Goal: Task Accomplishment & Management: Manage account settings

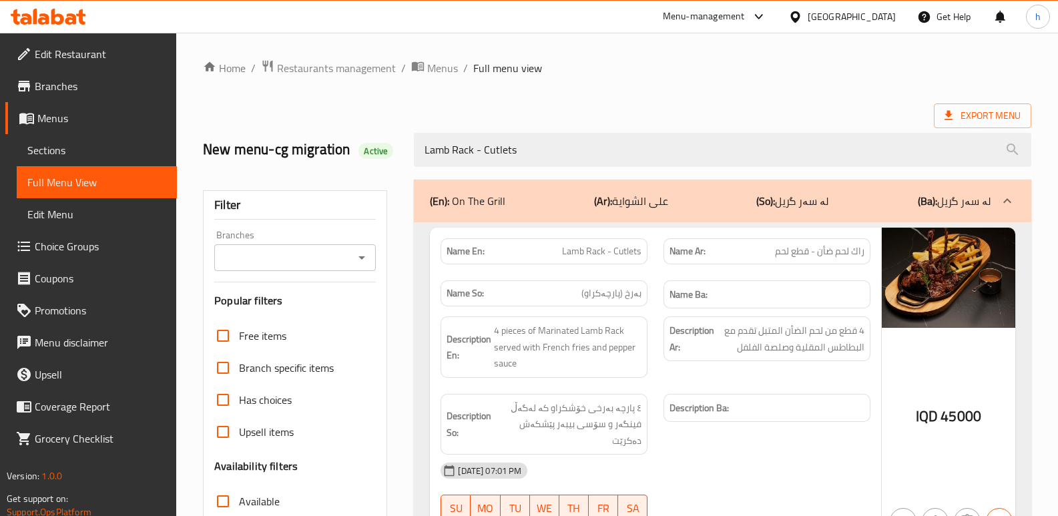
scroll to position [194, 0]
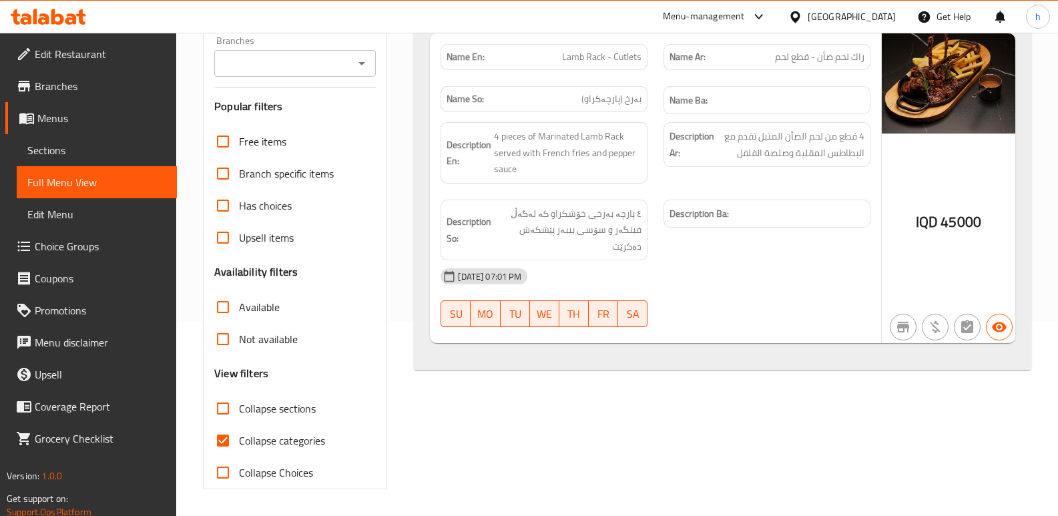
click at [79, 12] on icon at bounding box center [80, 16] width 9 height 15
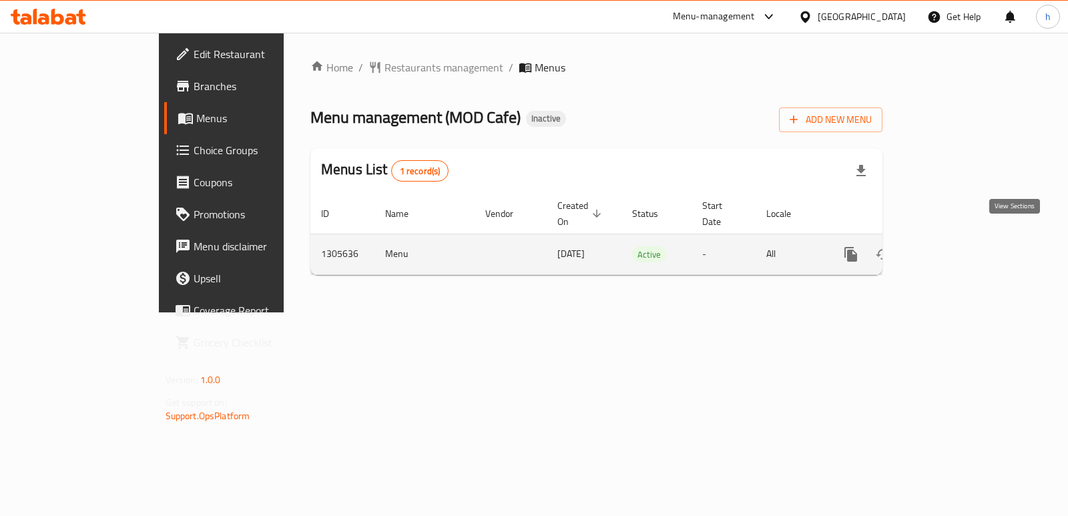
click at [955, 246] on icon "enhanced table" at bounding box center [947, 254] width 16 height 16
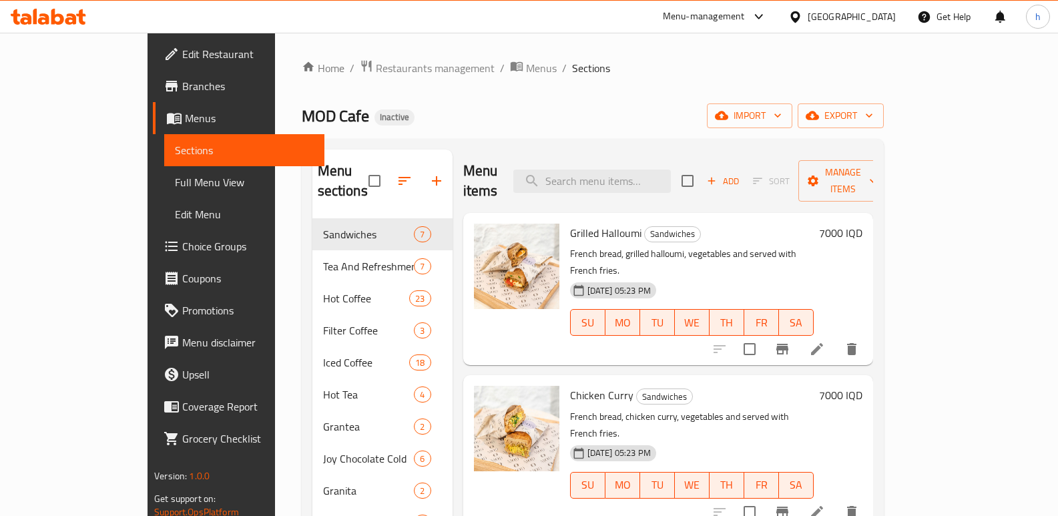
click at [429, 108] on div "MOD Cafe Inactive import export" at bounding box center [593, 115] width 582 height 25
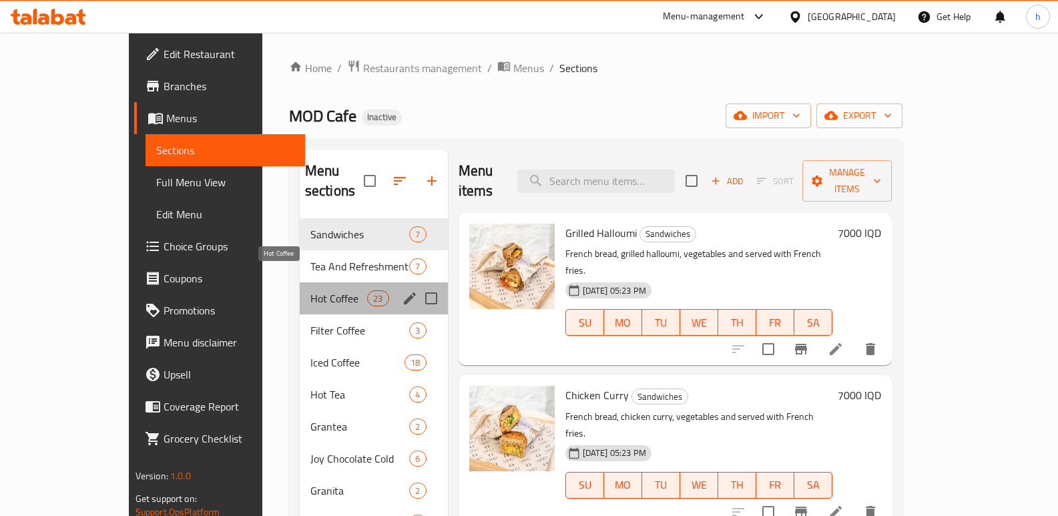
click at [310, 290] on span "Hot Coffee" at bounding box center [338, 298] width 57 height 16
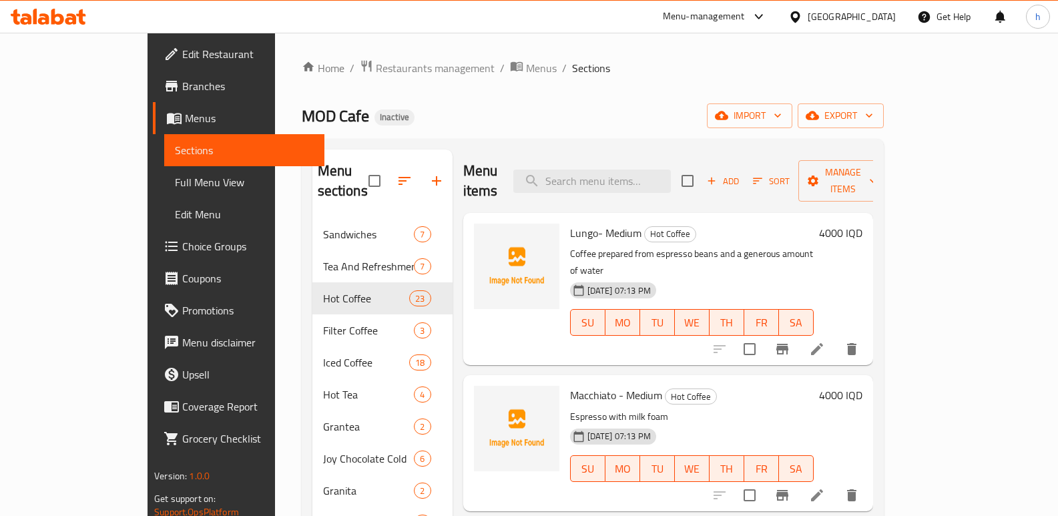
click at [570, 223] on span "Lungo- Medium" at bounding box center [605, 233] width 71 height 20
copy span "Lungo"
click at [570, 385] on span "Macchiato - Medium" at bounding box center [616, 395] width 92 height 20
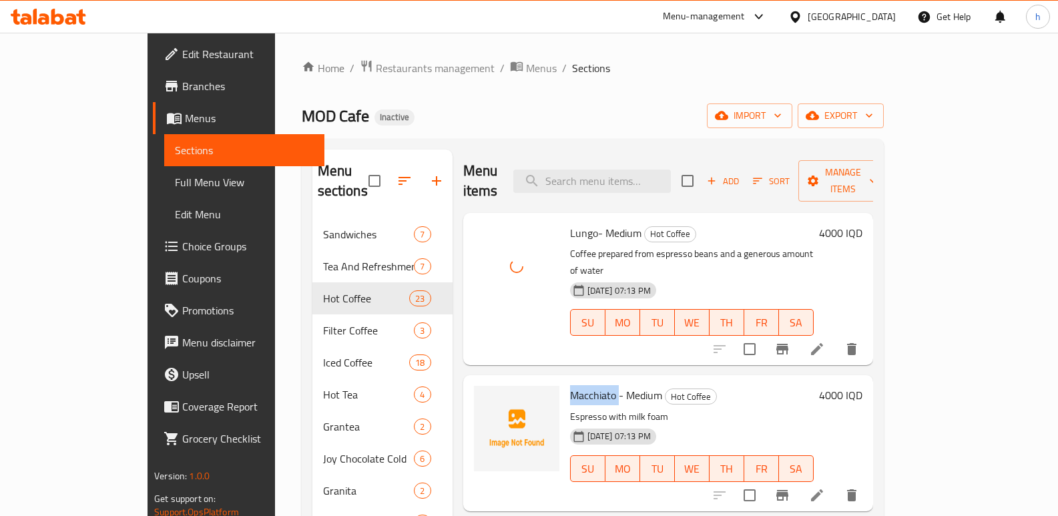
copy span "Macchiato"
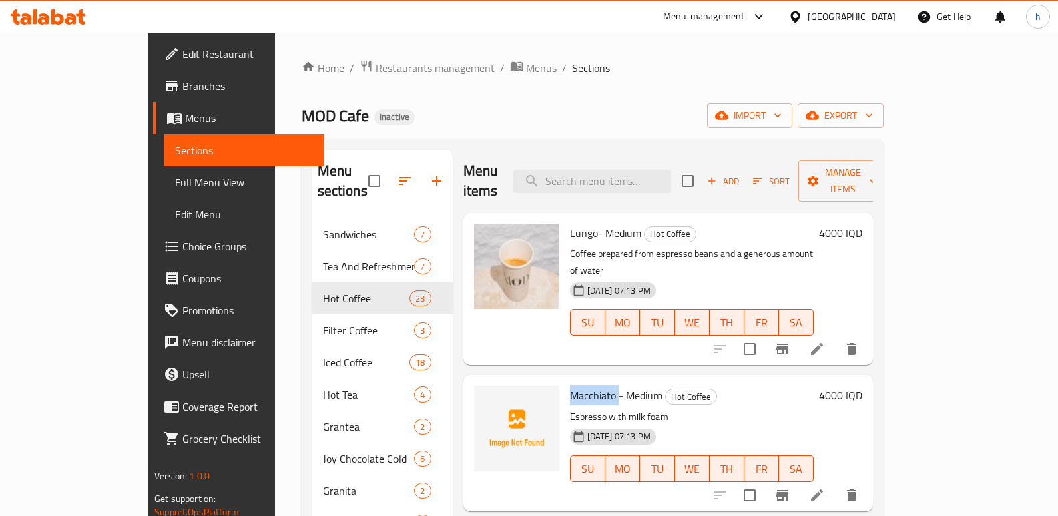
click at [570, 385] on span "Macchiato - Medium" at bounding box center [616, 395] width 92 height 20
click at [657, 170] on input "search" at bounding box center [591, 181] width 157 height 23
paste input "Macchiato"
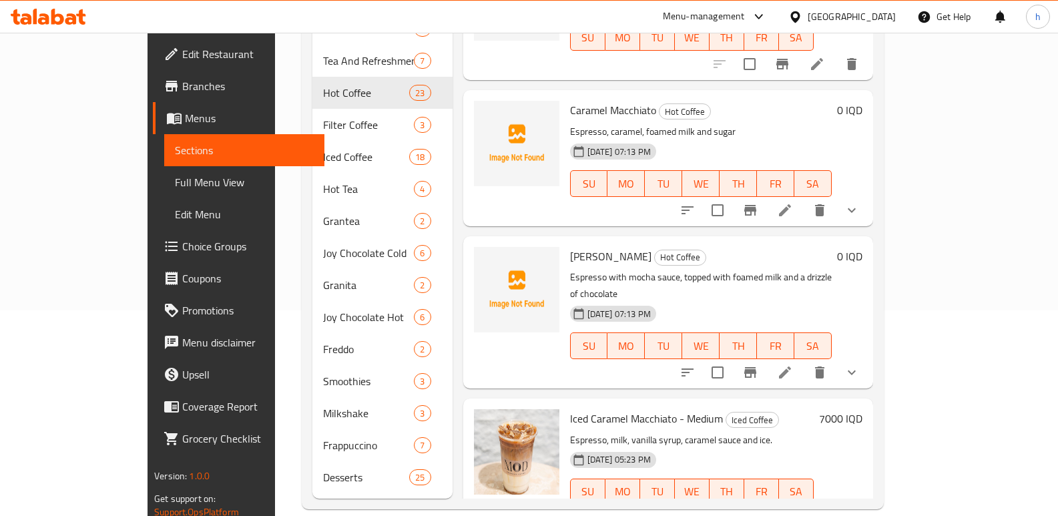
scroll to position [67, 0]
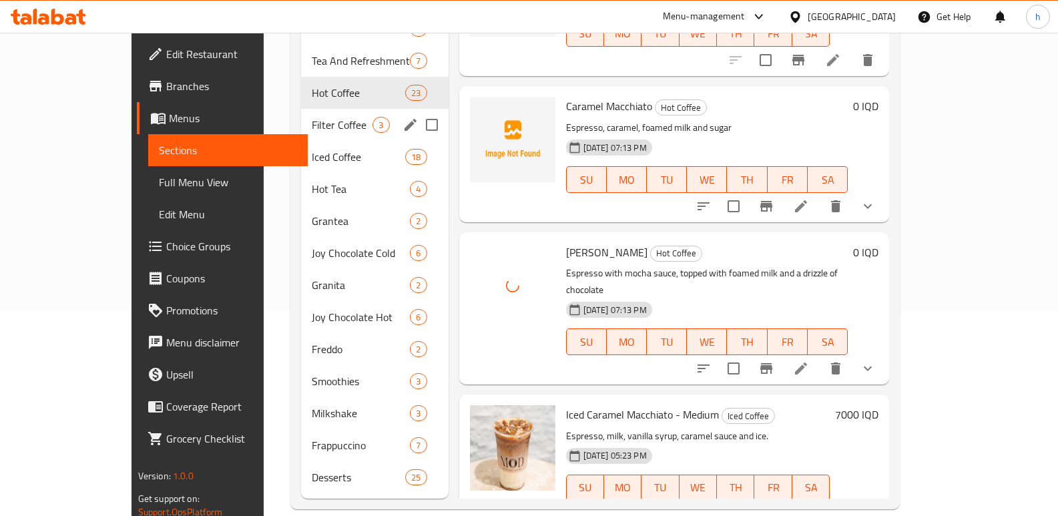
click at [312, 117] on span "Filter Coffee" at bounding box center [342, 125] width 61 height 16
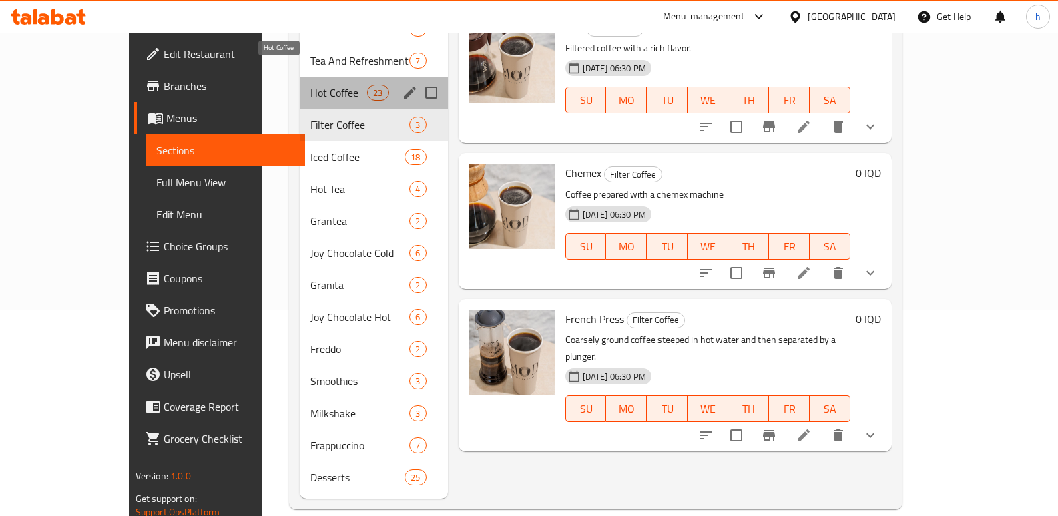
click at [310, 85] on span "Hot Coffee" at bounding box center [338, 93] width 57 height 16
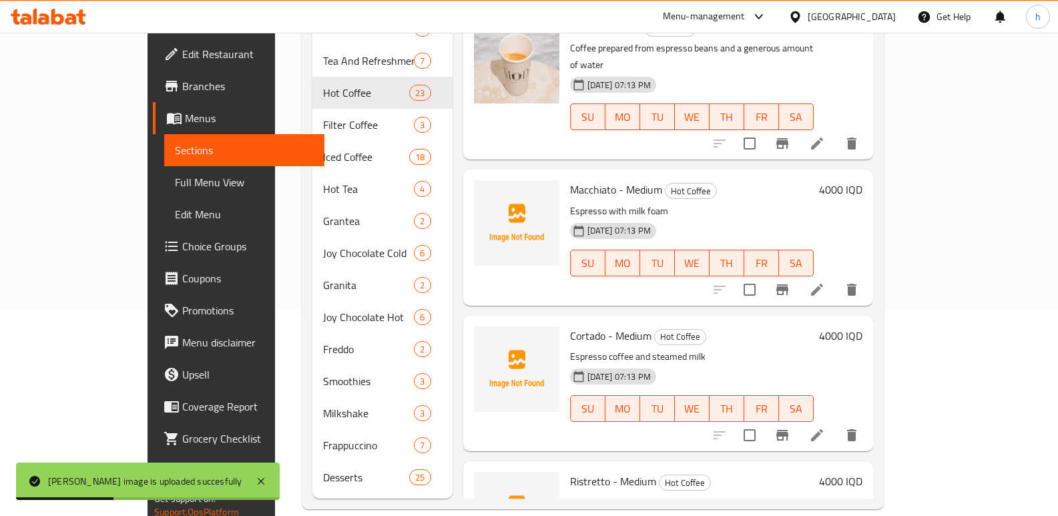
click at [570, 326] on span "Cortado - Medium" at bounding box center [610, 336] width 81 height 20
copy span "Cortado"
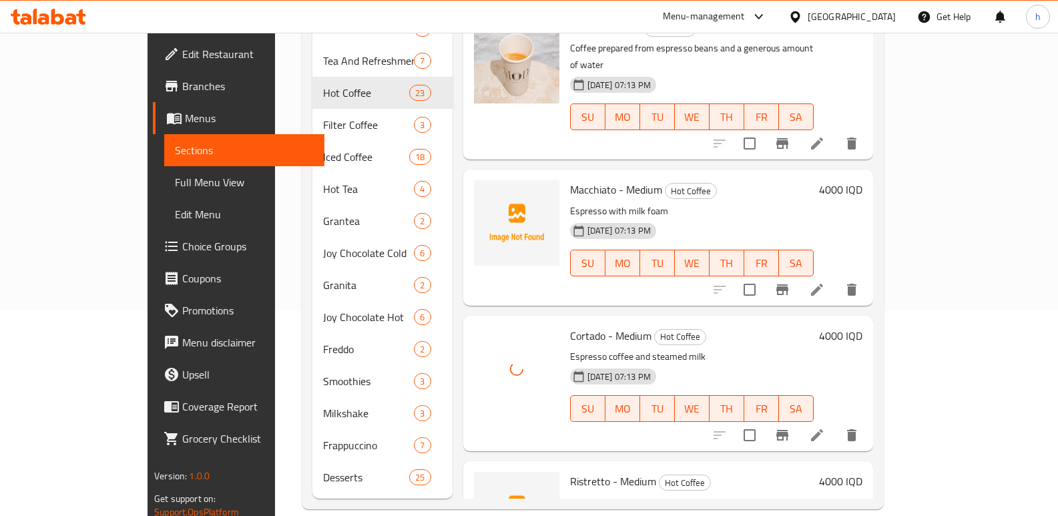
click at [570, 471] on span "Ristretto - Medium" at bounding box center [613, 481] width 86 height 20
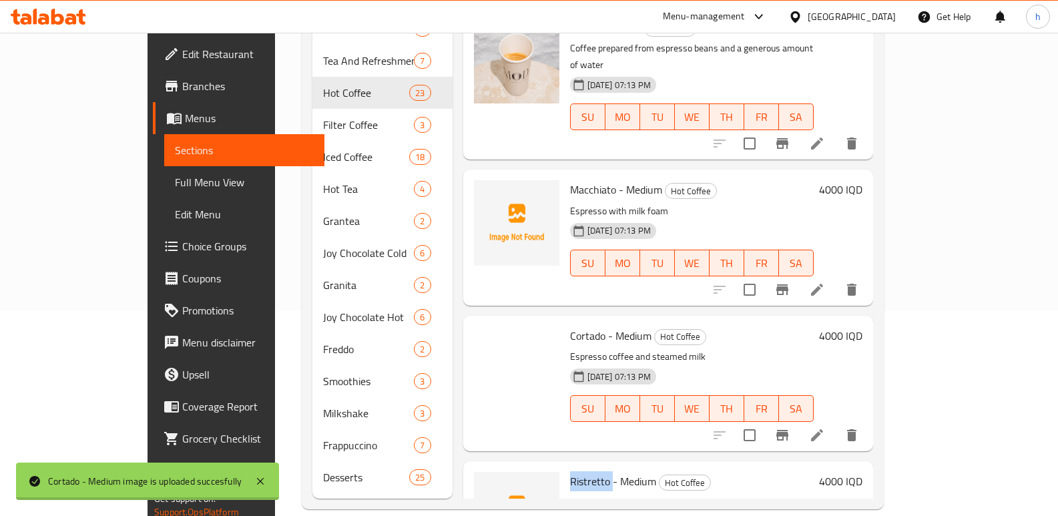
copy span "Ristretto"
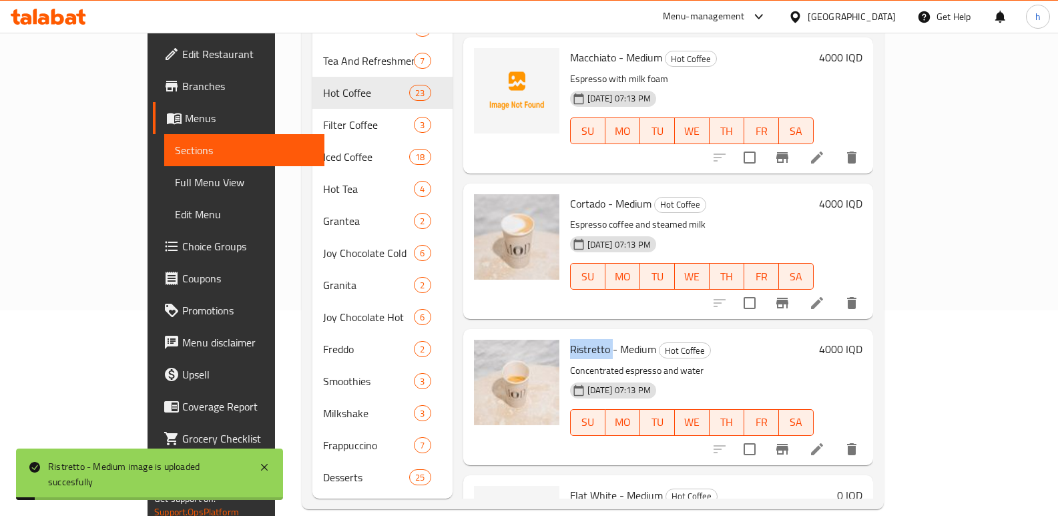
scroll to position [178, 0]
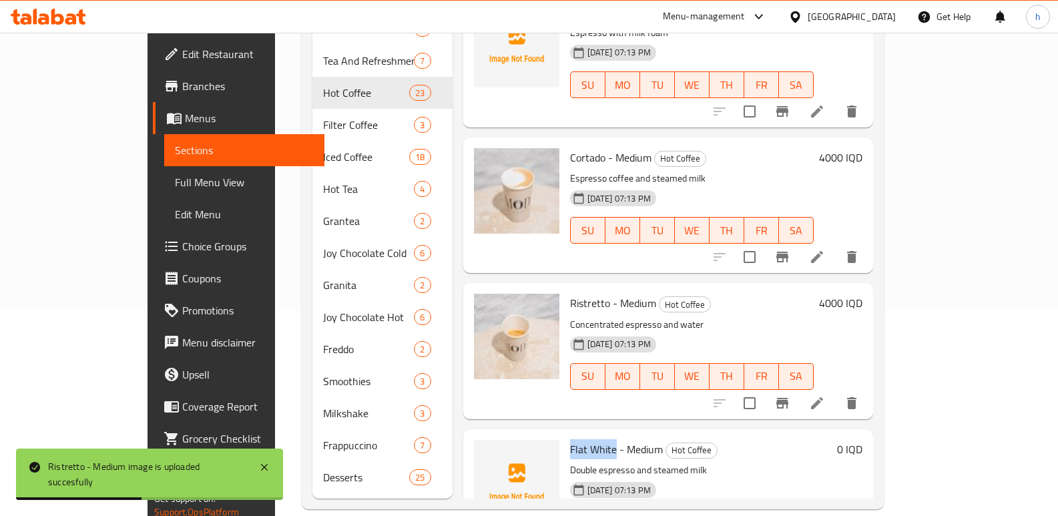
drag, startPoint x: 533, startPoint y: 413, endPoint x: 577, endPoint y: 417, distance: 44.9
click at [577, 439] on span "Flat White - Medium" at bounding box center [616, 449] width 93 height 20
copy span "Flat White"
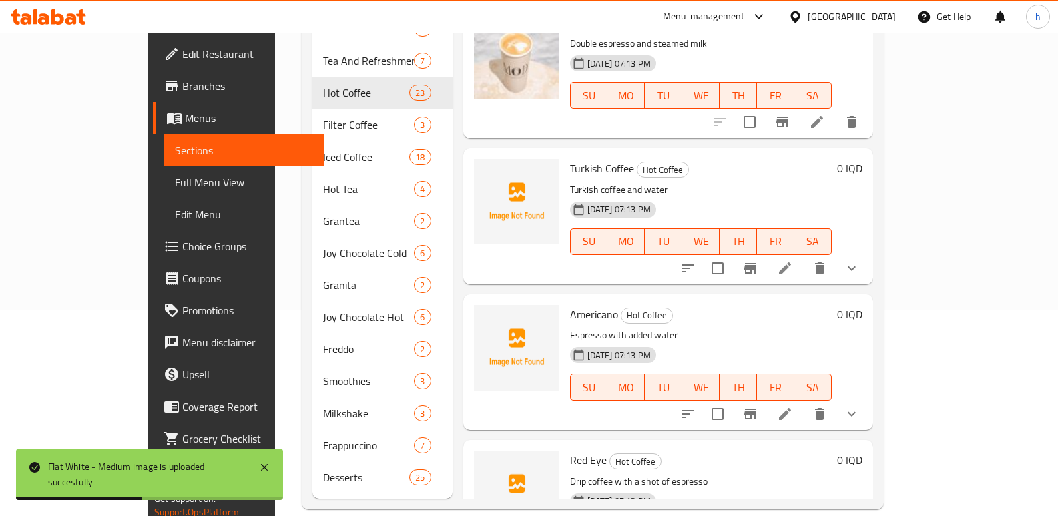
scroll to position [569, 0]
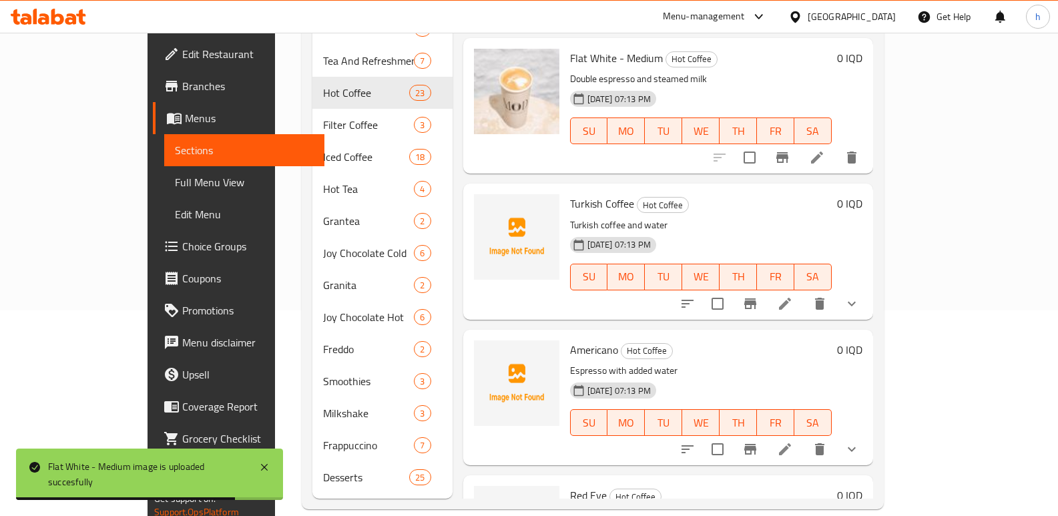
click at [570, 194] on span "Turkish Coffee" at bounding box center [602, 204] width 64 height 20
copy span "Turkish"
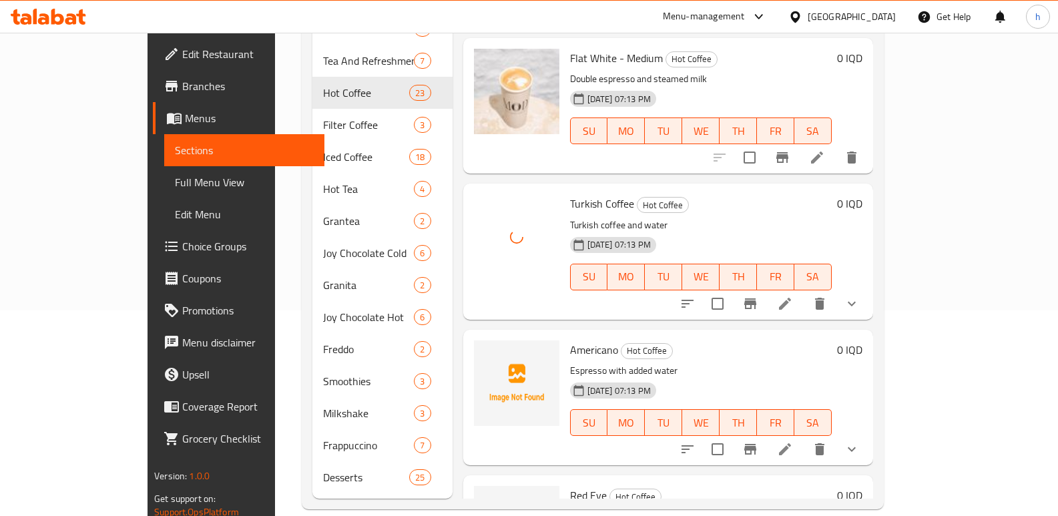
click at [570, 340] on span "Americano" at bounding box center [594, 350] width 48 height 20
copy h6 "Americano"
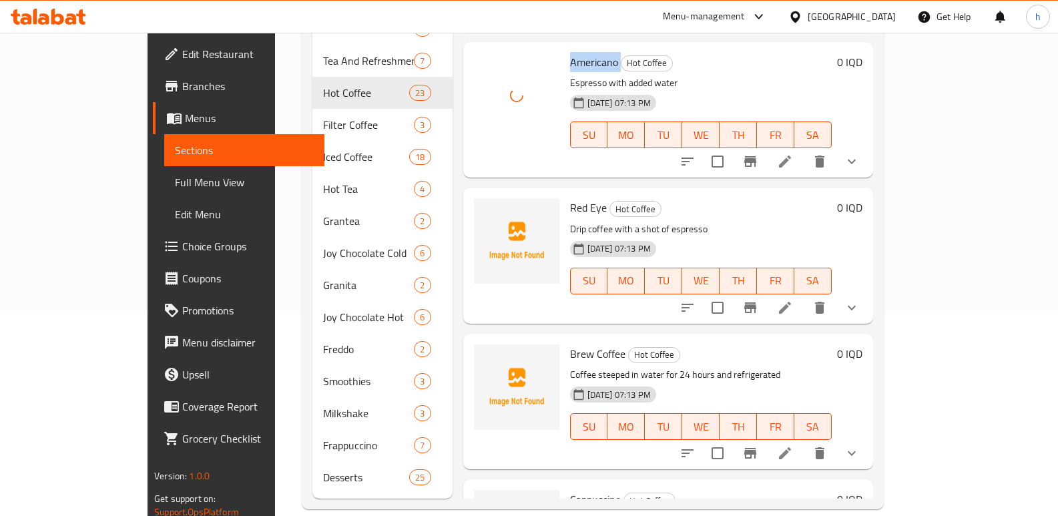
scroll to position [919, 0]
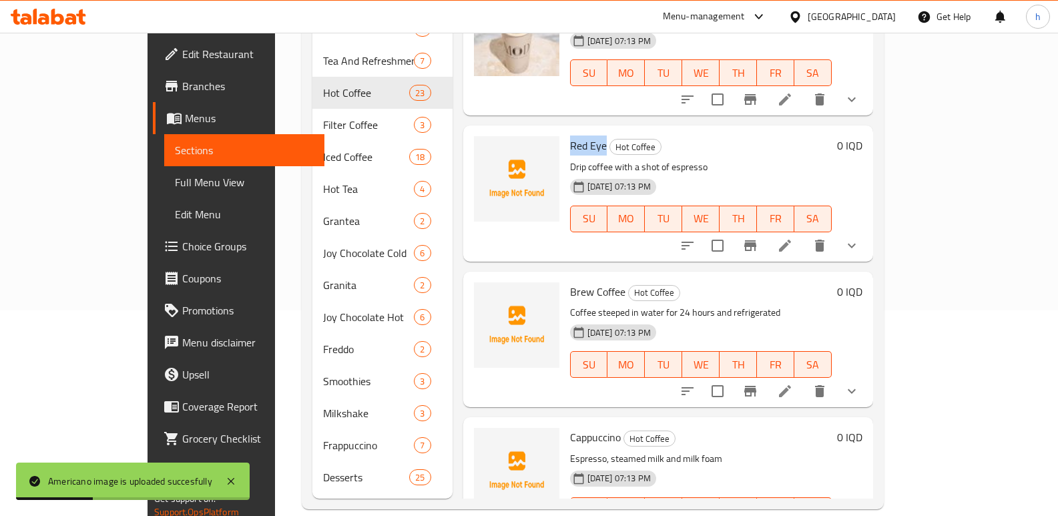
drag, startPoint x: 536, startPoint y: 106, endPoint x: 569, endPoint y: 108, distance: 32.8
click at [570, 136] on h6 "Red Eye Hot Coffee" at bounding box center [701, 145] width 262 height 19
copy span "Red Eye"
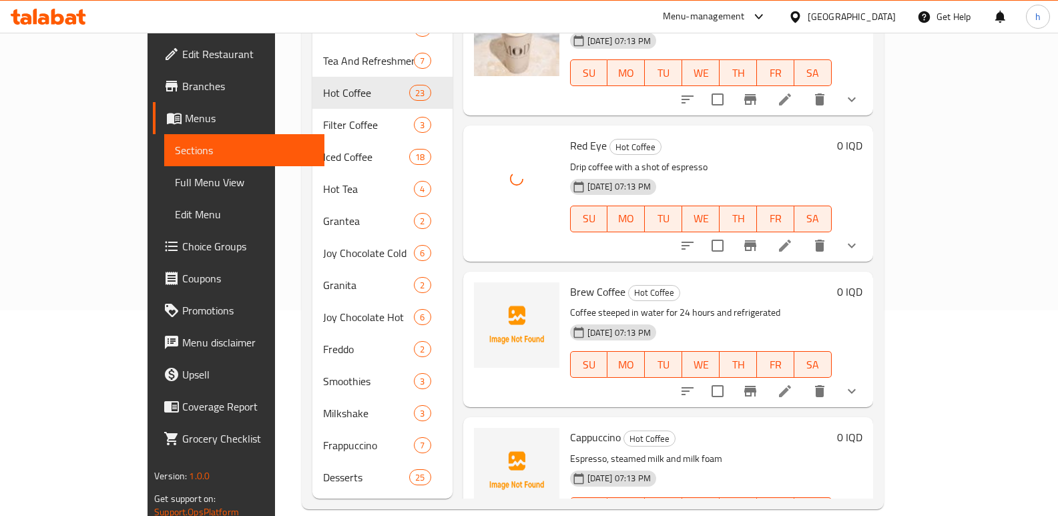
click at [570, 282] on span "Brew Coffee" at bounding box center [597, 292] width 55 height 20
copy span "Brew"
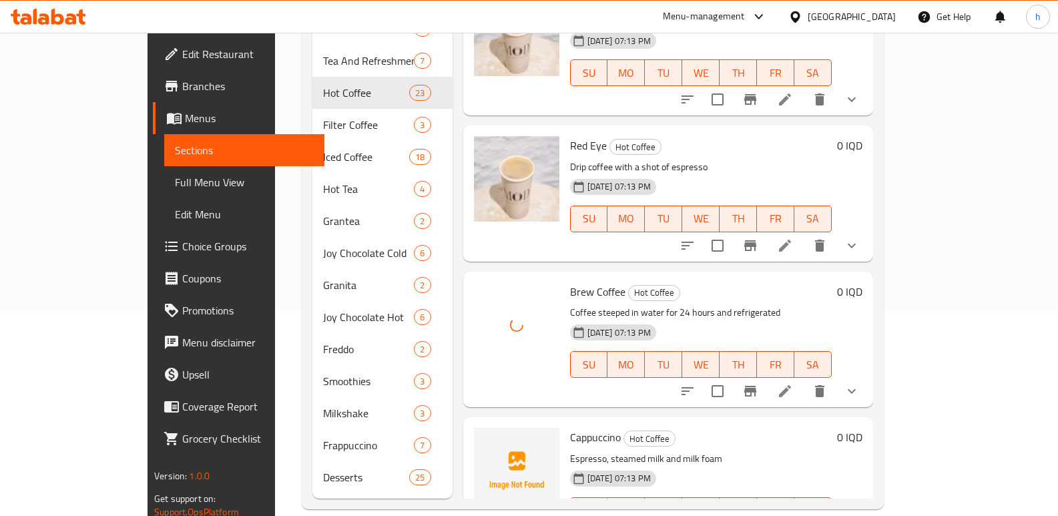
click at [570, 427] on span "Cappuccino" at bounding box center [595, 437] width 51 height 20
click at [561, 417] on div "Cappuccino Hot Coffee Espresso, steamed milk and milk foam 13-08-2025 07:13 PM …" at bounding box center [668, 484] width 410 height 135
click at [570, 427] on span "Cappuccino" at bounding box center [595, 437] width 51 height 20
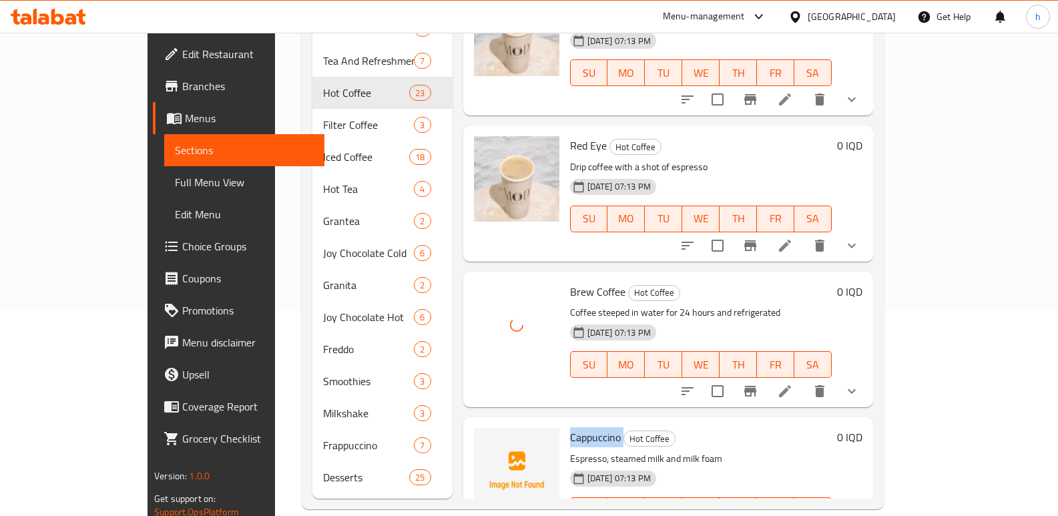
click at [570, 427] on span "Cappuccino" at bounding box center [595, 437] width 51 height 20
copy h6 "Cappuccino"
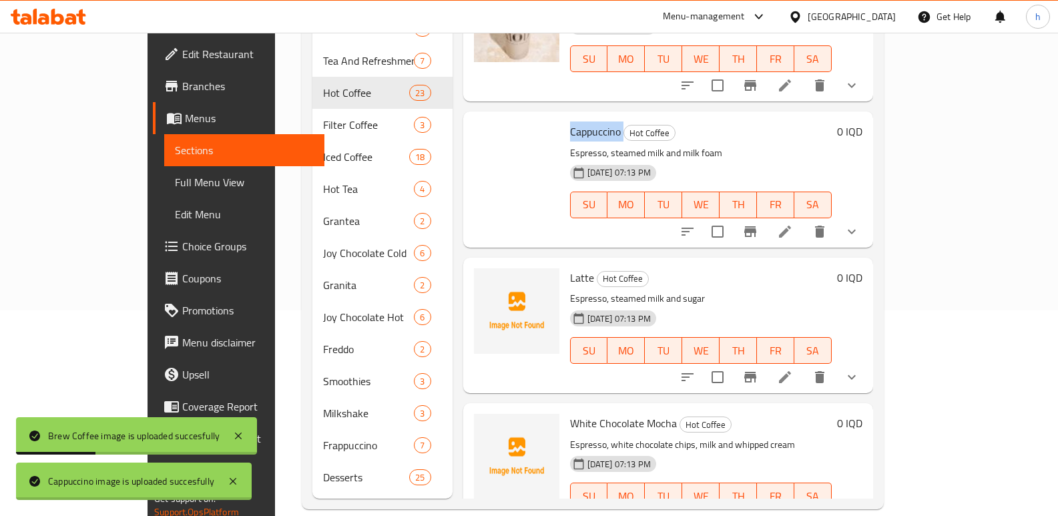
scroll to position [1233, 0]
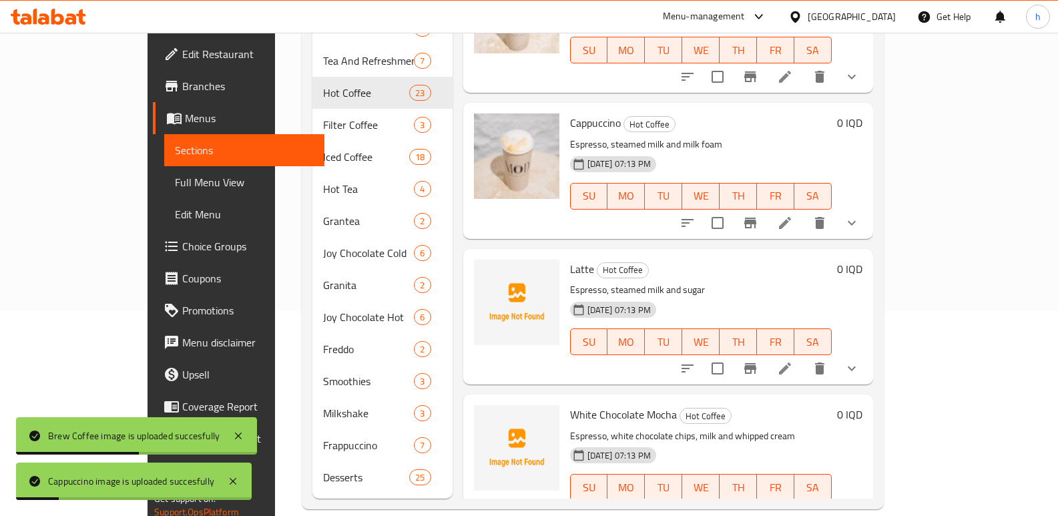
click at [570, 259] on span "Latte" at bounding box center [582, 269] width 24 height 20
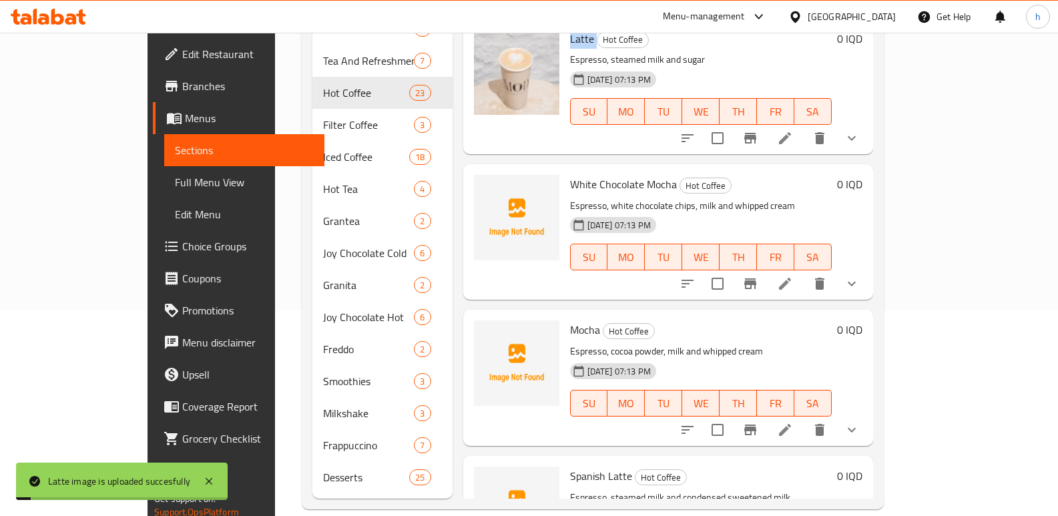
scroll to position [1495, 0]
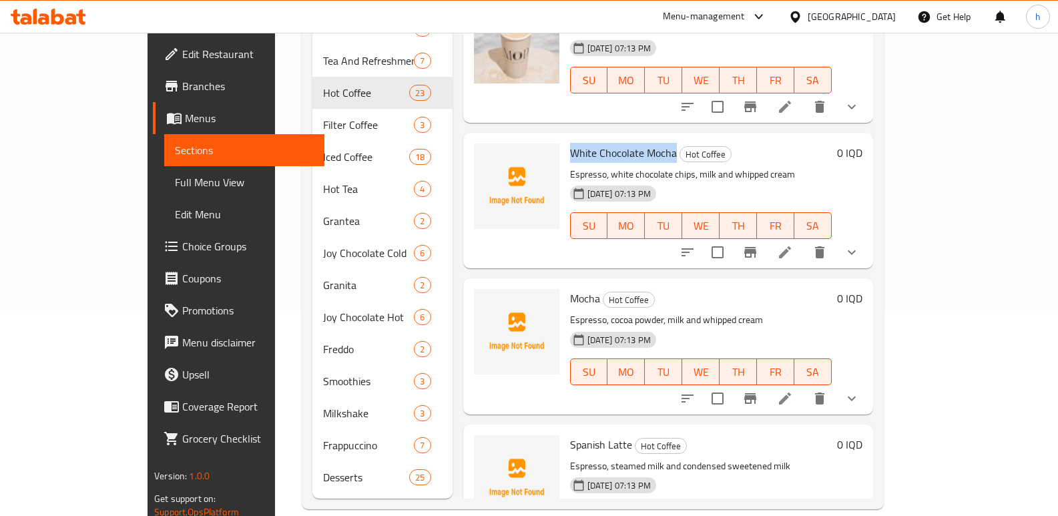
drag, startPoint x: 537, startPoint y: 115, endPoint x: 637, endPoint y: 124, distance: 101.1
click at [637, 143] on span "White Chocolate Mocha" at bounding box center [623, 153] width 107 height 20
click at [575, 143] on span "White Chocolate Mocha" at bounding box center [623, 153] width 107 height 20
click at [570, 143] on span "White Chocolate Mocha" at bounding box center [623, 153] width 107 height 20
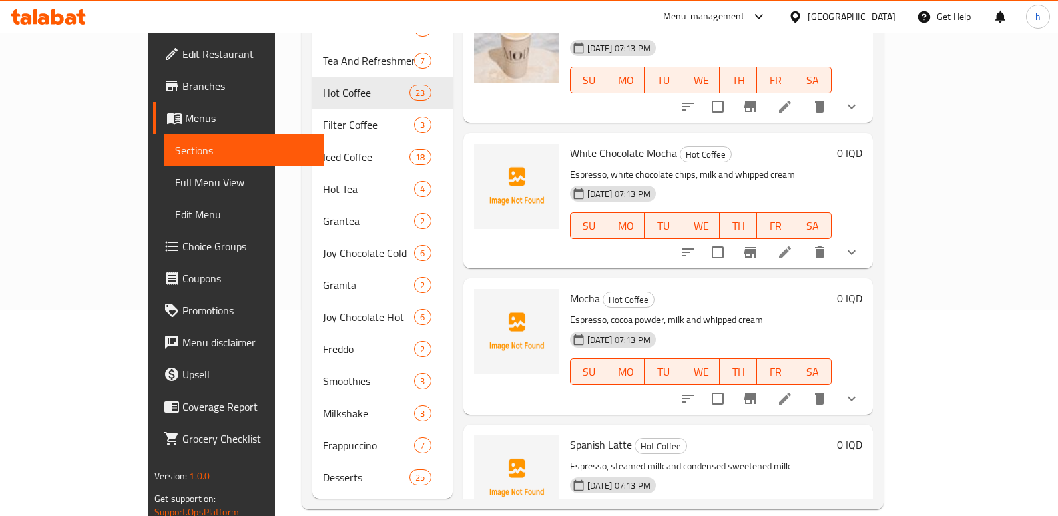
click at [624, 143] on span "White Chocolate Mocha" at bounding box center [623, 153] width 107 height 20
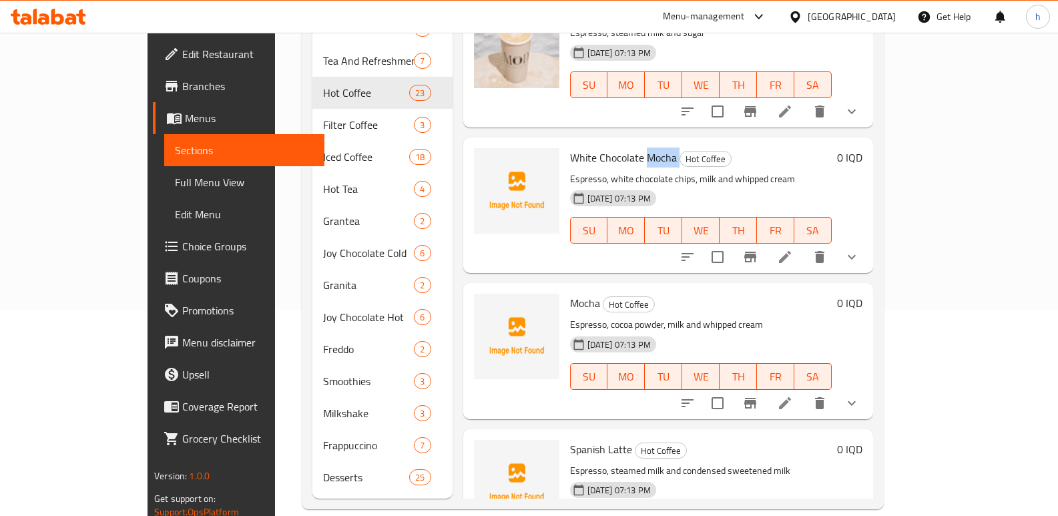
scroll to position [1539, 0]
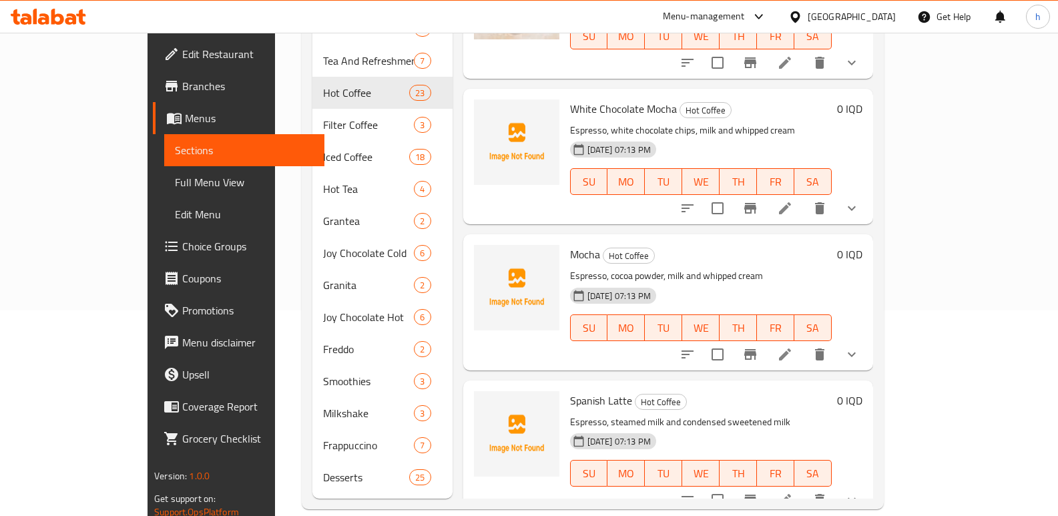
click at [583, 99] on span "White Chocolate Mocha" at bounding box center [623, 109] width 107 height 20
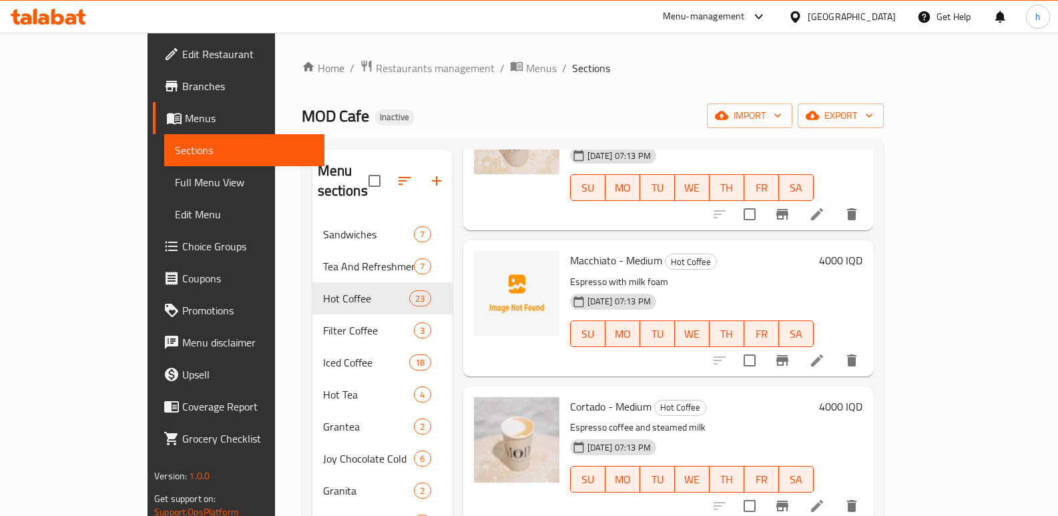
scroll to position [0, 0]
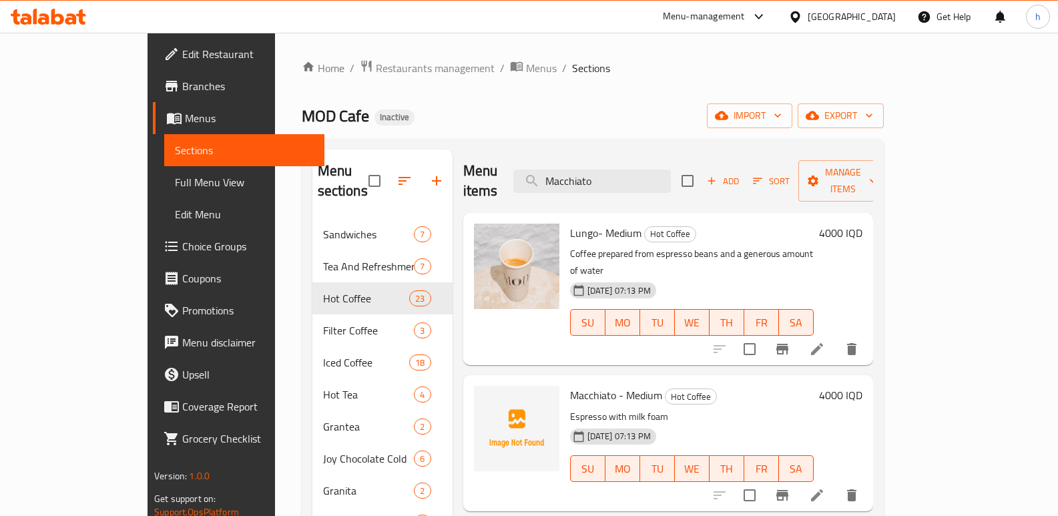
drag, startPoint x: 644, startPoint y: 176, endPoint x: 499, endPoint y: 187, distance: 145.2
click at [502, 187] on div "Menu items Macchiato Add Sort Manage items" at bounding box center [668, 180] width 410 height 63
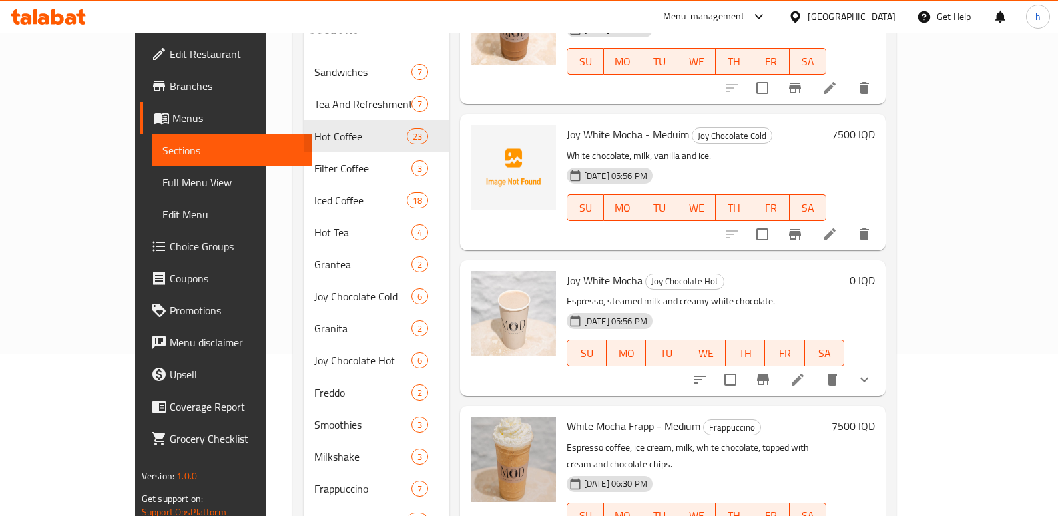
scroll to position [206, 0]
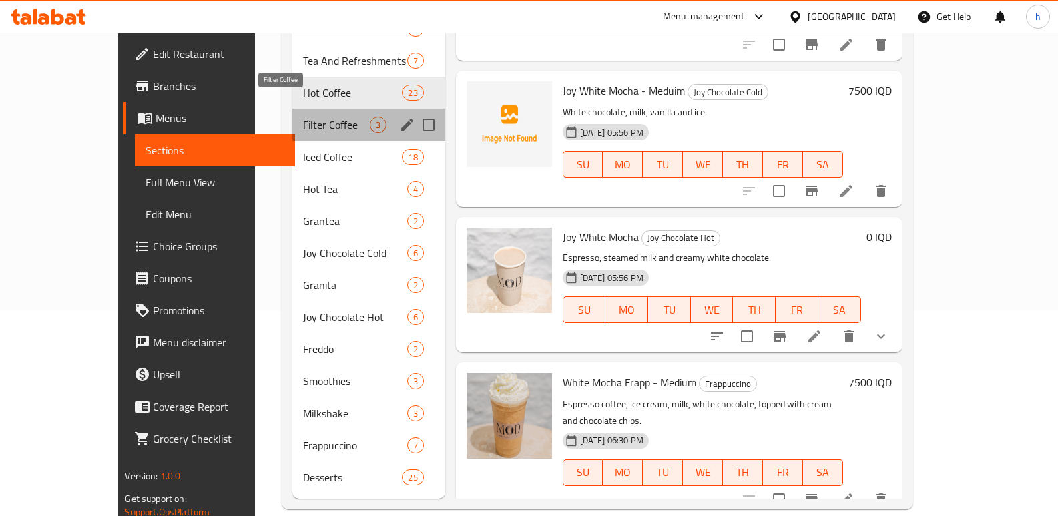
click at [303, 117] on span "Filter Coffee" at bounding box center [336, 125] width 66 height 16
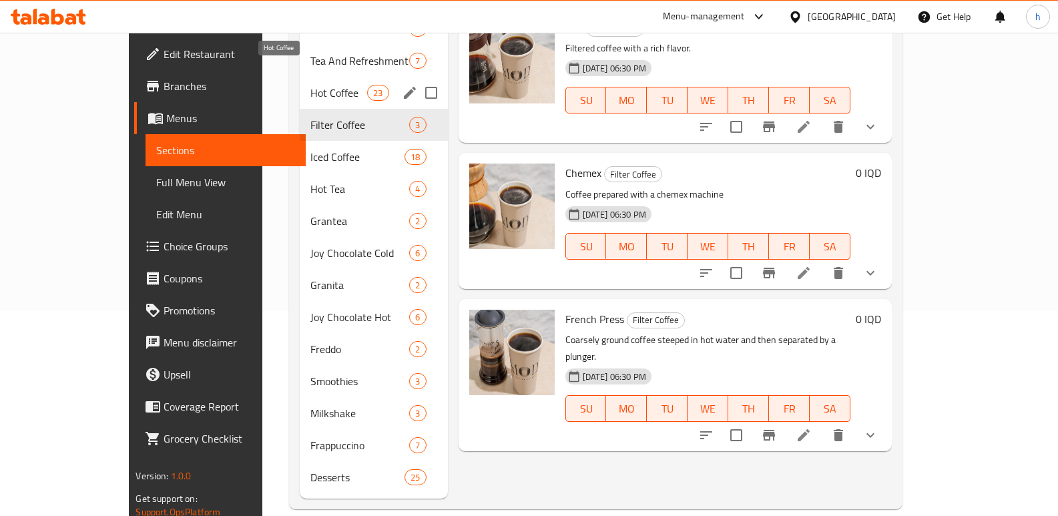
click at [310, 85] on span "Hot Coffee" at bounding box center [338, 93] width 57 height 16
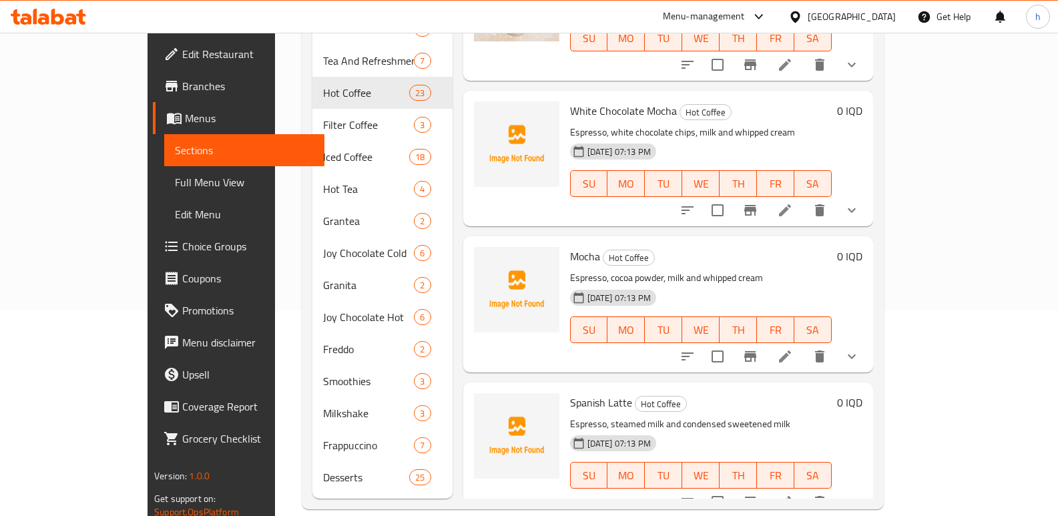
scroll to position [1528, 0]
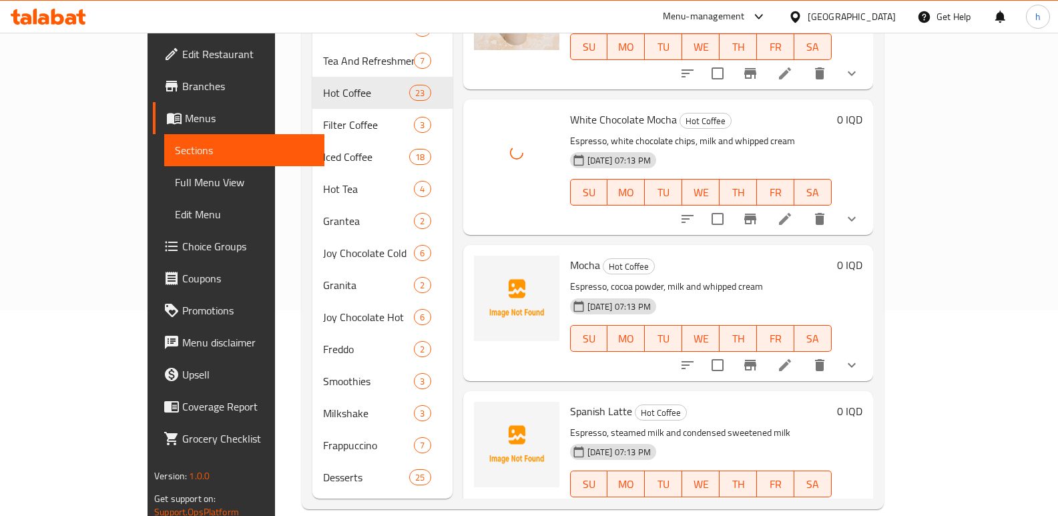
click at [570, 255] on span "Mocha" at bounding box center [585, 265] width 30 height 20
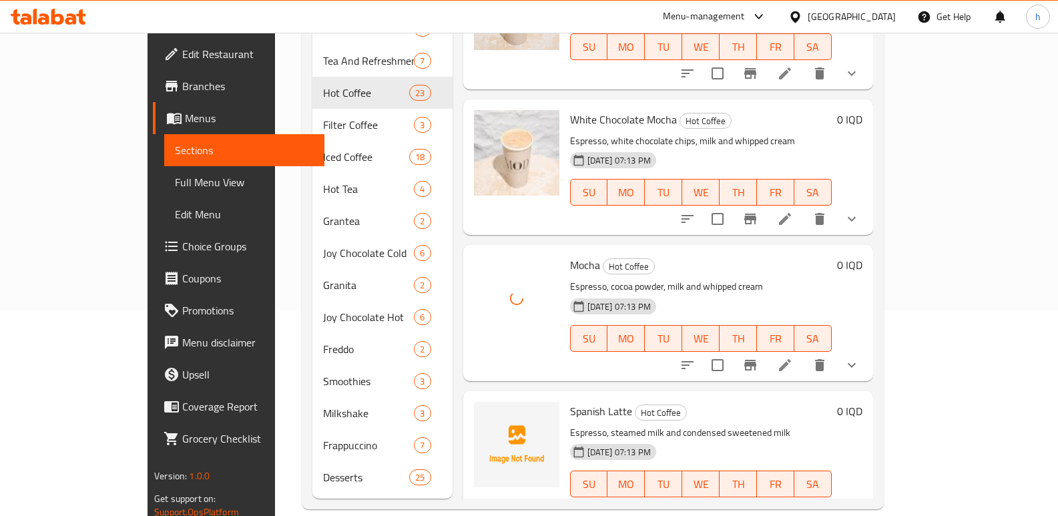
click at [570, 401] on span "Spanish Latte" at bounding box center [601, 411] width 62 height 20
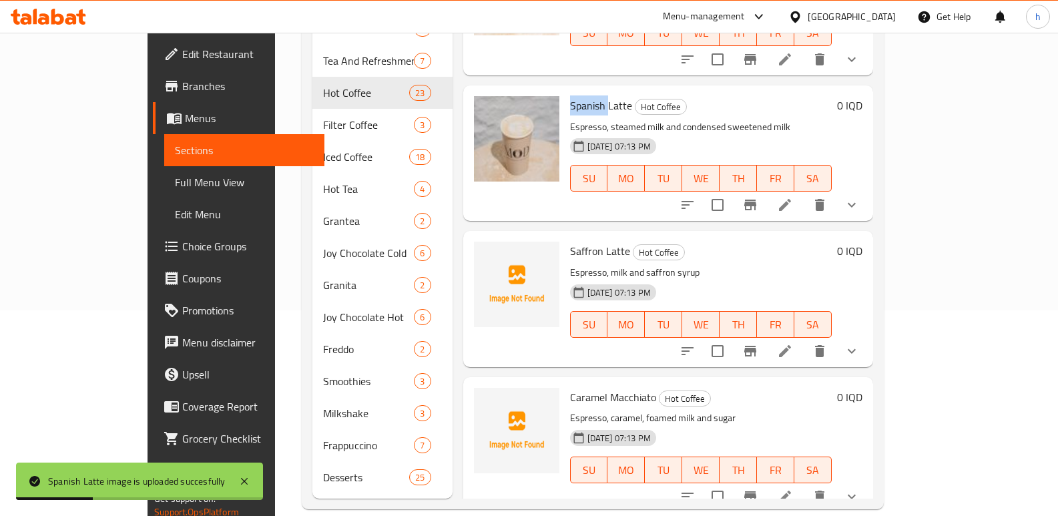
scroll to position [1838, 0]
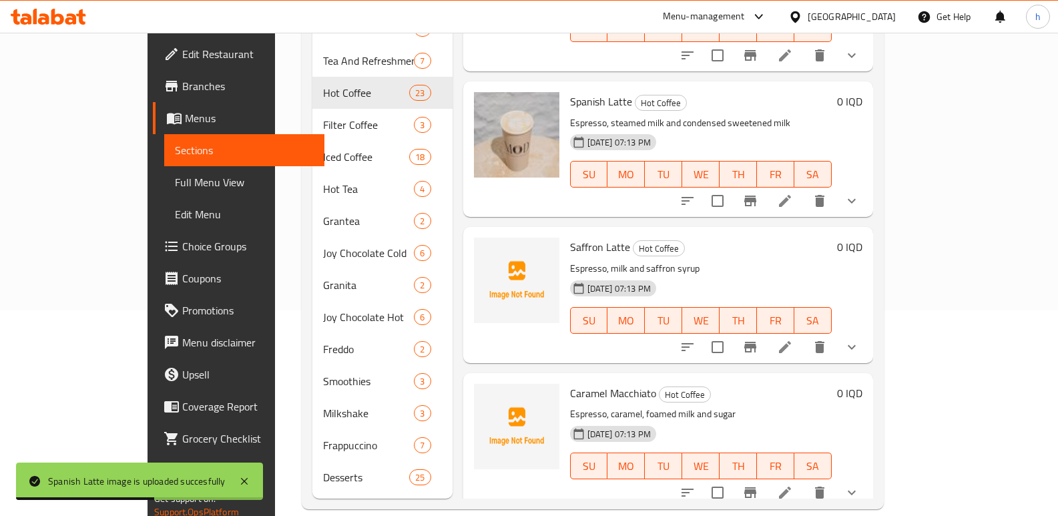
click at [570, 237] on span "Saffron Latte" at bounding box center [600, 247] width 60 height 20
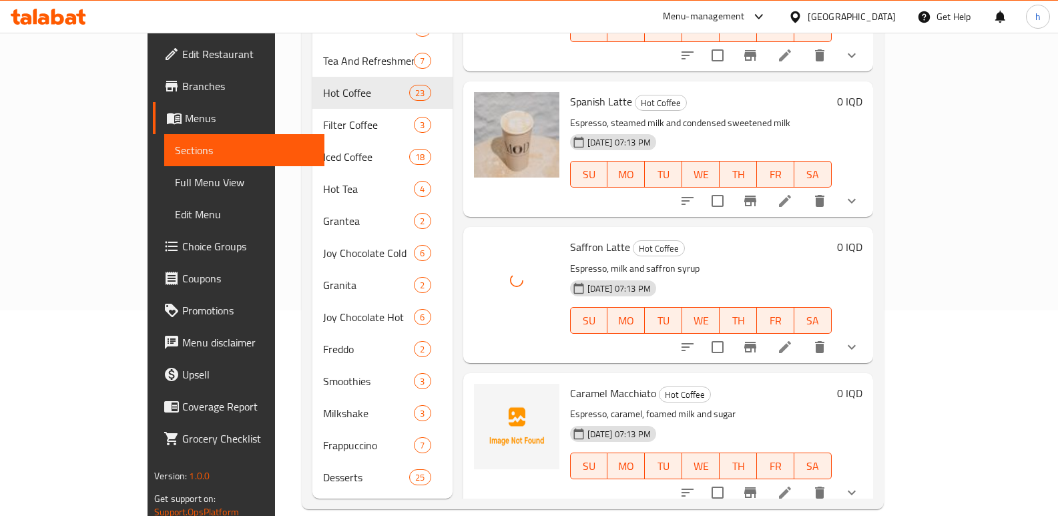
click at [570, 383] on span "Caramel Macchiato" at bounding box center [613, 393] width 86 height 20
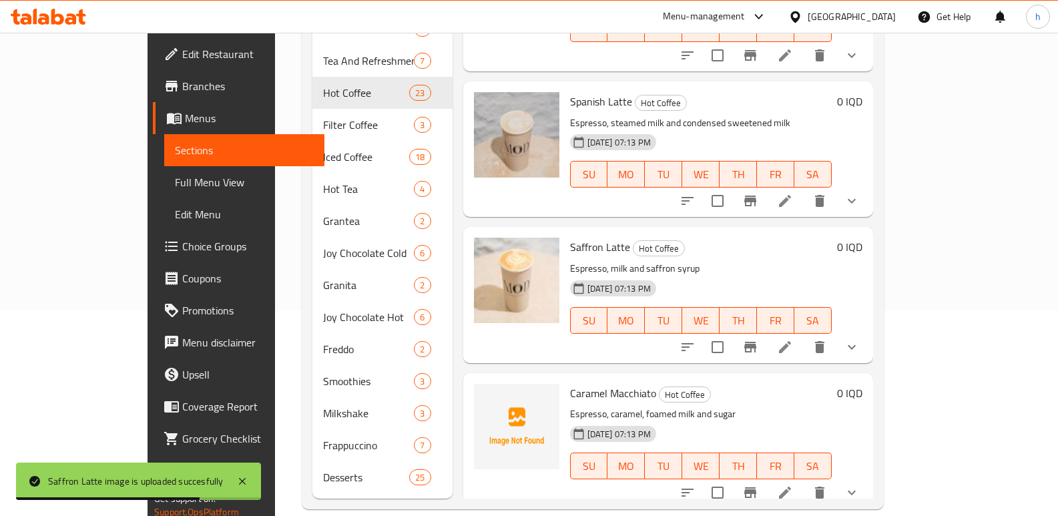
drag, startPoint x: 589, startPoint y: 366, endPoint x: 581, endPoint y: 362, distance: 9.0
click at [589, 383] on span "Caramel Macchiato" at bounding box center [613, 393] width 86 height 20
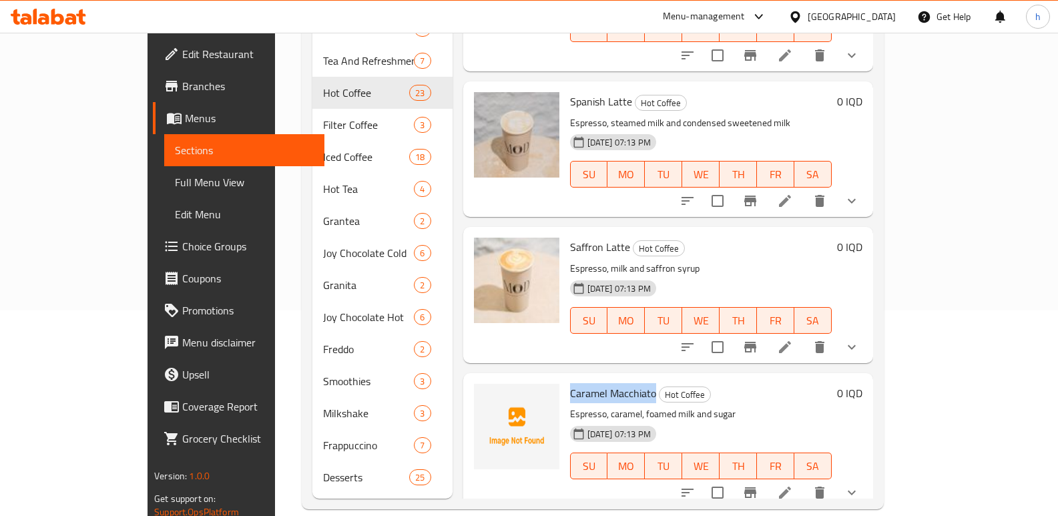
drag, startPoint x: 532, startPoint y: 354, endPoint x: 618, endPoint y: 357, distance: 86.1
click at [619, 378] on div "Caramel Macchiato Hot Coffee Espresso, caramel, foamed milk and sugar 13-08-202…" at bounding box center [701, 440] width 272 height 125
click at [570, 383] on span "Caramel Macchiato" at bounding box center [613, 393] width 86 height 20
click at [596, 383] on span "Caramel Macchiato" at bounding box center [613, 393] width 86 height 20
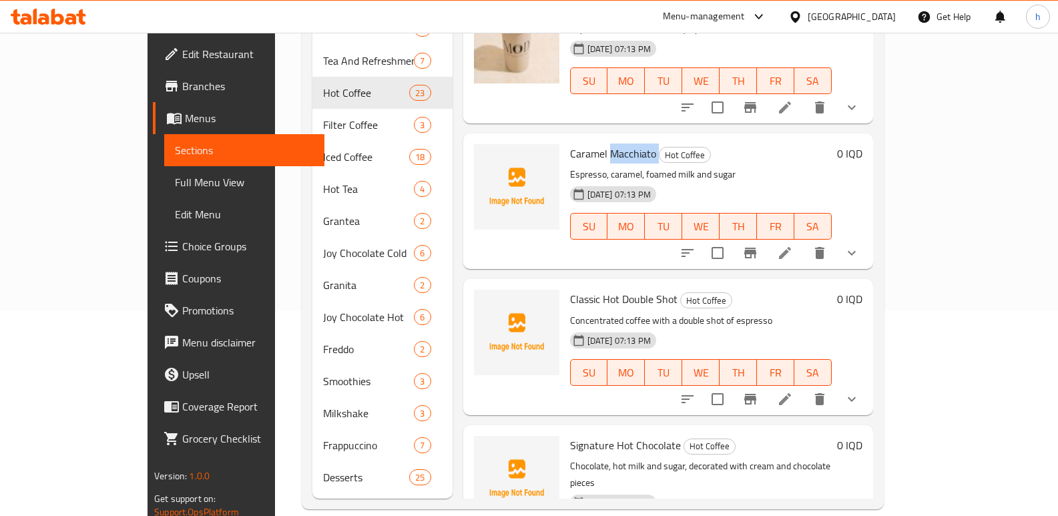
scroll to position [2081, 0]
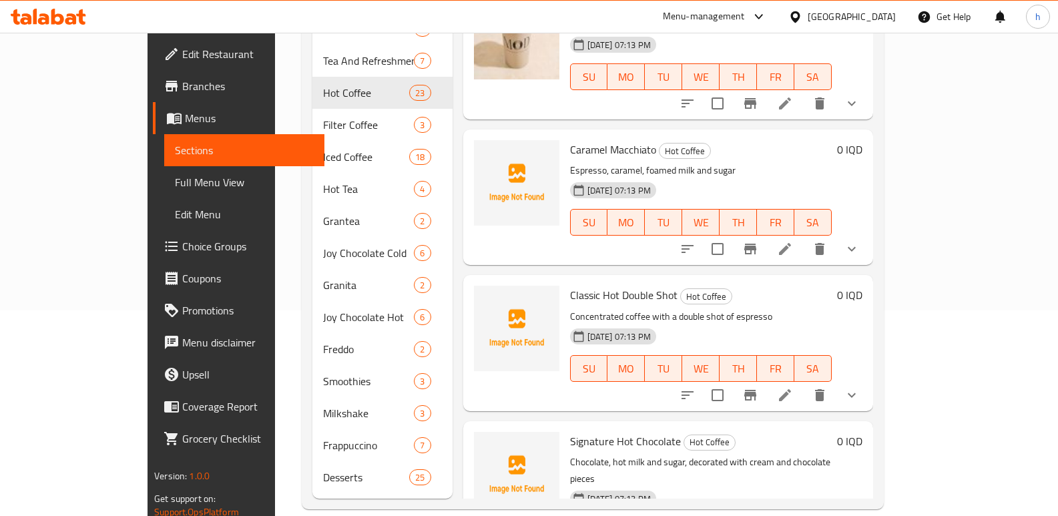
click at [570, 285] on span "Classic Hot Double Shot" at bounding box center [623, 295] width 107 height 20
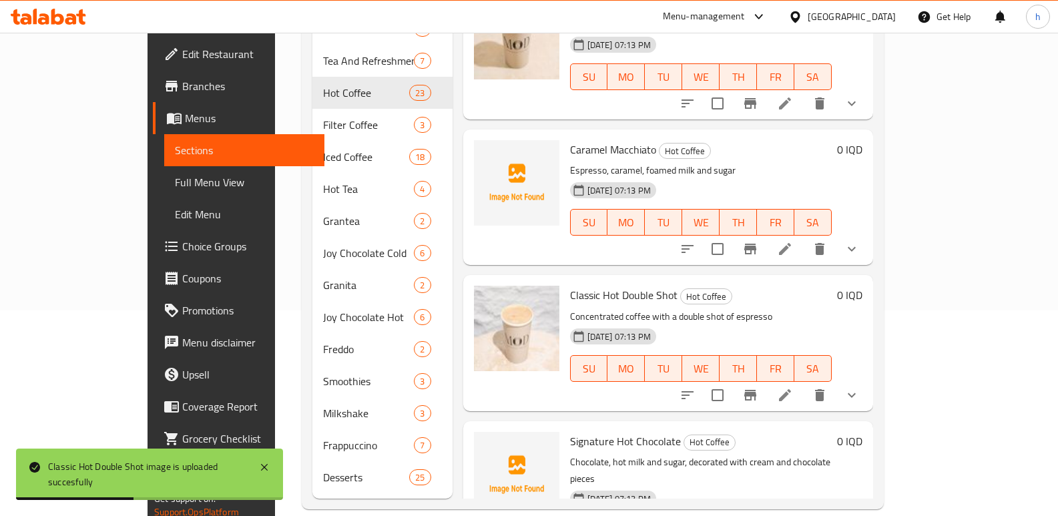
click at [570, 431] on span "Signature Hot Chocolate" at bounding box center [625, 441] width 111 height 20
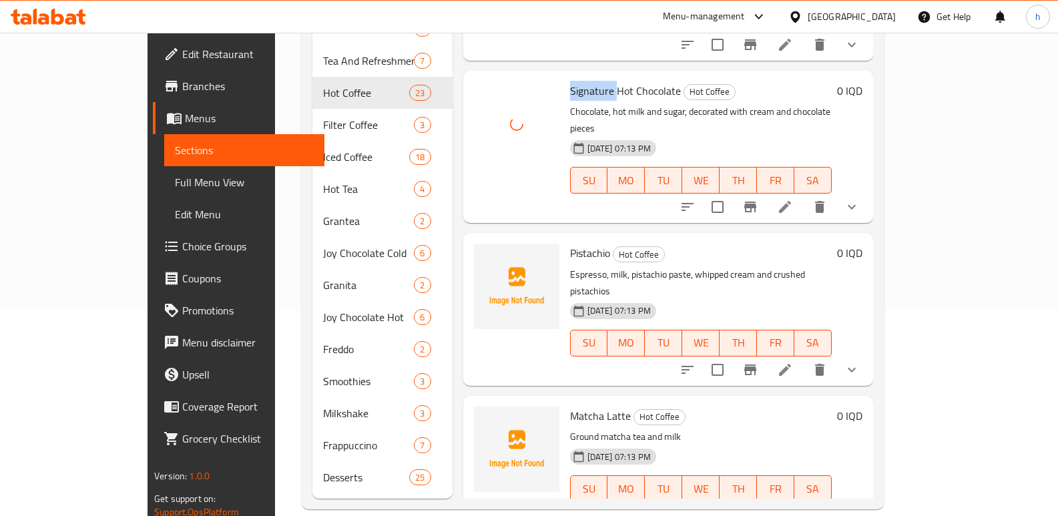
scroll to position [2436, 0]
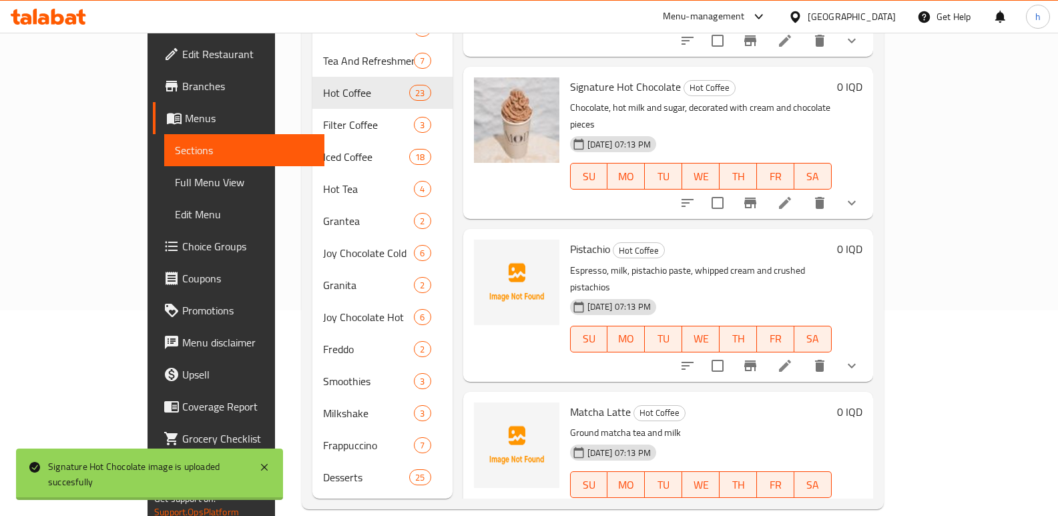
click at [570, 239] on span "Pistachio" at bounding box center [590, 249] width 40 height 20
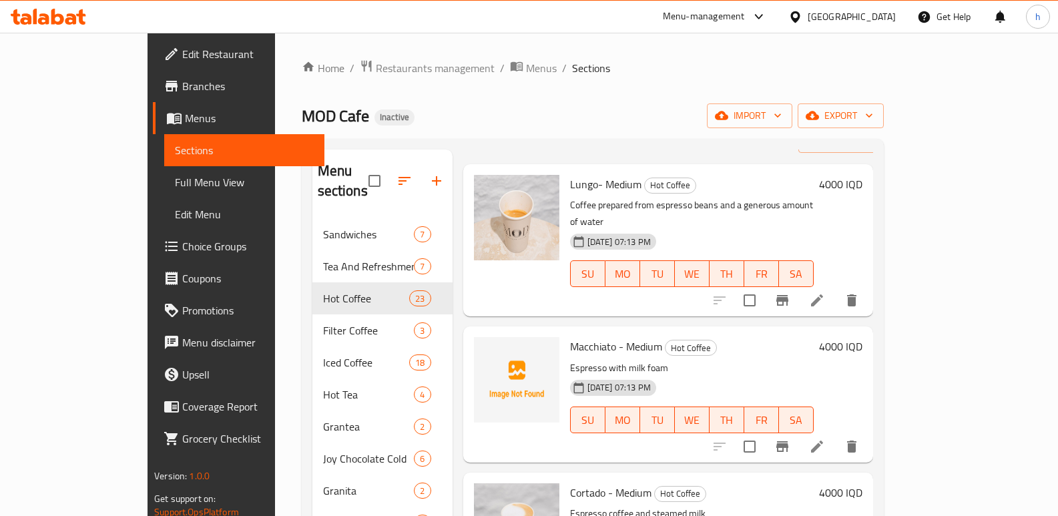
scroll to position [0, 0]
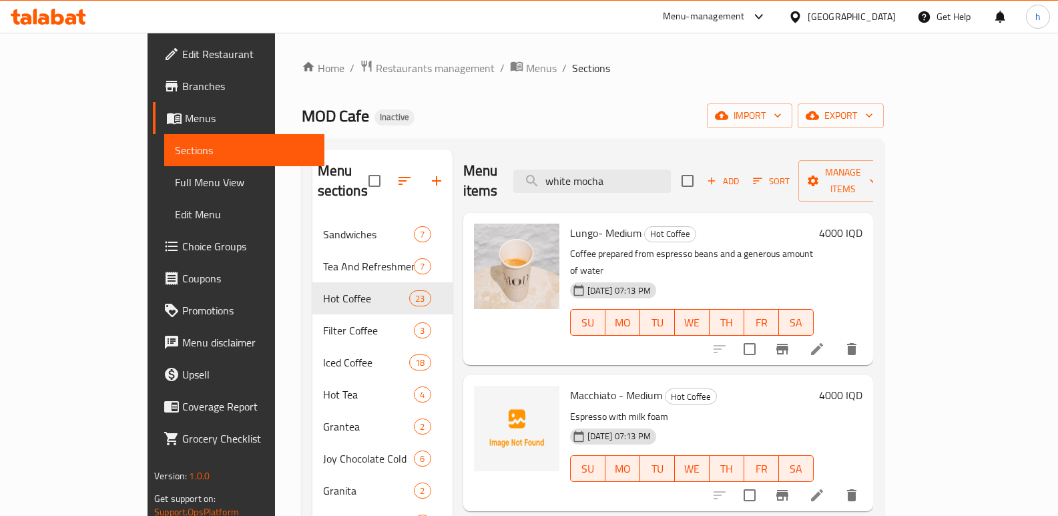
drag, startPoint x: 664, startPoint y: 177, endPoint x: 470, endPoint y: 172, distance: 193.6
click at [474, 173] on div "Menu items white mocha Add Sort Manage items" at bounding box center [668, 180] width 410 height 63
paste input "Pistachio"
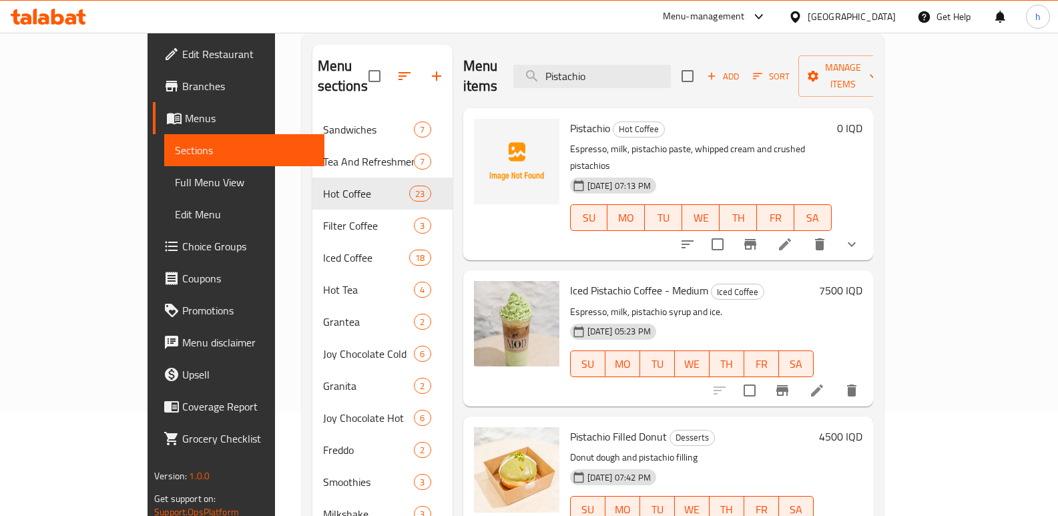
scroll to position [97, 0]
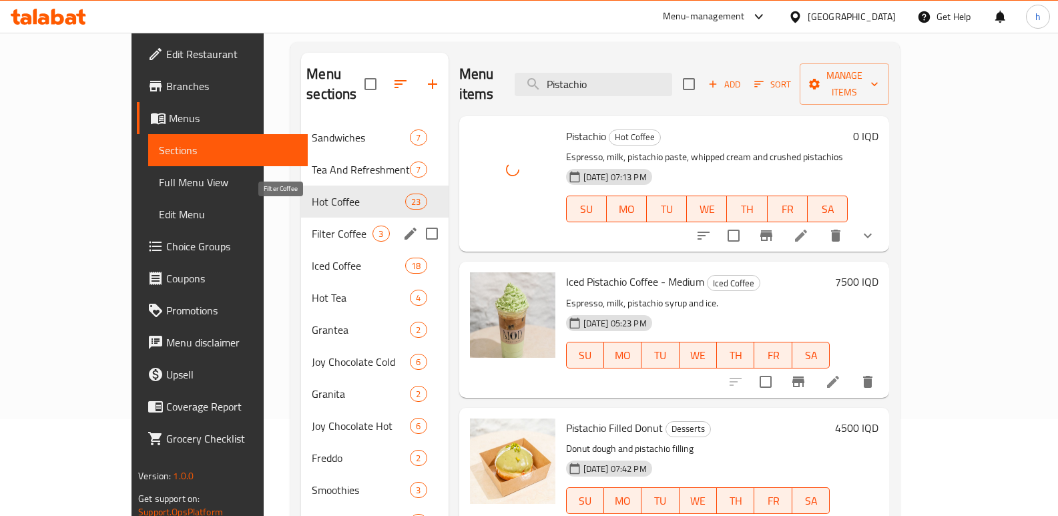
click at [312, 226] on span "Filter Coffee" at bounding box center [342, 234] width 61 height 16
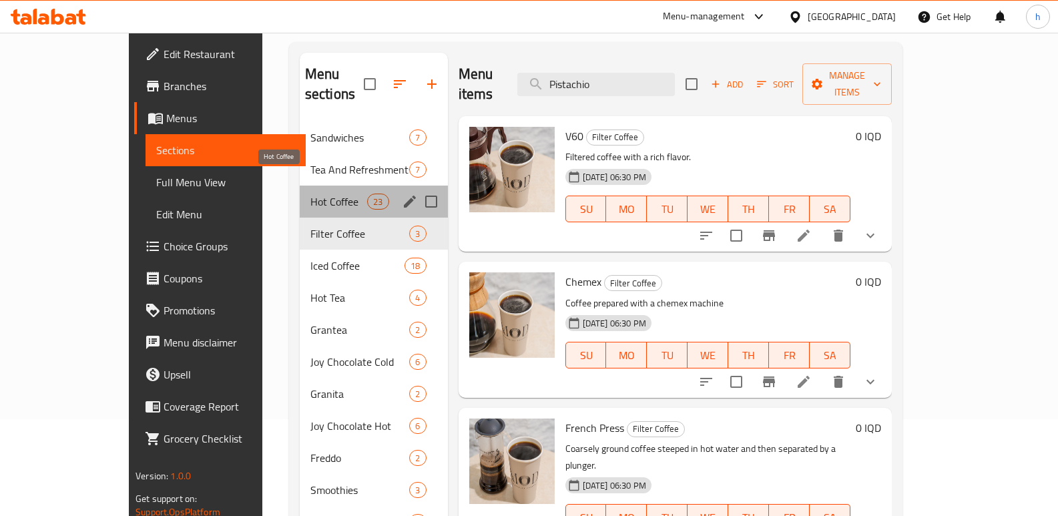
click at [310, 194] on span "Hot Coffee" at bounding box center [338, 202] width 57 height 16
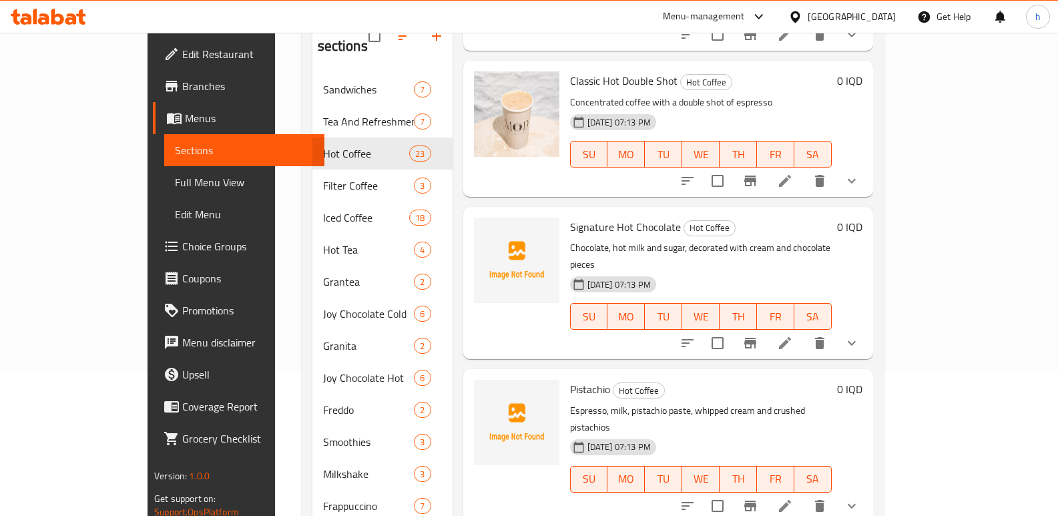
scroll to position [157, 0]
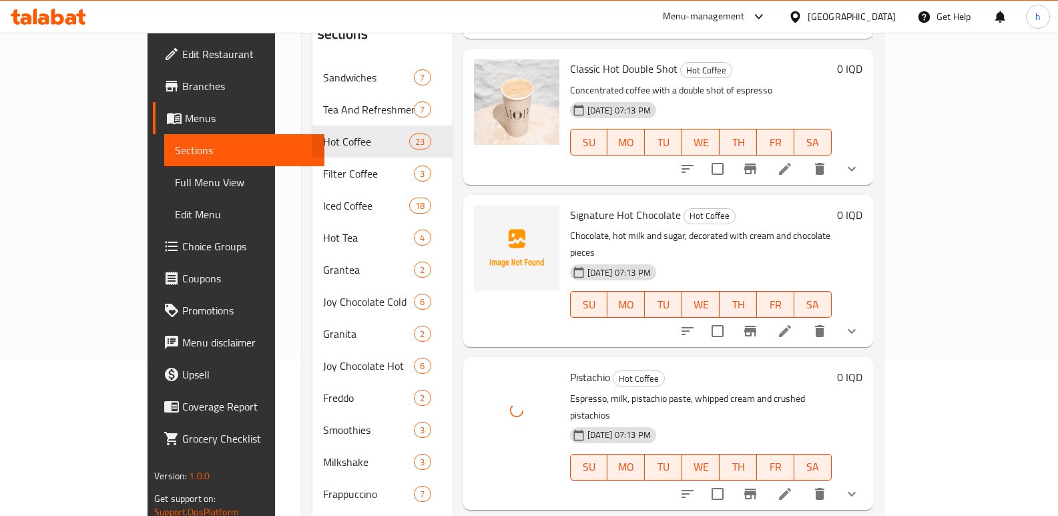
click at [570, 205] on span "Signature Hot Chocolate" at bounding box center [625, 215] width 111 height 20
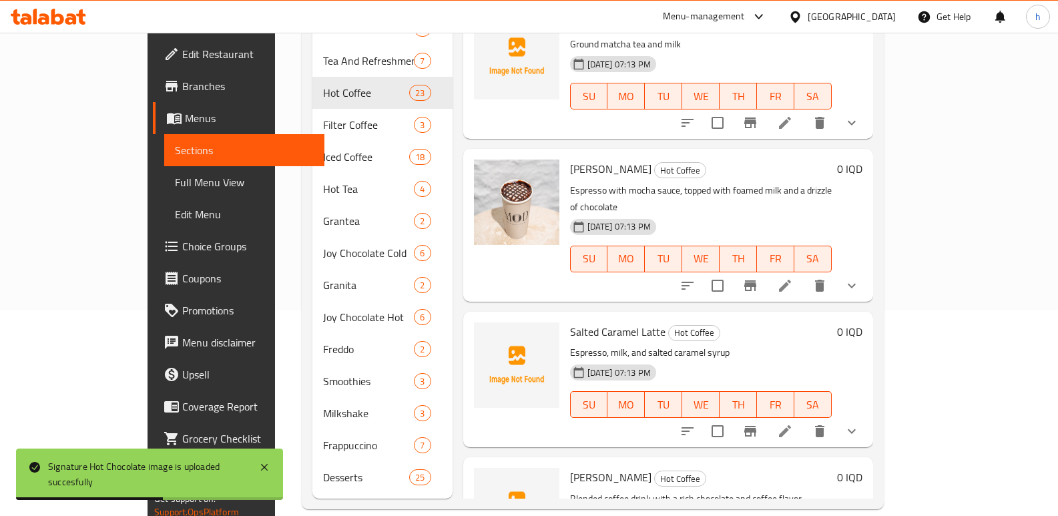
scroll to position [2852, 0]
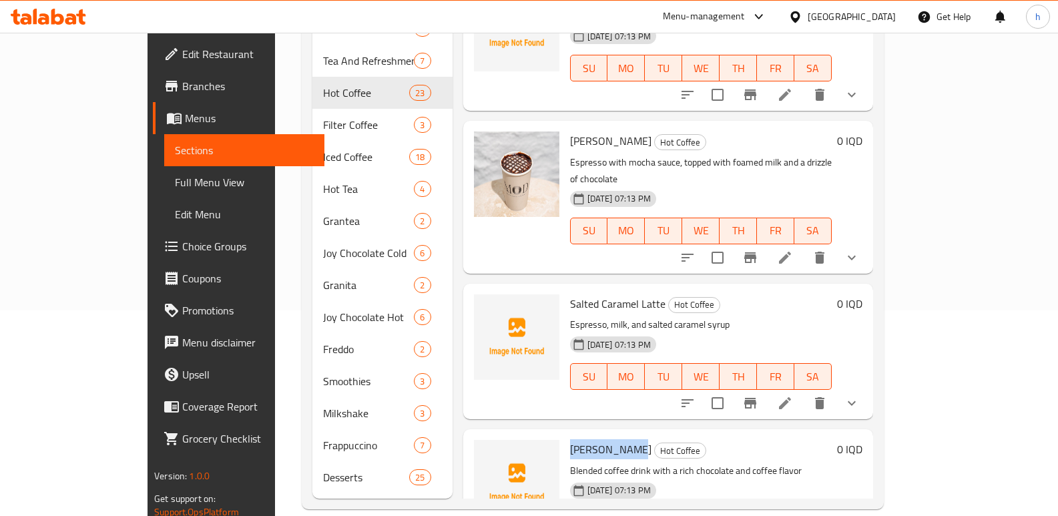
drag, startPoint x: 557, startPoint y: 365, endPoint x: 596, endPoint y: 363, distance: 38.8
click at [596, 439] on span "Mocha Freddo" at bounding box center [610, 449] width 81 height 20
click at [588, 439] on span "Mocha Freddo" at bounding box center [610, 449] width 81 height 20
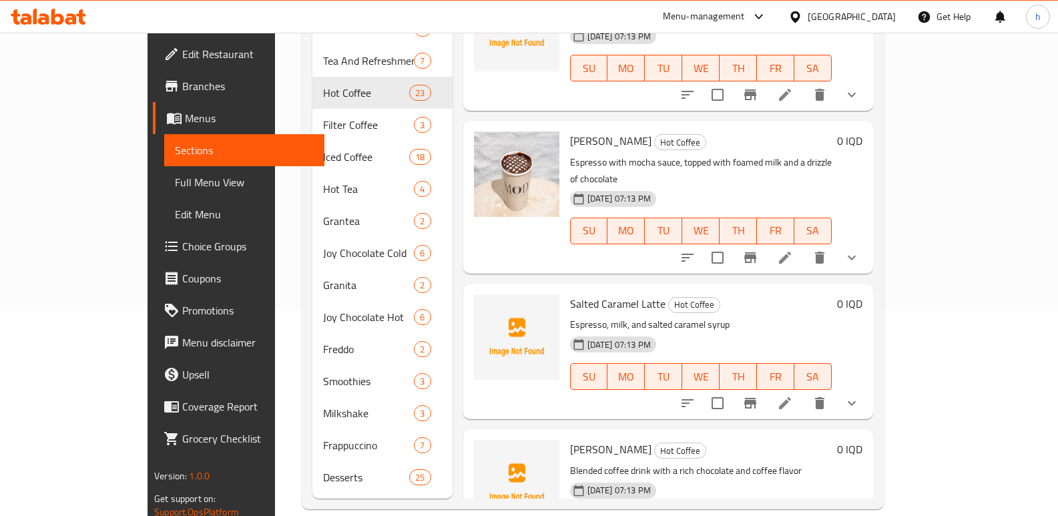
click at [570, 294] on span "Salted Caramel Latte" at bounding box center [617, 304] width 95 height 20
drag, startPoint x: 535, startPoint y: 216, endPoint x: 625, endPoint y: 219, distance: 90.8
click at [625, 294] on span "Salted Caramel Latte" at bounding box center [617, 304] width 95 height 20
click at [571, 294] on span "Salted Caramel Latte" at bounding box center [617, 304] width 95 height 20
click at [570, 294] on span "Salted Caramel Latte" at bounding box center [617, 304] width 95 height 20
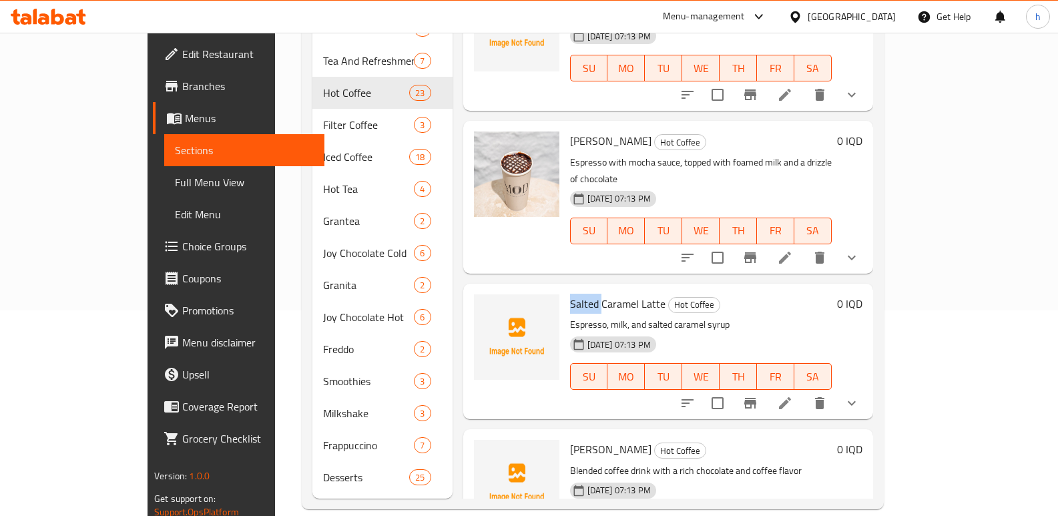
click at [570, 294] on span "Salted Caramel Latte" at bounding box center [617, 304] width 95 height 20
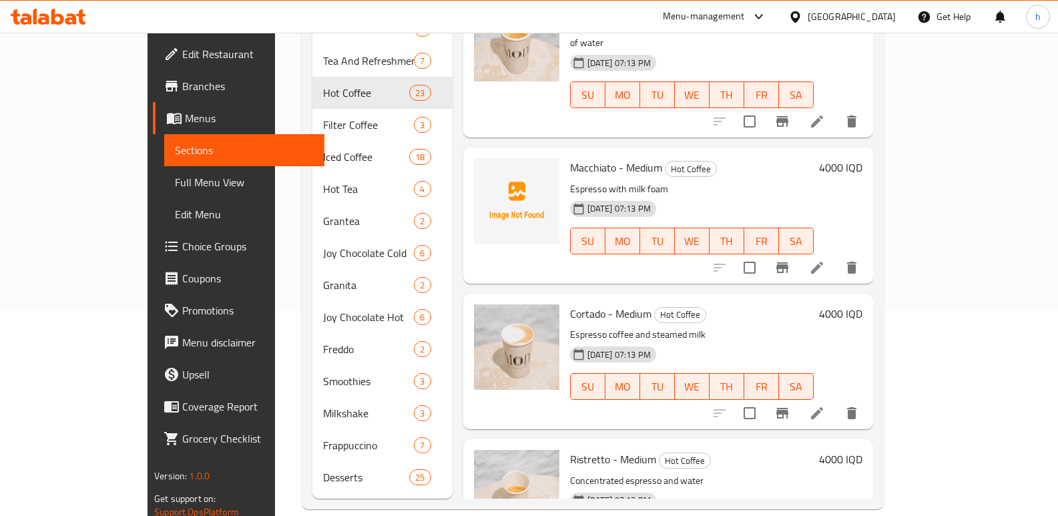
scroll to position [0, 0]
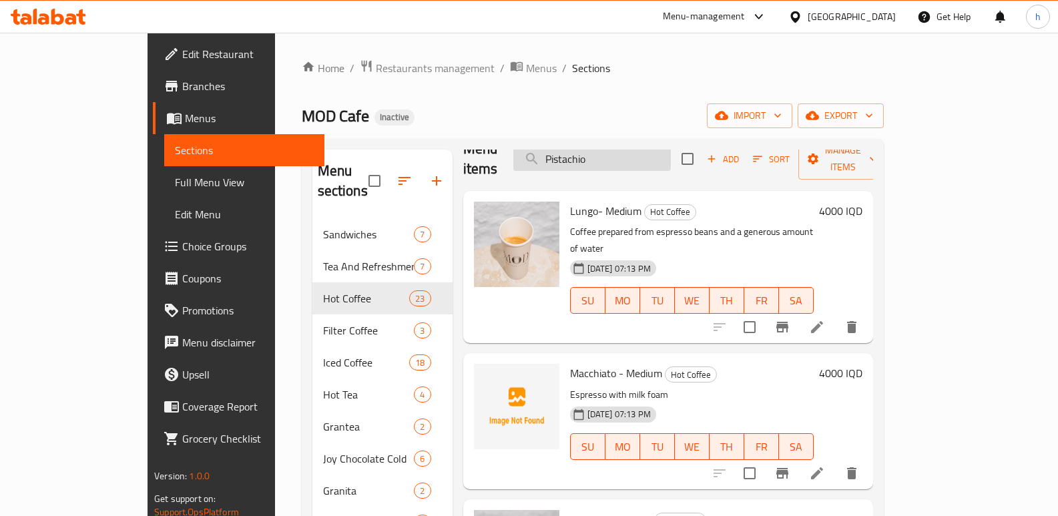
click at [665, 153] on input "Pistachio" at bounding box center [591, 158] width 157 height 23
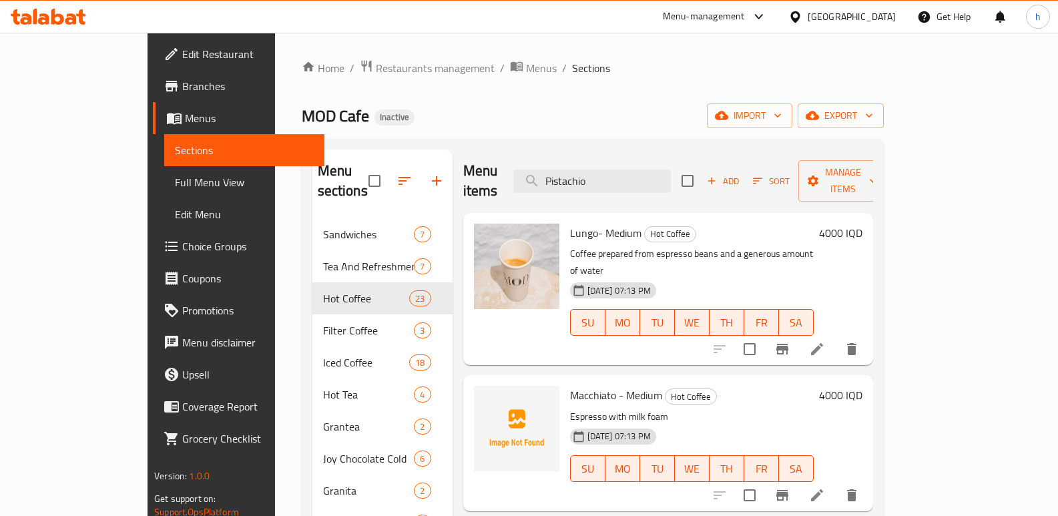
drag, startPoint x: 665, startPoint y: 153, endPoint x: 551, endPoint y: 142, distance: 114.6
click at [552, 142] on div "Menu sections Sandwiches 7 Tea And Refreshments 7 Hot Coffee 23 Filter Coffee 3…" at bounding box center [593, 427] width 582 height 576
paste input "Salted"
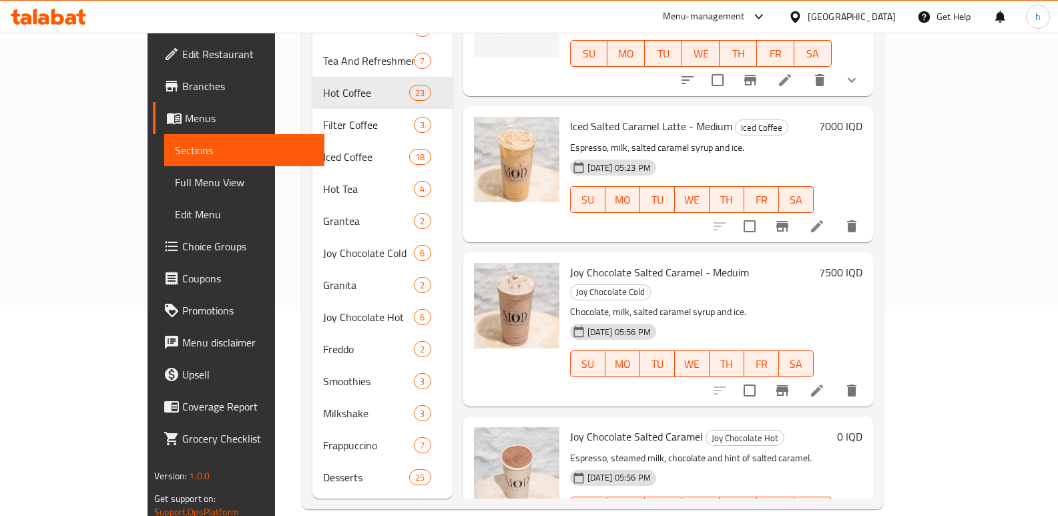
scroll to position [82, 0]
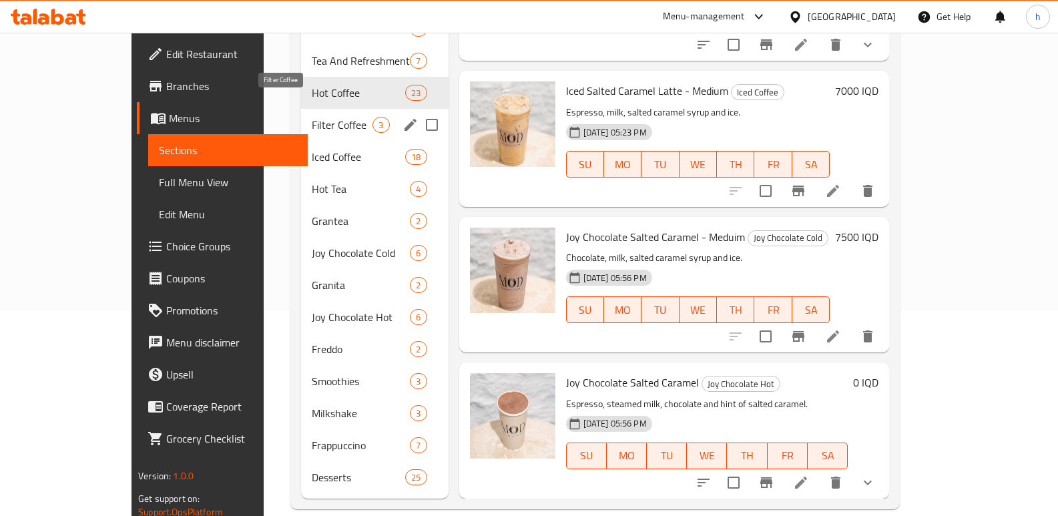
type input "Salted"
click at [312, 117] on span "Filter Coffee" at bounding box center [342, 125] width 61 height 16
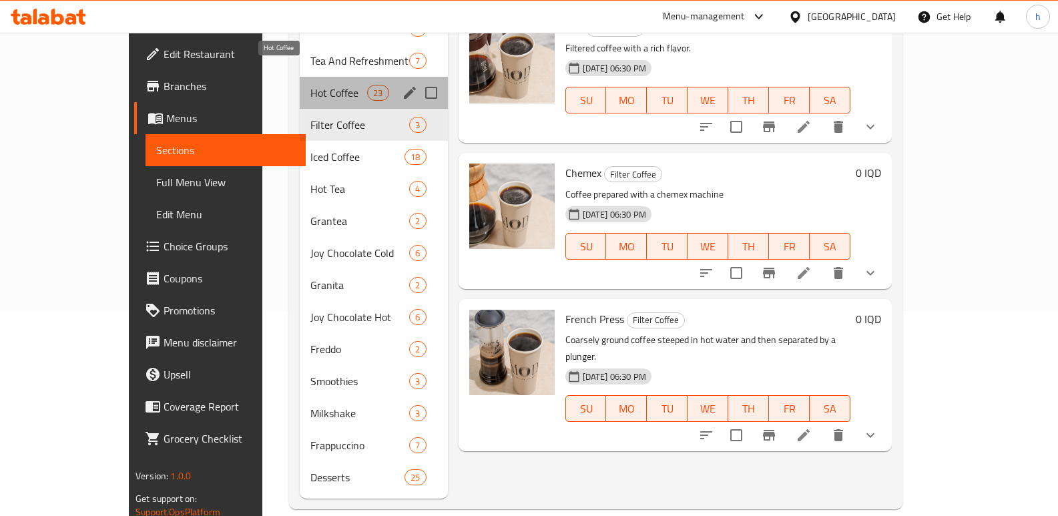
click at [310, 85] on span "Hot Coffee" at bounding box center [338, 93] width 57 height 16
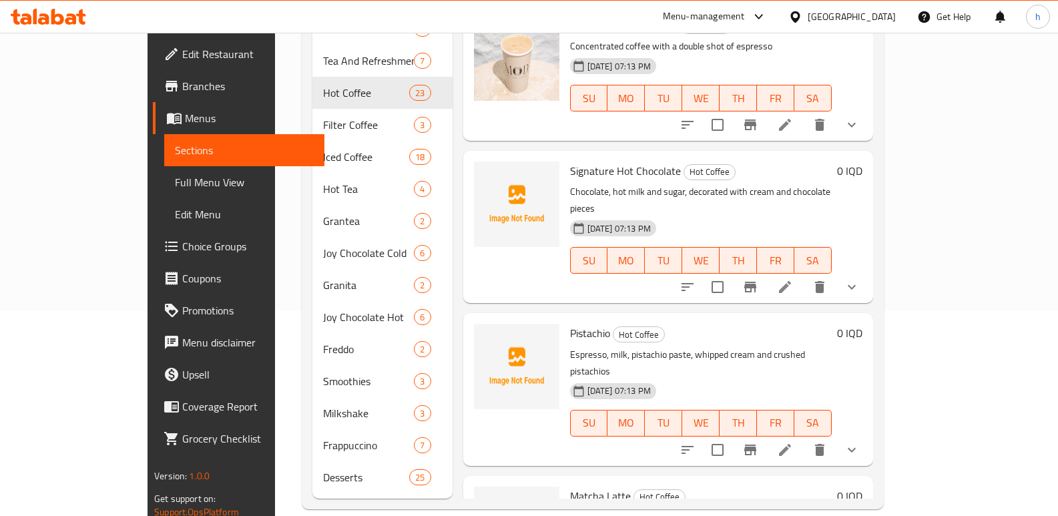
scroll to position [2343, 0]
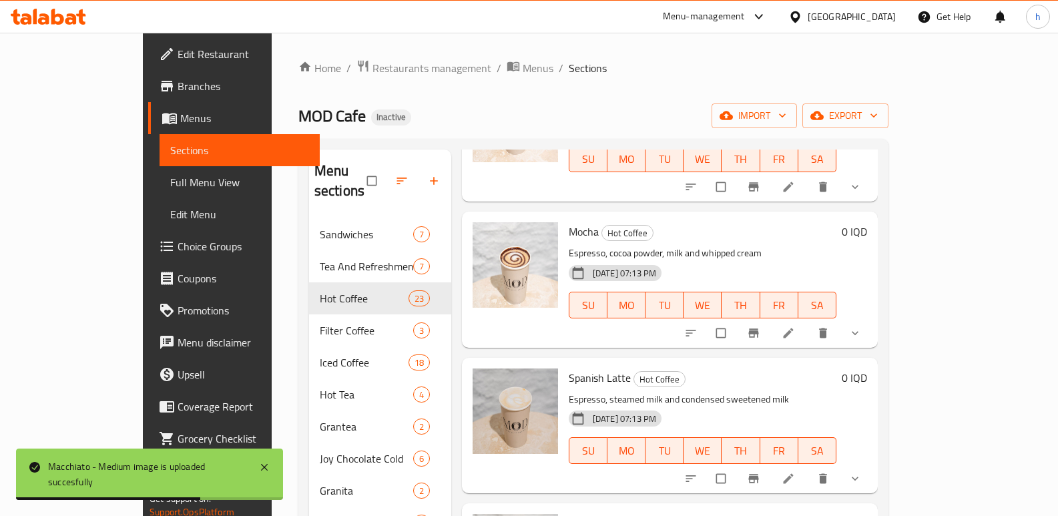
scroll to position [1776, 0]
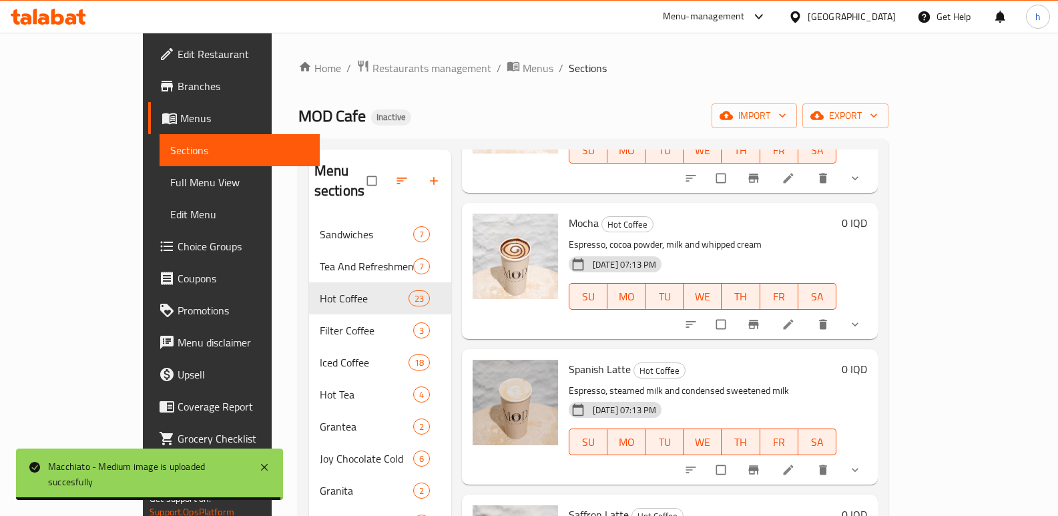
drag, startPoint x: 1056, startPoint y: 332, endPoint x: 1067, endPoint y: 415, distance: 84.2
click at [1058, 417] on html "Macchiato - Medium image is uploaded succesfully ​ Menu-management Iraq Get Hel…" at bounding box center [529, 258] width 1058 height 516
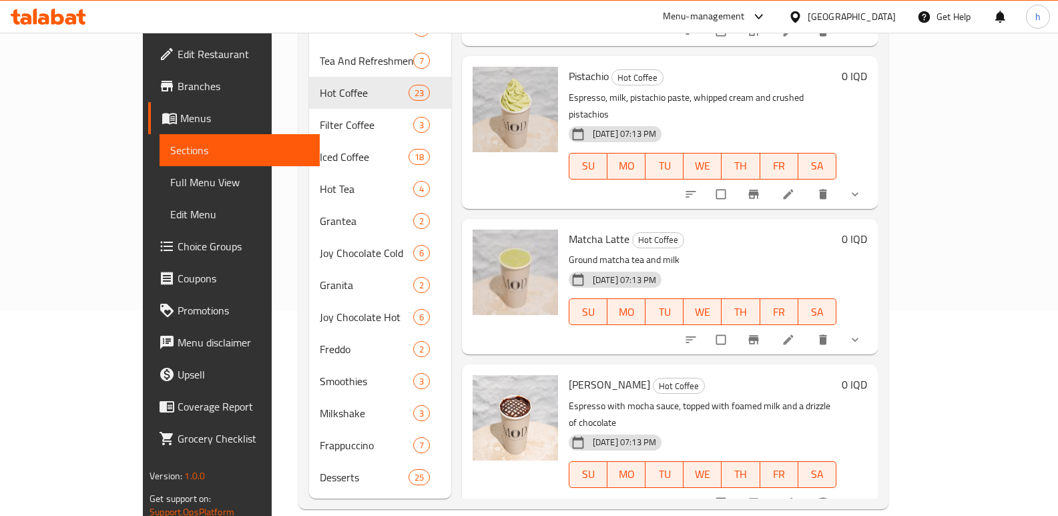
scroll to position [2852, 0]
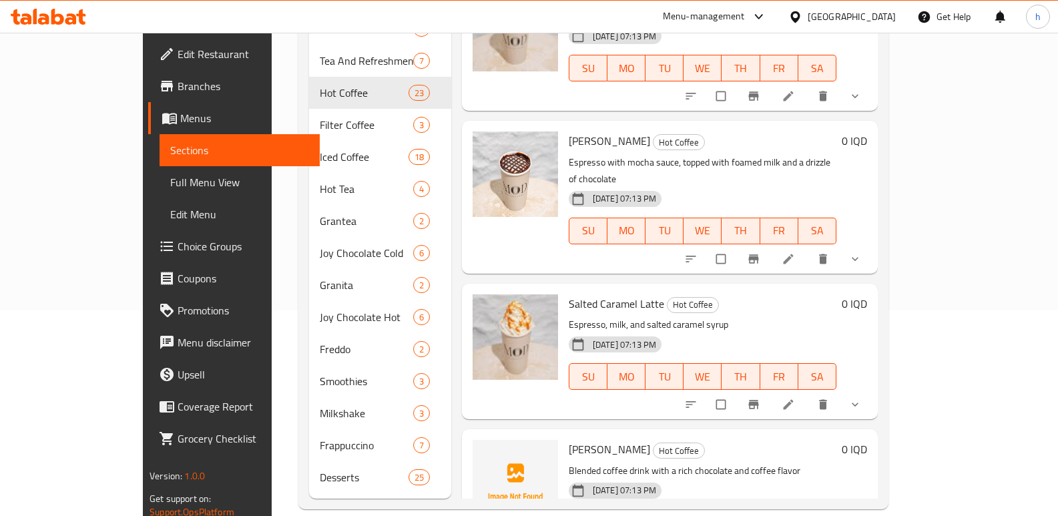
click at [569, 439] on span "Mocha Freddo" at bounding box center [609, 449] width 81 height 20
copy span "Mocha"
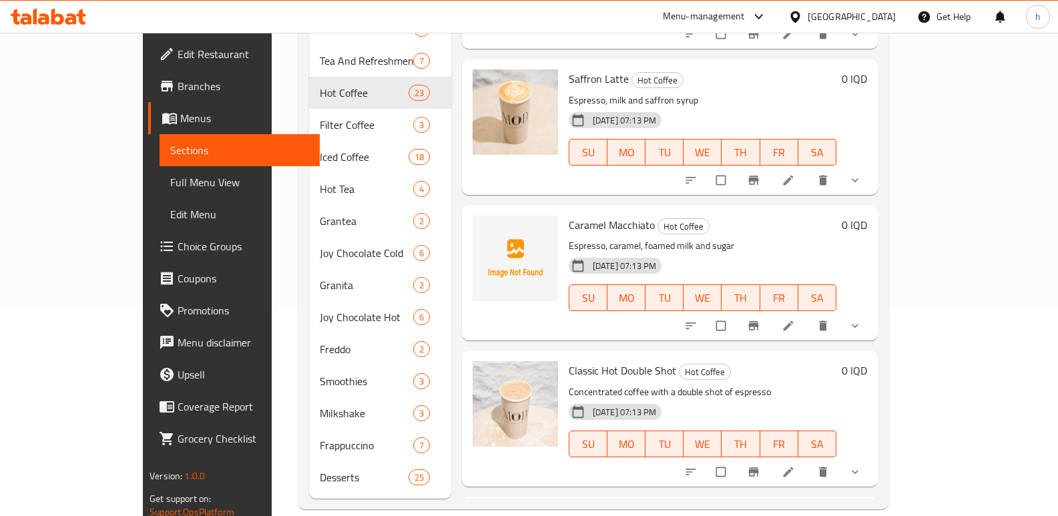
scroll to position [2002, 0]
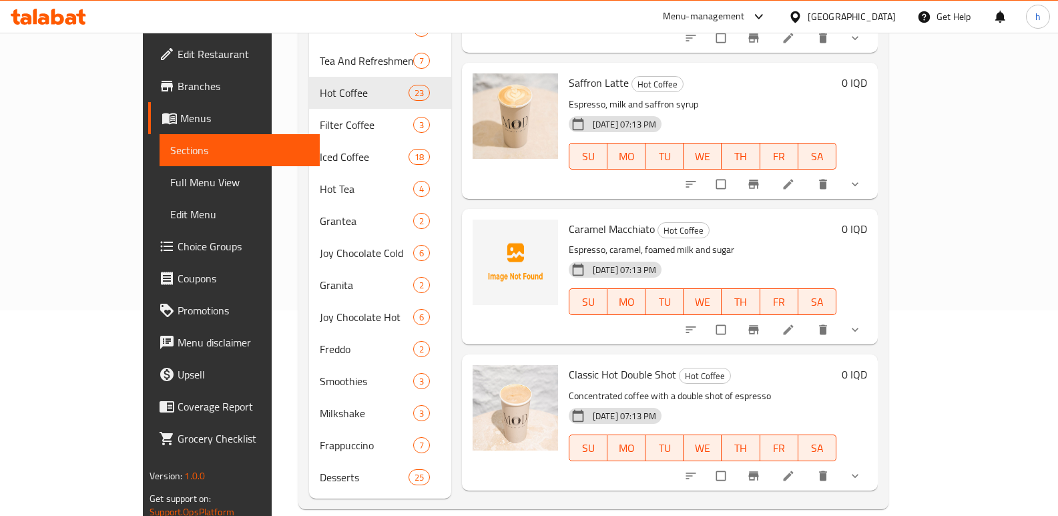
click at [569, 219] on span "Caramel Macchiato" at bounding box center [612, 229] width 86 height 20
copy span "Caramel"
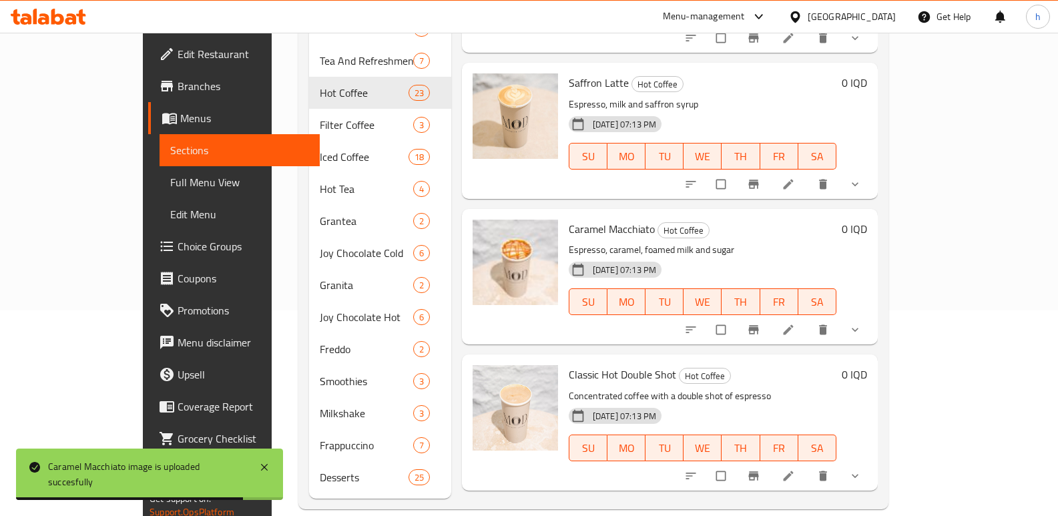
drag, startPoint x: 1052, startPoint y: 317, endPoint x: 1039, endPoint y: 317, distance: 12.7
click at [915, 317] on div "Home / Restaurants management / Menus / Sections MOD Cafe Inactive import expor…" at bounding box center [593, 181] width 643 height 709
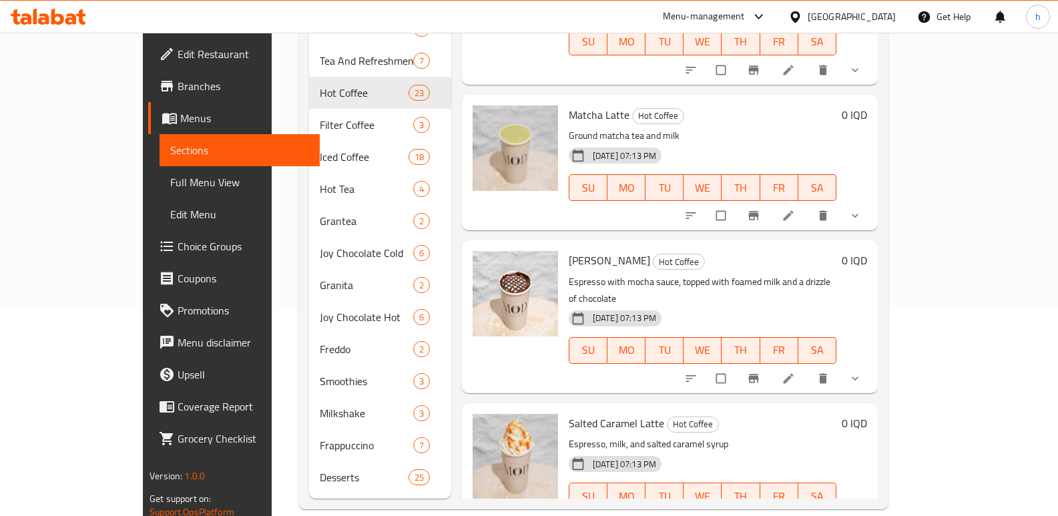
scroll to position [2852, 0]
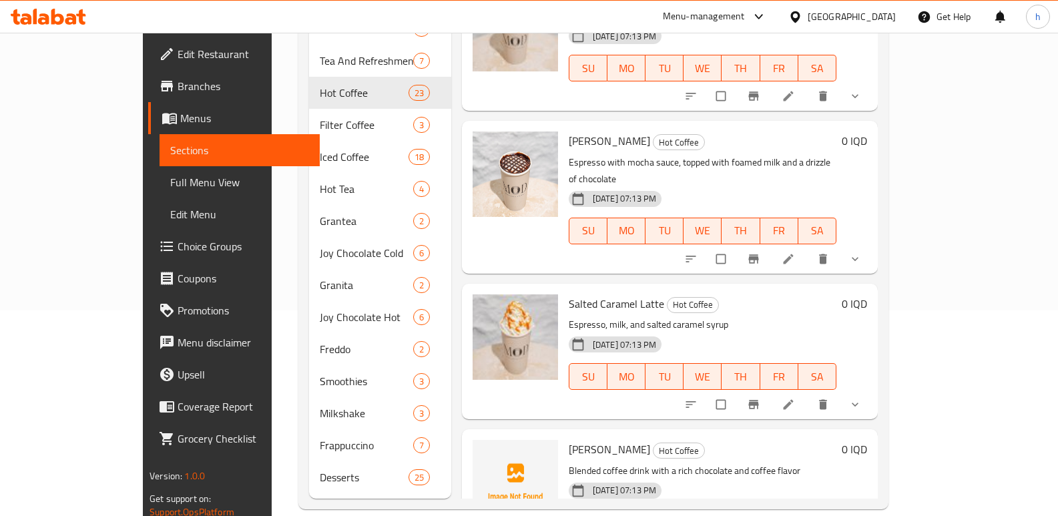
click at [577, 439] on span "Mocha Freddo" at bounding box center [609, 449] width 81 height 20
copy h6 "Freddo"
click at [467, 312] on div at bounding box center [515, 351] width 96 height 125
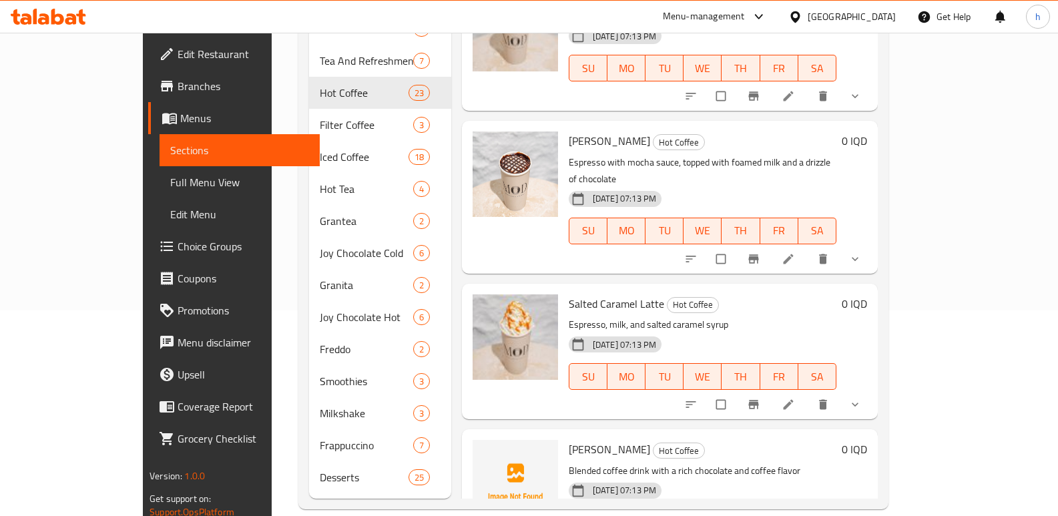
click at [159, 170] on link "Full Menu View" at bounding box center [239, 182] width 160 height 32
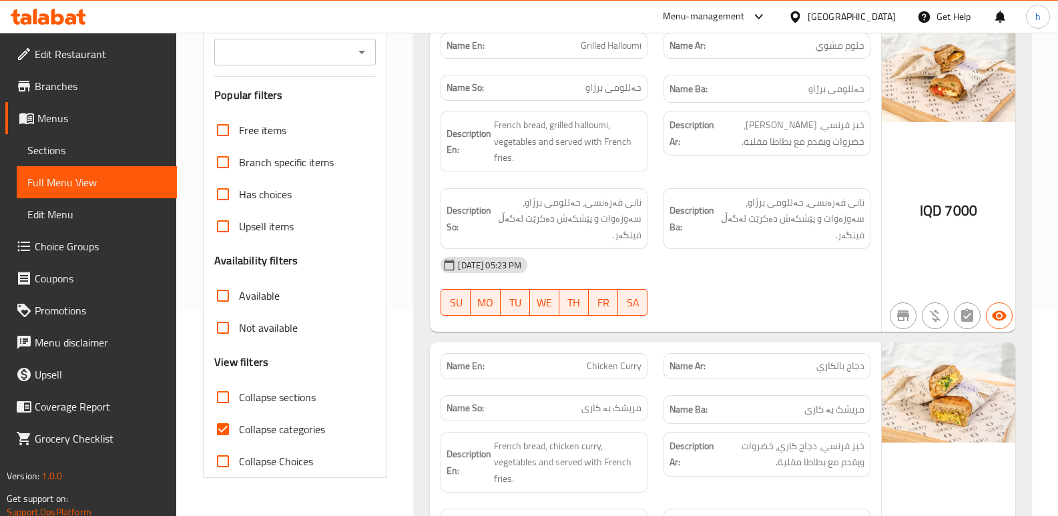
click at [278, 40] on div "Branches" at bounding box center [294, 52] width 161 height 27
click at [302, 58] on input "Branches" at bounding box center [283, 52] width 131 height 19
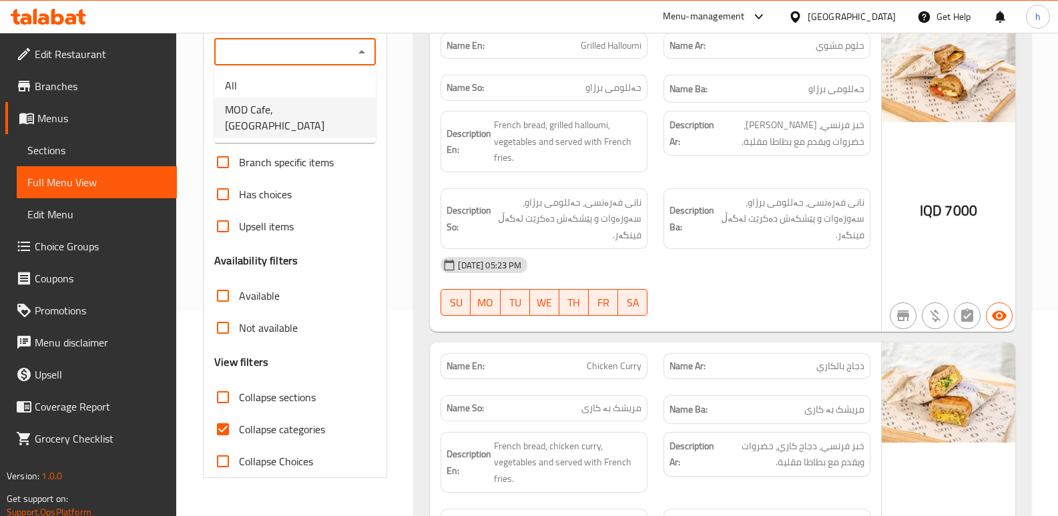
click at [310, 111] on span "MOD Cafe, English Village" at bounding box center [295, 117] width 140 height 32
type input "MOD Cafe, English Village"
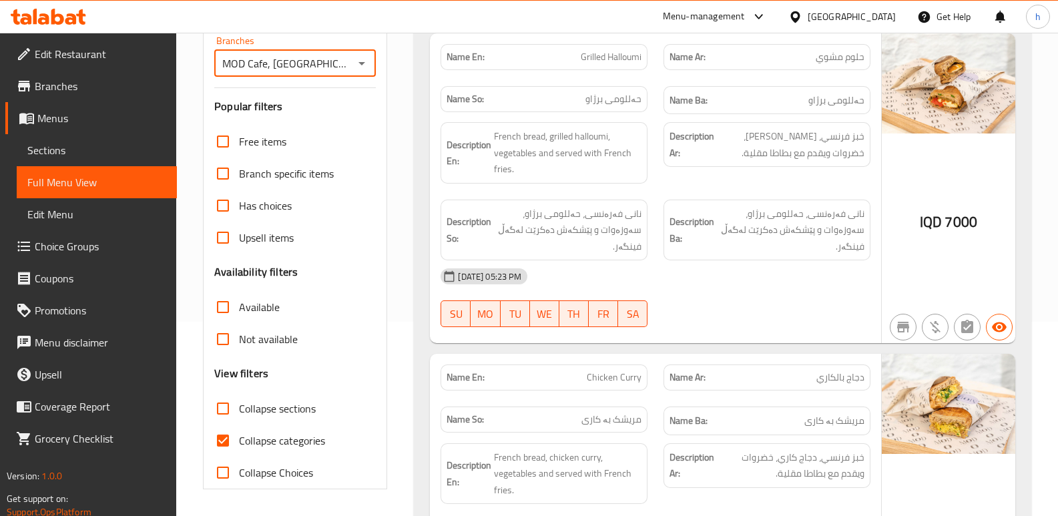
scroll to position [206, 0]
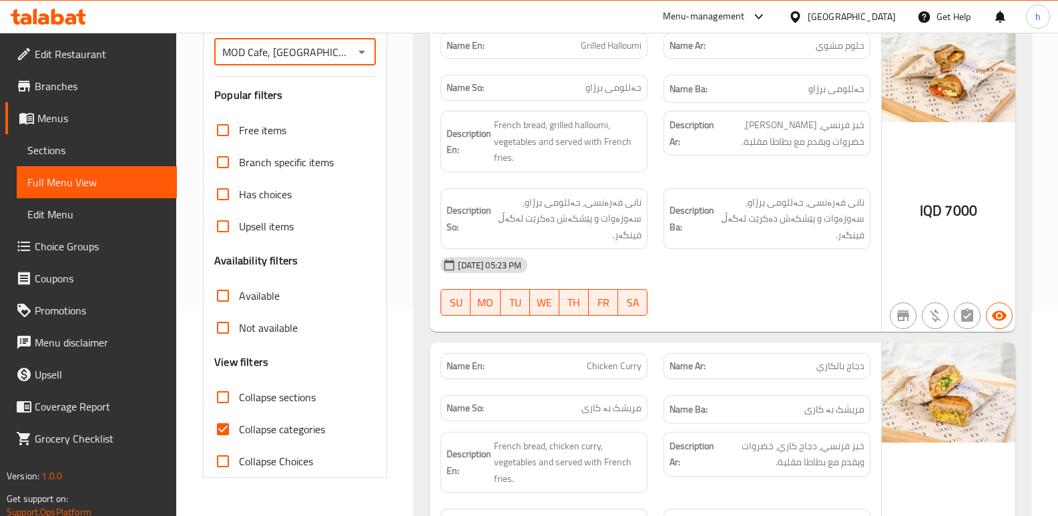
click at [222, 427] on input "Collapse categories" at bounding box center [223, 429] width 32 height 32
checkbox input "false"
drag, startPoint x: 223, startPoint y: 395, endPoint x: 198, endPoint y: 8, distance: 387.9
click at [222, 394] on input "Collapse sections" at bounding box center [223, 397] width 32 height 32
checkbox input "true"
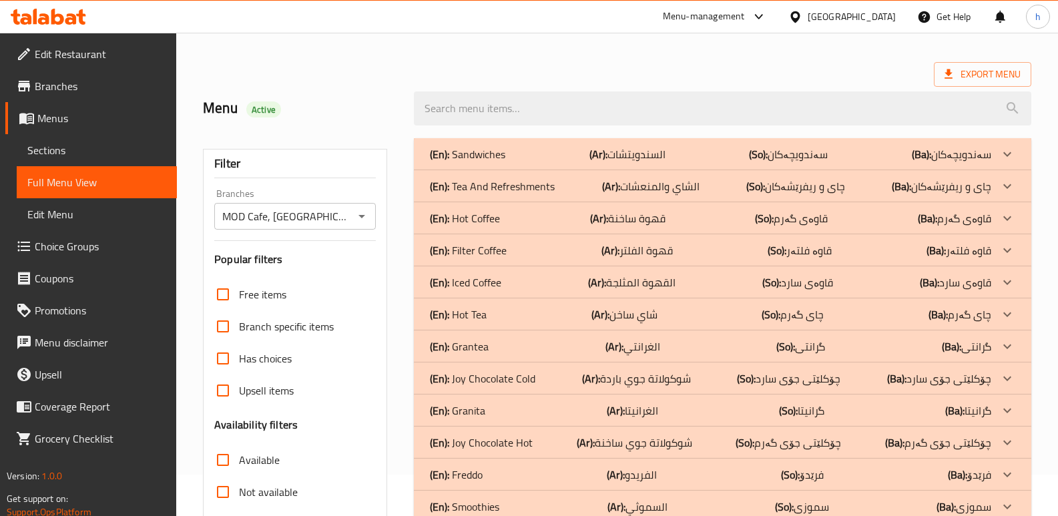
scroll to position [16, 0]
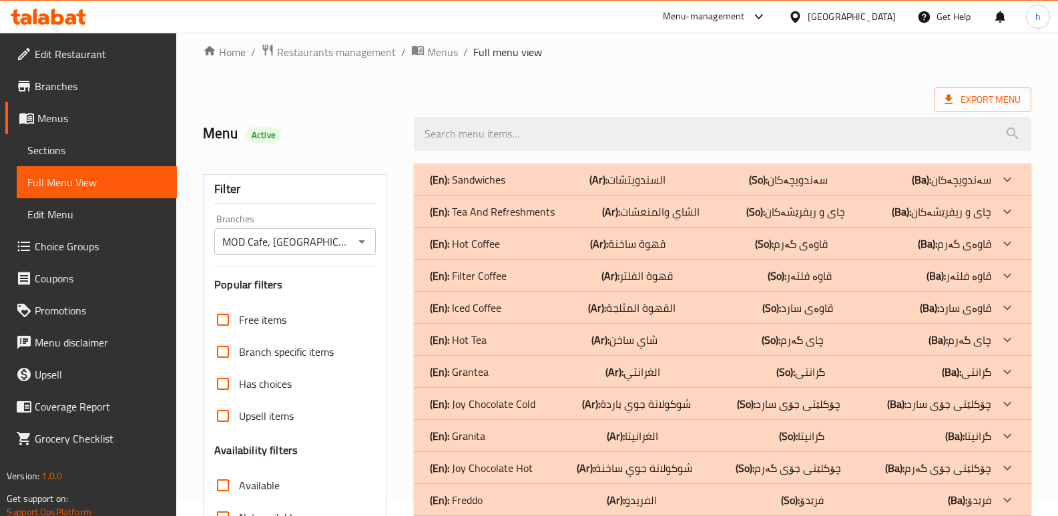
click at [536, 188] on div "(En): Hot Coffee (Ar): قهوة ساخنة (So): قاوەی گەرم (Ba): قاوەی گەرم" at bounding box center [710, 180] width 561 height 16
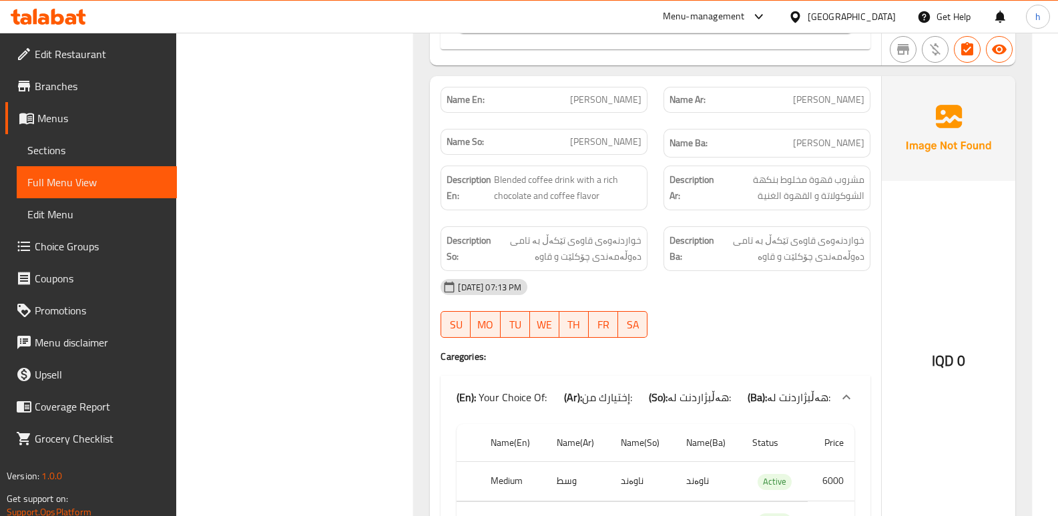
scroll to position [10043, 0]
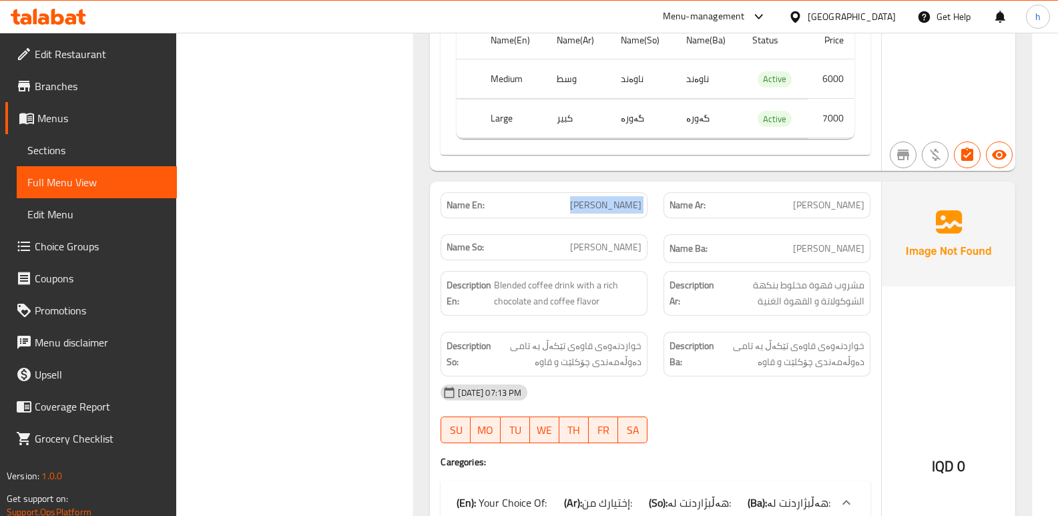
drag, startPoint x: 584, startPoint y: 141, endPoint x: 659, endPoint y: 139, distance: 75.4
click at [660, 184] on div "Name En: Mocha Freddo Name Ar: موكا فريدو Name So: مۆکای فریدو Name Ba: مۆکای ف…" at bounding box center [655, 227] width 446 height 87
copy span "Mocha Freddo"
click at [71, 14] on icon at bounding box center [70, 18] width 11 height 11
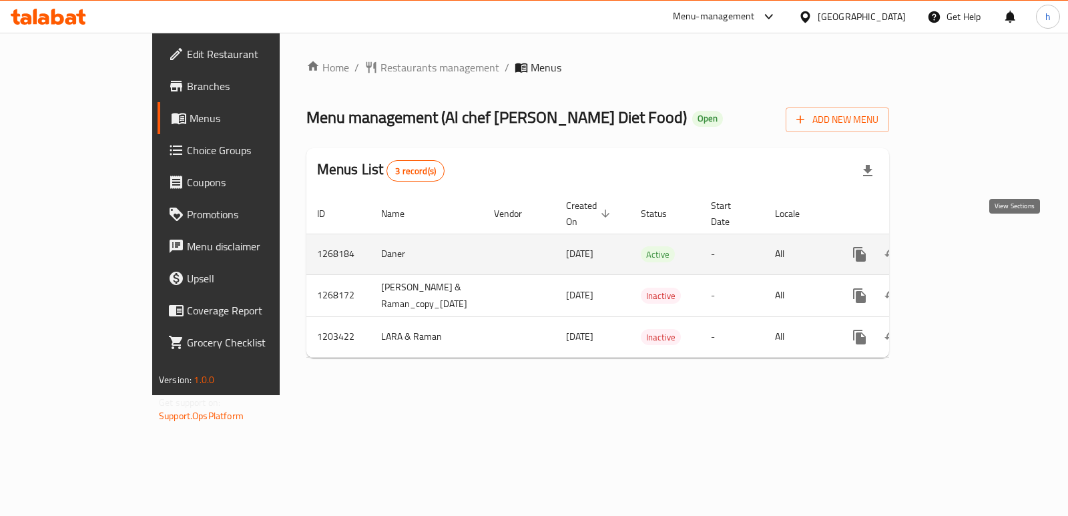
click at [962, 248] on icon "enhanced table" at bounding box center [956, 254] width 12 height 12
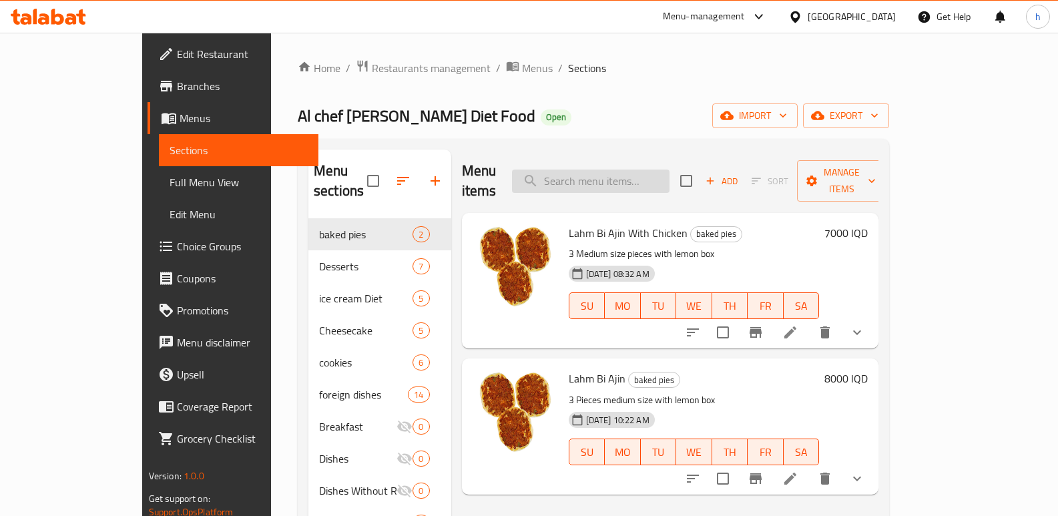
click at [642, 175] on input "search" at bounding box center [590, 181] width 157 height 23
paste input "Diet Rice"
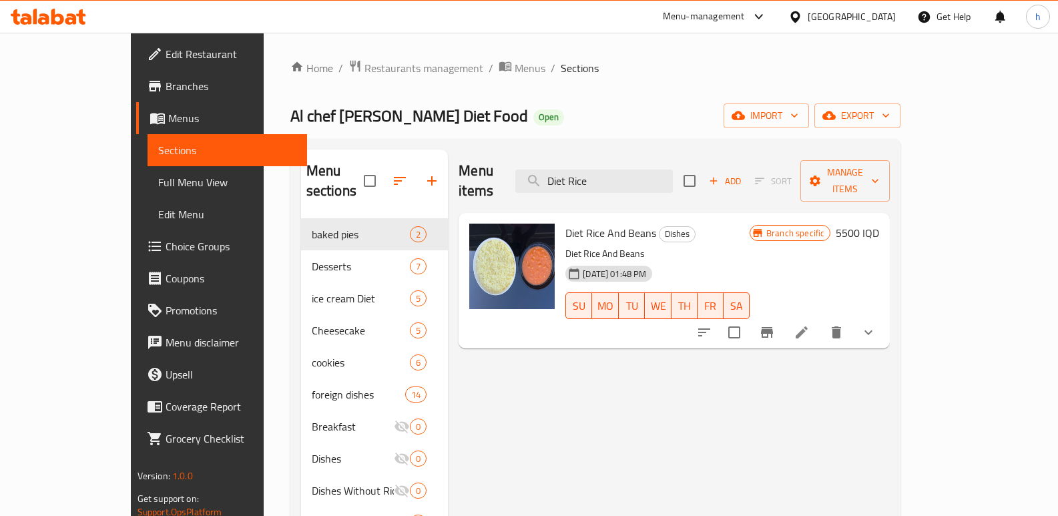
type input "Diet Rice"
drag, startPoint x: 665, startPoint y: 171, endPoint x: 567, endPoint y: 147, distance: 101.6
paste input "Diet Rice"
type input "Diet Rice"
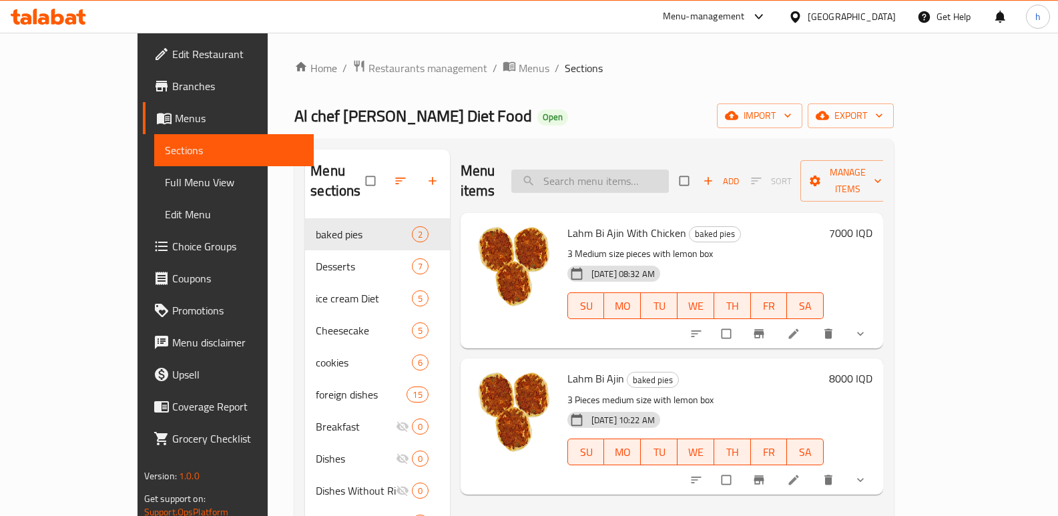
click at [669, 177] on input "search" at bounding box center [589, 181] width 157 height 23
paste input "Diet Rice"
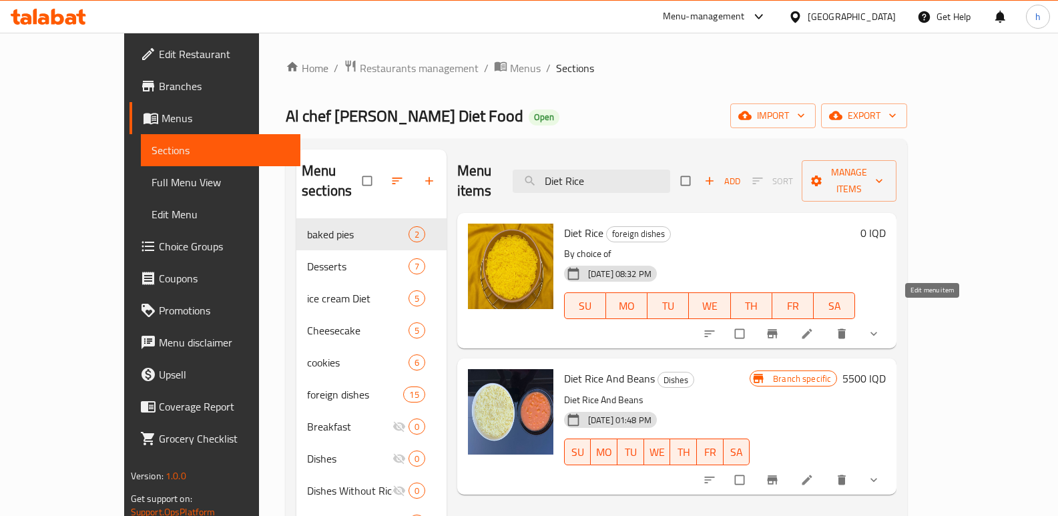
type input "Diet Rice"
click at [813, 327] on icon at bounding box center [806, 333] width 13 height 13
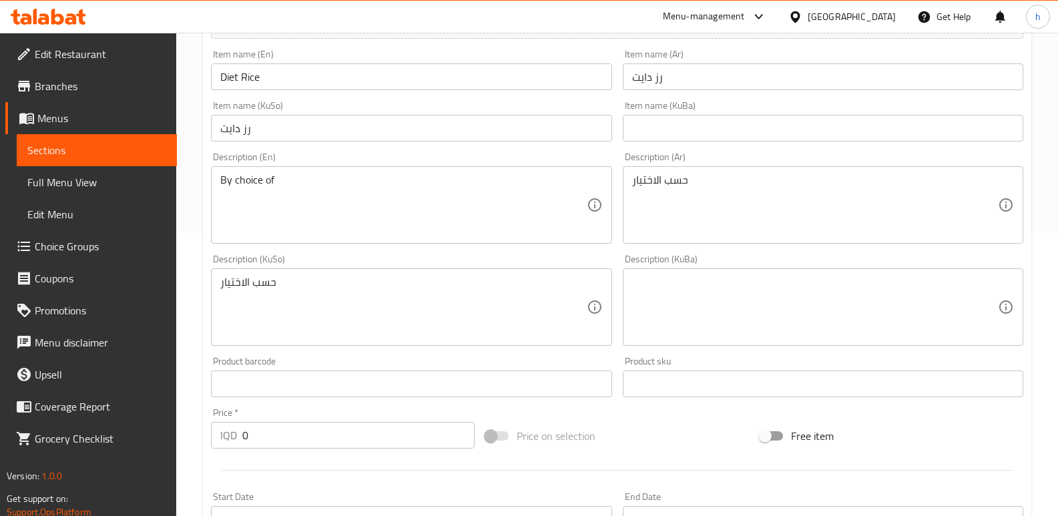
scroll to position [294, 0]
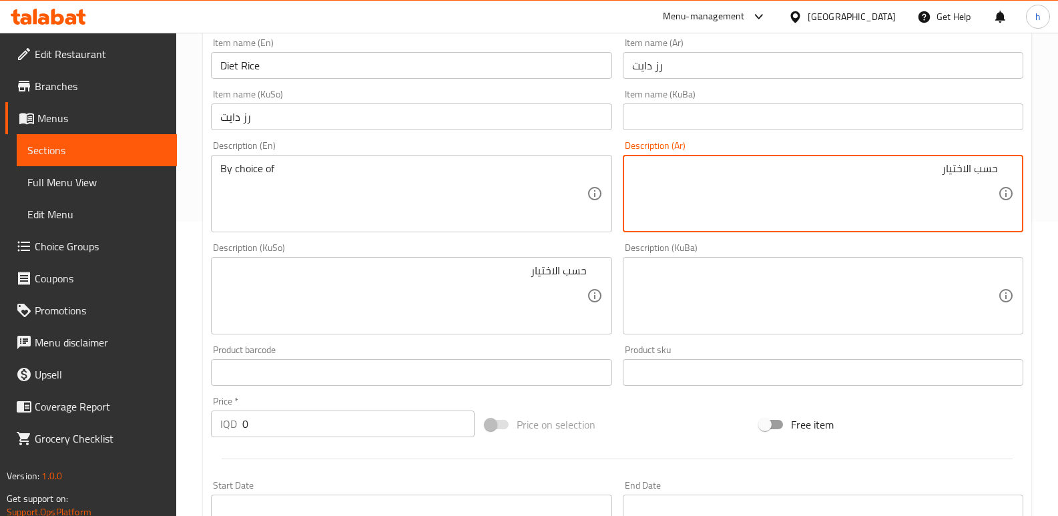
click at [267, 120] on input "رز دايت" at bounding box center [411, 116] width 400 height 27
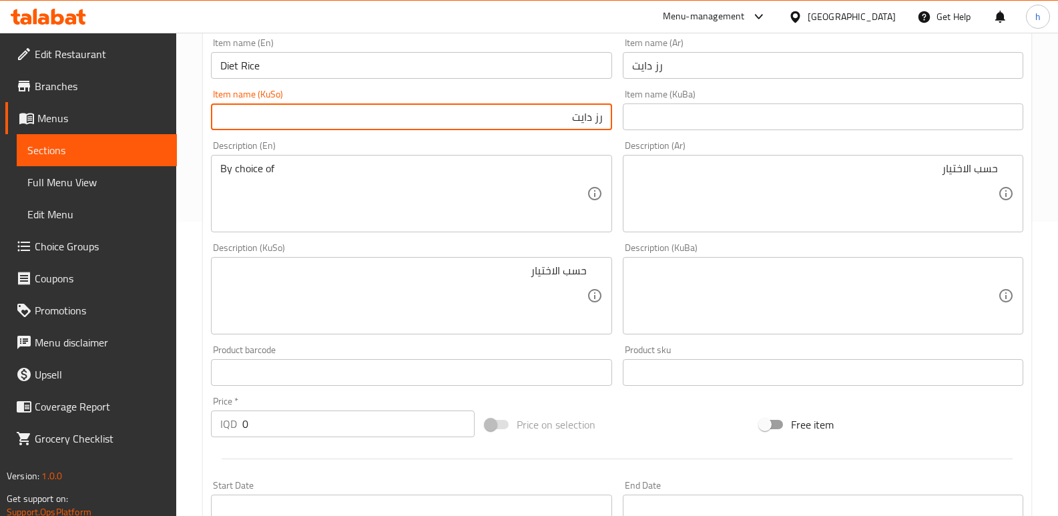
click at [657, 64] on input "رز دايت" at bounding box center [823, 65] width 400 height 27
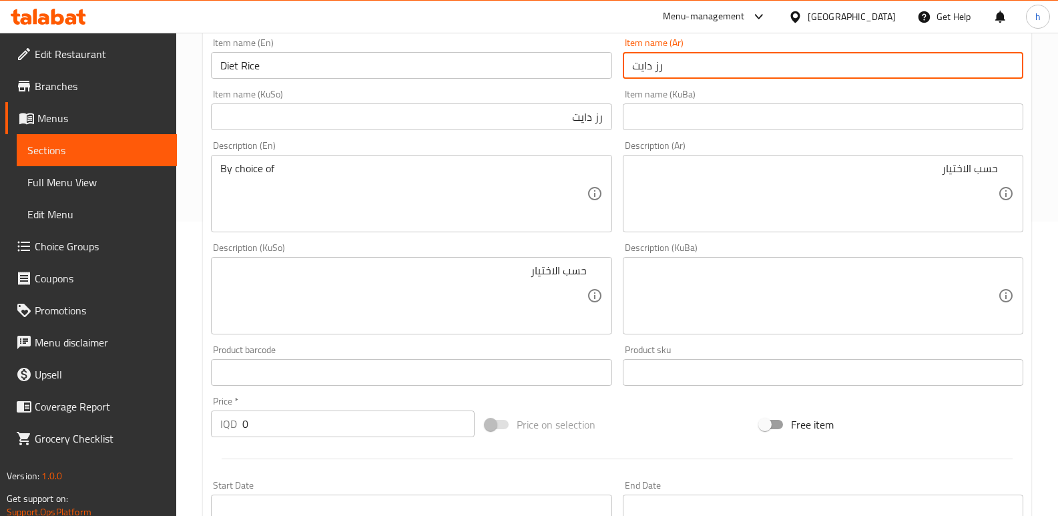
click at [678, 73] on input "رز دايت" at bounding box center [823, 65] width 400 height 27
click at [1013, 65] on input "رز دايت" at bounding box center [823, 65] width 400 height 27
type input "ارز دايت"
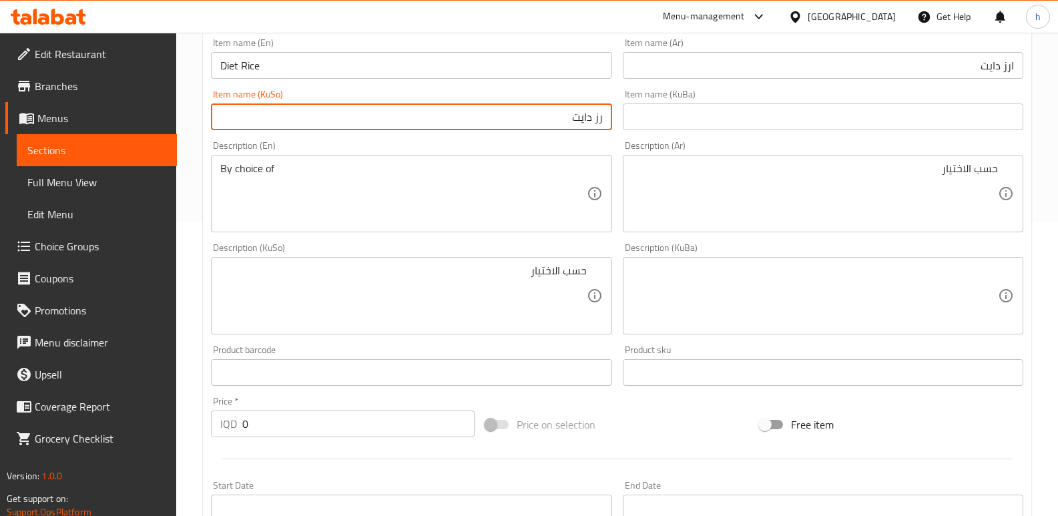
drag, startPoint x: 581, startPoint y: 117, endPoint x: 668, endPoint y: 111, distance: 87.0
click at [668, 111] on div "Change Image Size: 1200 x 800 px / Image formats: jpg, png / 5MB Max. Item name…" at bounding box center [617, 255] width 823 height 748
type input "برنجی دایت"
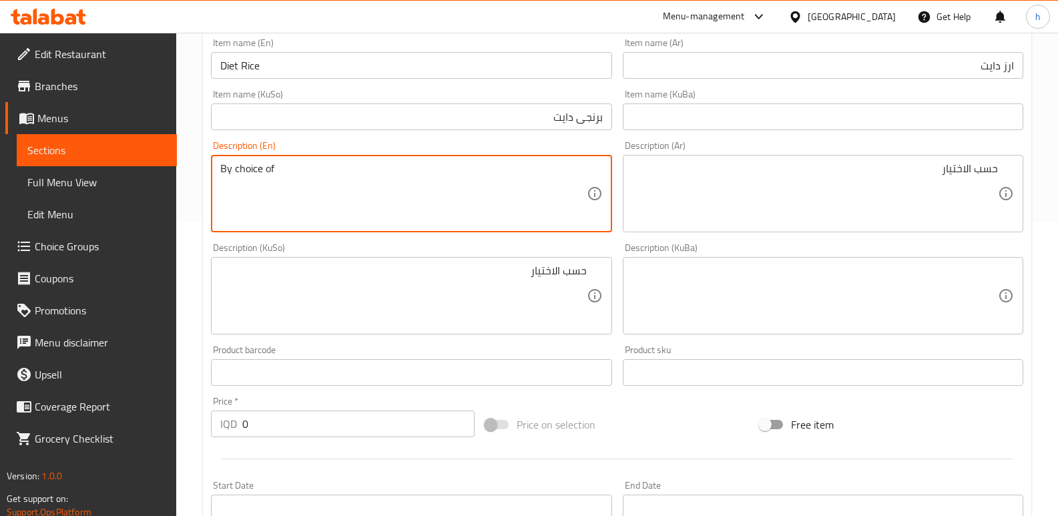
drag, startPoint x: 278, startPoint y: 172, endPoint x: 194, endPoint y: 184, distance: 84.8
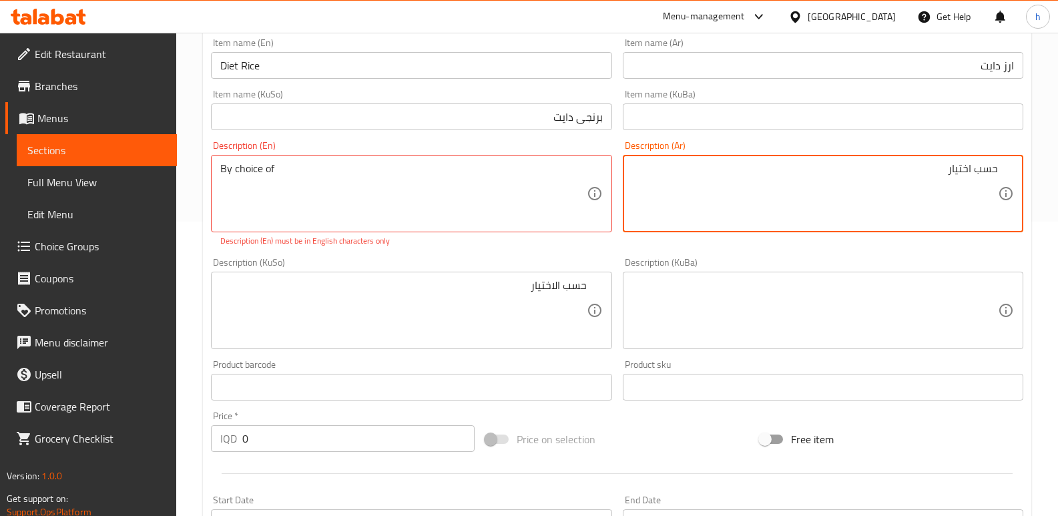
type textarea "حسب اختيار"
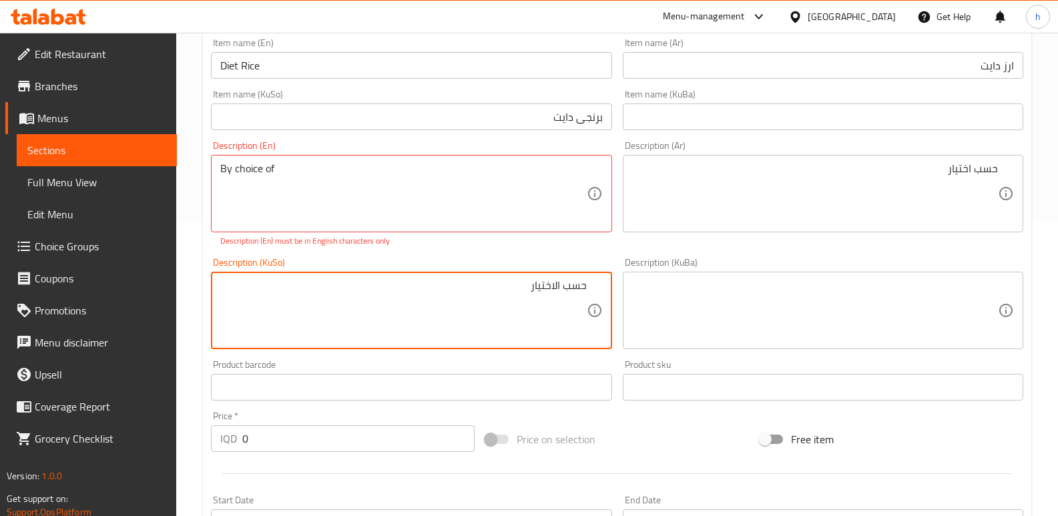
drag, startPoint x: 510, startPoint y: 289, endPoint x: 645, endPoint y: 282, distance: 135.7
type textarea "بە پێی هەڵبژاردنت"
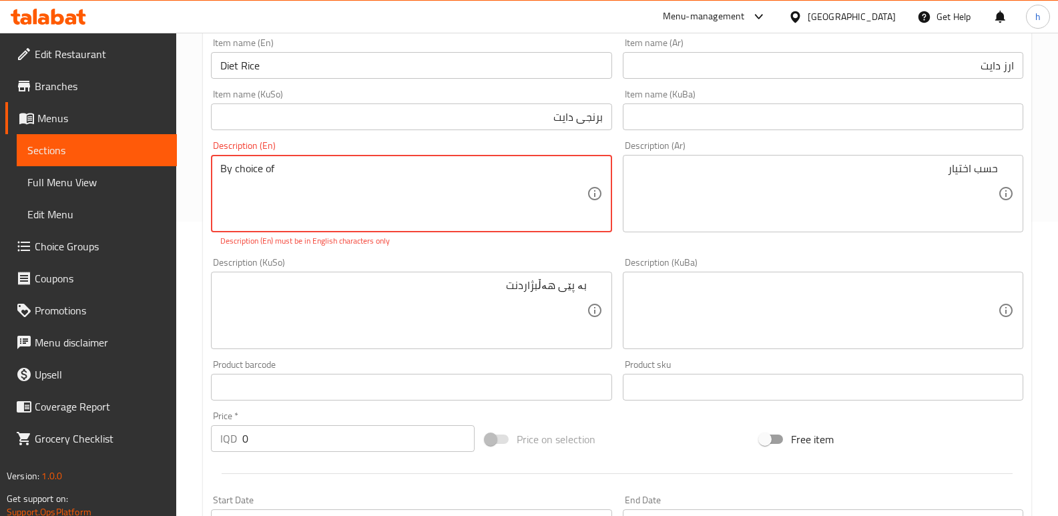
drag, startPoint x: 290, startPoint y: 170, endPoint x: 187, endPoint y: 175, distance: 102.9
click at [187, 175] on div "Home / Restaurants management / Menus / Sections / item / update foreign dishes…" at bounding box center [617, 302] width 882 height 1128
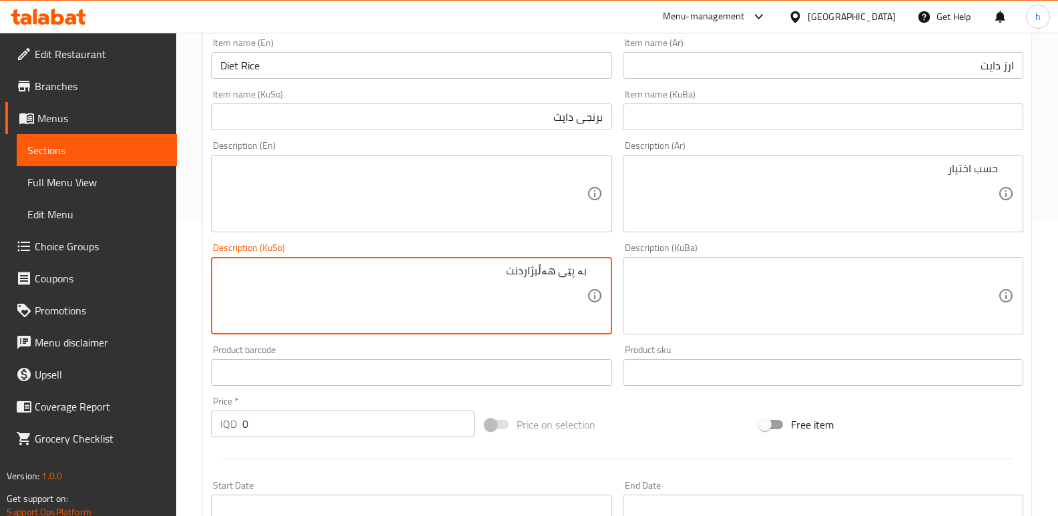
click at [380, 206] on textarea at bounding box center [403, 193] width 366 height 63
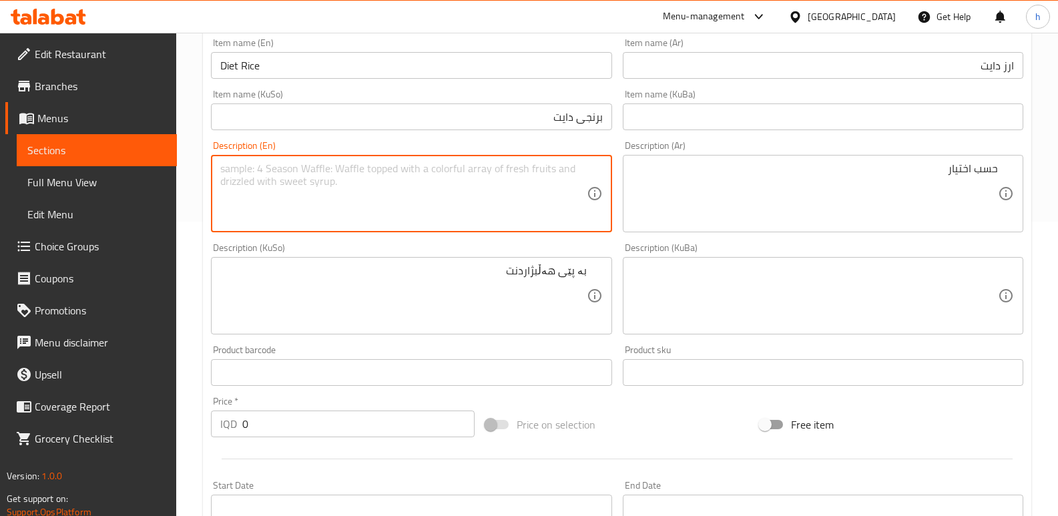
paste textarea "‏By choice of"
type textarea "‏By choice of"
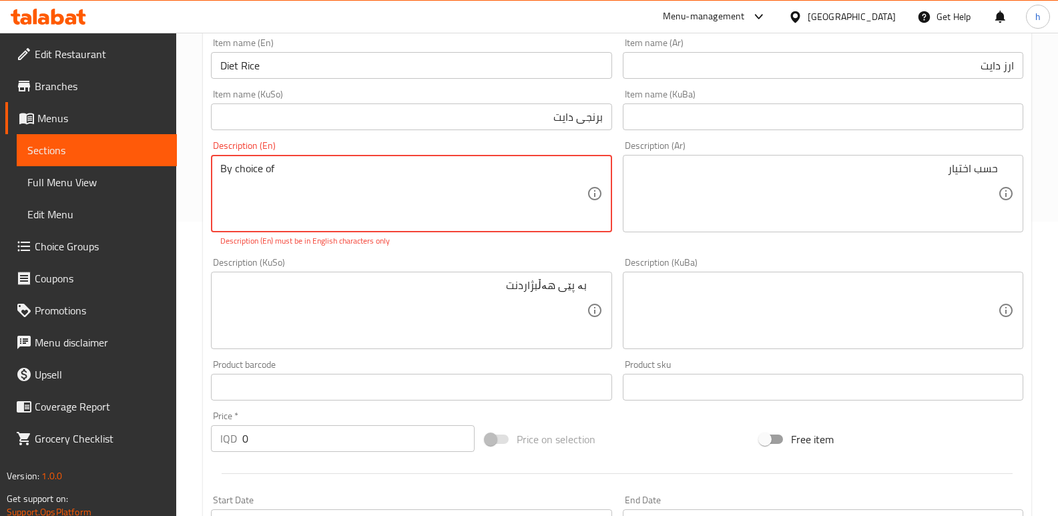
drag, startPoint x: 293, startPoint y: 172, endPoint x: 196, endPoint y: 176, distance: 96.8
click at [196, 176] on div "Home / Restaurants management / Menus / Sections / item / update foreign dishes…" at bounding box center [617, 302] width 882 height 1128
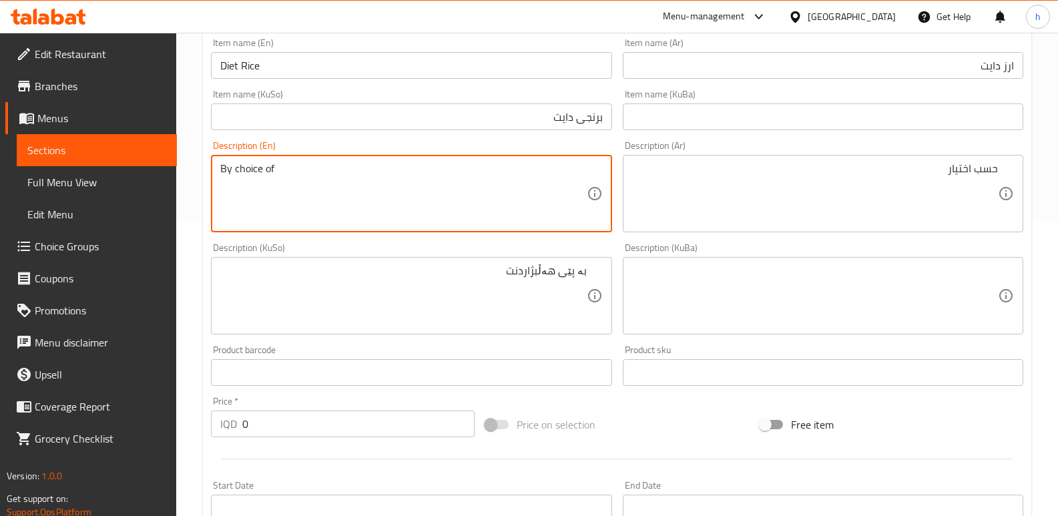
type textarea "By choice of"
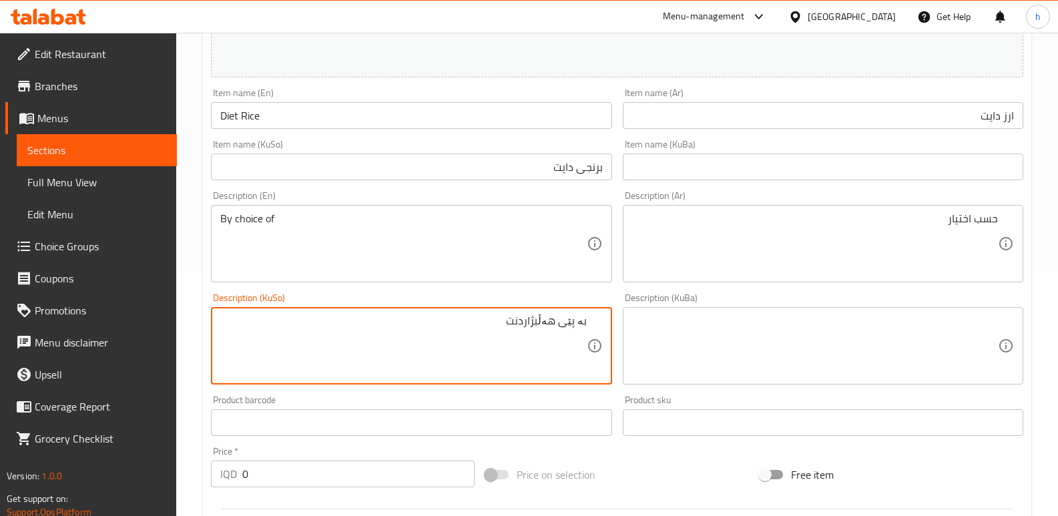
scroll to position [222, 0]
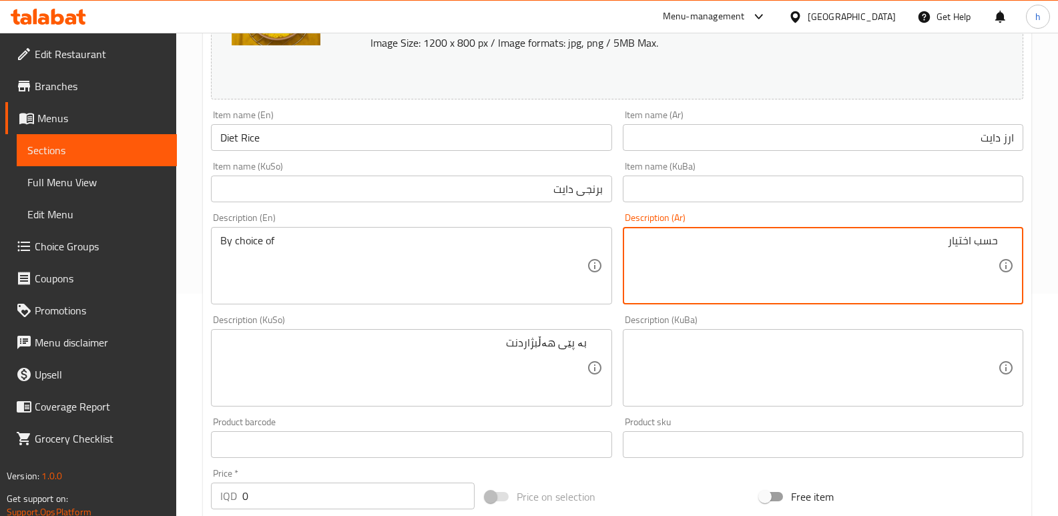
drag, startPoint x: 948, startPoint y: 245, endPoint x: 1007, endPoint y: 248, distance: 59.5
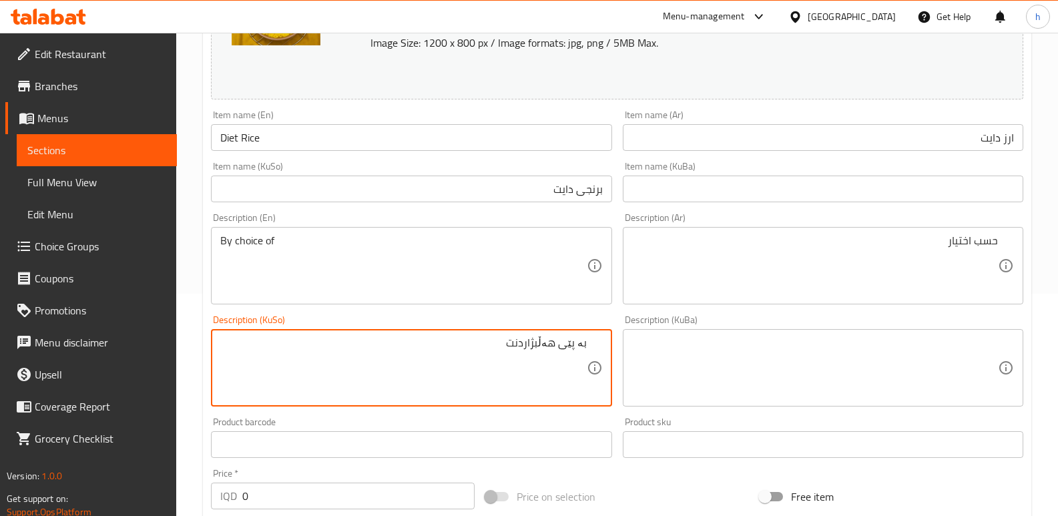
drag, startPoint x: 478, startPoint y: 347, endPoint x: 600, endPoint y: 327, distance: 123.1
paste textarea "پێی هەڵبژاردن"
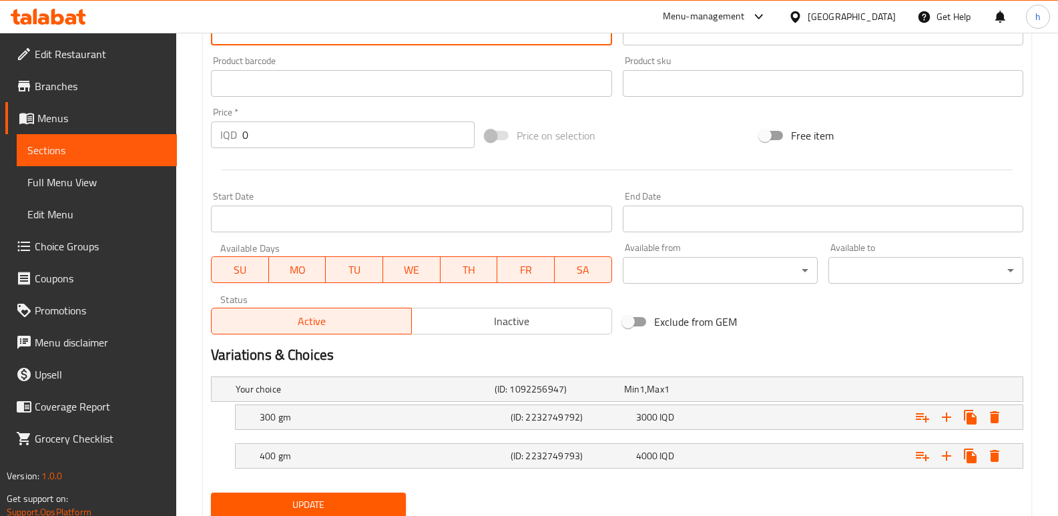
scroll to position [630, 0]
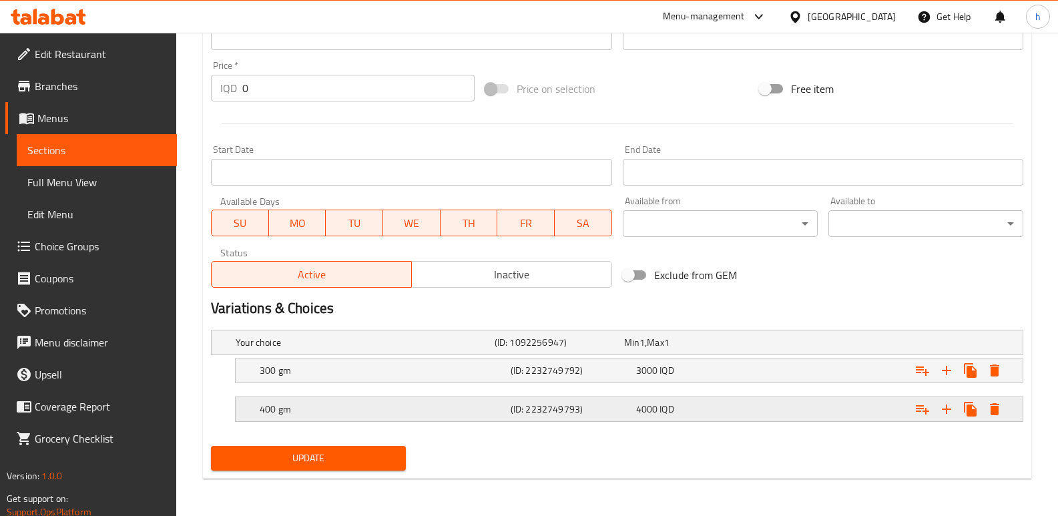
type textarea "بەپێی هەڵبژاردن"
click at [724, 349] on div "4000 IQD" at bounding box center [686, 342] width 124 height 13
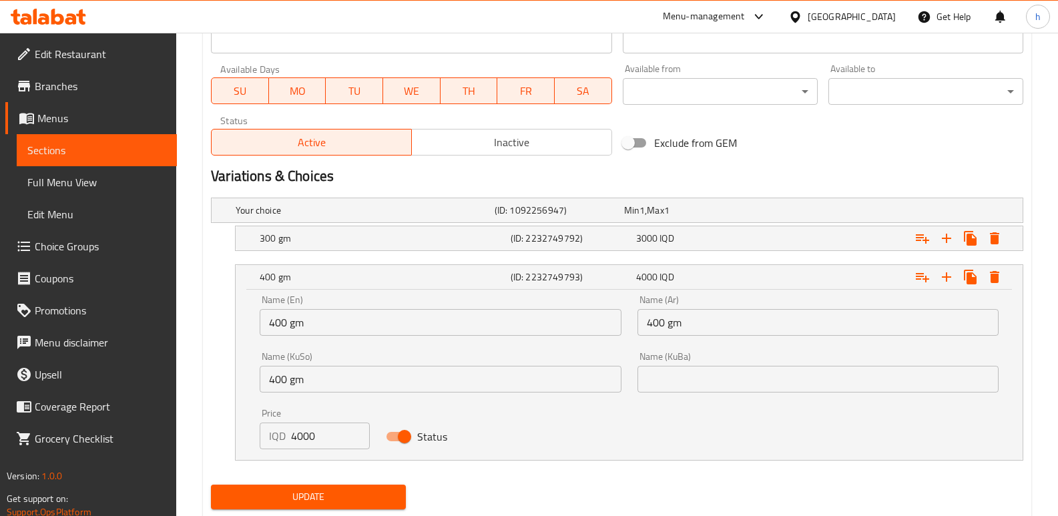
scroll to position [801, 0]
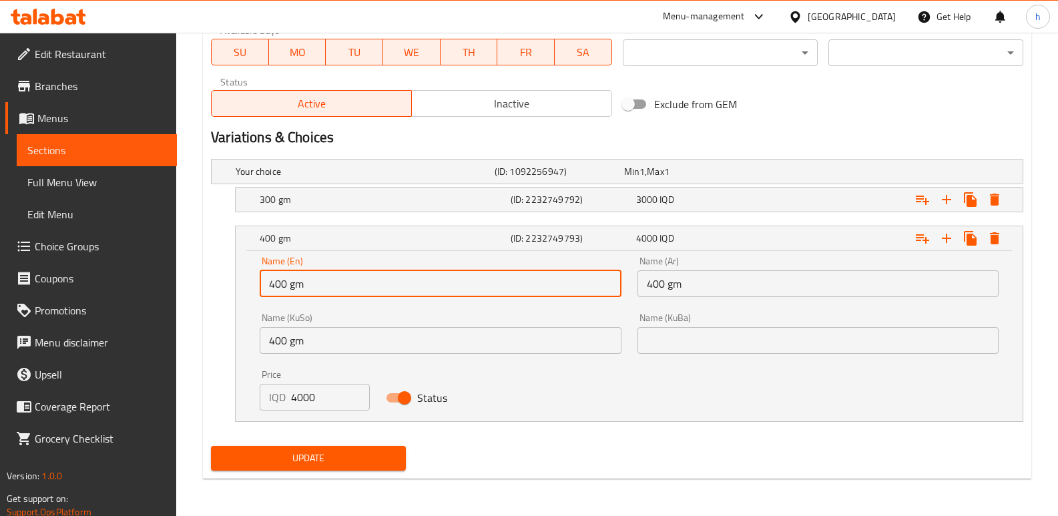
drag, startPoint x: 311, startPoint y: 290, endPoint x: 257, endPoint y: 288, distance: 54.1
click at [257, 288] on div "Name (En) 400 gm Name (En)" at bounding box center [440, 276] width 377 height 57
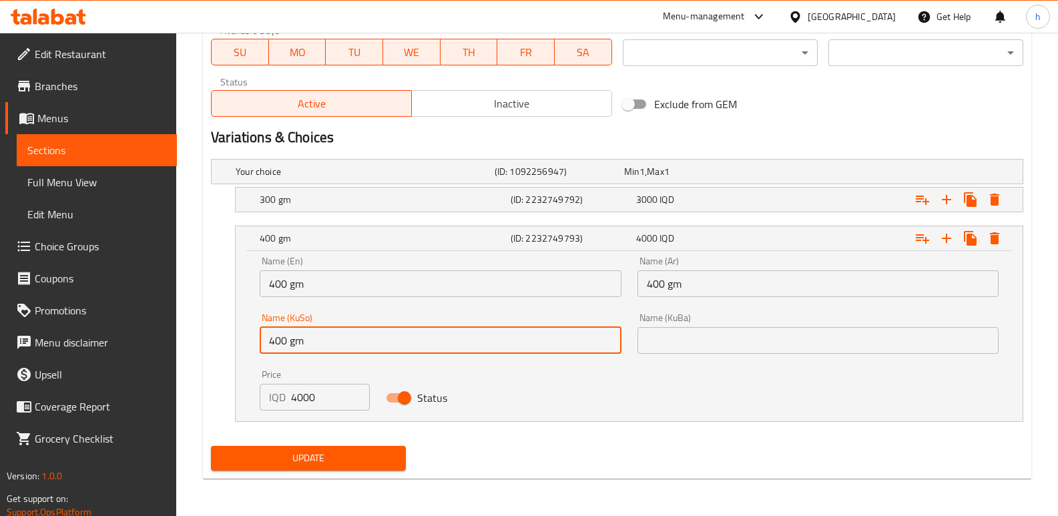
drag, startPoint x: 233, startPoint y: 352, endPoint x: 222, endPoint y: 350, distance: 11.0
click at [224, 350] on div "400 gm (ID: 2232749793) 4000 IQD Name (En) 400 gm Name (En) Name (Ar) 400 gm Na…" at bounding box center [617, 324] width 812 height 196
paste input "گرام"
type input "400 گرام"
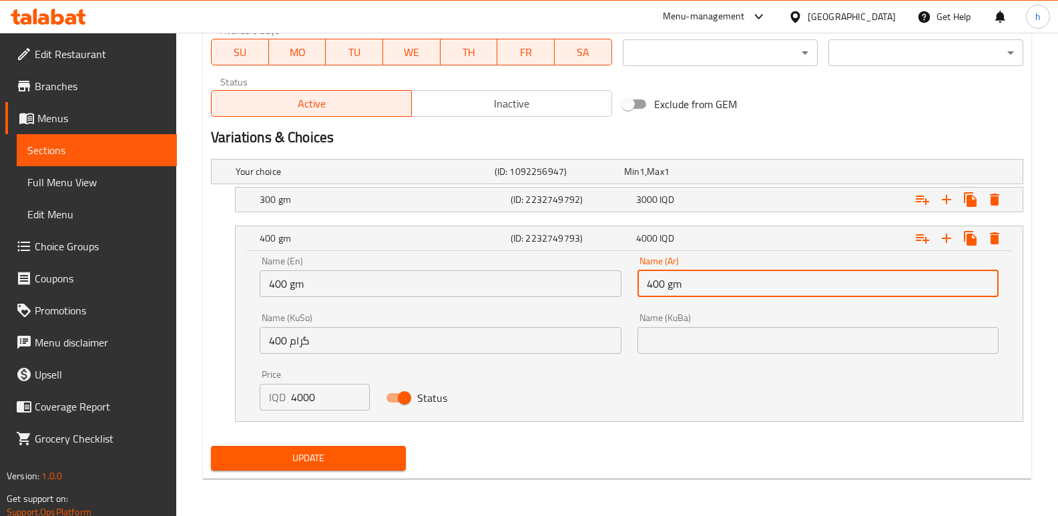
drag, startPoint x: 691, startPoint y: 284, endPoint x: 584, endPoint y: 306, distance: 108.9
click at [585, 306] on div "Name (En) 400 gm Name (En) Name (Ar) 400 gm Name (Ar) Name (KuSo) 400 گرام Name…" at bounding box center [629, 333] width 755 height 170
paste input "جرام"
type input "400 جرام"
click at [682, 238] on div "4000 IQD" at bounding box center [696, 238] width 120 height 13
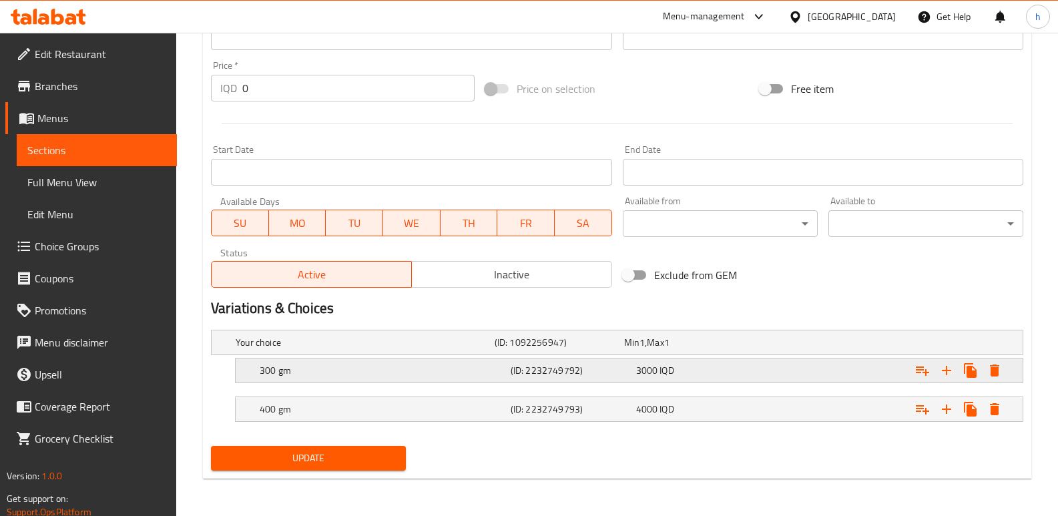
scroll to position [630, 0]
click at [706, 349] on div "3000 IQD" at bounding box center [686, 342] width 124 height 13
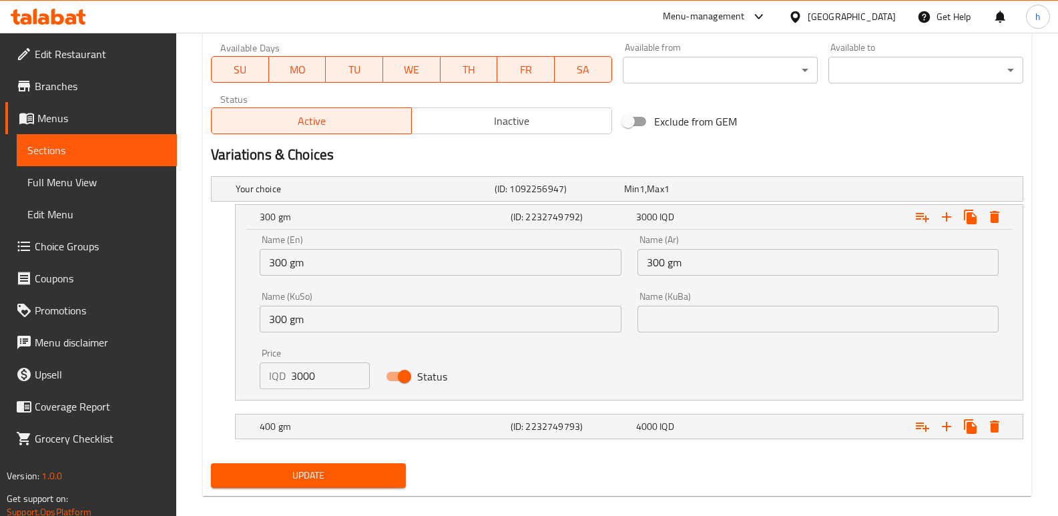
scroll to position [801, 0]
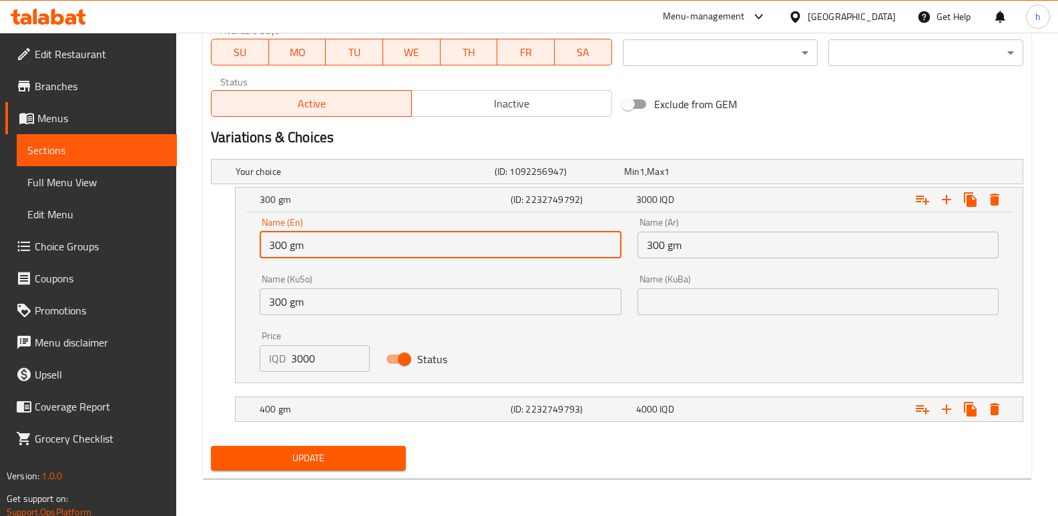
drag, startPoint x: 295, startPoint y: 248, endPoint x: 237, endPoint y: 260, distance: 59.3
click at [238, 261] on div "Name (En) 300 gm Name (En) Name (Ar) 300 gm Name (Ar) Name (KuSo) 300 gm Name (…" at bounding box center [629, 297] width 787 height 170
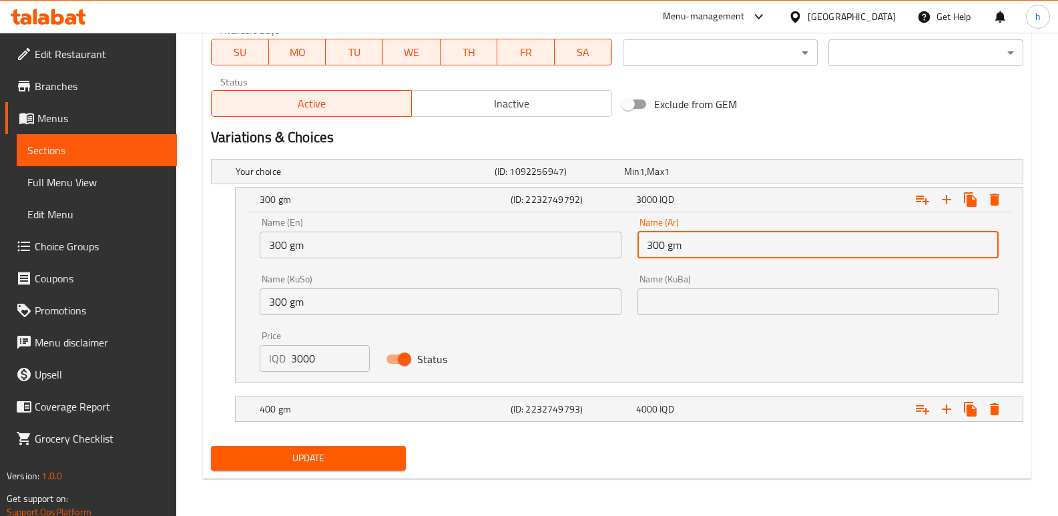
drag, startPoint x: 689, startPoint y: 243, endPoint x: 589, endPoint y: 257, distance: 101.1
click at [590, 258] on div "Name (En) 300 gm Name (En) Name (Ar) 300 gm Name (Ar) Name (KuSo) 300 gm Name (…" at bounding box center [629, 295] width 755 height 170
paste input "جرام"
type input "300 جرام"
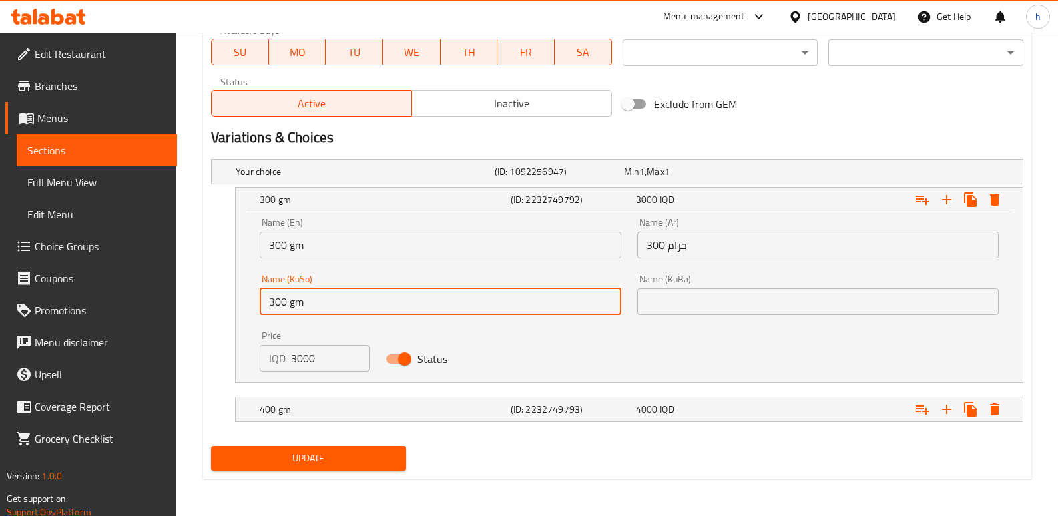
drag, startPoint x: 328, startPoint y: 309, endPoint x: 226, endPoint y: 300, distance: 101.9
click at [232, 302] on div "300 gm (ID: 2232749792) 3000 IQD Name (En) 300 gm Name (En) Name (Ar) 300 جرام …" at bounding box center [617, 285] width 812 height 196
paste input "گرام"
click at [576, 302] on input "300 گرام" at bounding box center [440, 301] width 361 height 27
type input "300 گم"
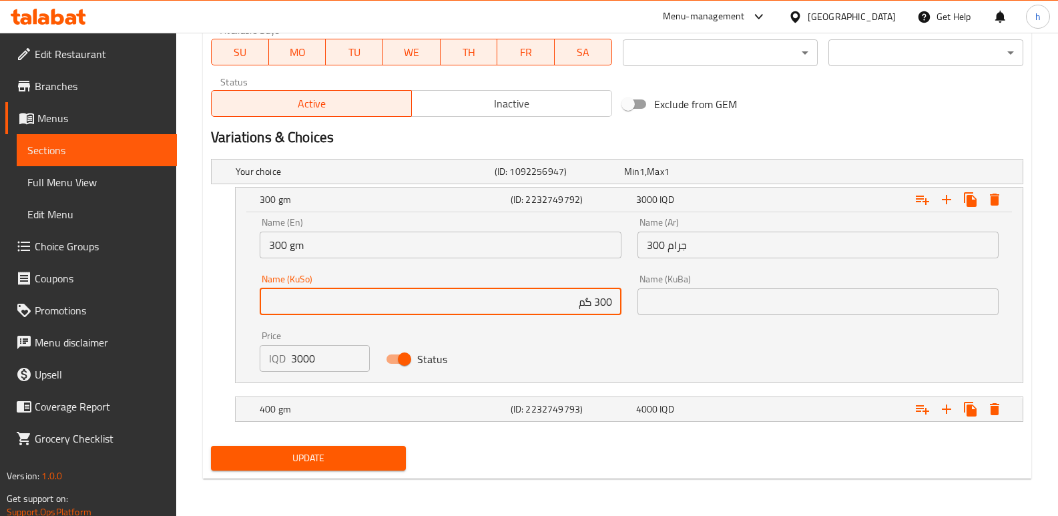
click at [699, 250] on input "300 جرام" at bounding box center [817, 245] width 361 height 27
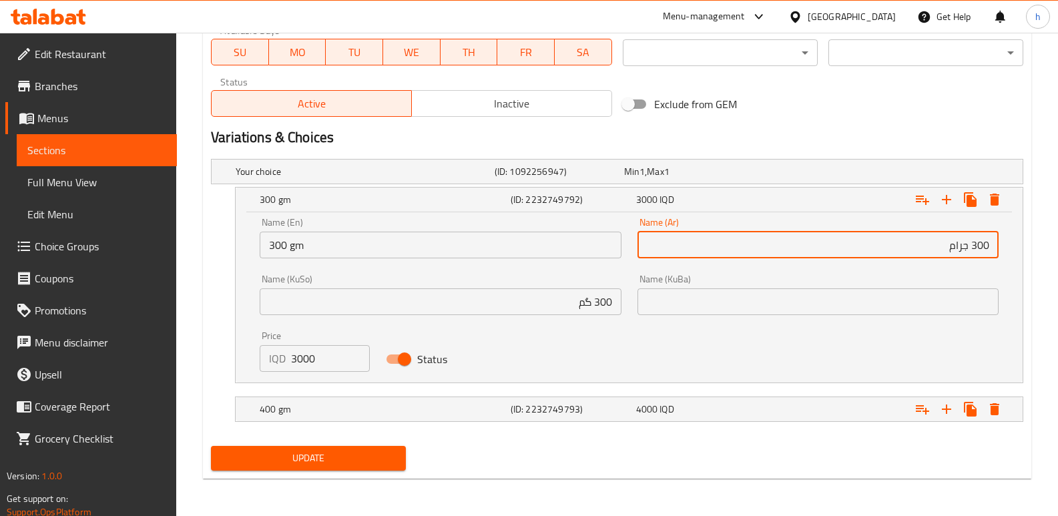
click at [955, 248] on input "300 جرام" at bounding box center [817, 245] width 361 height 27
type input "300 جم"
drag, startPoint x: 954, startPoint y: 246, endPoint x: 968, endPoint y: 245, distance: 13.4
click at [968, 245] on input "300 جم" at bounding box center [817, 245] width 361 height 27
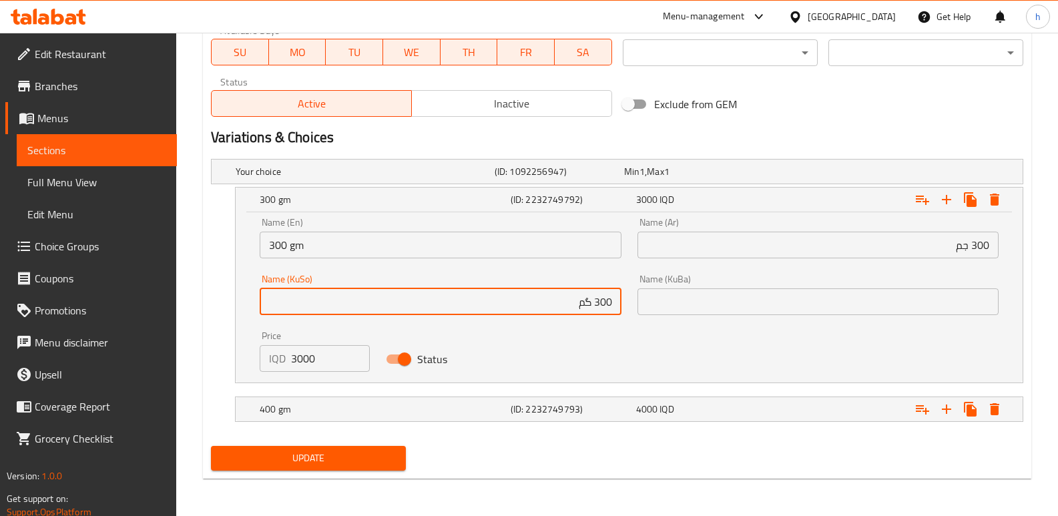
drag, startPoint x: 573, startPoint y: 304, endPoint x: 591, endPoint y: 303, distance: 18.0
click at [591, 303] on input "300 گم" at bounding box center [440, 301] width 361 height 27
click at [711, 178] on div "4000 IQD" at bounding box center [686, 171] width 124 height 13
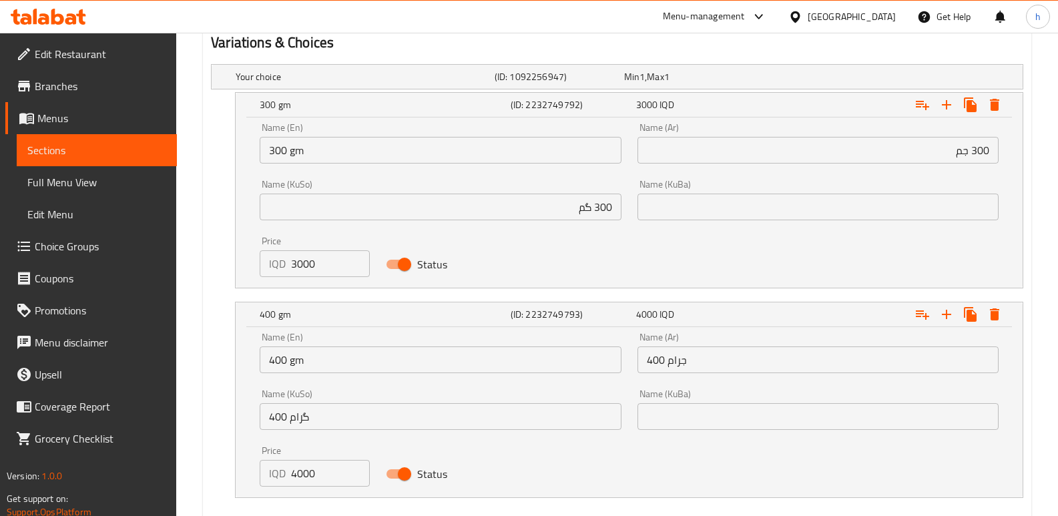
scroll to position [918, 0]
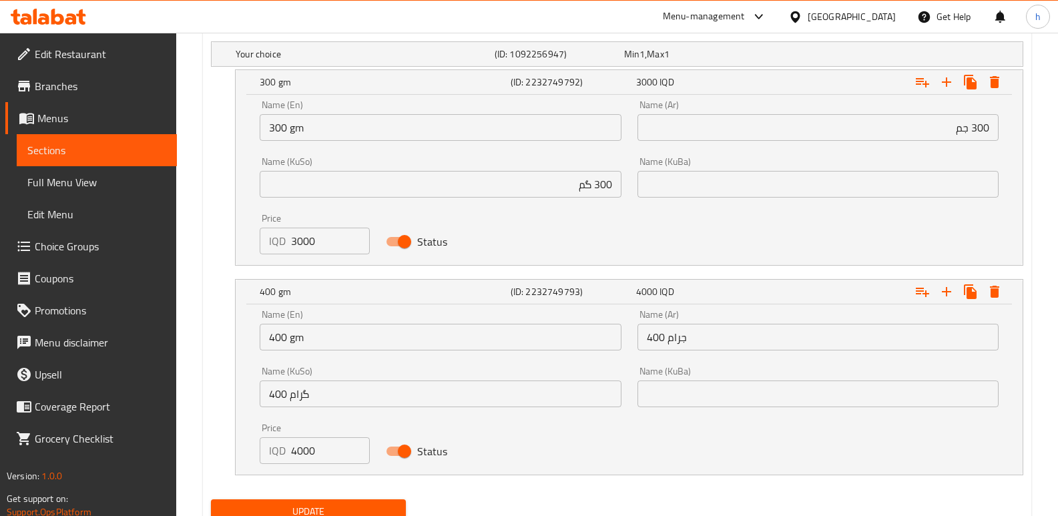
click at [733, 348] on input "400 جرام" at bounding box center [817, 337] width 361 height 27
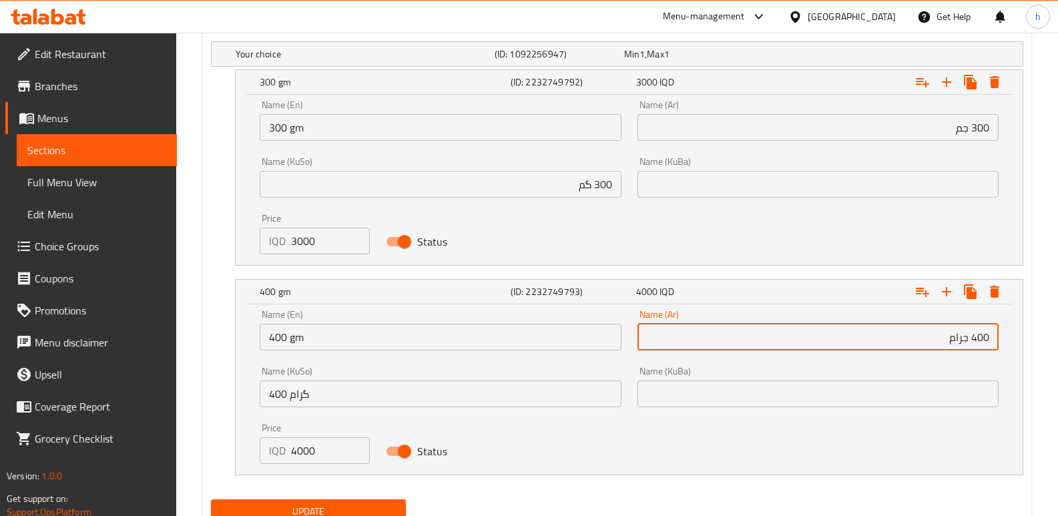
click at [486, 392] on input "400 گرام" at bounding box center [440, 393] width 361 height 27
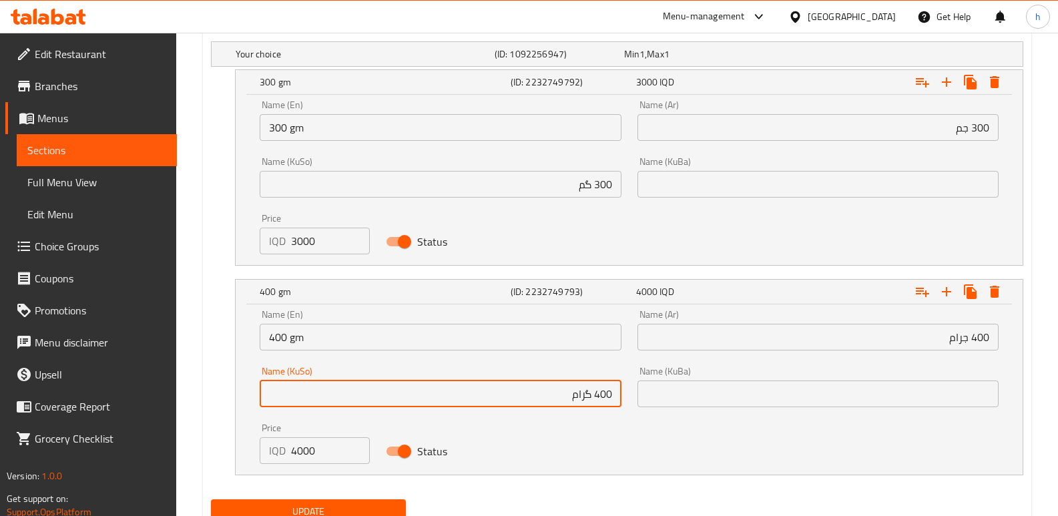
click at [588, 399] on input "400 گرام" at bounding box center [440, 393] width 361 height 27
paste input "text"
type input "400 گم"
click at [955, 342] on input "400 جرام" at bounding box center [817, 337] width 361 height 27
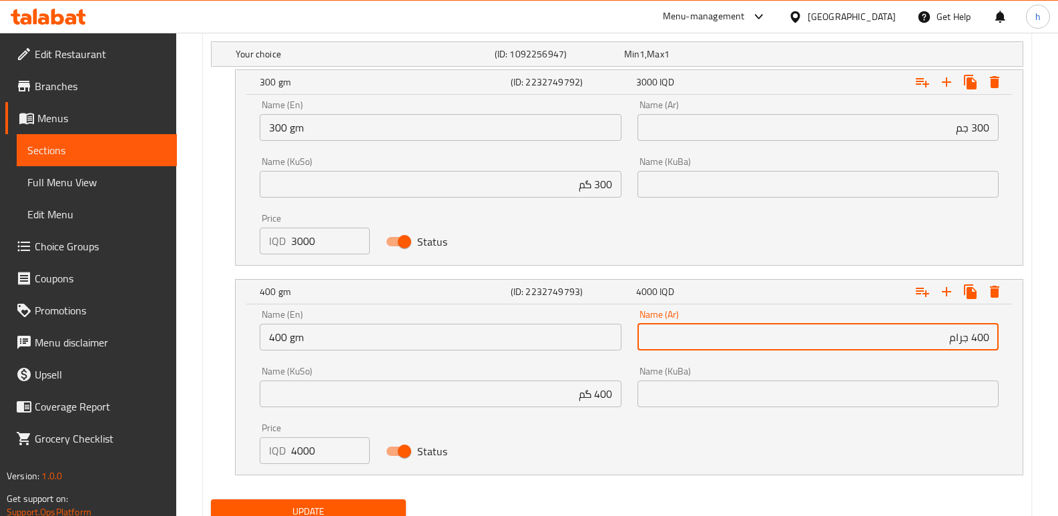
click at [955, 342] on input "400 جرام" at bounding box center [817, 337] width 361 height 27
paste input "text"
type input "400 جم"
click at [396, 509] on button "Update" at bounding box center [308, 511] width 195 height 25
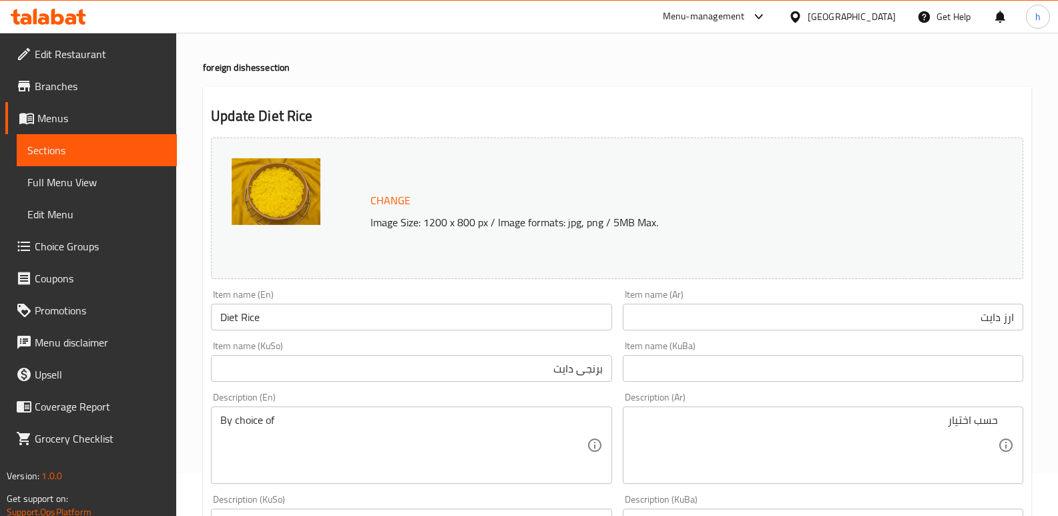
scroll to position [206, 0]
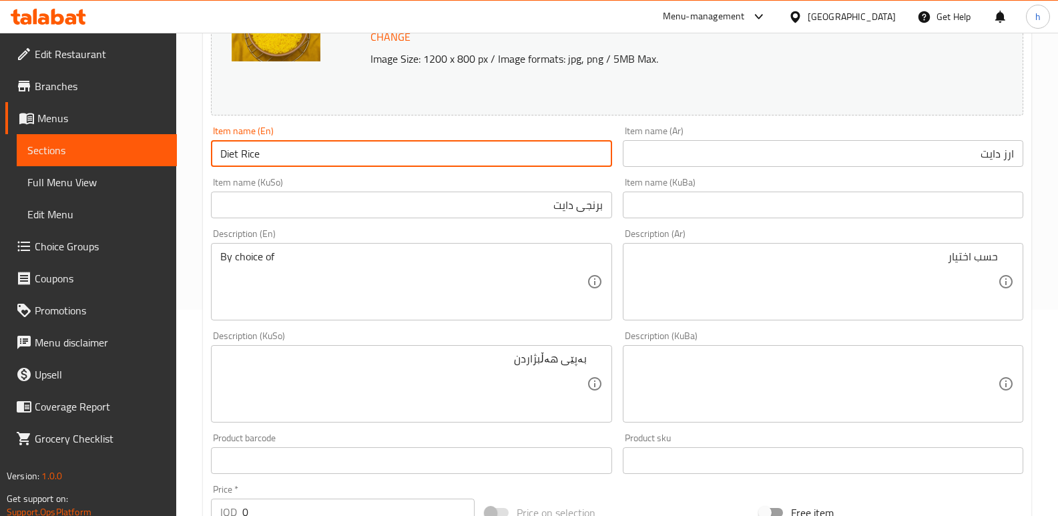
drag, startPoint x: 211, startPoint y: 143, endPoint x: 189, endPoint y: 139, distance: 22.4
click at [103, 186] on span "Full Menu View" at bounding box center [96, 182] width 139 height 16
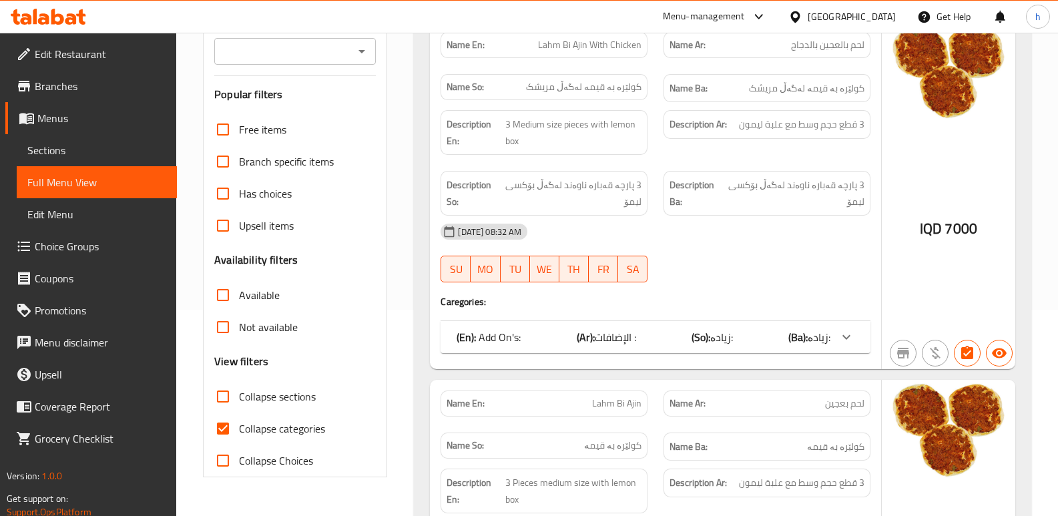
scroll to position [28, 0]
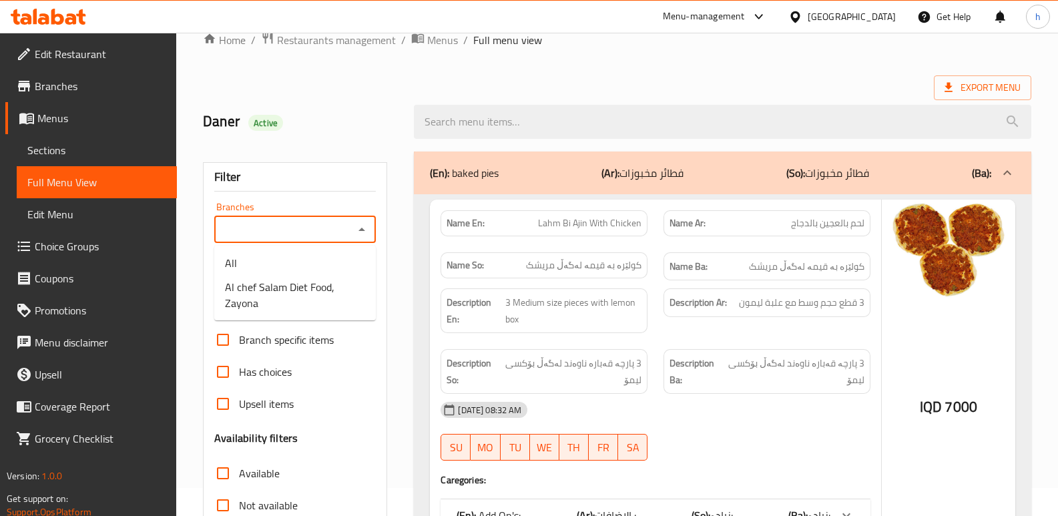
click at [314, 225] on input "Branches" at bounding box center [283, 229] width 131 height 19
click at [309, 280] on span "Al chef Salam Diet Food, Zayona" at bounding box center [295, 295] width 140 height 32
type input "Al chef Salam Diet Food, Zayona"
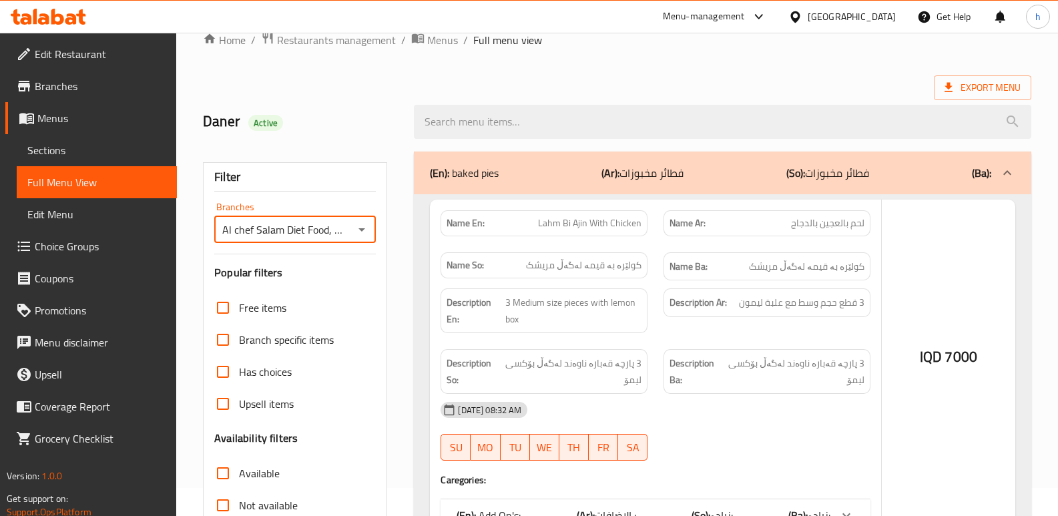
click at [497, 120] on div at bounding box center [529, 258] width 1058 height 516
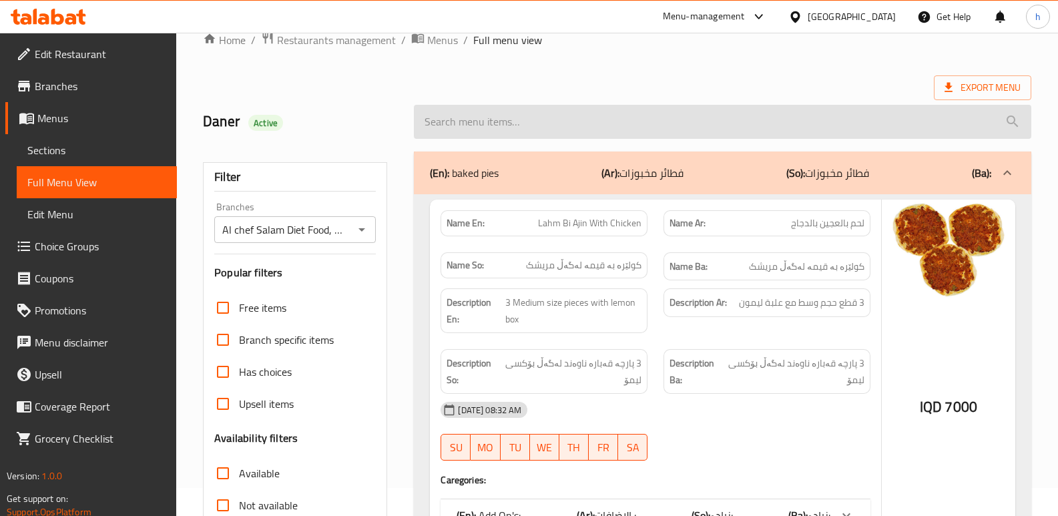
click at [464, 121] on input "search" at bounding box center [722, 122] width 617 height 34
paste input "Diet Rice"
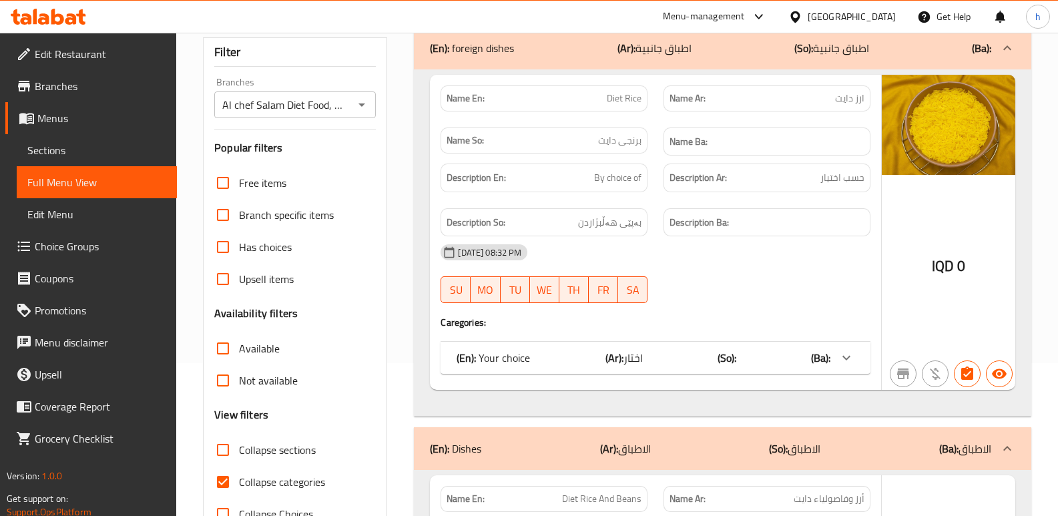
scroll to position [178, 0]
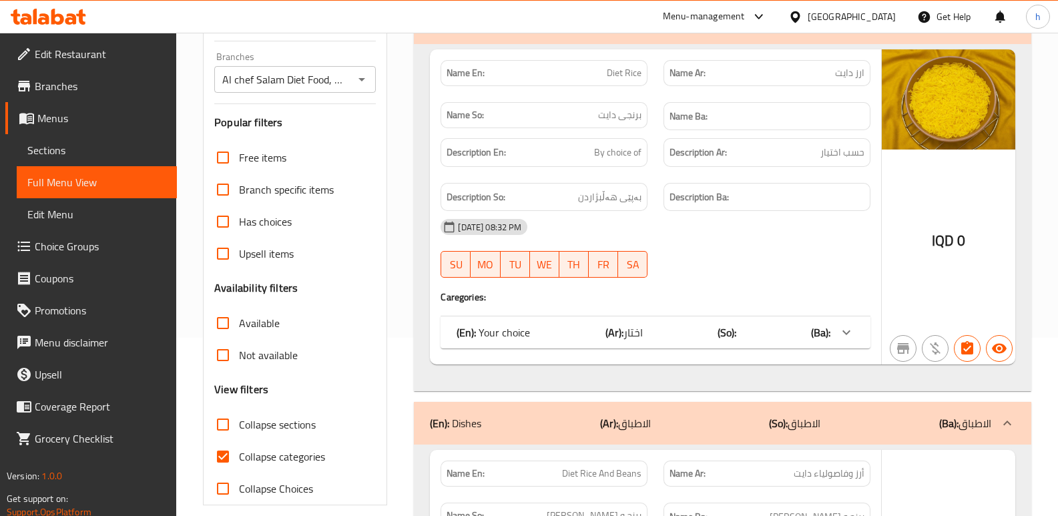
type input "Diet Rice"
click at [831, 339] on div "(En): Your choice (Ar): اختار (So): (Ba):" at bounding box center [655, 332] width 430 height 32
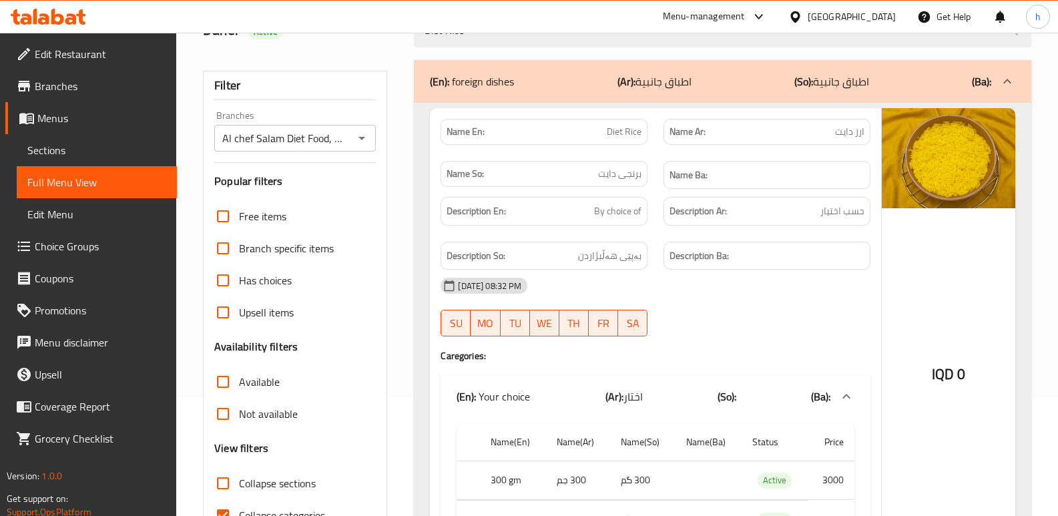
scroll to position [114, 0]
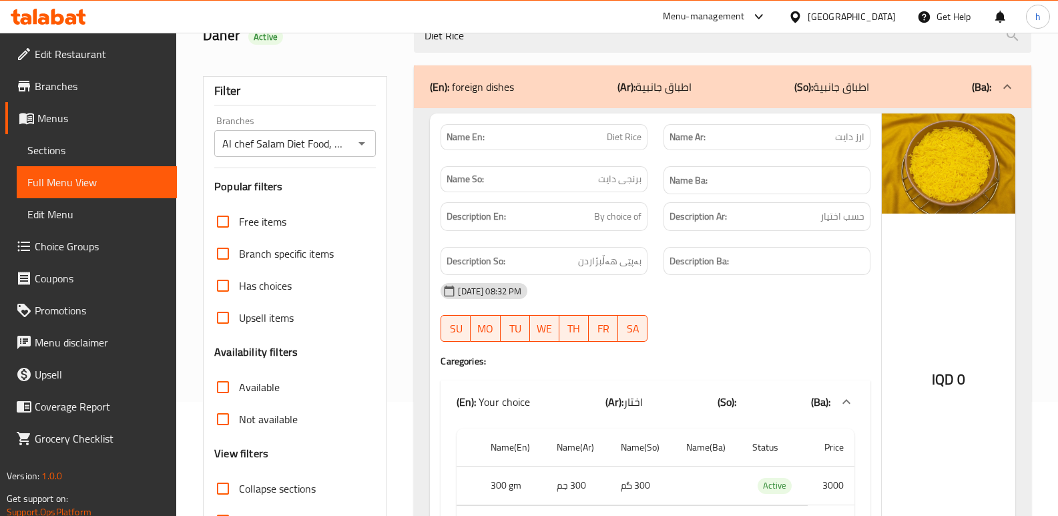
click at [77, 17] on icon at bounding box center [48, 17] width 75 height 16
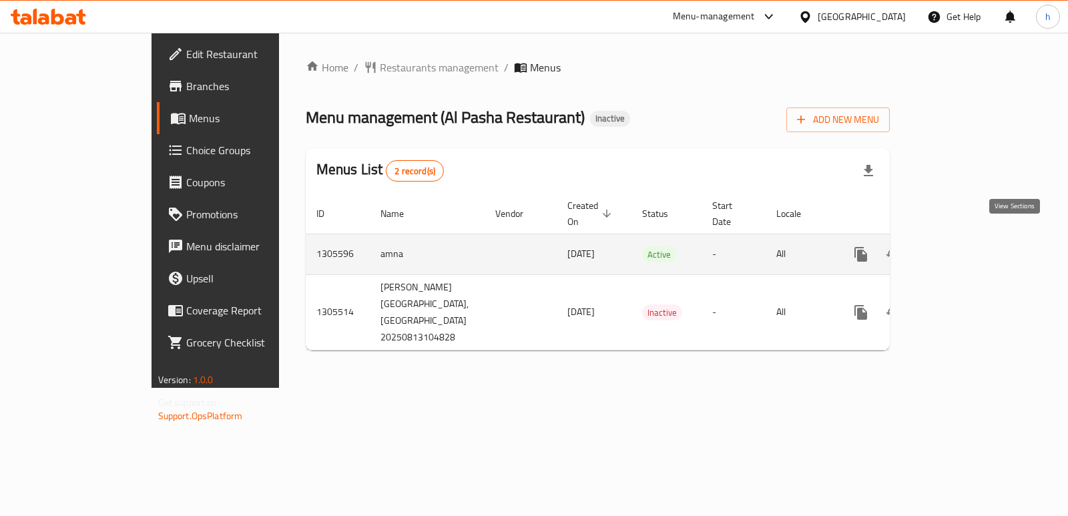
click at [973, 250] on link "enhanced table" at bounding box center [957, 254] width 32 height 32
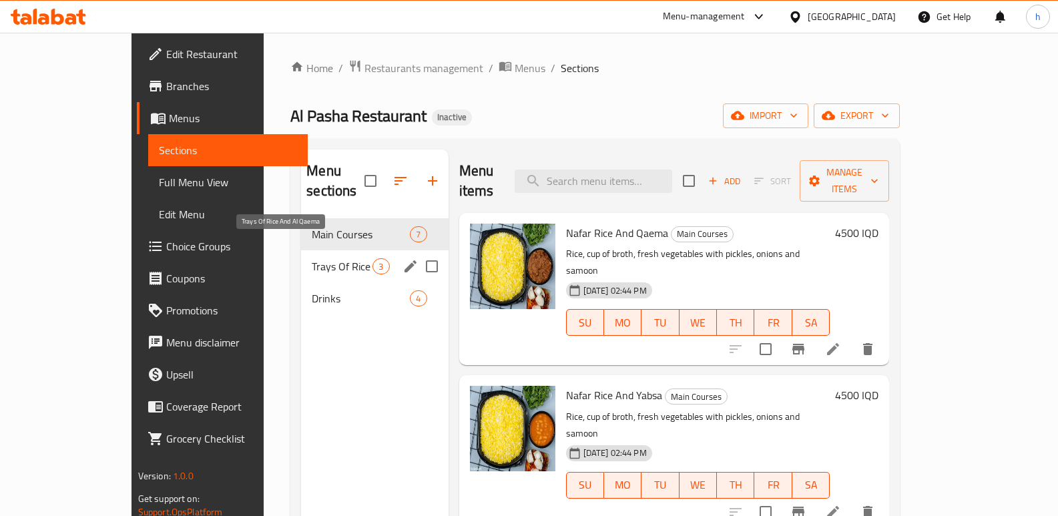
click at [312, 258] on span "Trays Of Rice And Al Qaema" at bounding box center [342, 266] width 61 height 16
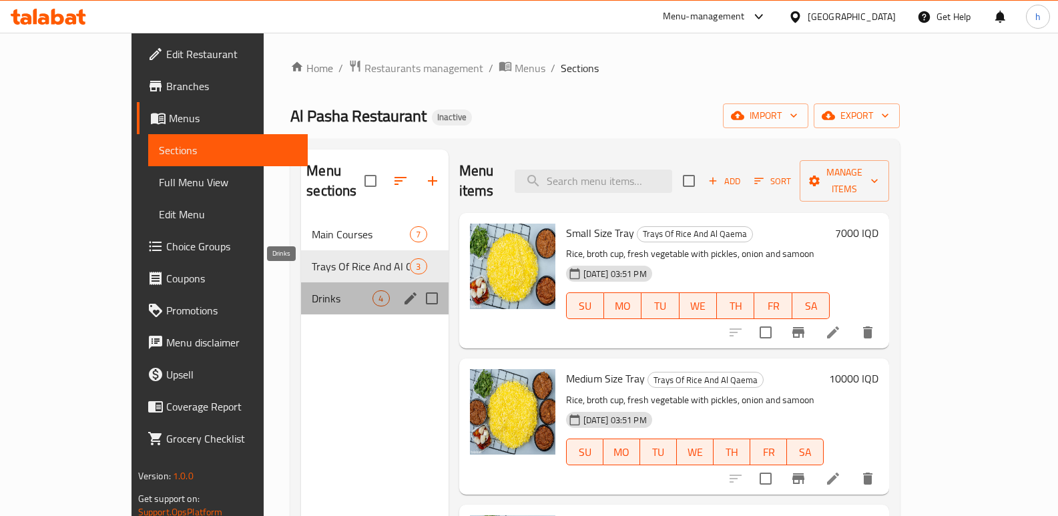
click at [312, 290] on span "Drinks" at bounding box center [342, 298] width 61 height 16
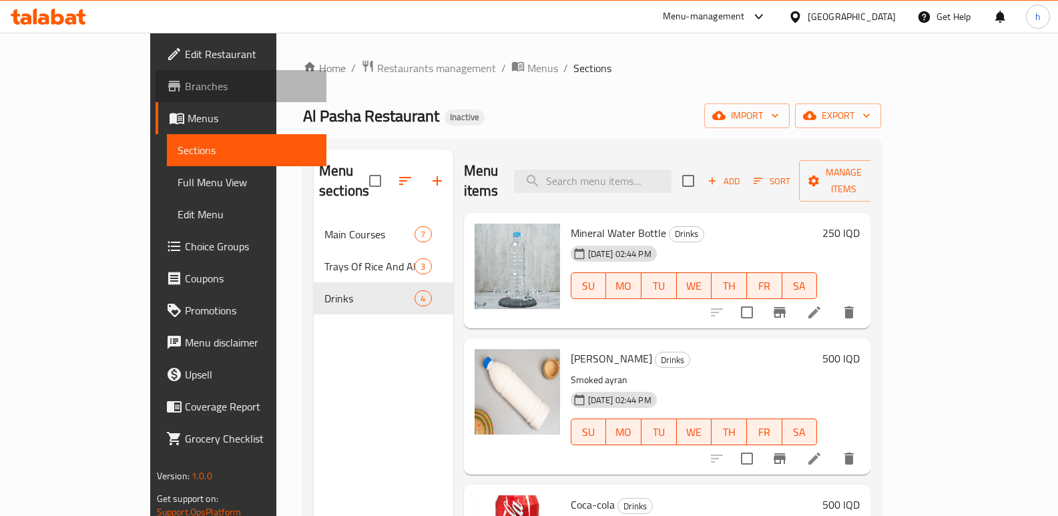
click at [185, 87] on span "Branches" at bounding box center [250, 86] width 131 height 16
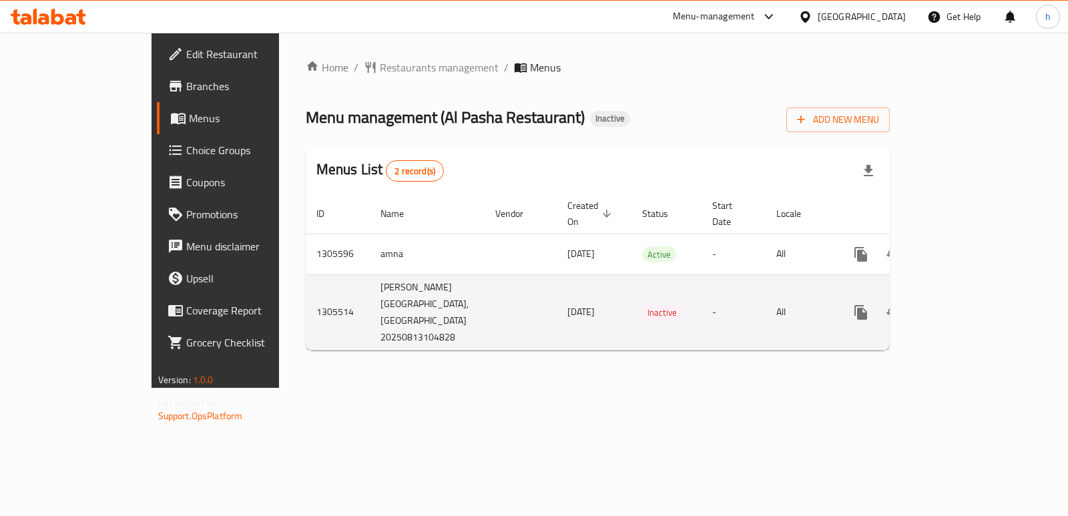
click at [963, 306] on icon "enhanced table" at bounding box center [957, 312] width 12 height 12
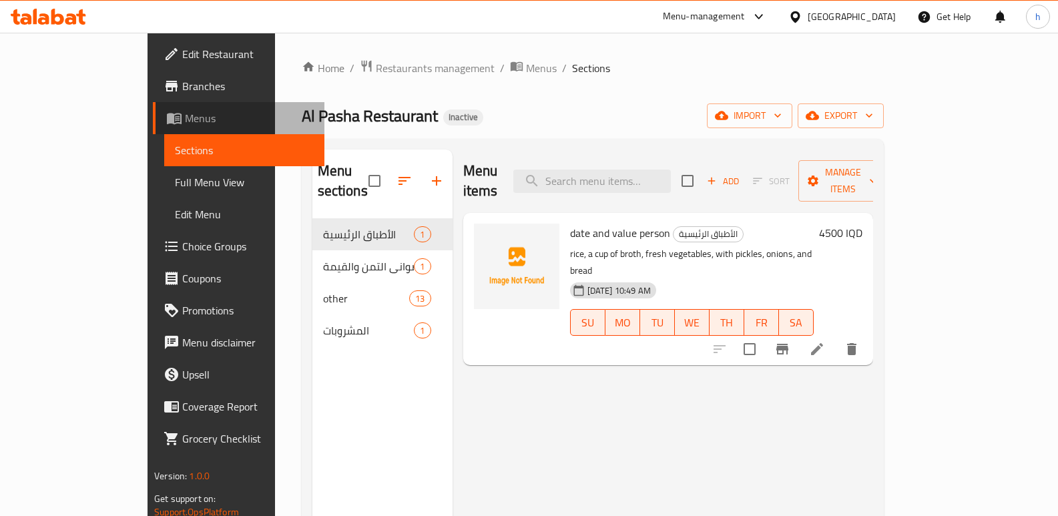
click at [185, 118] on span "Menus" at bounding box center [249, 118] width 129 height 16
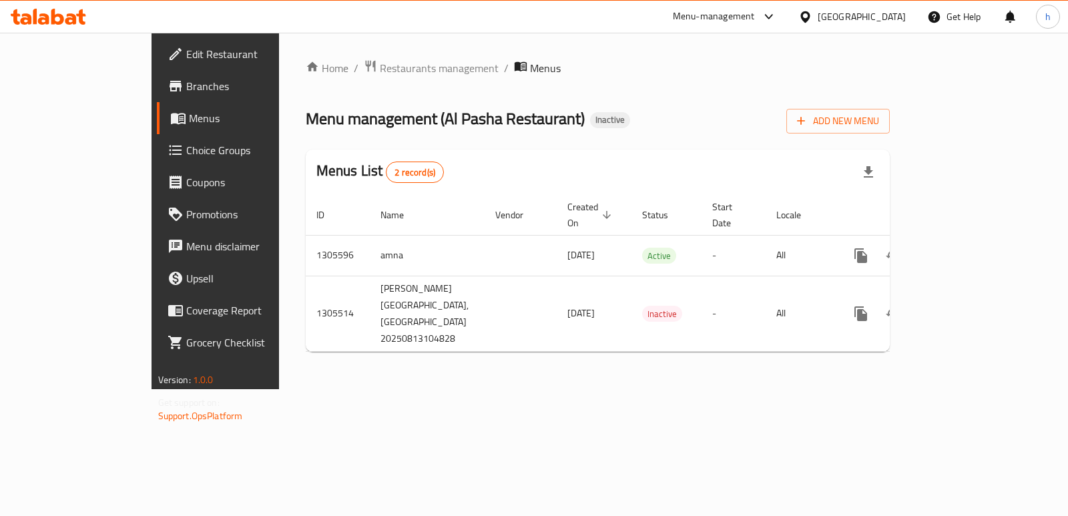
click at [186, 89] on span "Branches" at bounding box center [252, 86] width 133 height 16
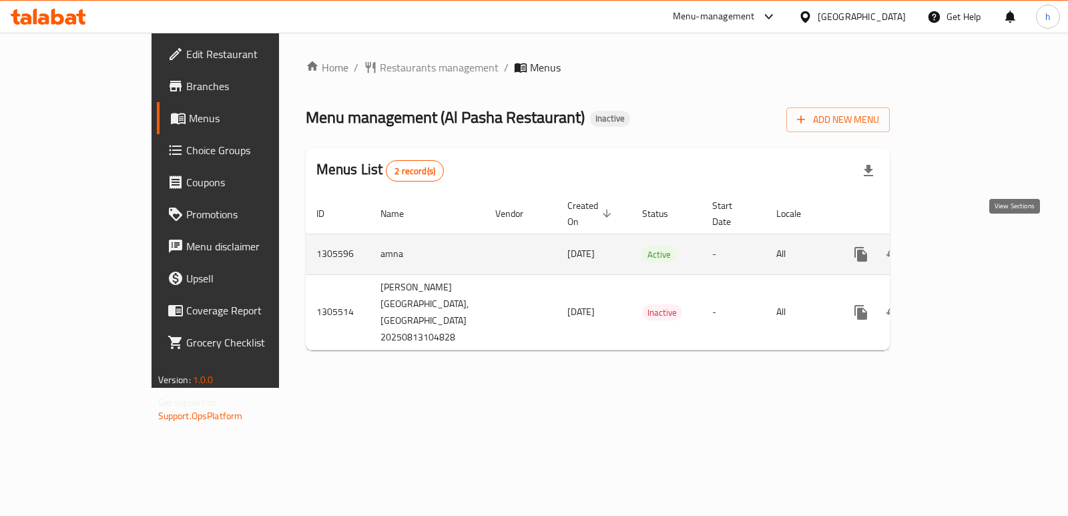
click at [965, 246] on icon "enhanced table" at bounding box center [957, 254] width 16 height 16
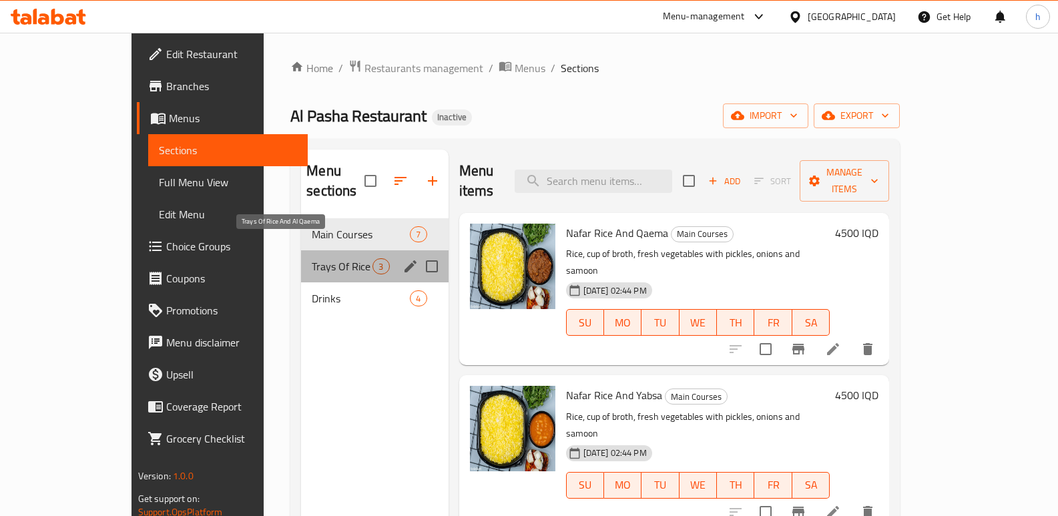
click at [312, 258] on span "Trays Of Rice And Al Qaema" at bounding box center [342, 266] width 61 height 16
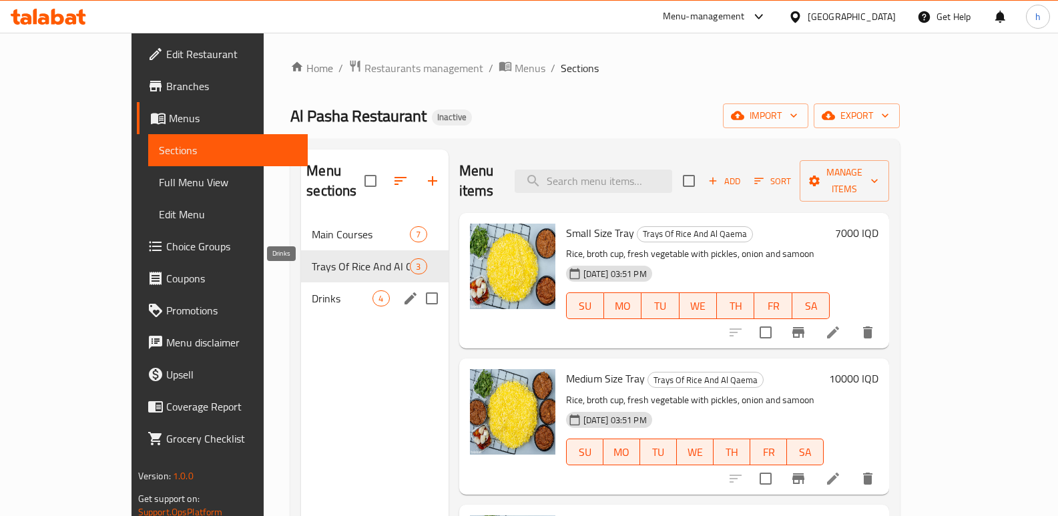
click at [312, 290] on span "Drinks" at bounding box center [342, 298] width 61 height 16
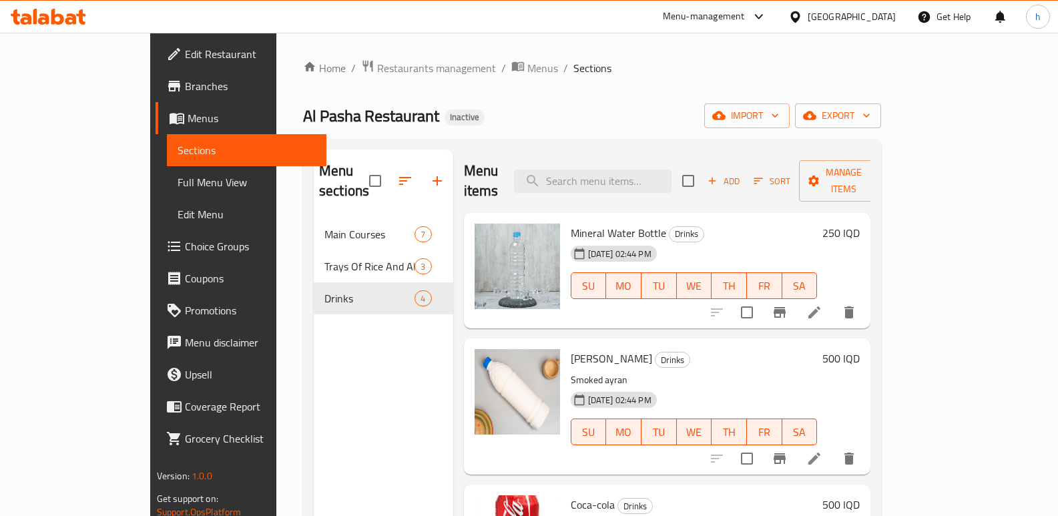
click at [155, 41] on link "Edit Restaurant" at bounding box center [241, 54] width 172 height 32
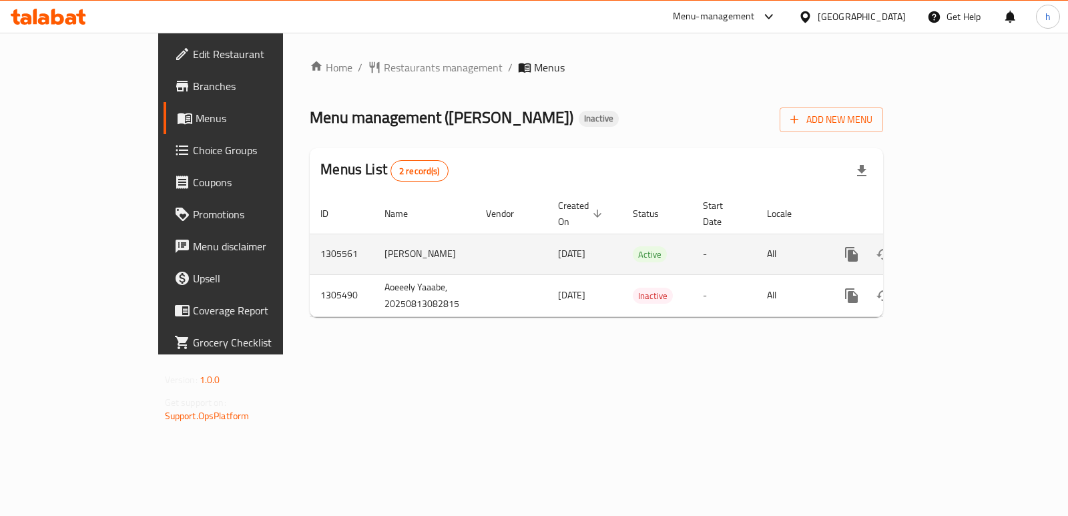
click at [954, 248] on icon "enhanced table" at bounding box center [948, 254] width 12 height 12
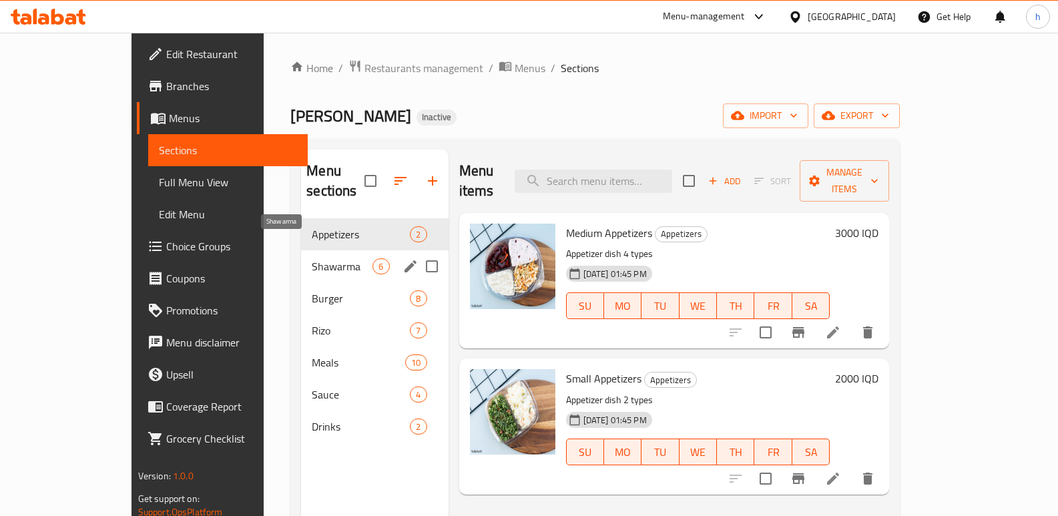
click at [312, 258] on span "Shawarma" at bounding box center [342, 266] width 61 height 16
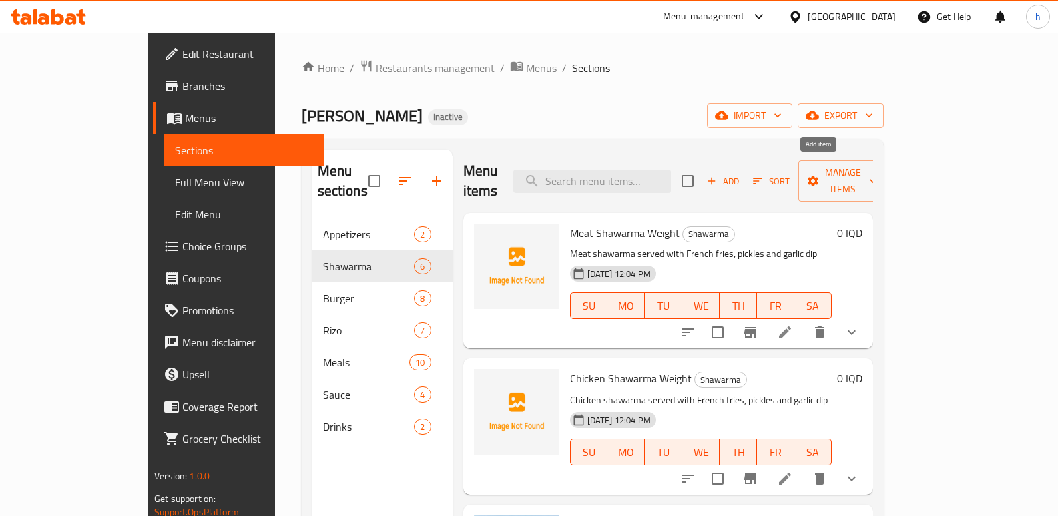
click at [717, 175] on icon "button" at bounding box center [711, 181] width 12 height 12
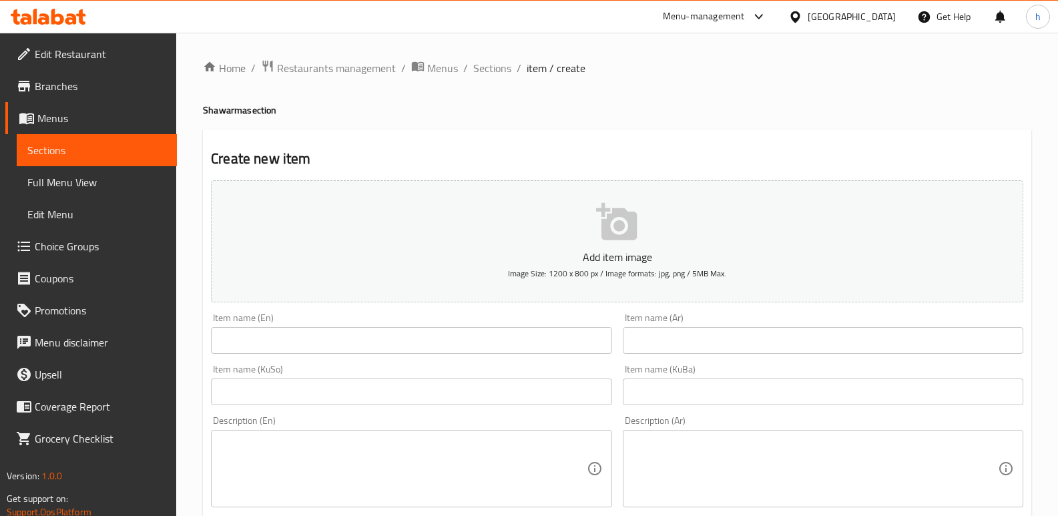
click at [769, 486] on textarea at bounding box center [815, 468] width 366 height 63
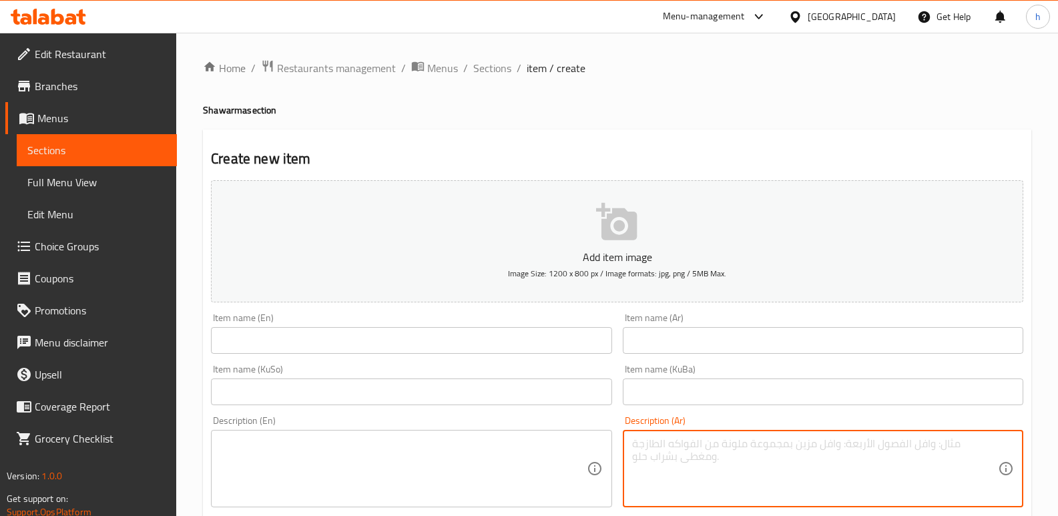
paste textarea "شاورما لحم ، مخلل وثومية."
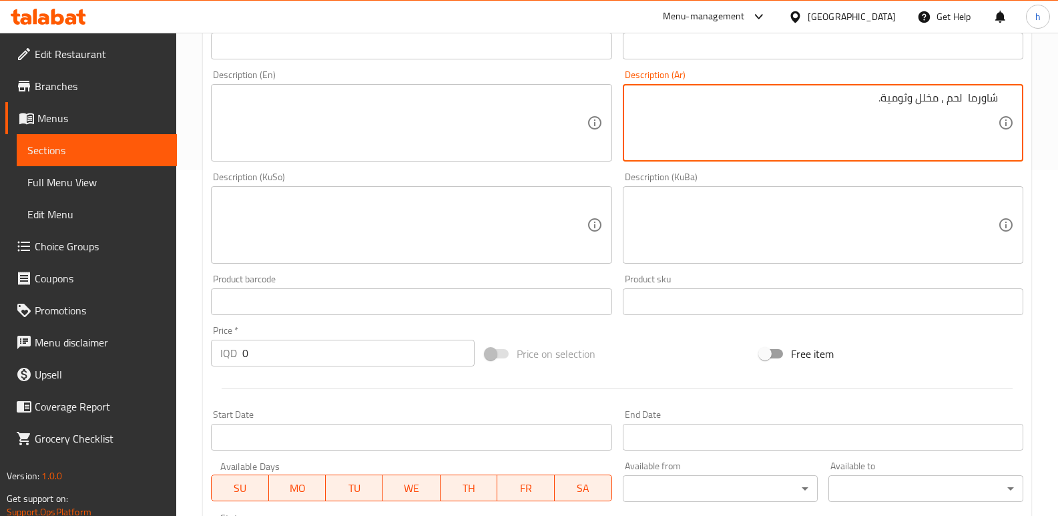
scroll to position [386, 0]
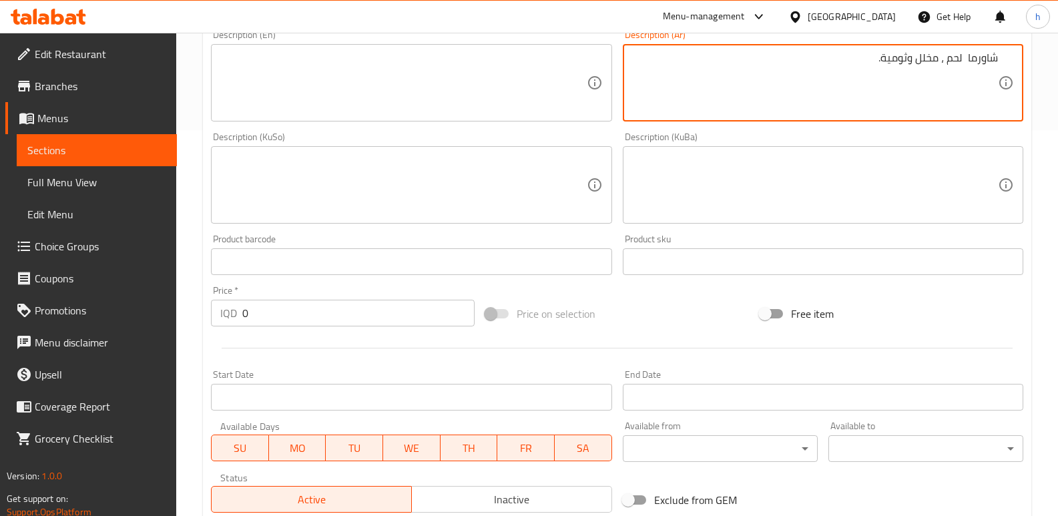
type textarea "شاورما لحم ، مخلل وثومية."
drag, startPoint x: 195, startPoint y: 321, endPoint x: 171, endPoint y: 310, distance: 26.6
click at [172, 310] on div "Edit Restaurant Branches Menus Sections Full Menu View Edit Menu Choice Groups …" at bounding box center [529, 179] width 1058 height 1064
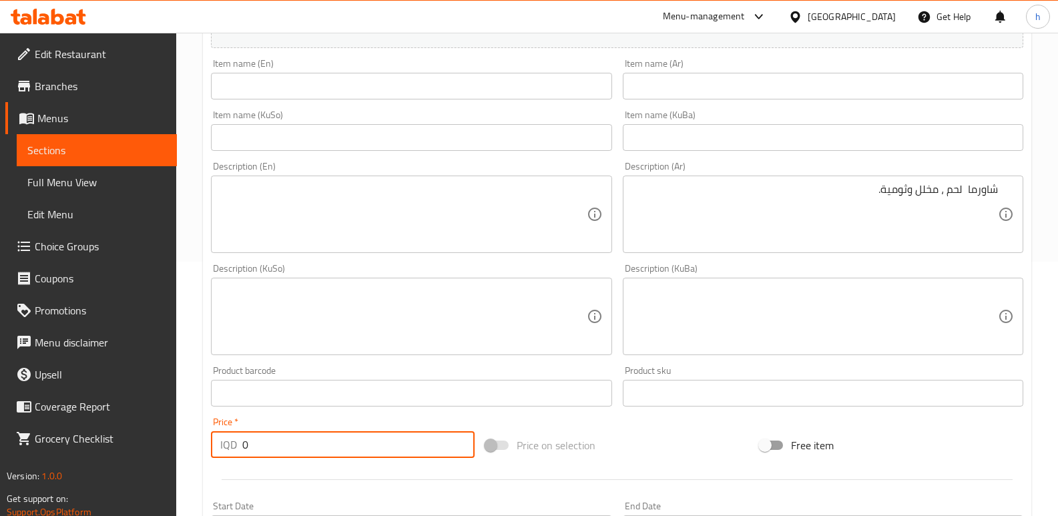
scroll to position [208, 0]
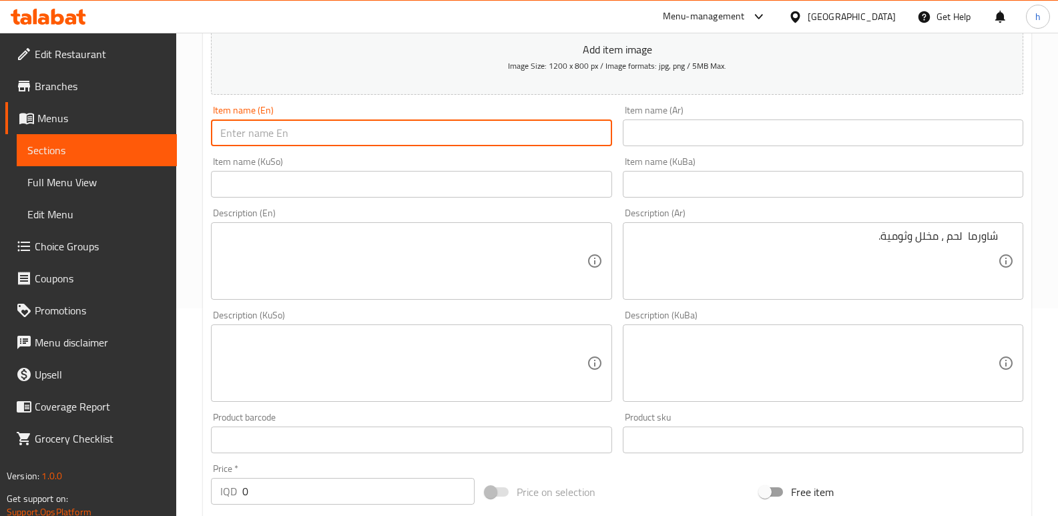
click at [280, 138] on input "text" at bounding box center [411, 132] width 400 height 27
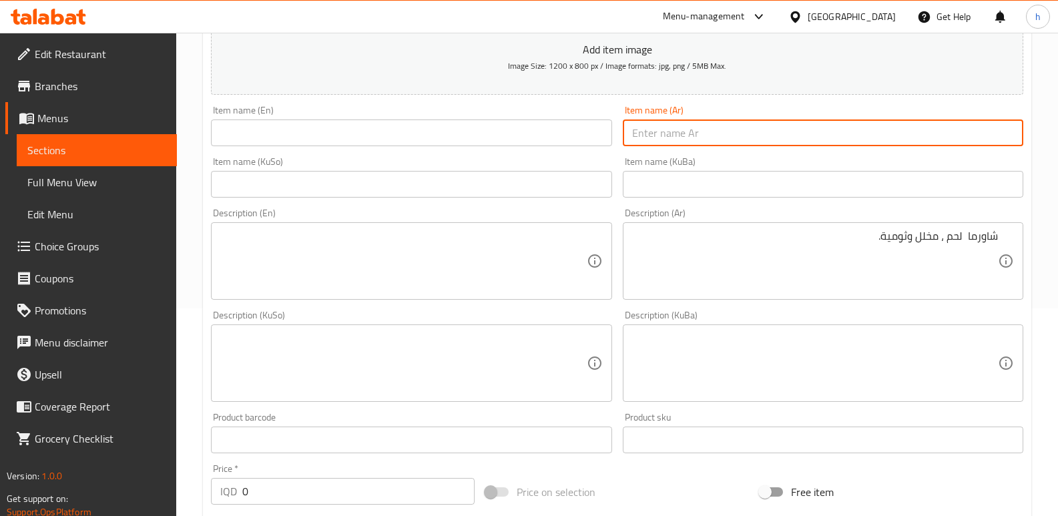
click at [671, 132] on input "text" at bounding box center [823, 132] width 400 height 27
paste input "شاورما لحم"
type input "شاورما لحم"
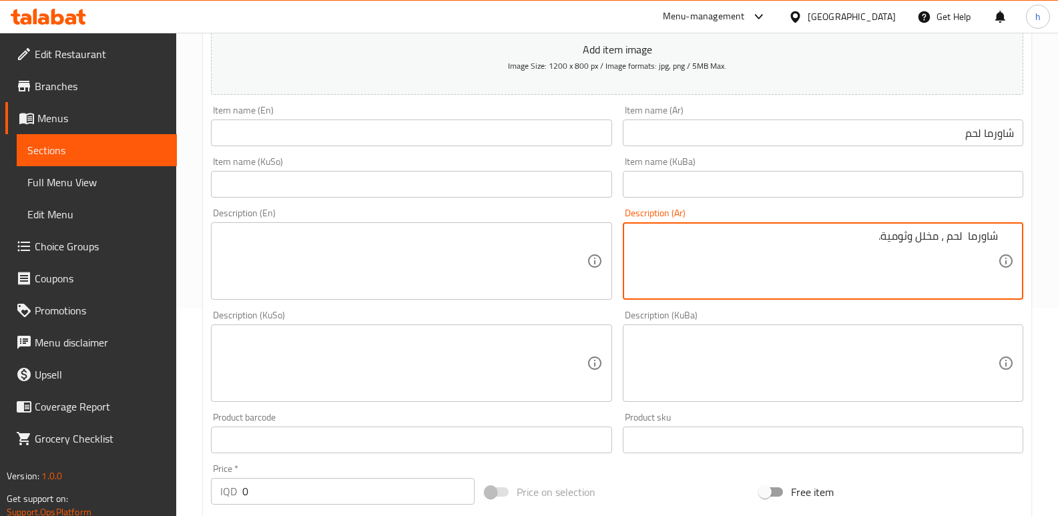
click at [964, 236] on textarea "شاورما لحم ، مخلل وثومية." at bounding box center [815, 261] width 366 height 63
click at [944, 240] on textarea "شاورما لحم ، مخلل وثومية." at bounding box center [815, 261] width 366 height 63
type textarea "شاورما لحم، مخلل وثومية."
click at [539, 357] on textarea at bounding box center [403, 363] width 366 height 63
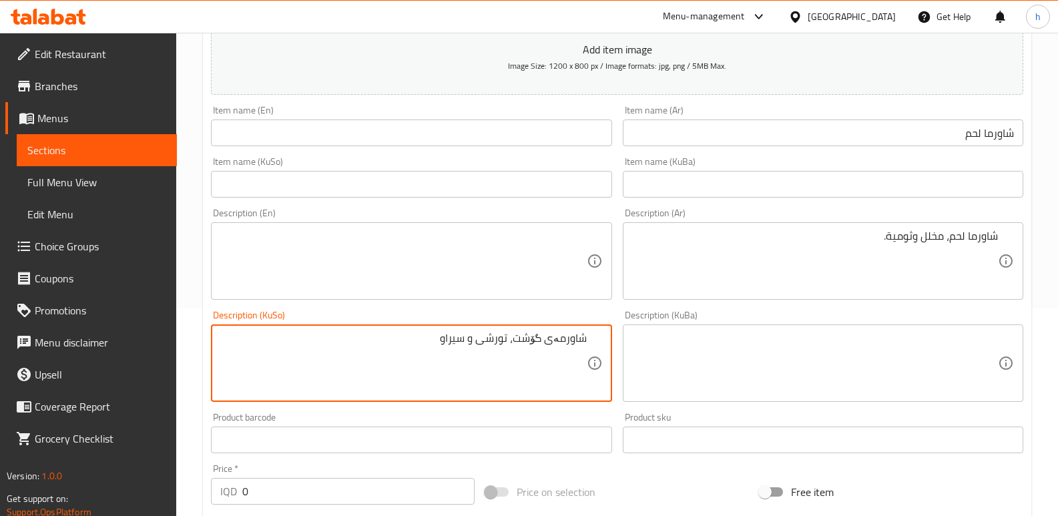
drag, startPoint x: 516, startPoint y: 340, endPoint x: 598, endPoint y: 336, distance: 82.2
click at [598, 336] on div "شاورمەی گۆشت، تورشی و سیراو Description (KuSo)" at bounding box center [411, 362] width 400 height 77
type textarea "شاورمەی گۆشت، تورشی و سیراو"
click at [437, 195] on input "text" at bounding box center [411, 184] width 400 height 27
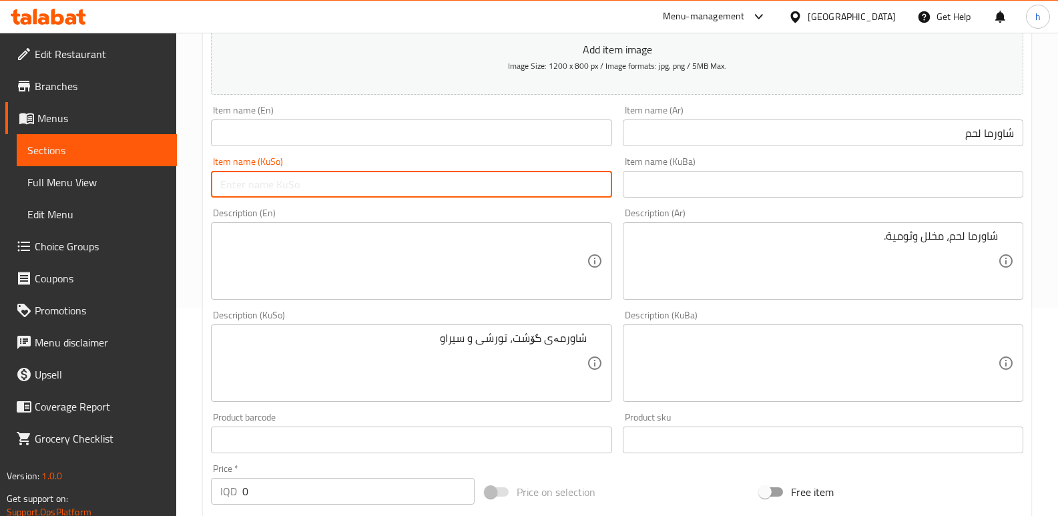
paste input "شاورمەی گۆشت"
type input "شاورمەی گۆشت"
click at [332, 138] on input "text" at bounding box center [411, 132] width 400 height 27
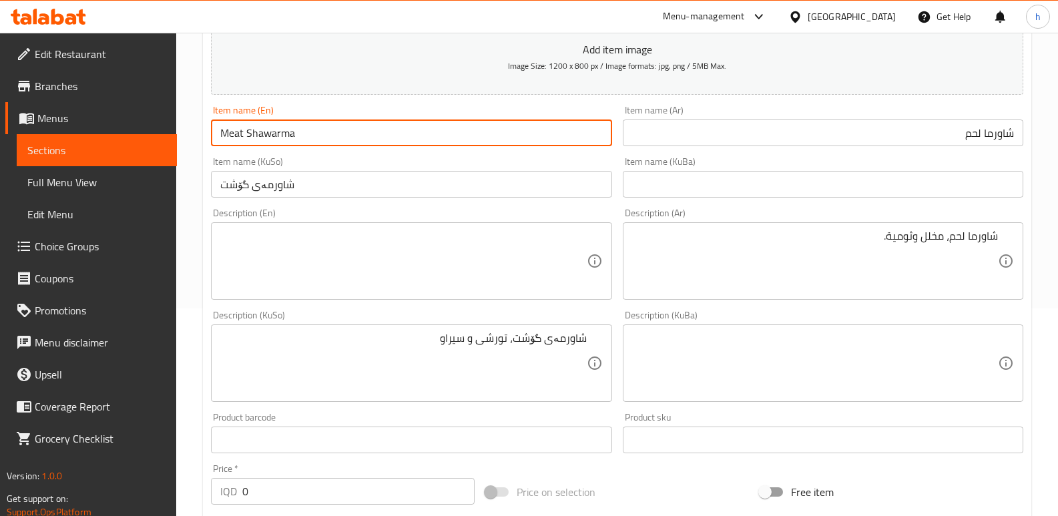
type input "Meat Shawarma"
click at [279, 266] on textarea at bounding box center [403, 261] width 366 height 63
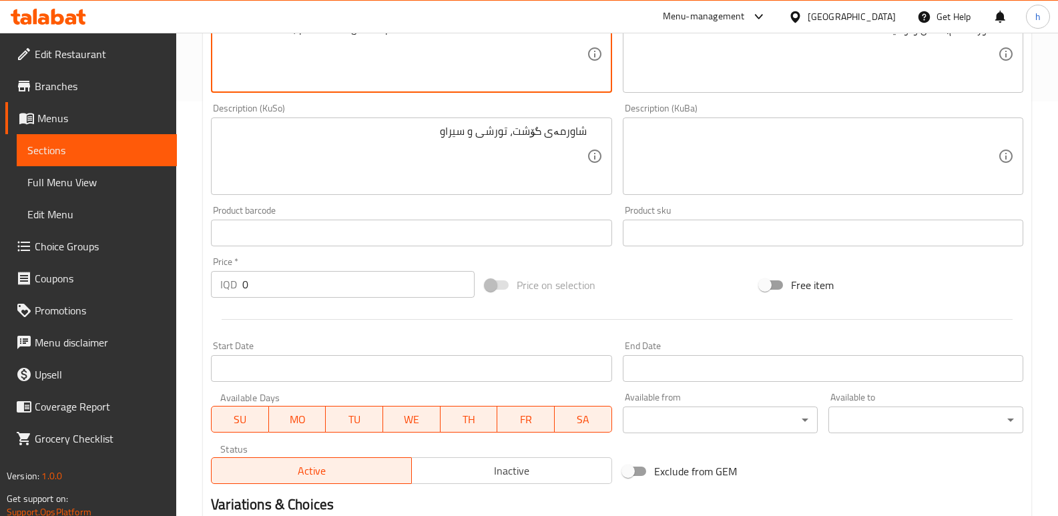
scroll to position [581, 0]
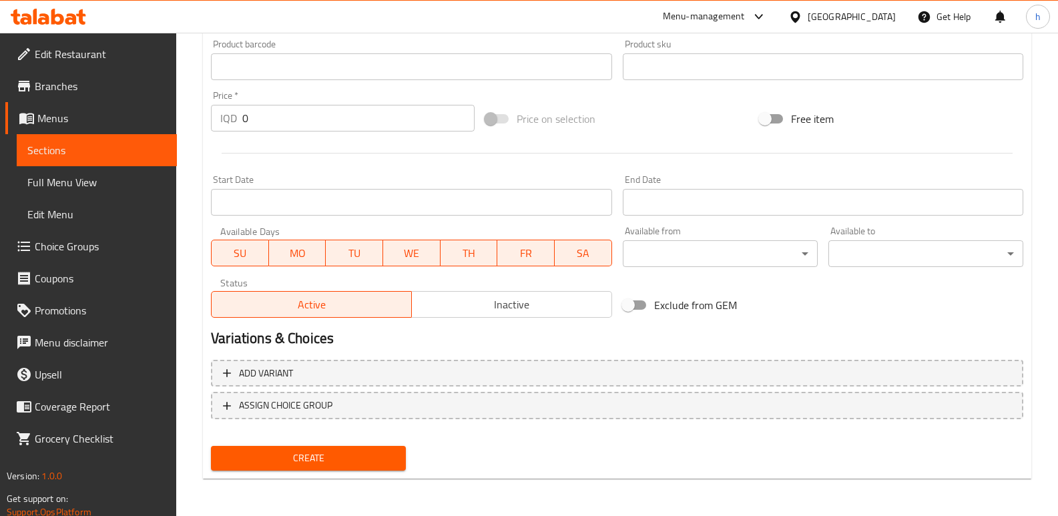
type textarea "Meat shawarma, pickles and garlic dip"
click at [352, 458] on span "Create" at bounding box center [309, 458] width 174 height 17
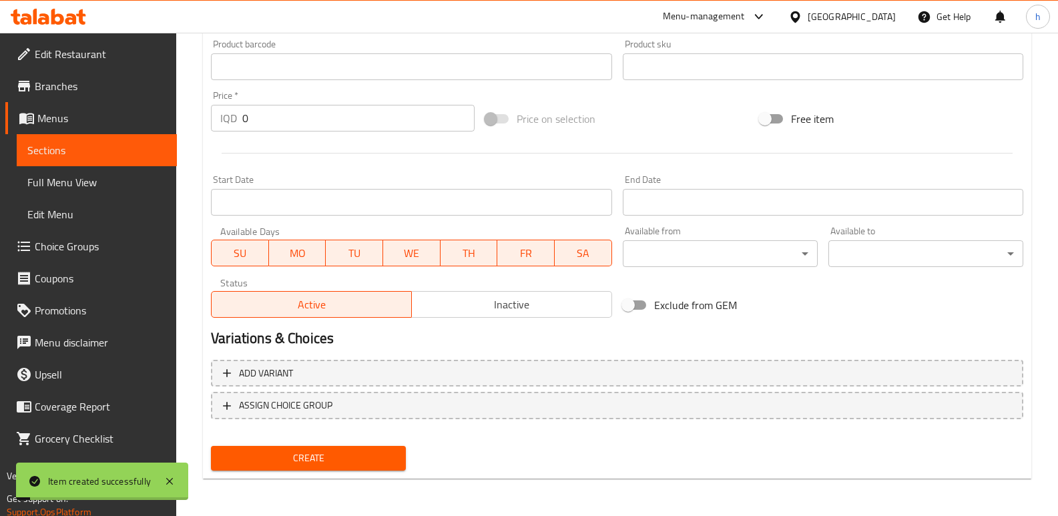
click at [113, 145] on span "Sections" at bounding box center [96, 150] width 139 height 16
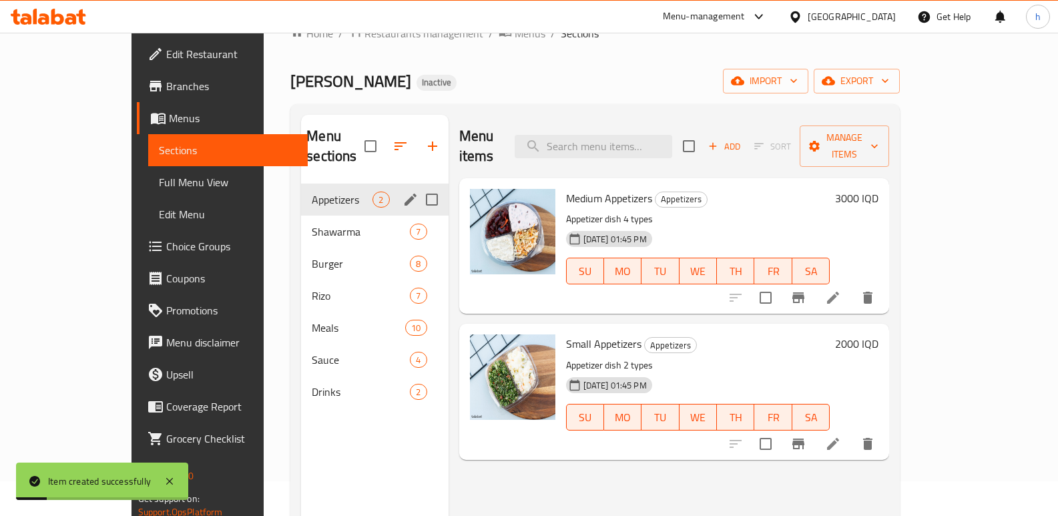
scroll to position [9, 0]
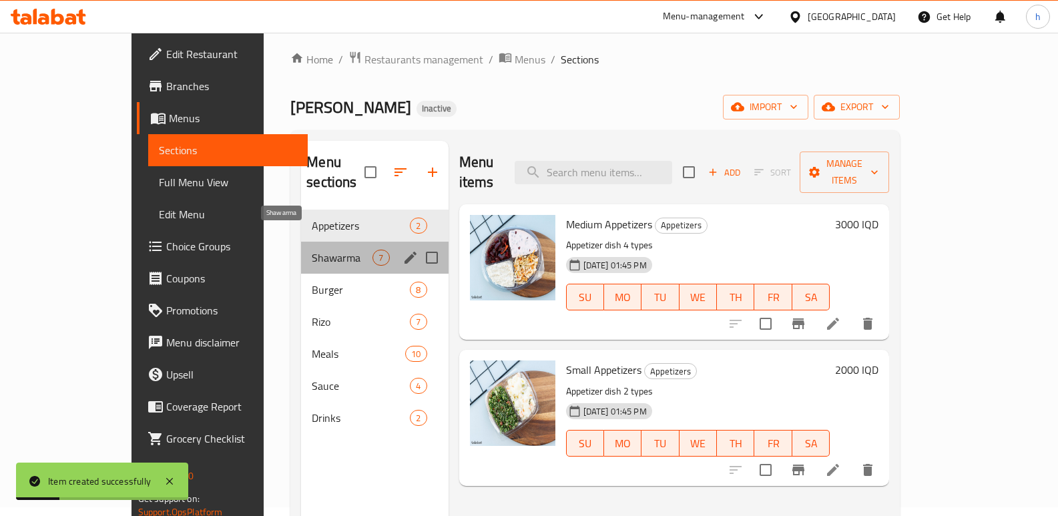
click at [312, 250] on span "Shawarma" at bounding box center [342, 258] width 61 height 16
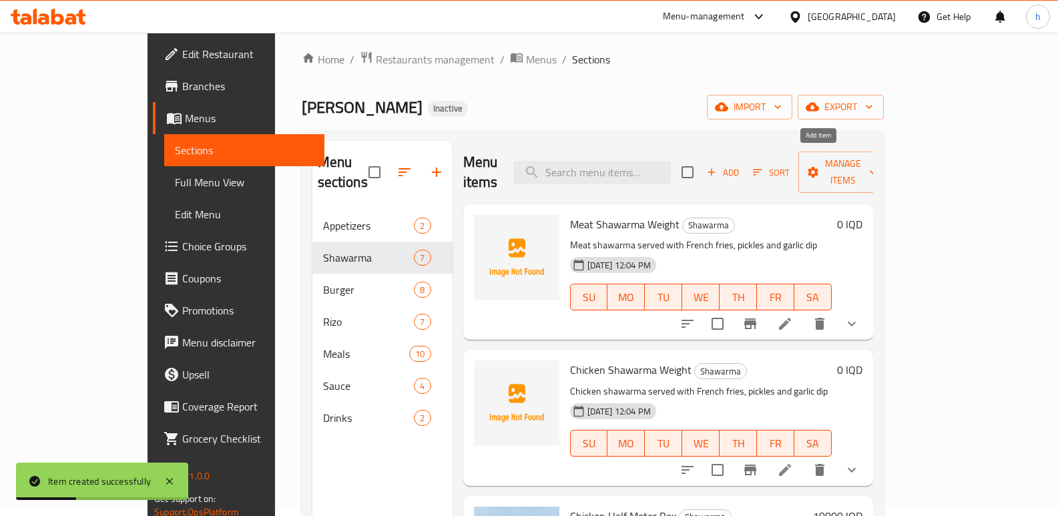
click at [715, 169] on icon "button" at bounding box center [711, 172] width 7 height 7
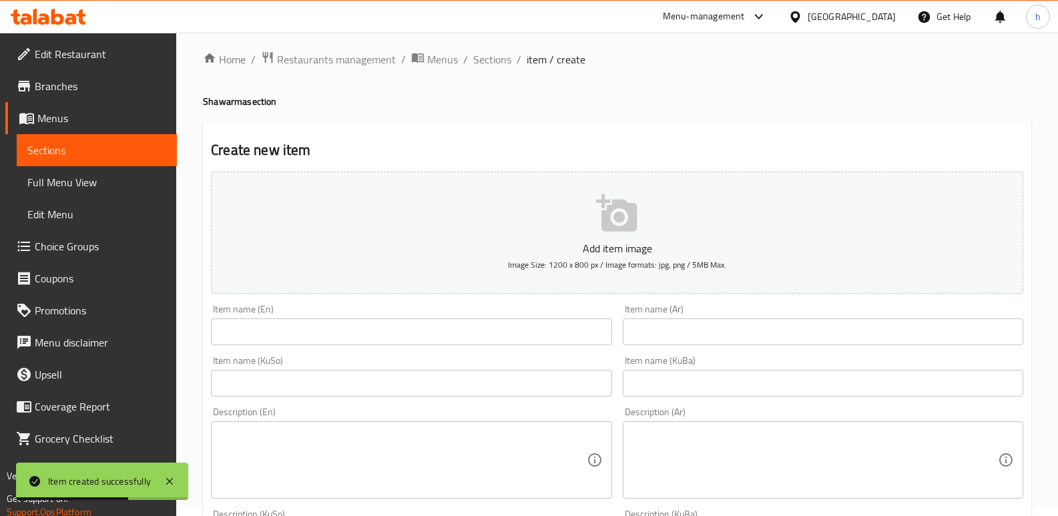
click at [131, 149] on span "Sections" at bounding box center [96, 150] width 139 height 16
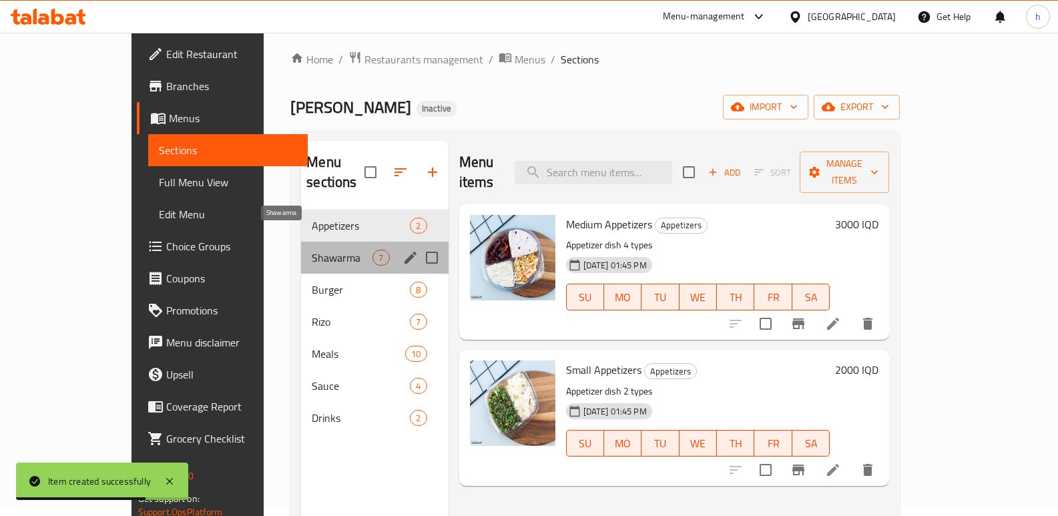
click at [312, 250] on span "Shawarma" at bounding box center [342, 258] width 61 height 16
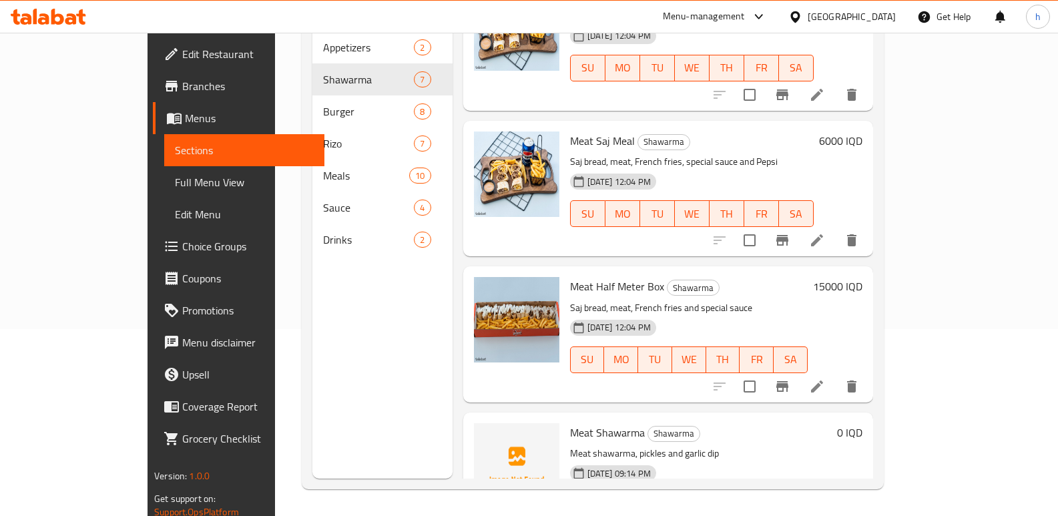
scroll to position [538, 0]
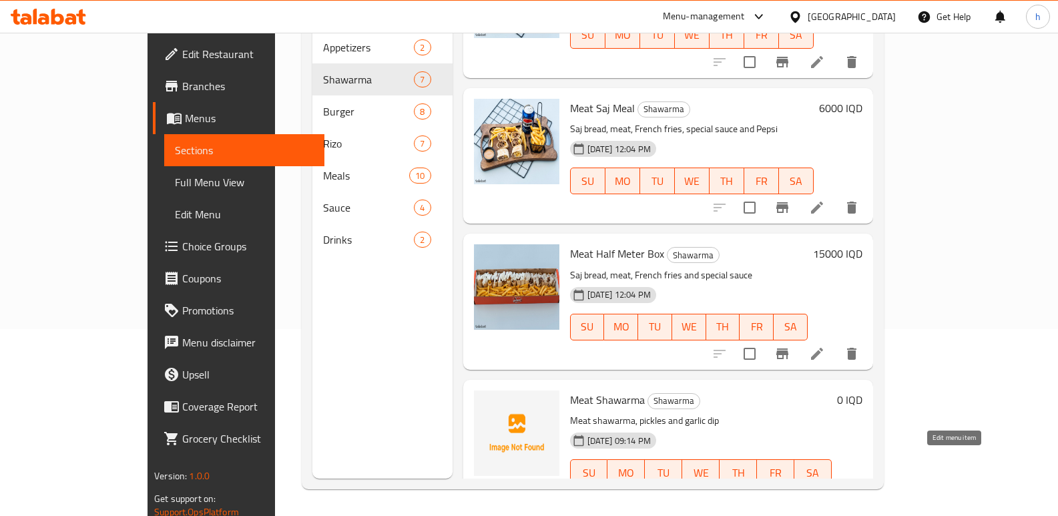
click at [825, 491] on icon at bounding box center [817, 499] width 16 height 16
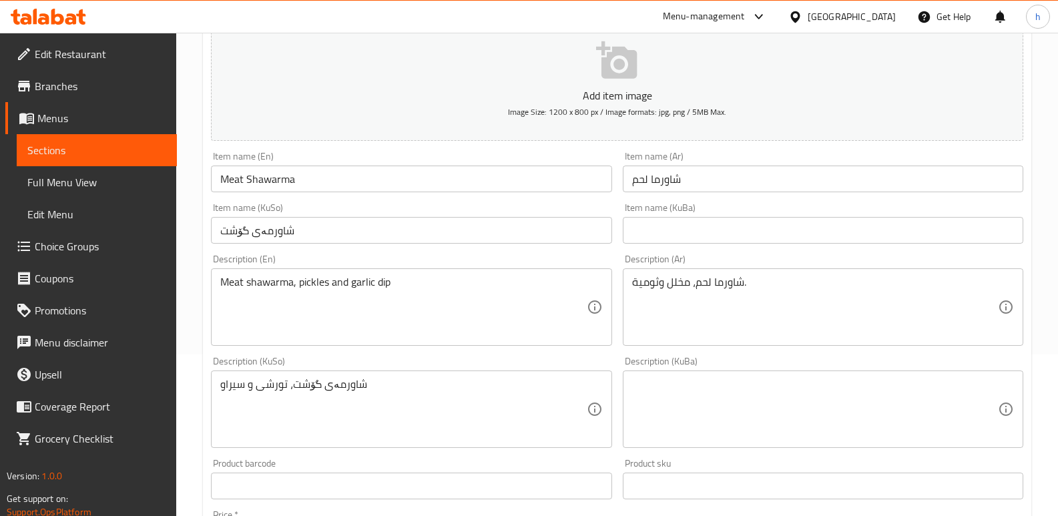
scroll to position [178, 0]
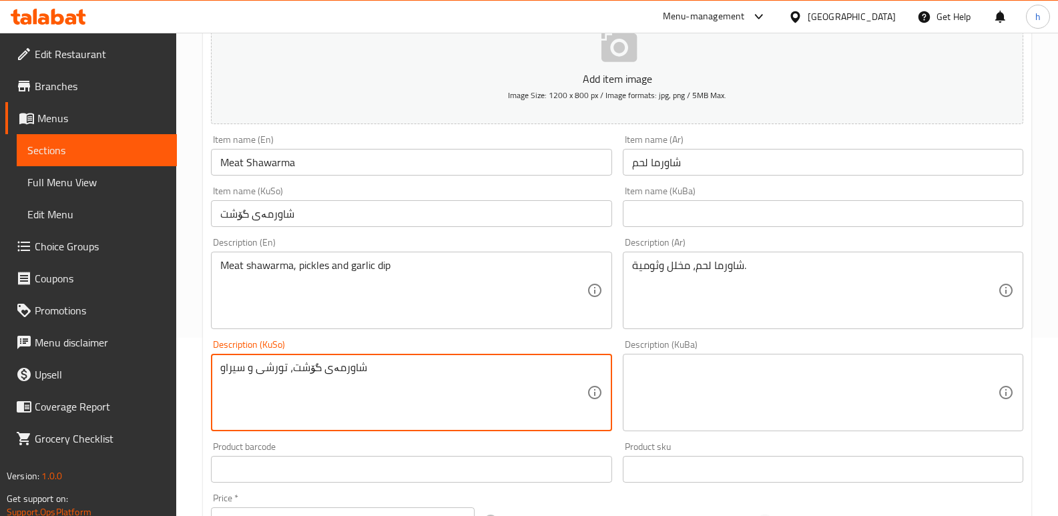
click at [117, 155] on span "Sections" at bounding box center [96, 150] width 139 height 16
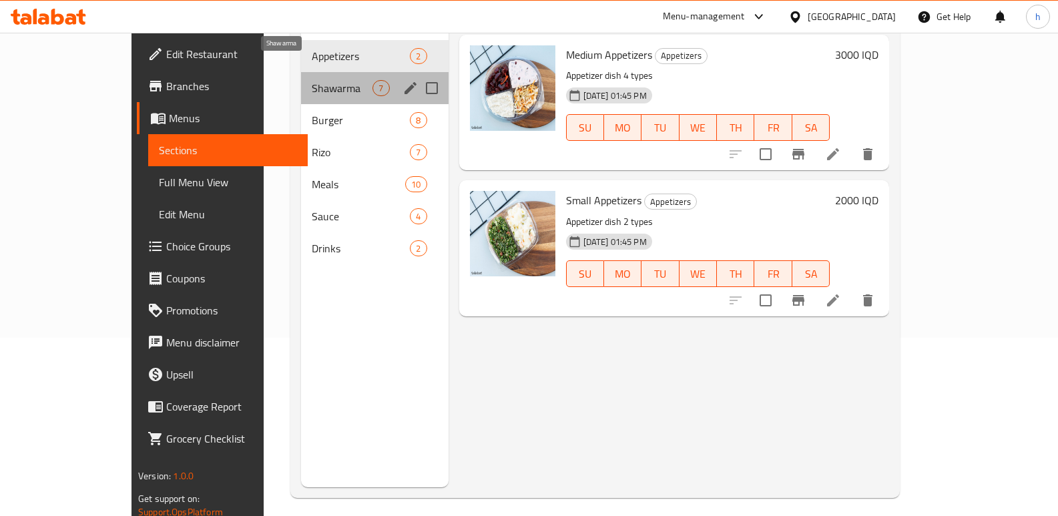
click at [312, 80] on span "Shawarma" at bounding box center [342, 88] width 61 height 16
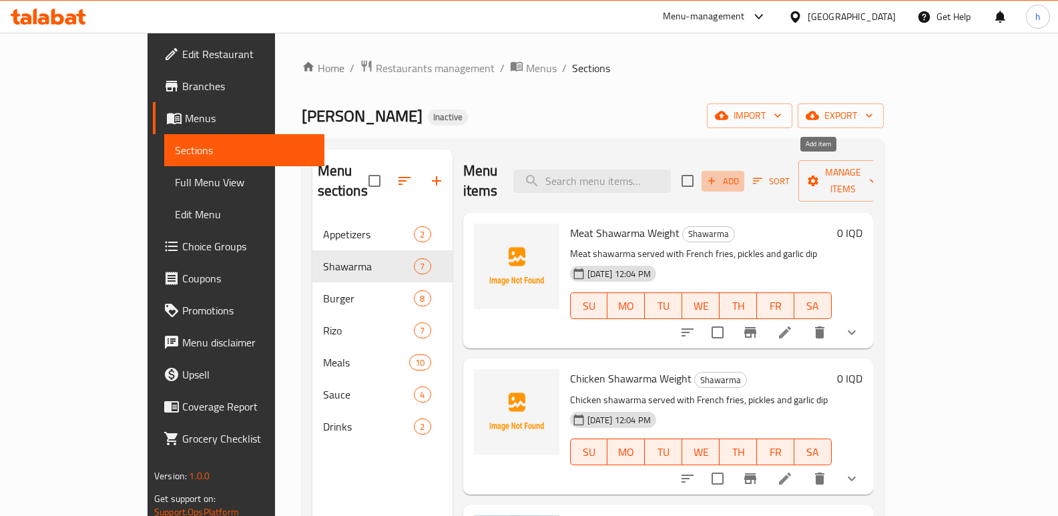
click at [741, 174] on span "Add" at bounding box center [723, 181] width 36 height 15
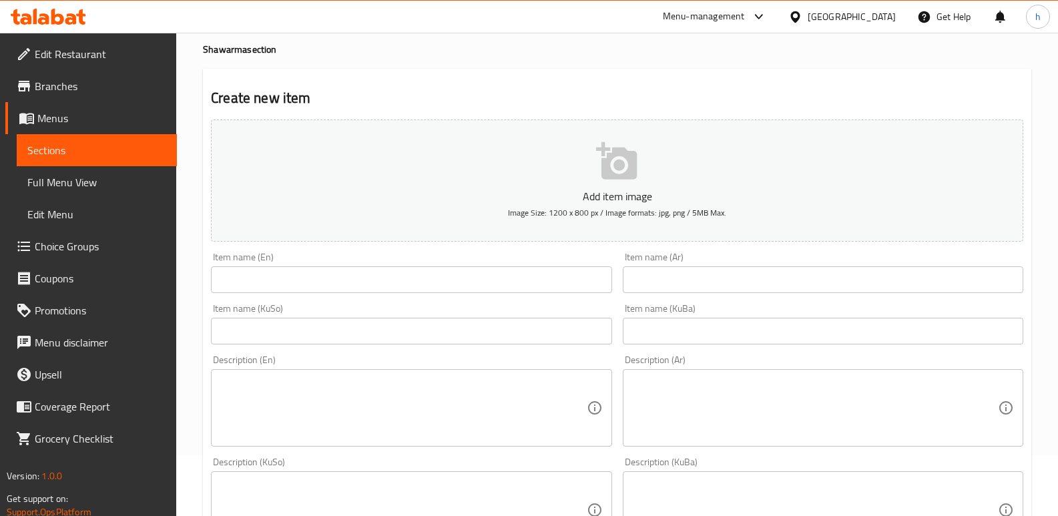
scroll to position [111, 0]
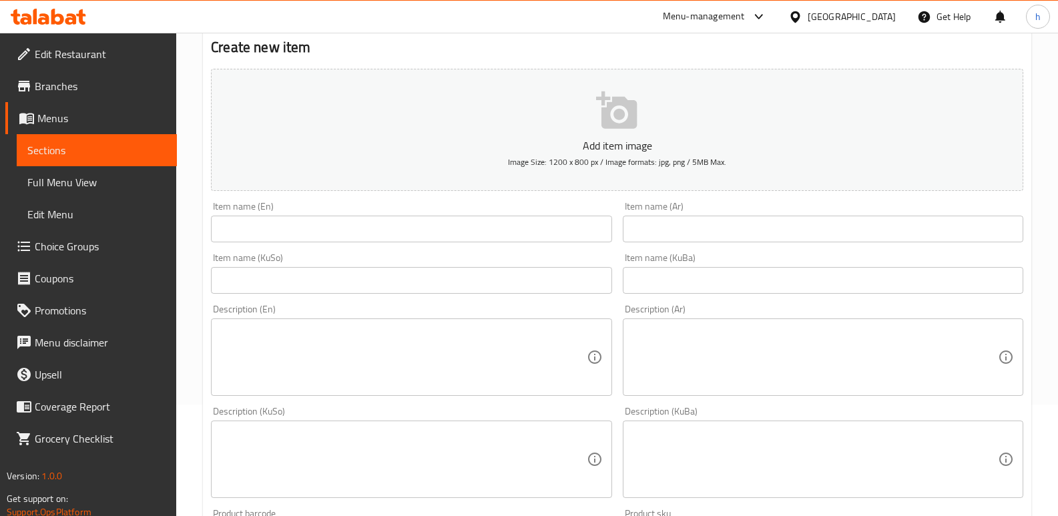
click at [344, 379] on textarea at bounding box center [403, 357] width 366 height 63
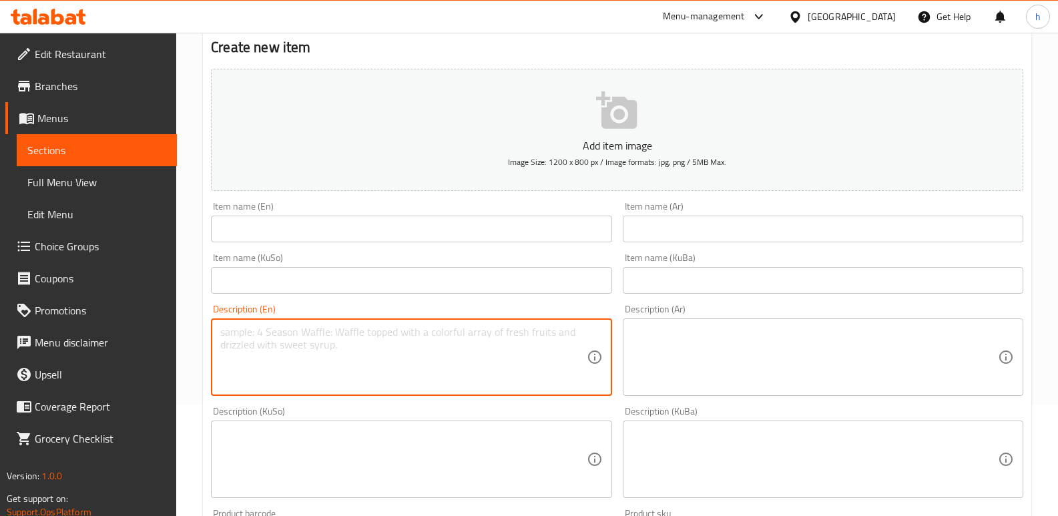
paste textarea "شاورمەی گۆشت، تورشی و سیراو"
type textarea "شاورمەی گۆشت، تورشی و سیراو"
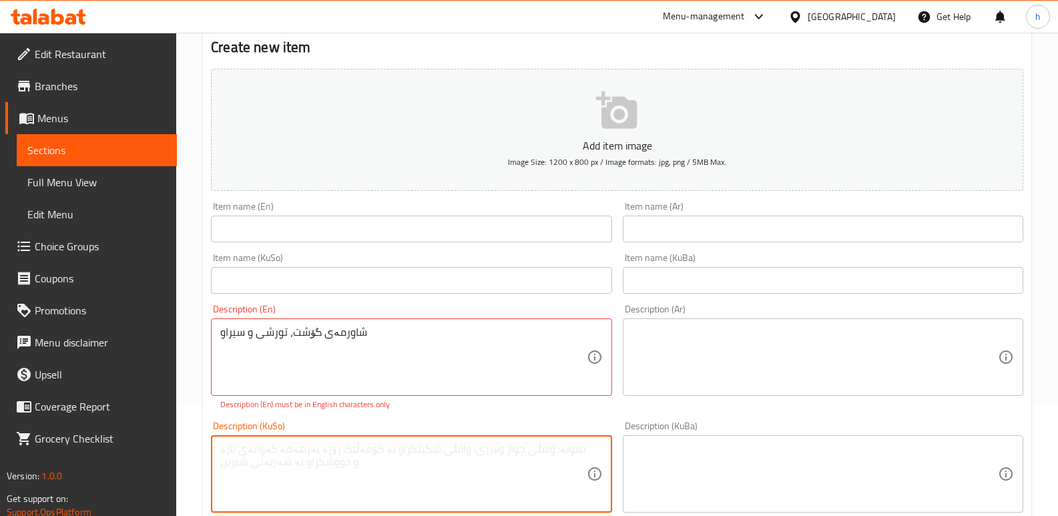
click at [354, 447] on textarea at bounding box center [403, 473] width 366 height 63
paste textarea "شاورمەی گۆشت، تورشی و سیراو"
type textarea "شاورمەی گۆشت، تورشی و سیراو"
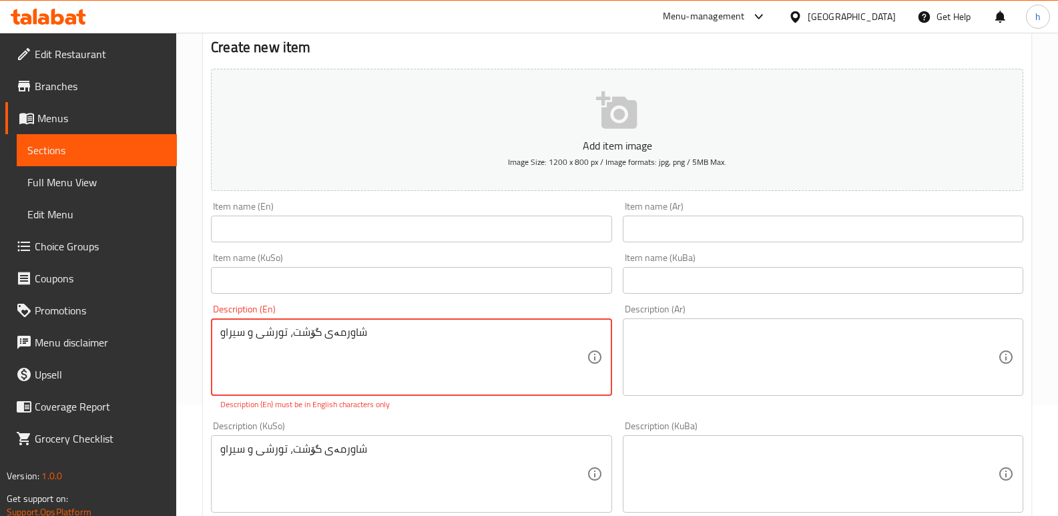
drag, startPoint x: 380, startPoint y: 334, endPoint x: 88, endPoint y: 363, distance: 293.8
paste textarea "Meat shawarma, pickles and garlic dip"
type textarea "Meat shawarma, pickles and garlic dip"
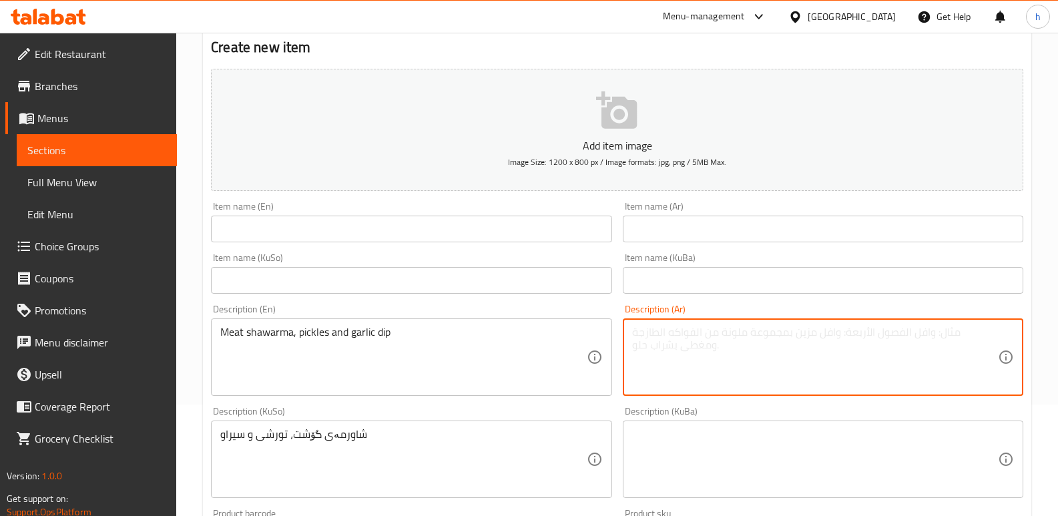
click at [661, 352] on textarea at bounding box center [815, 357] width 366 height 63
paste textarea "شاورما لحم، مخلل وثومية."
click at [956, 334] on textarea "شاورما لحم، مخلل وثومية." at bounding box center [815, 357] width 366 height 63
type textarea "شاورما دجاج، مخلل وثومية."
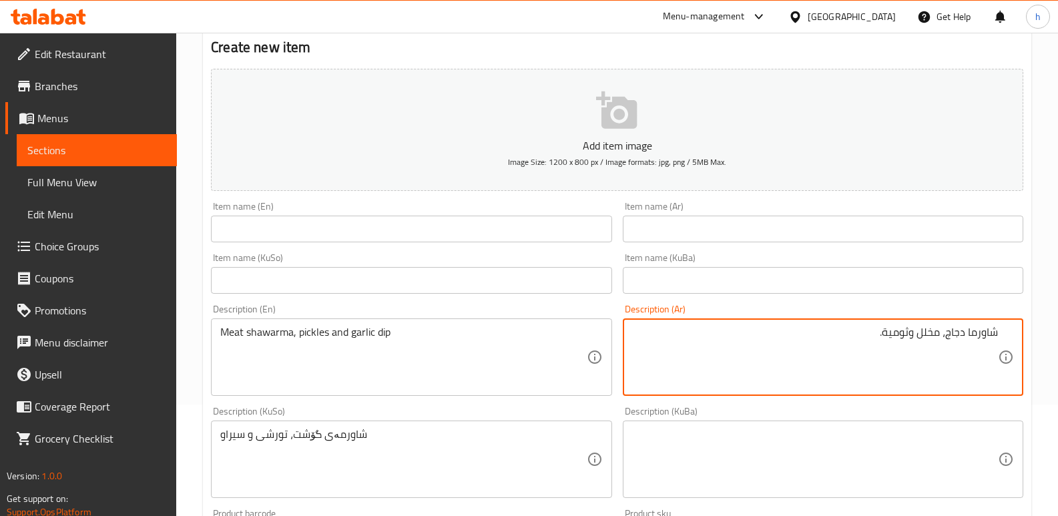
click at [743, 228] on input "text" at bounding box center [823, 229] width 400 height 27
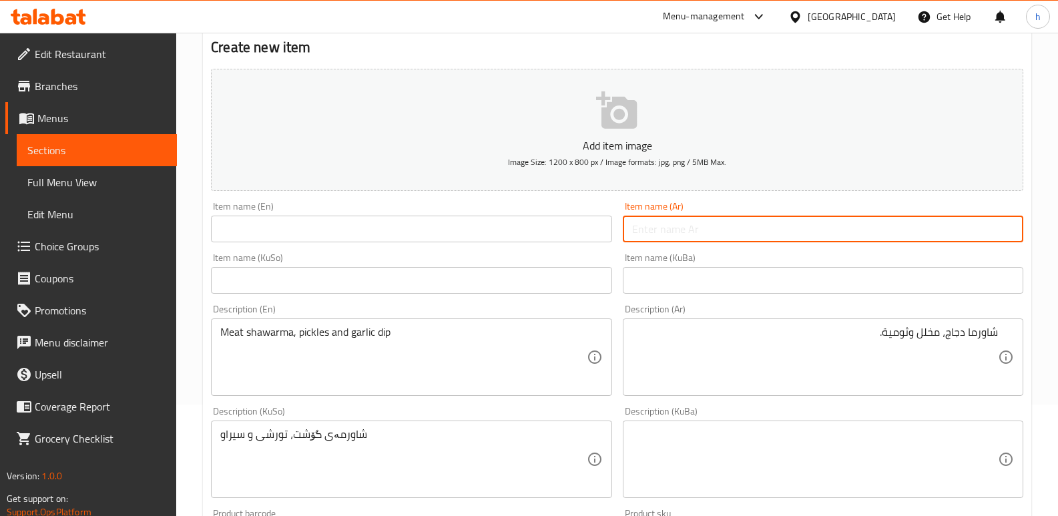
paste input "شاورما دجاج"
type input "شاورما دجاج"
click at [541, 286] on input "text" at bounding box center [411, 280] width 400 height 27
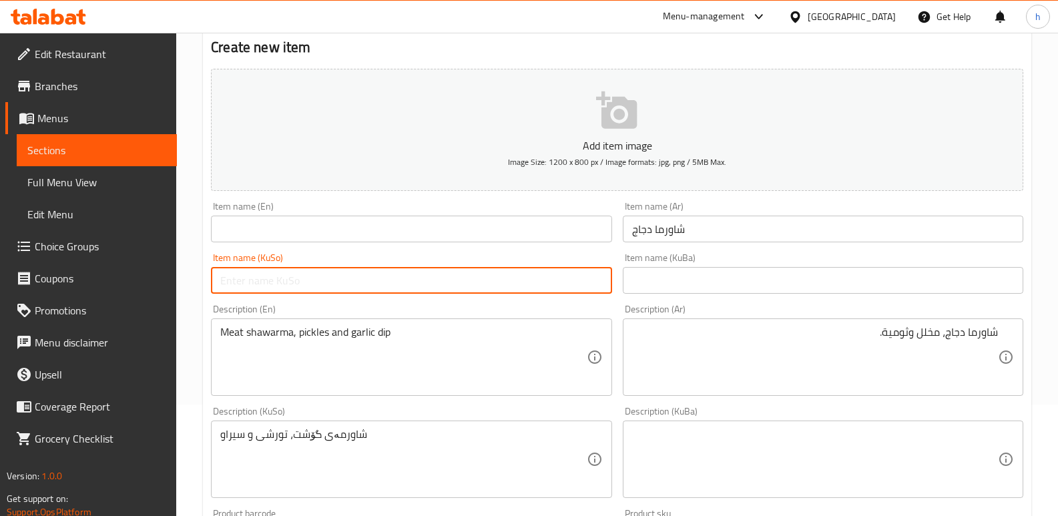
paste input "شاورمەی گۆشت"
click at [539, 282] on input "شاورمەی گۆشت" at bounding box center [411, 280] width 400 height 27
type input "شاورمەی مریشک"
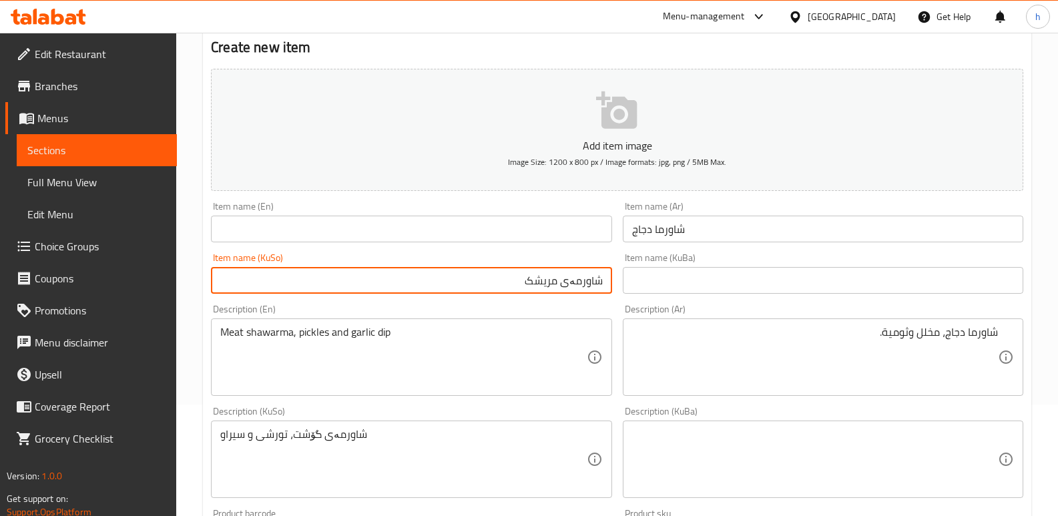
click at [492, 236] on input "text" at bounding box center [411, 229] width 400 height 27
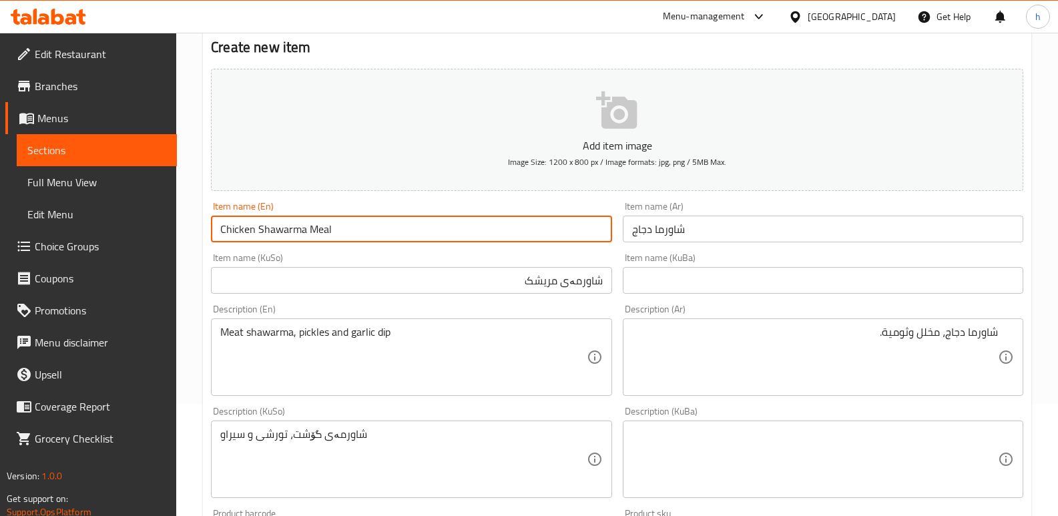
click at [311, 230] on input "Chicken Shawarma Meal" at bounding box center [411, 229] width 400 height 27
type input "Chicken Shawarma"
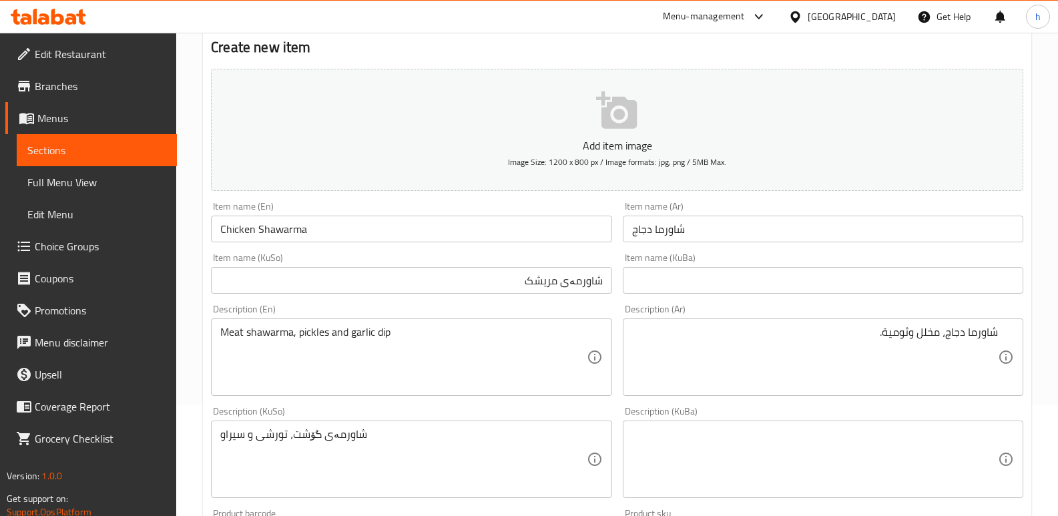
drag, startPoint x: 616, startPoint y: 204, endPoint x: 643, endPoint y: 202, distance: 26.8
click at [616, 204] on div "Item name (En) Chicken Shawarma Item name (En)" at bounding box center [411, 221] width 411 height 51
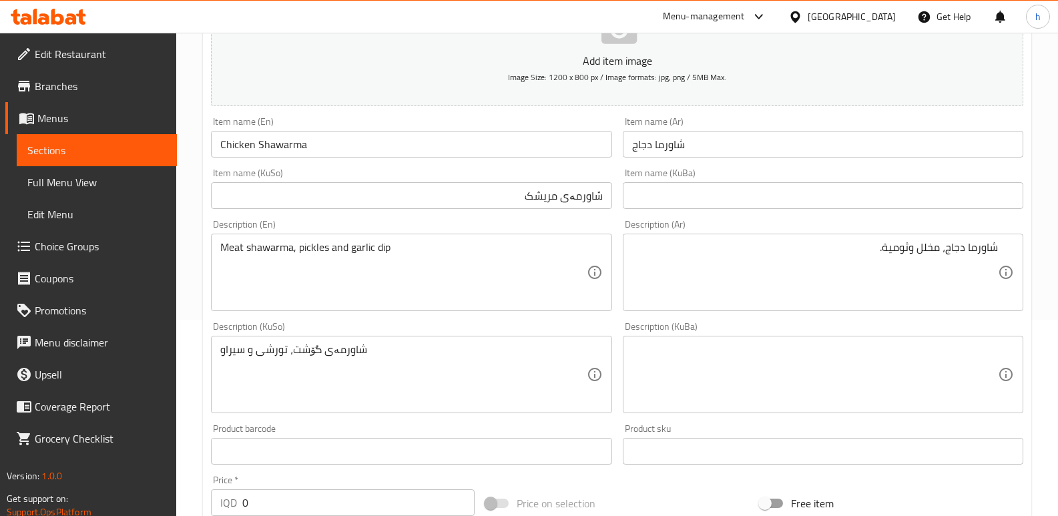
scroll to position [198, 0]
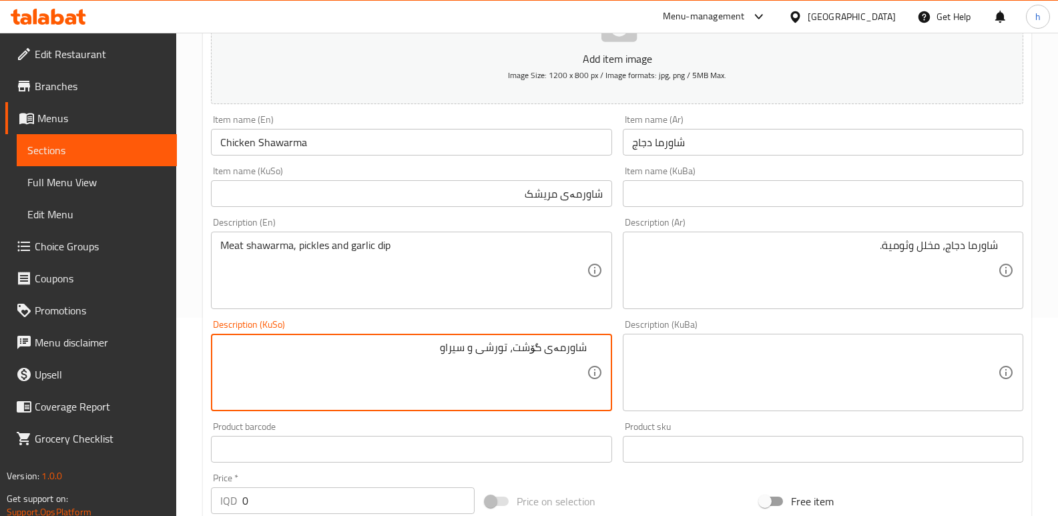
click at [537, 346] on textarea "شاورمەی گۆشت، تورشی و سیراو" at bounding box center [403, 372] width 366 height 63
type textarea "شاورمەی مریشک، تورشی و سیراو"
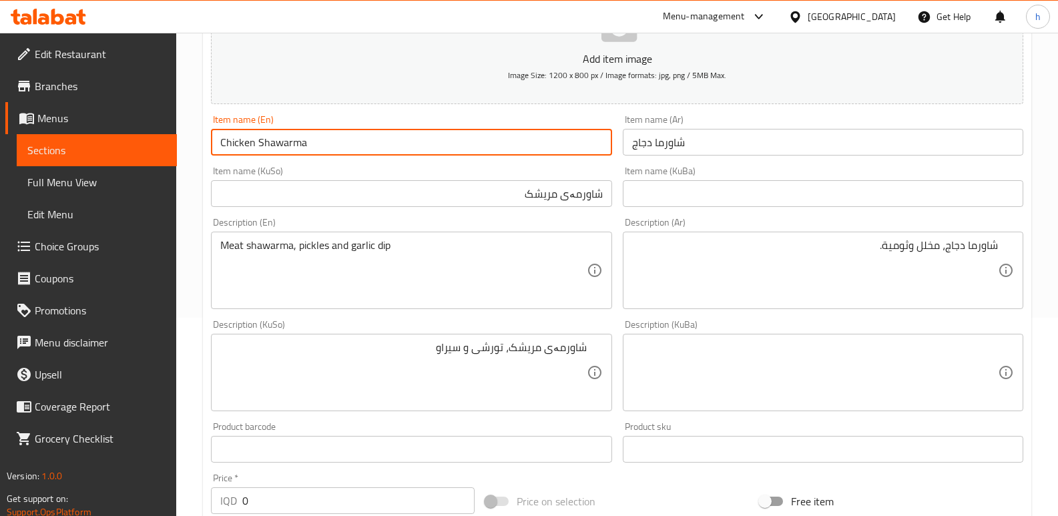
click at [239, 139] on input "Chicken Shawarma" at bounding box center [411, 142] width 400 height 27
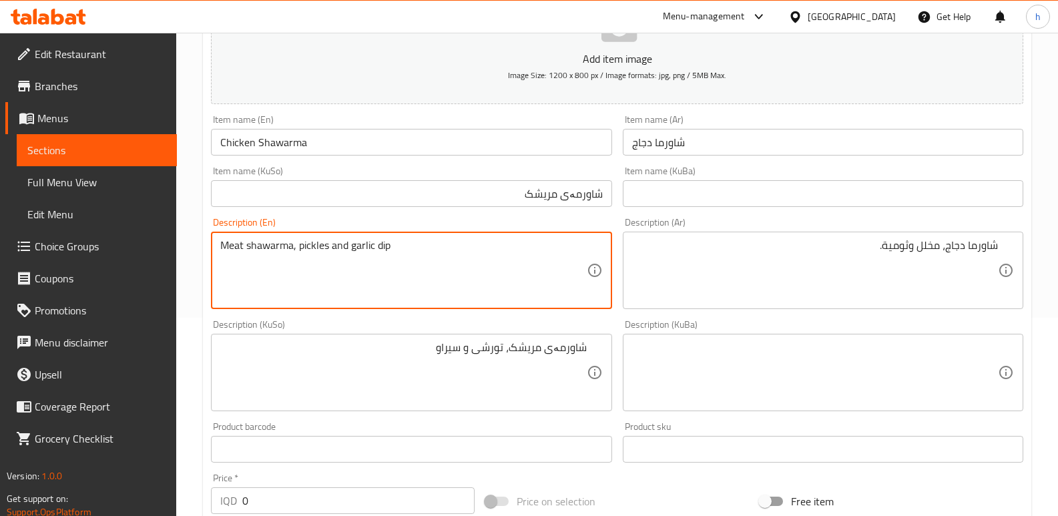
click at [239, 243] on textarea "Meat shawarma, pickles and garlic dip" at bounding box center [403, 270] width 366 height 63
paste textarea "Chicken"
type textarea "Chicken shawarma, pickles and garlic dip"
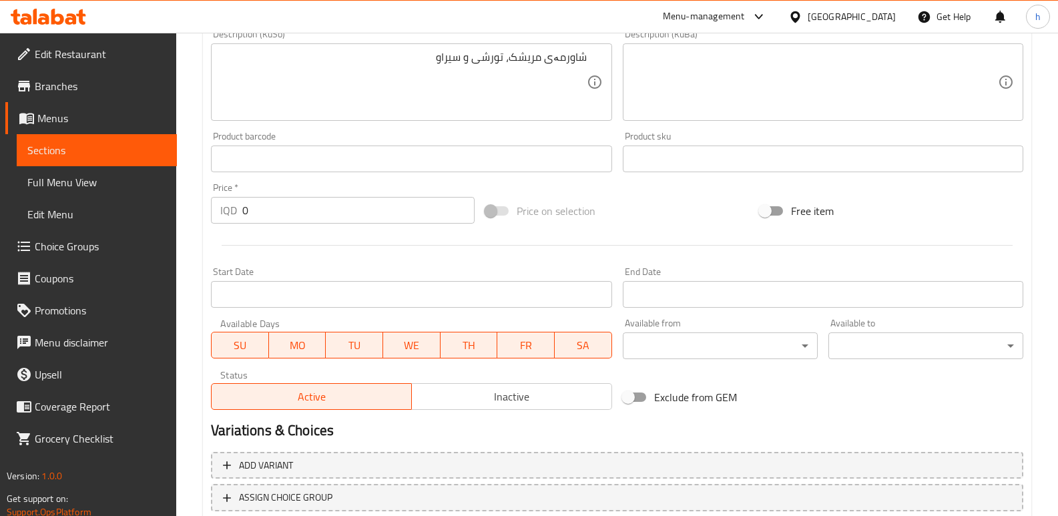
scroll to position [536, 0]
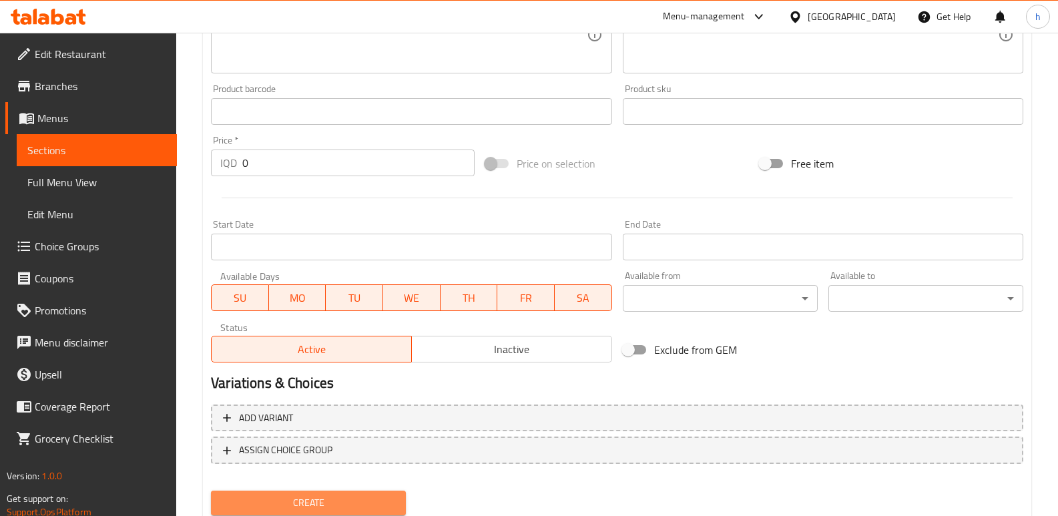
click at [360, 504] on span "Create" at bounding box center [309, 502] width 174 height 17
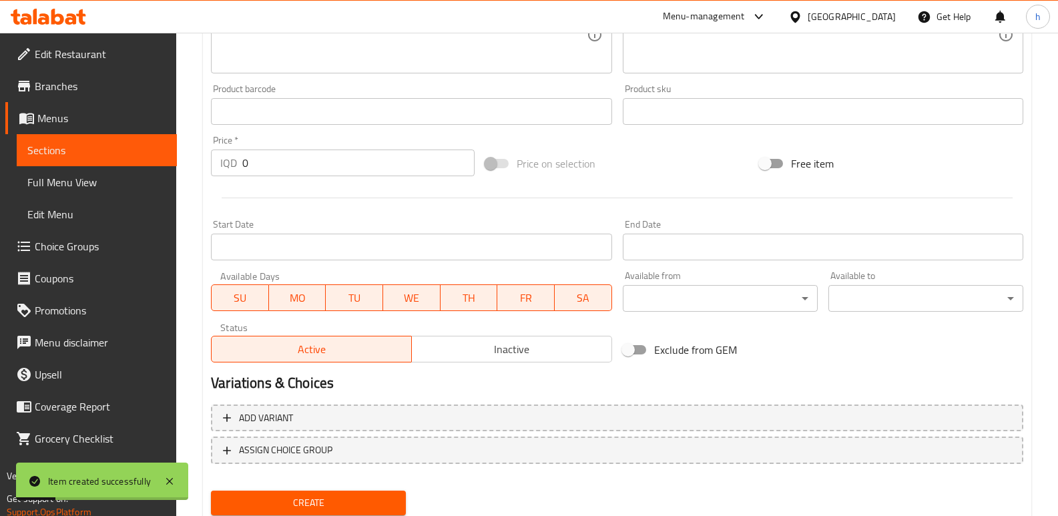
click at [82, 223] on link "Edit Menu" at bounding box center [97, 214] width 160 height 32
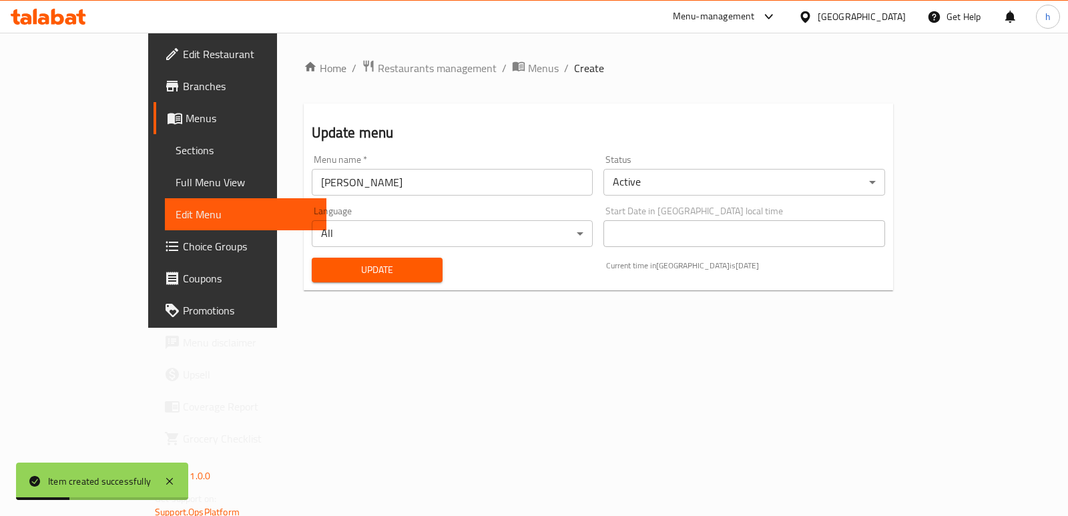
click at [183, 251] on span "Choice Groups" at bounding box center [249, 246] width 133 height 16
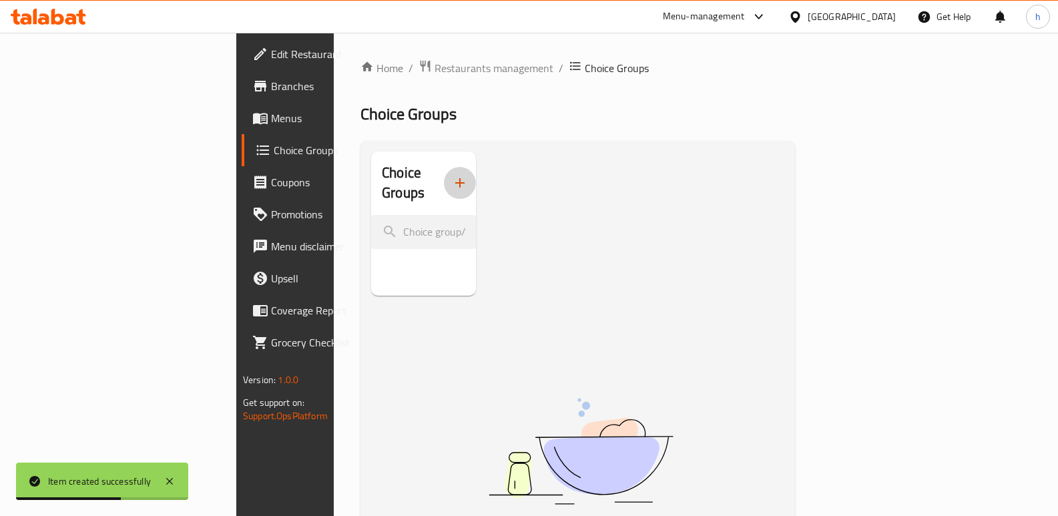
click at [455, 178] on icon "button" at bounding box center [459, 182] width 9 height 9
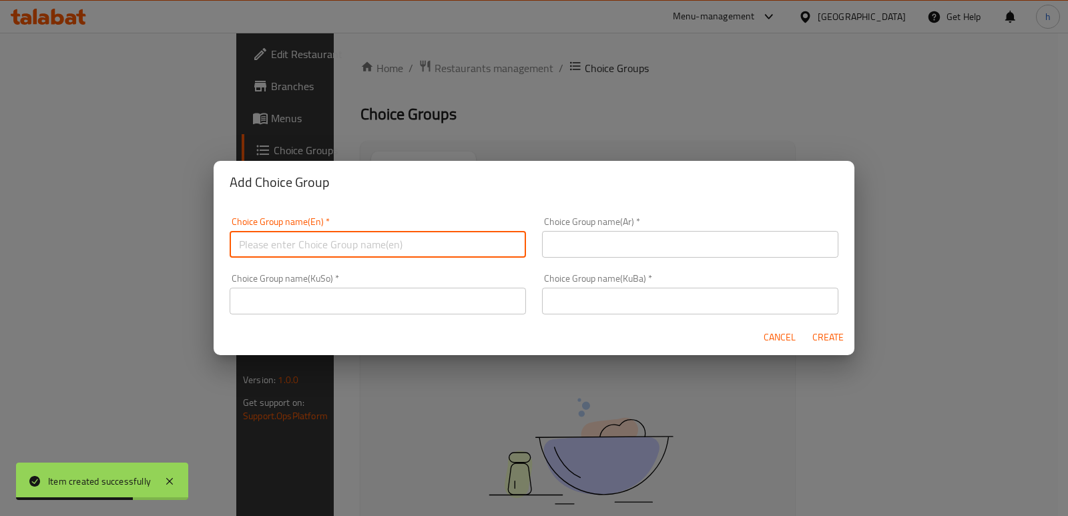
click at [312, 248] on input "text" at bounding box center [378, 244] width 296 height 27
type input "Your Choice Of:"
click at [381, 301] on input "text" at bounding box center [378, 301] width 296 height 27
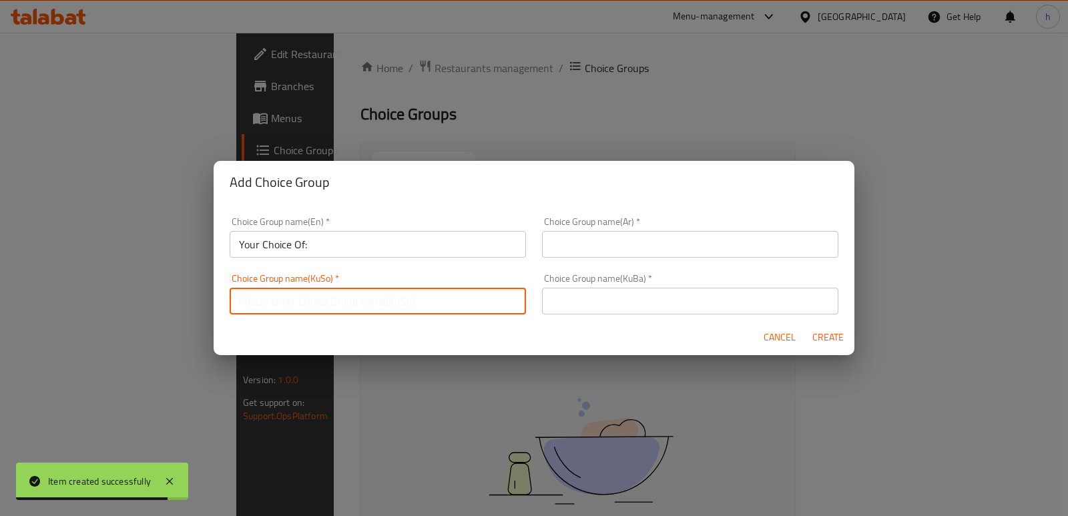
type input "هەڵبژاردنت لە:"
click at [606, 312] on input "text" at bounding box center [690, 301] width 296 height 27
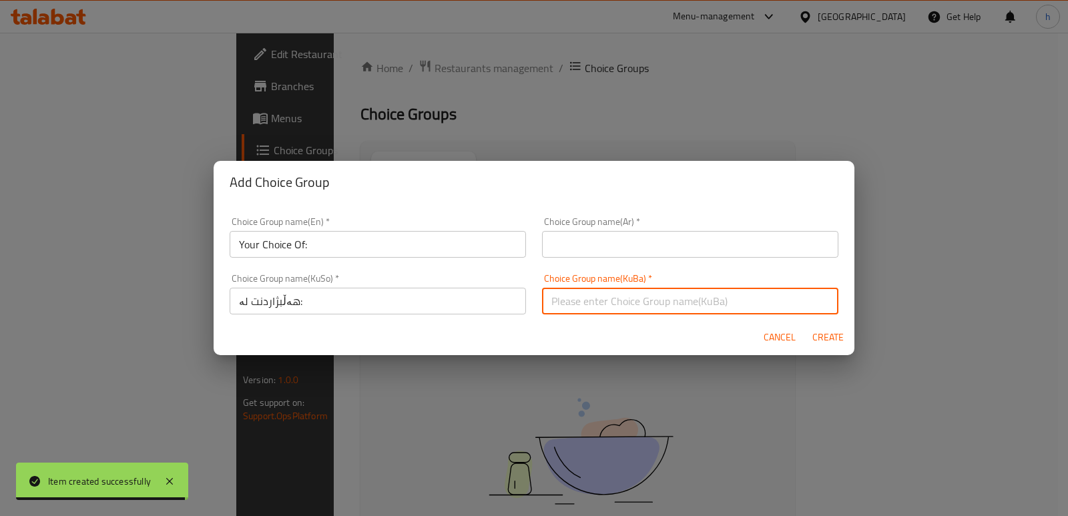
type input "هەڵبژاردنت لە قەبارە:"
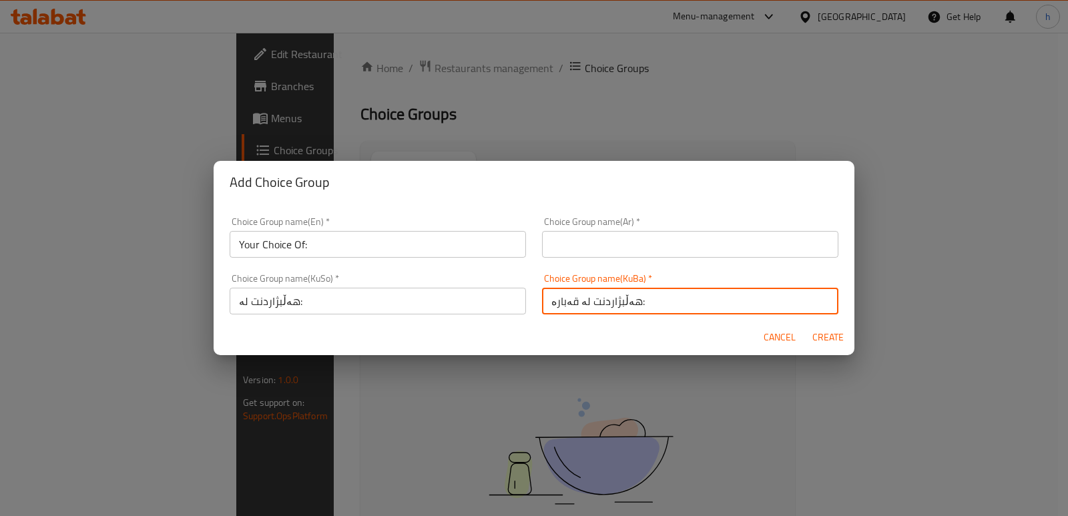
drag, startPoint x: 643, startPoint y: 293, endPoint x: 476, endPoint y: 284, distance: 166.4
click at [468, 274] on div "Choice Group name(En)   * Your Choice Of: Choice Group name(En) * Choice Group …" at bounding box center [534, 265] width 625 height 113
click at [590, 294] on input "text" at bounding box center [690, 301] width 296 height 27
type input "هەڵبژاردنت لە:"
click at [622, 242] on input "text" at bounding box center [690, 244] width 296 height 27
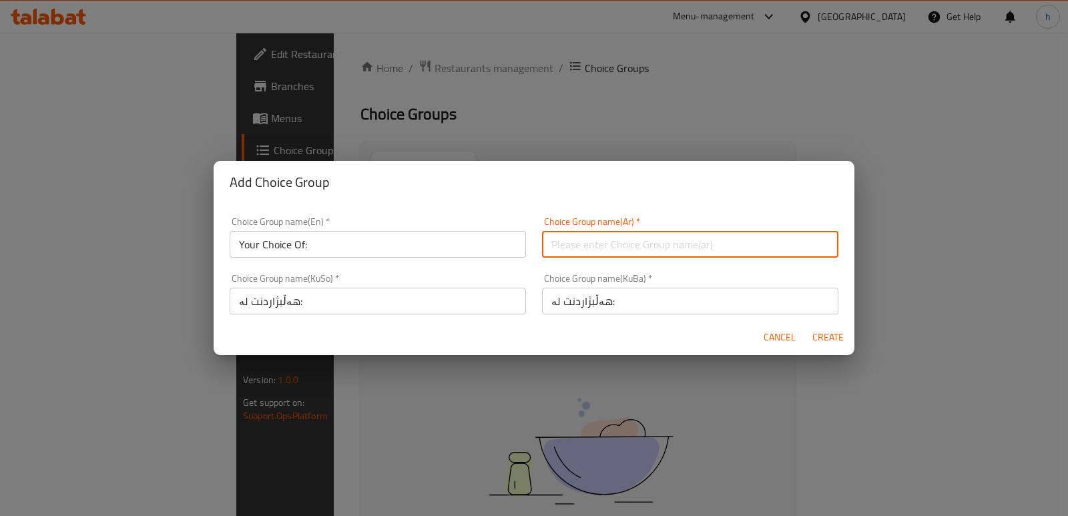
type input "إختيارك من:"
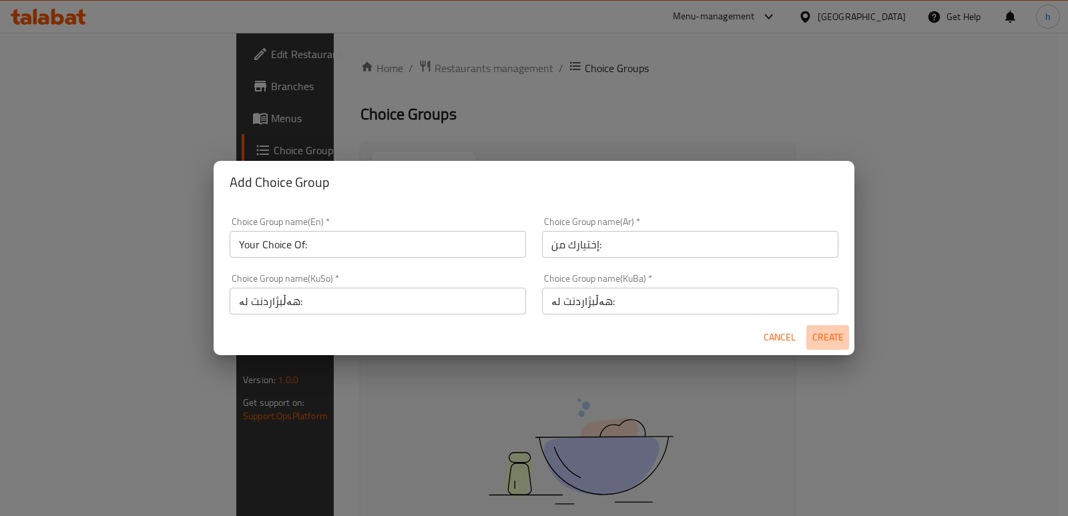
click at [816, 337] on span "Create" at bounding box center [827, 337] width 32 height 17
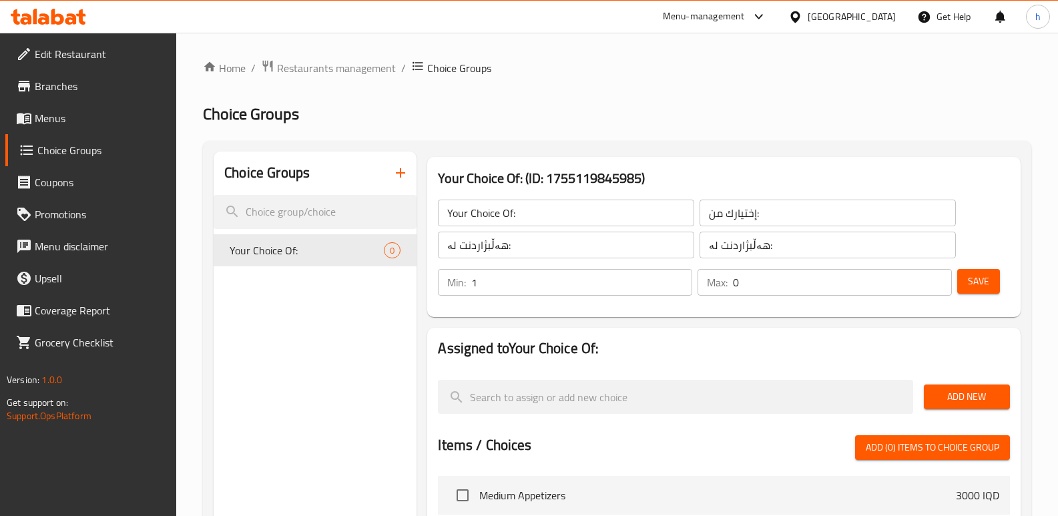
type input "1"
click at [677, 278] on input "1" at bounding box center [581, 282] width 221 height 27
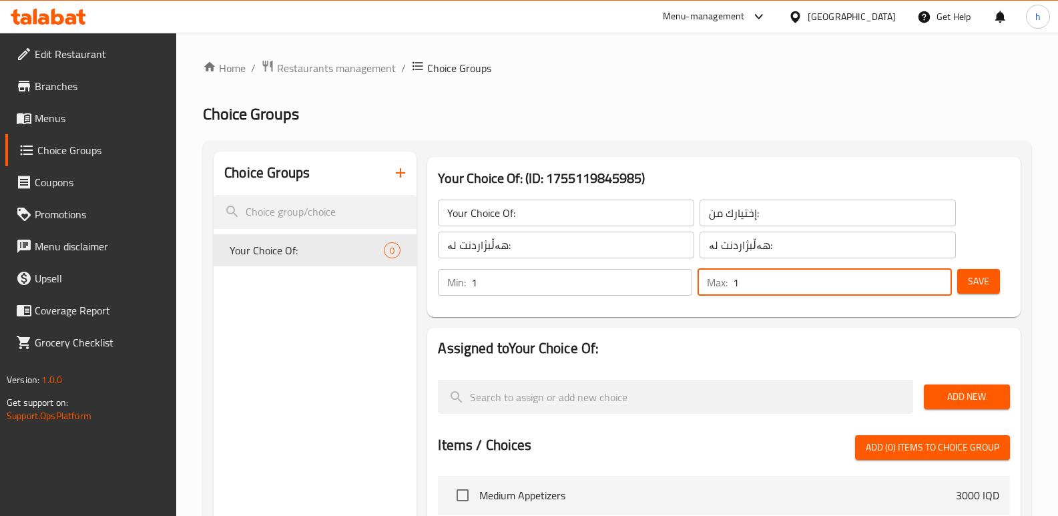
type input "1"
click at [936, 276] on input "1" at bounding box center [842, 282] width 219 height 27
click at [973, 274] on span "Save" at bounding box center [978, 281] width 21 height 17
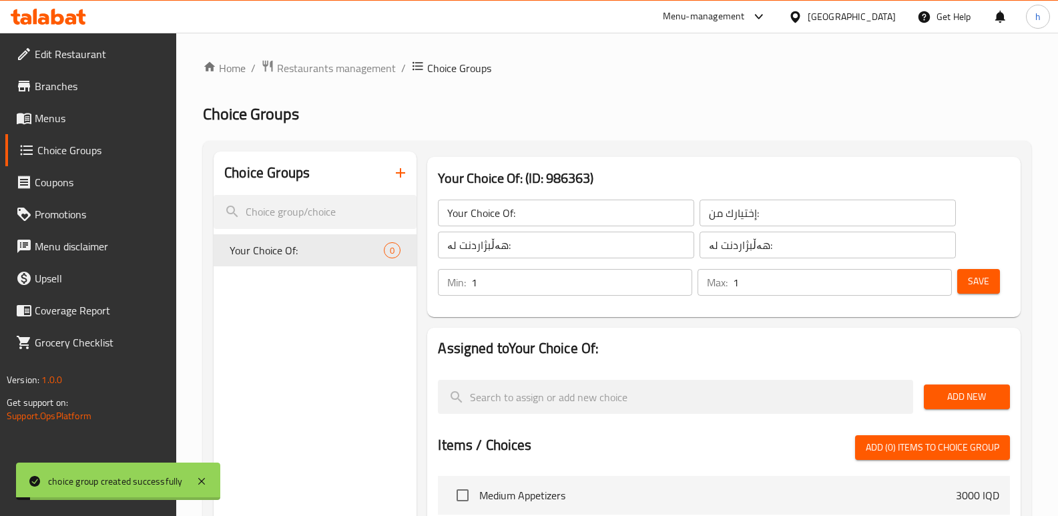
click at [954, 395] on span "Add New" at bounding box center [966, 396] width 65 height 17
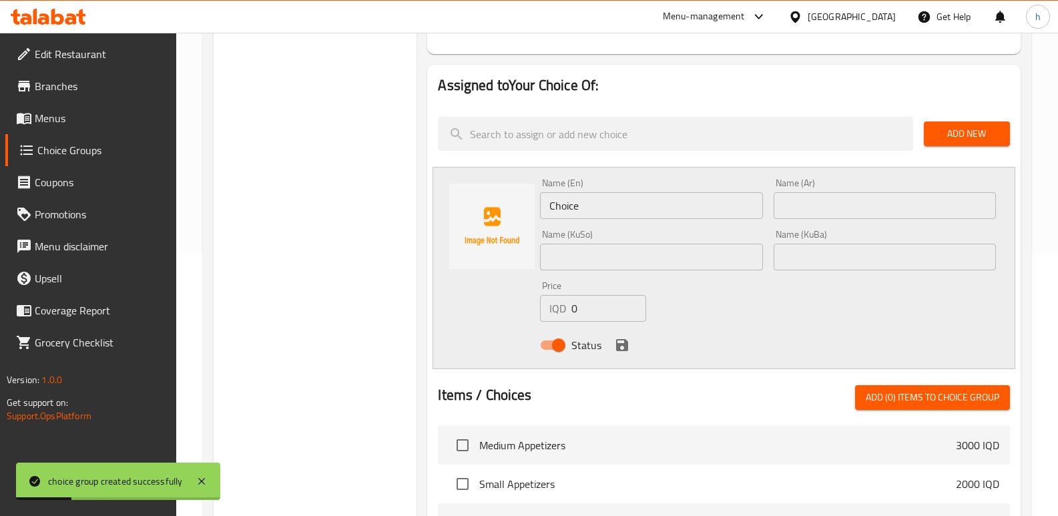
scroll to position [268, 0]
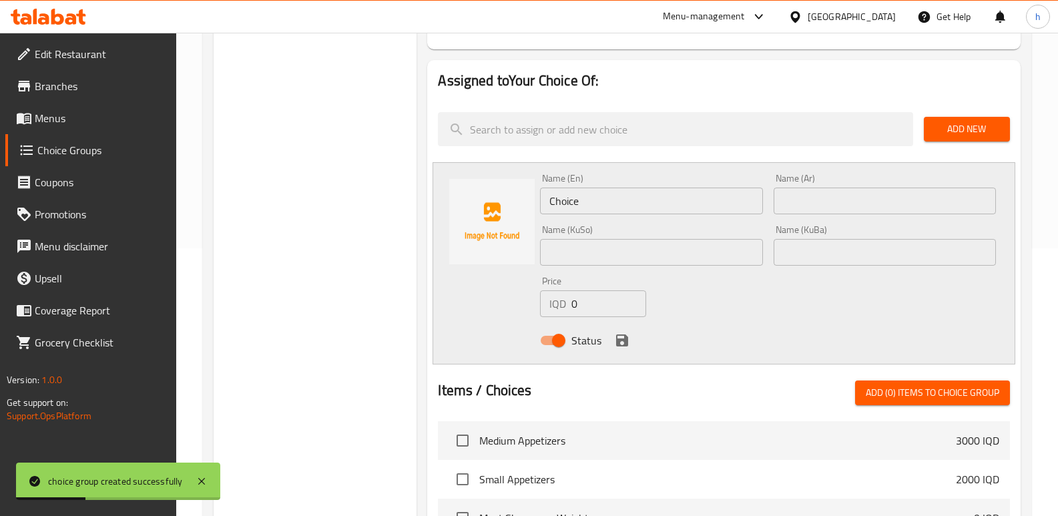
click at [545, 299] on div "IQD 0 Price" at bounding box center [593, 303] width 106 height 27
paste input "400"
type input "4000"
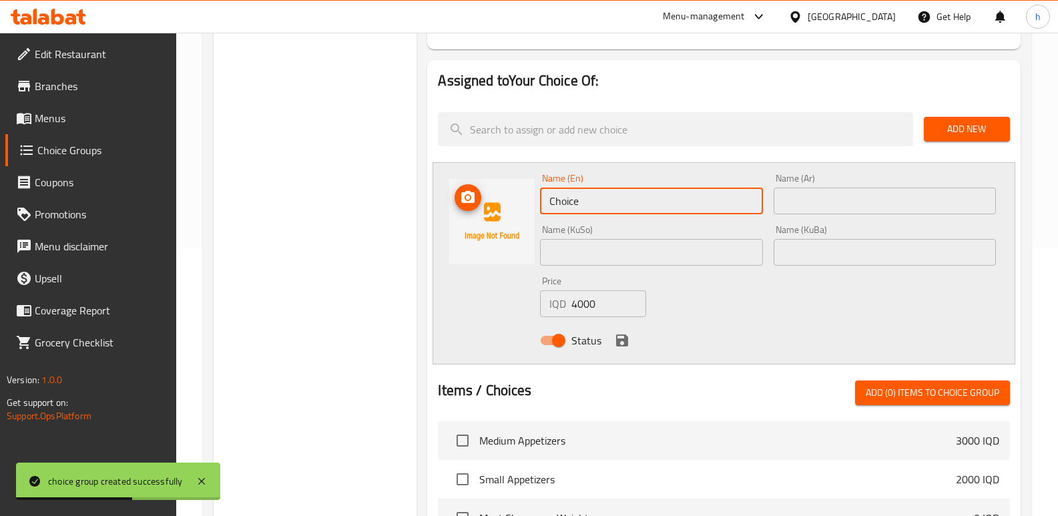
drag, startPoint x: 549, startPoint y: 203, endPoint x: 512, endPoint y: 206, distance: 37.5
click at [520, 204] on div "Name (En) Choice Name (En) Name (Ar) Name (Ar) Name (KuSo) Name (KuSo) Name (Ku…" at bounding box center [723, 263] width 583 height 202
paste input "صاج"
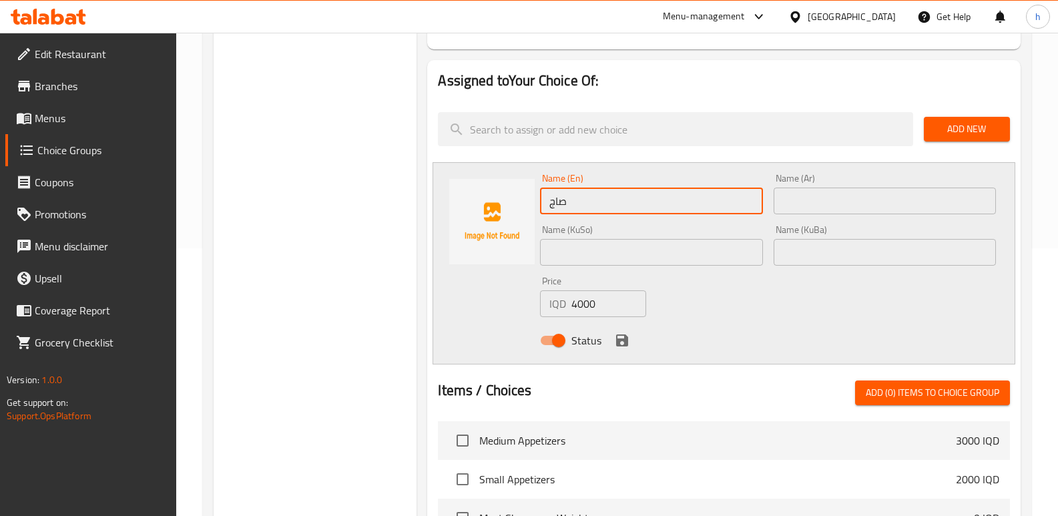
type input "Choice"
click at [823, 190] on input "text" at bounding box center [884, 201] width 222 height 27
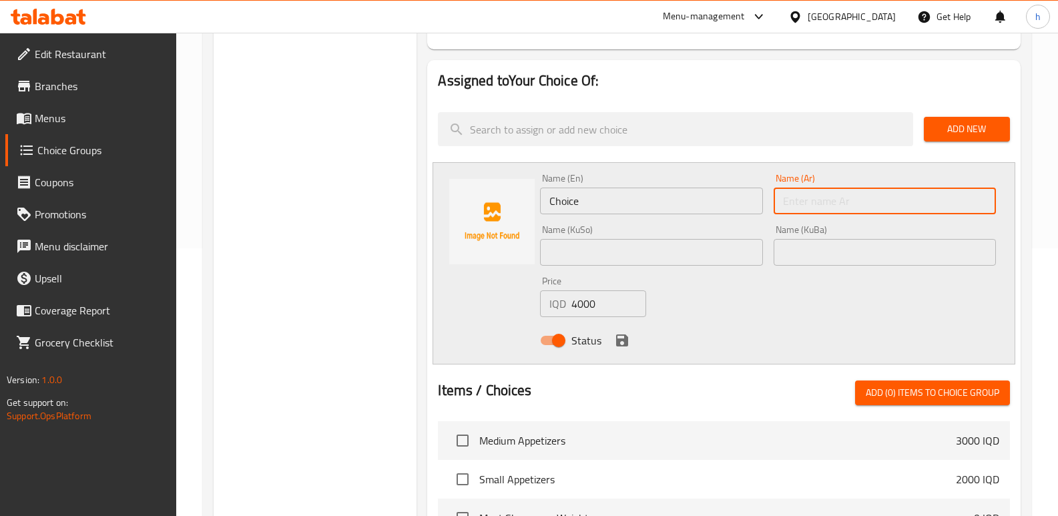
paste input "صاج"
type input "صاج"
click at [780, 238] on div "Name (KuBa) Name (KuBa)" at bounding box center [884, 245] width 222 height 41
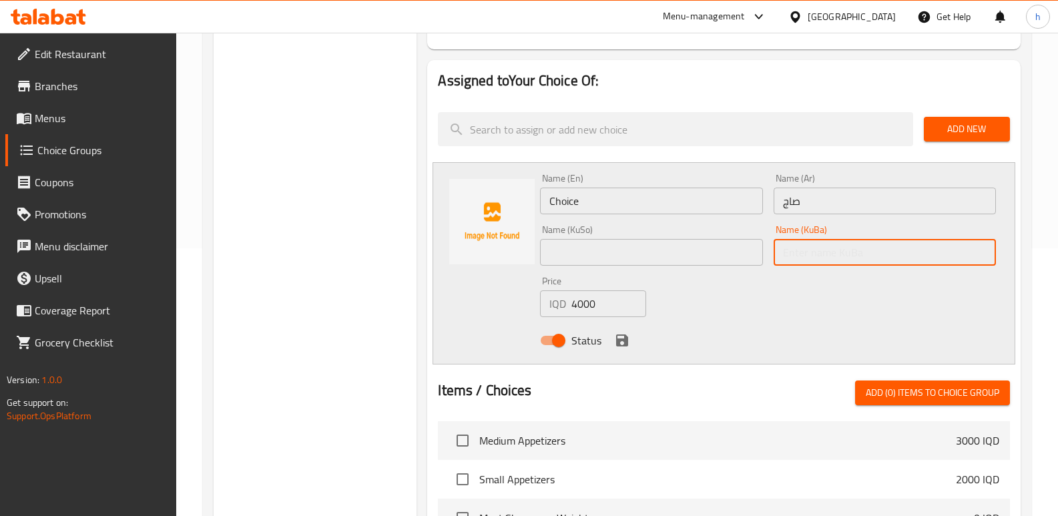
click at [781, 241] on input "text" at bounding box center [884, 252] width 222 height 27
click at [717, 244] on input "text" at bounding box center [651, 252] width 222 height 27
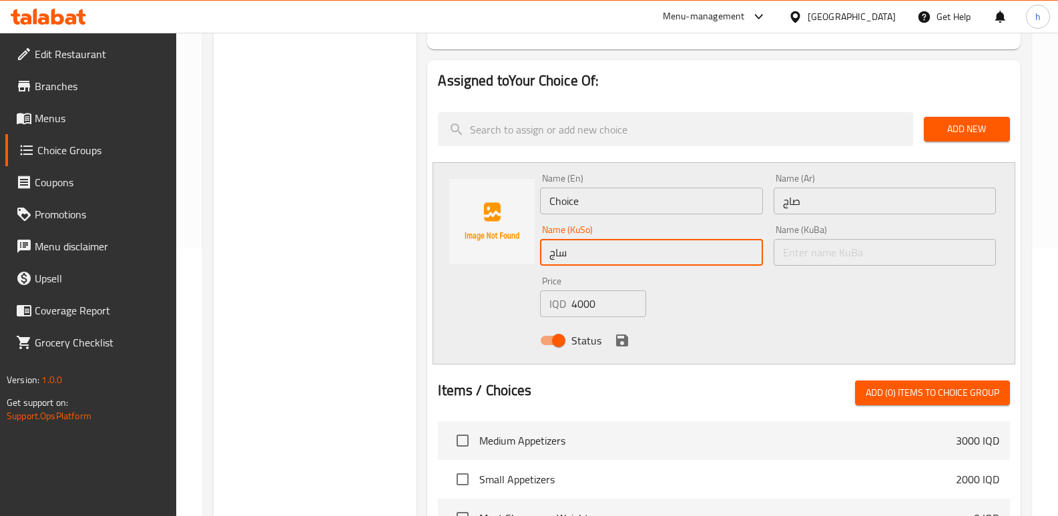
type input "ساج"
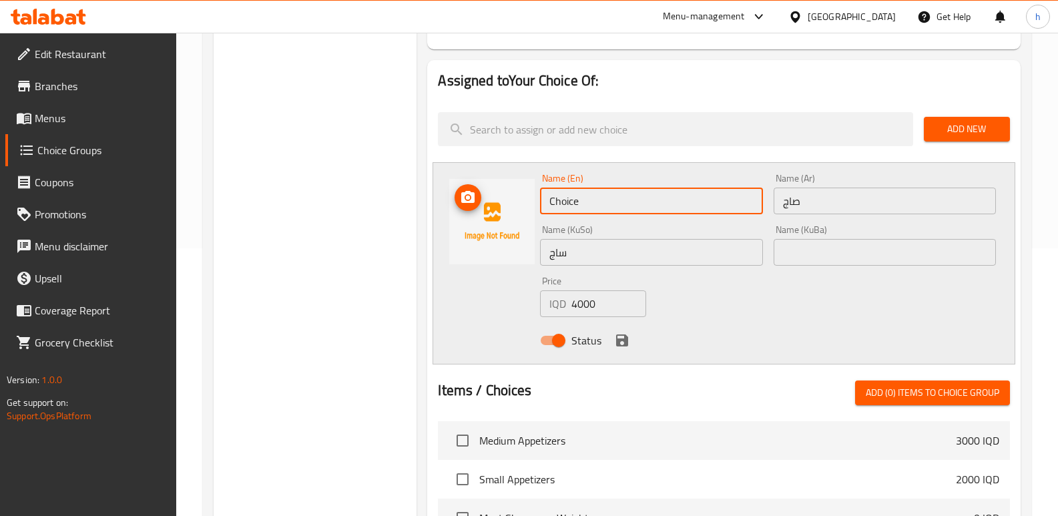
drag, startPoint x: 525, startPoint y: 202, endPoint x: 484, endPoint y: 196, distance: 41.7
click at [485, 197] on div "Name (En) Choice Name (En) Name (Ar) صاج Name (Ar) Name (KuSo) ساج Name (KuSo) …" at bounding box center [723, 263] width 583 height 202
type input "Saj"
click at [617, 340] on icon "save" at bounding box center [622, 340] width 12 height 12
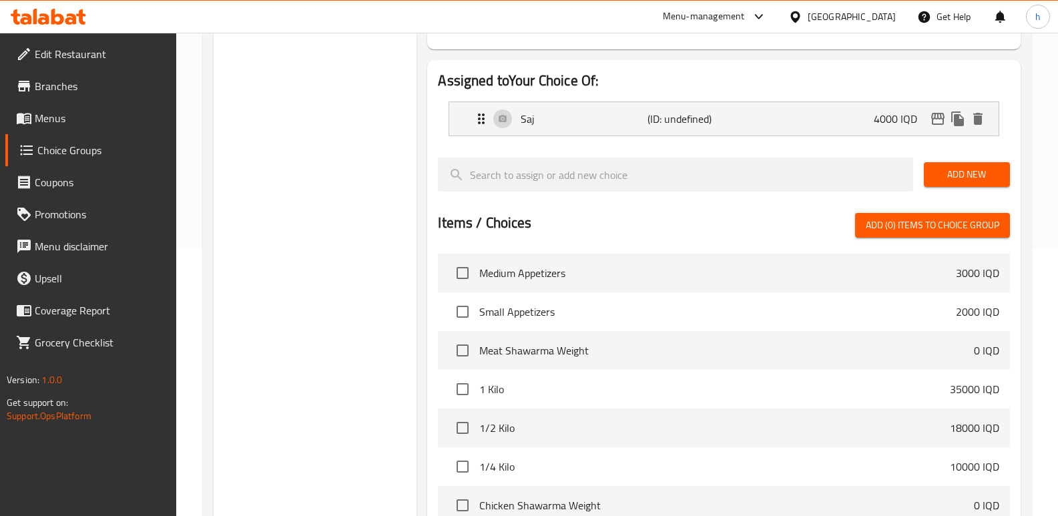
click at [945, 178] on span "Add New" at bounding box center [966, 174] width 65 height 17
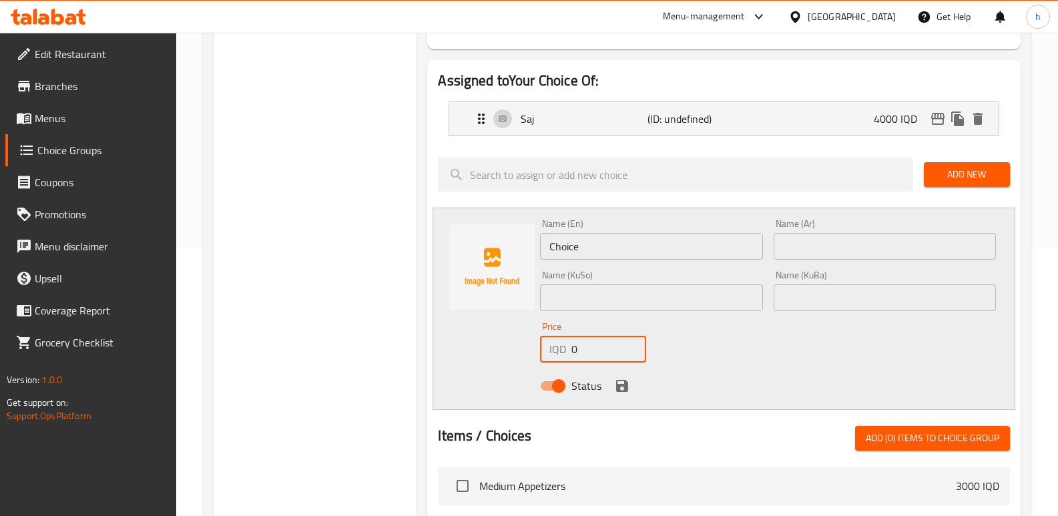
drag, startPoint x: 514, startPoint y: 350, endPoint x: 500, endPoint y: 344, distance: 14.9
click at [501, 344] on div "Name (En) Choice Name (En) Name (Ar) Name (Ar) Name (KuSo) Name (KuSo) Name (Ku…" at bounding box center [723, 309] width 583 height 202
paste input "400"
type input "4000"
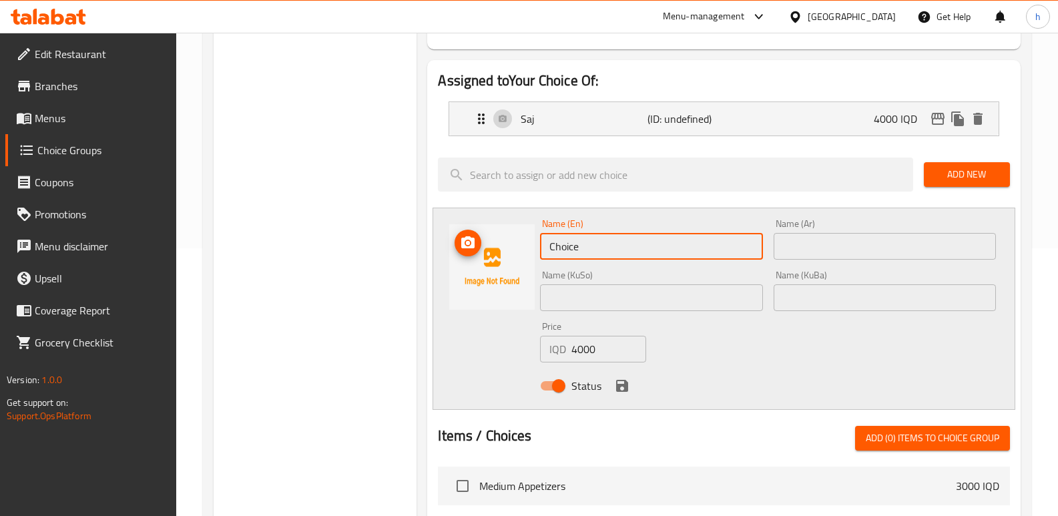
drag, startPoint x: 525, startPoint y: 258, endPoint x: 492, endPoint y: 259, distance: 32.1
click at [493, 259] on div "Name (En) Choice Name (En) Name (Ar) Name (Ar) Name (KuSo) Name (KuSo) Name (Ku…" at bounding box center [723, 309] width 583 height 202
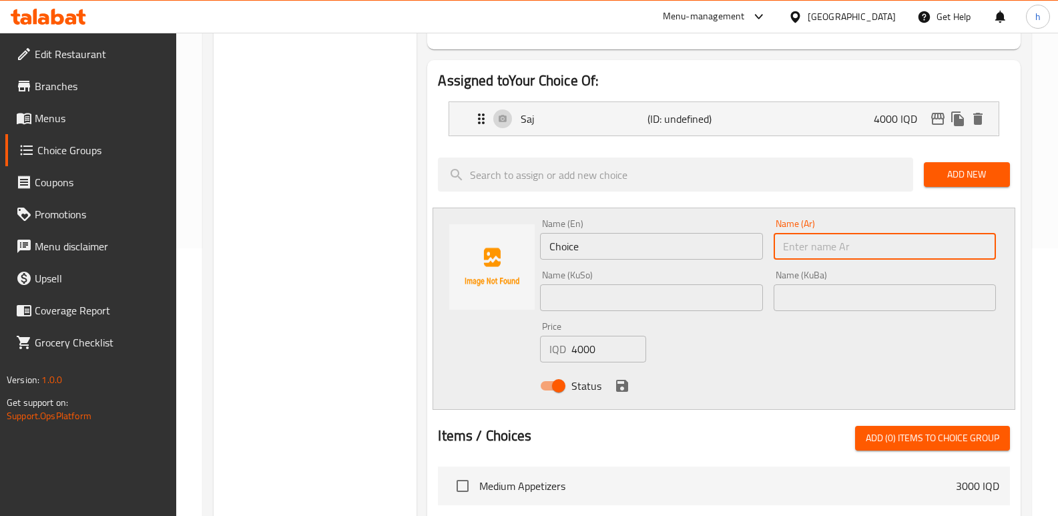
click at [884, 255] on input "text" at bounding box center [884, 246] width 222 height 27
paste input "سندويش"
type input "سندويش"
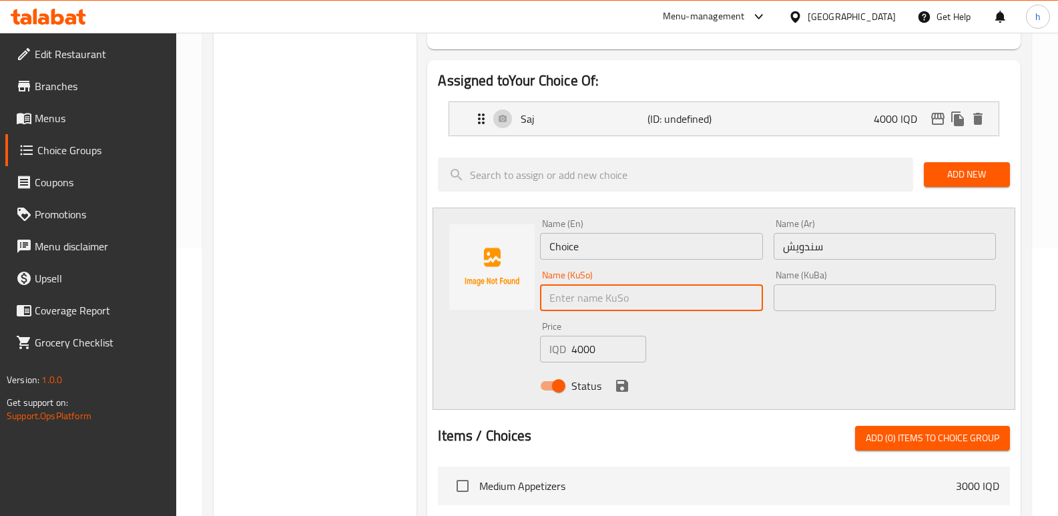
click at [714, 300] on input "text" at bounding box center [651, 297] width 222 height 27
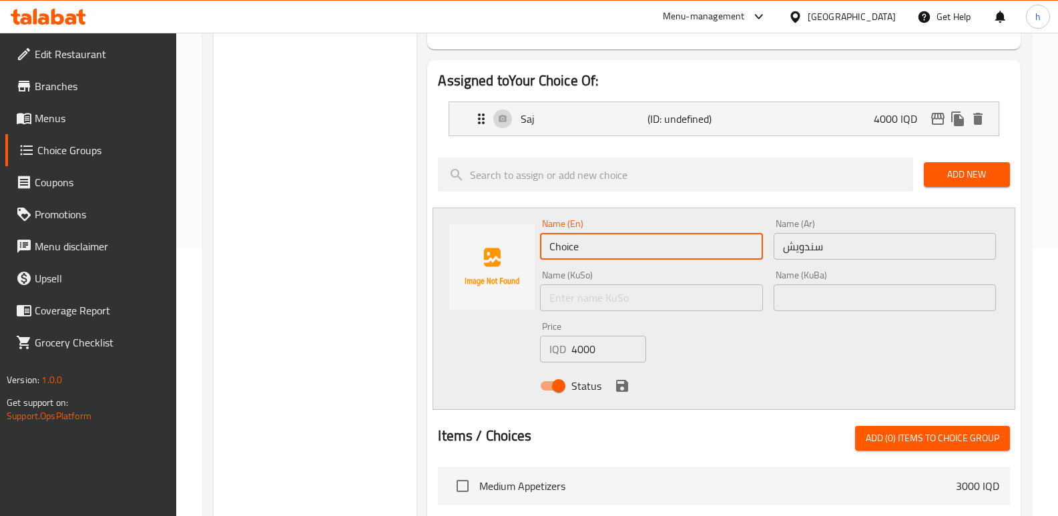
click at [642, 236] on input "Choice" at bounding box center [651, 246] width 222 height 27
drag, startPoint x: 621, startPoint y: 251, endPoint x: 414, endPoint y: 281, distance: 209.0
click at [414, 281] on div "Choice Groups Your Choice Of: 0 Your Choice Of: (ID: 986363) Your Choice Of: ​ …" at bounding box center [620, 382] width 812 height 996
click at [596, 242] on input "text" at bounding box center [651, 246] width 222 height 27
type input "Sandwich"
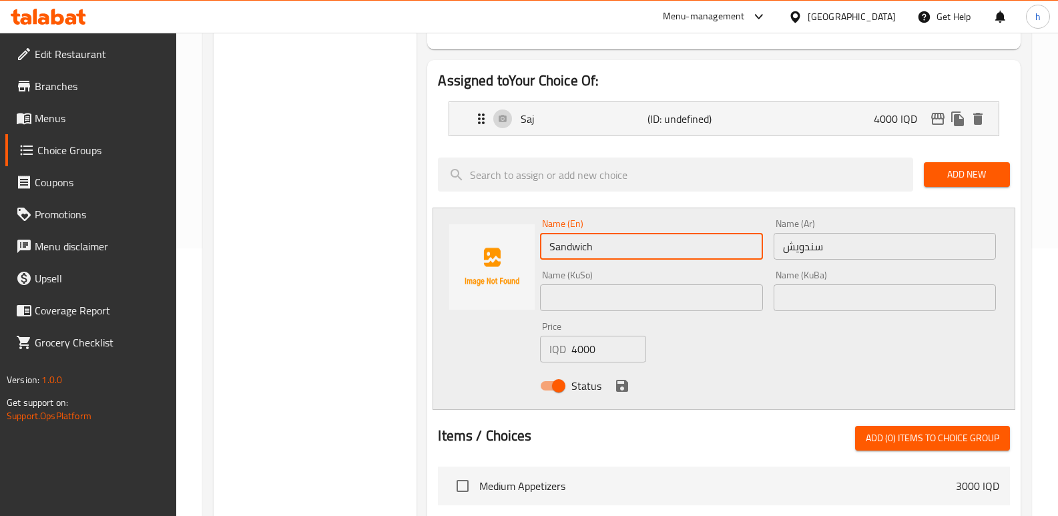
click at [637, 296] on input "text" at bounding box center [651, 297] width 222 height 27
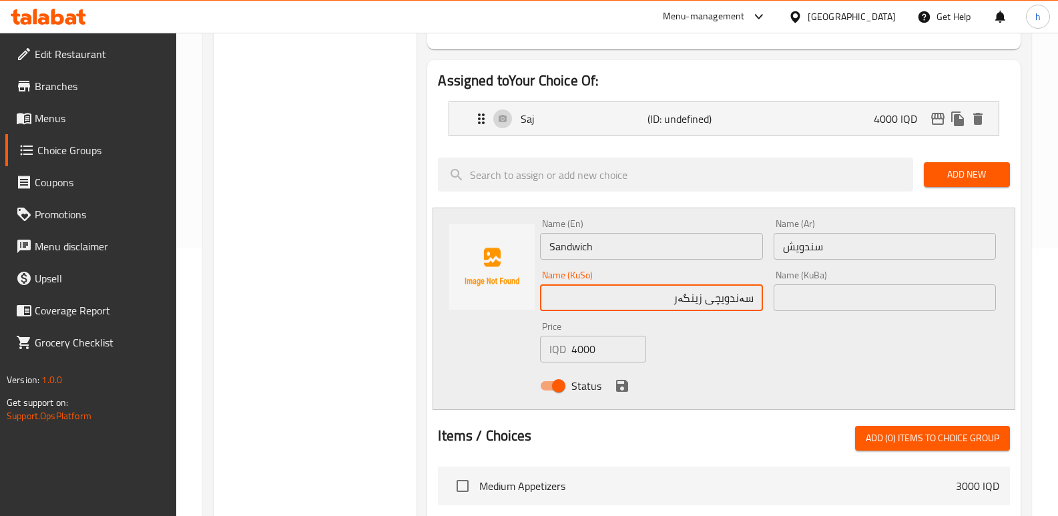
drag, startPoint x: 663, startPoint y: 293, endPoint x: 712, endPoint y: 297, distance: 49.5
click at [712, 297] on input "سەندویچی زینگەر" at bounding box center [651, 297] width 222 height 27
drag, startPoint x: 710, startPoint y: 296, endPoint x: 767, endPoint y: 308, distance: 58.0
click at [767, 308] on div "Name (KuSo) سەندویچ Name (KuSo)" at bounding box center [651, 290] width 233 height 51
type input "سەندویچ"
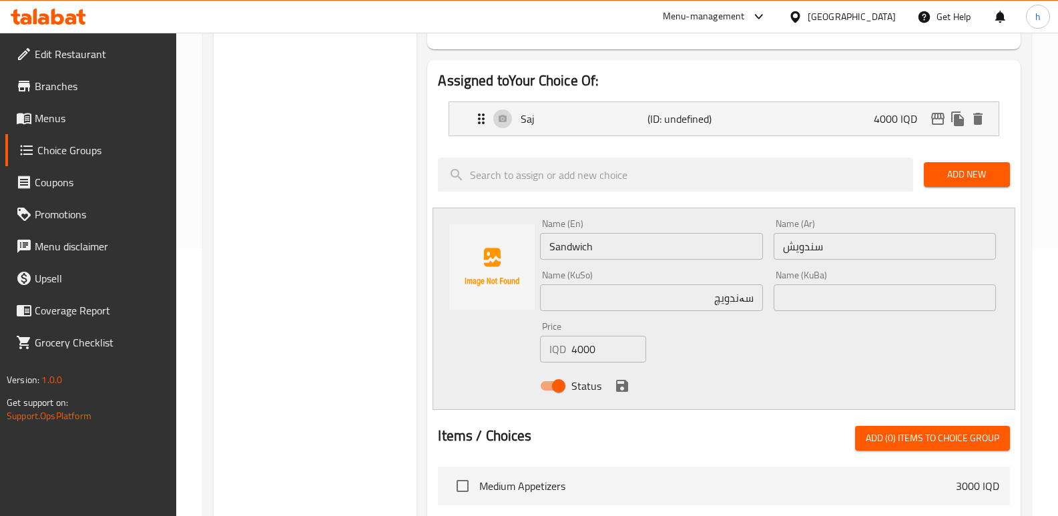
click at [764, 350] on div "Name (En) Sandwich Name (En) Name (Ar) سندويش Name (Ar) Name (KuSo) سەندویچ Nam…" at bounding box center [768, 309] width 466 height 190
click at [625, 384] on icon "save" at bounding box center [622, 386] width 12 height 12
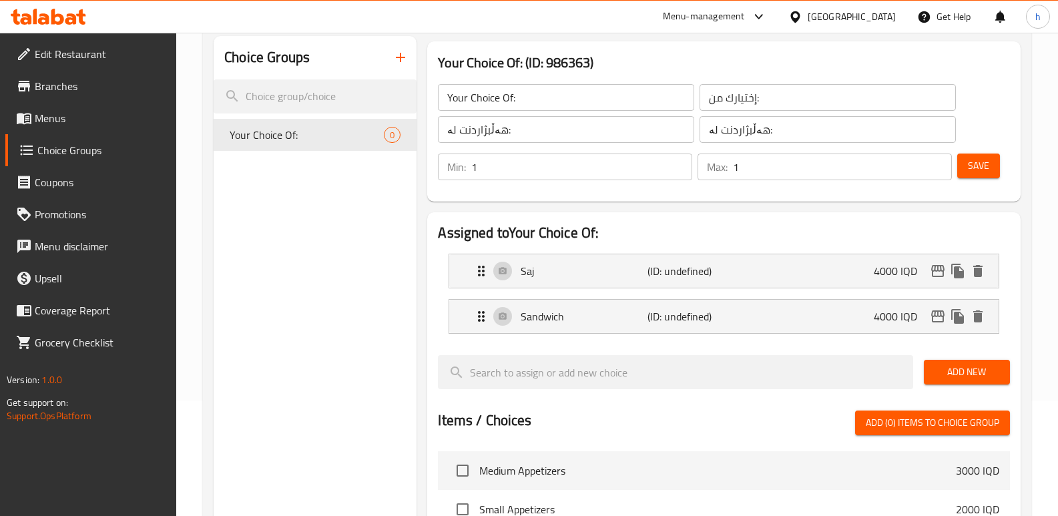
scroll to position [91, 0]
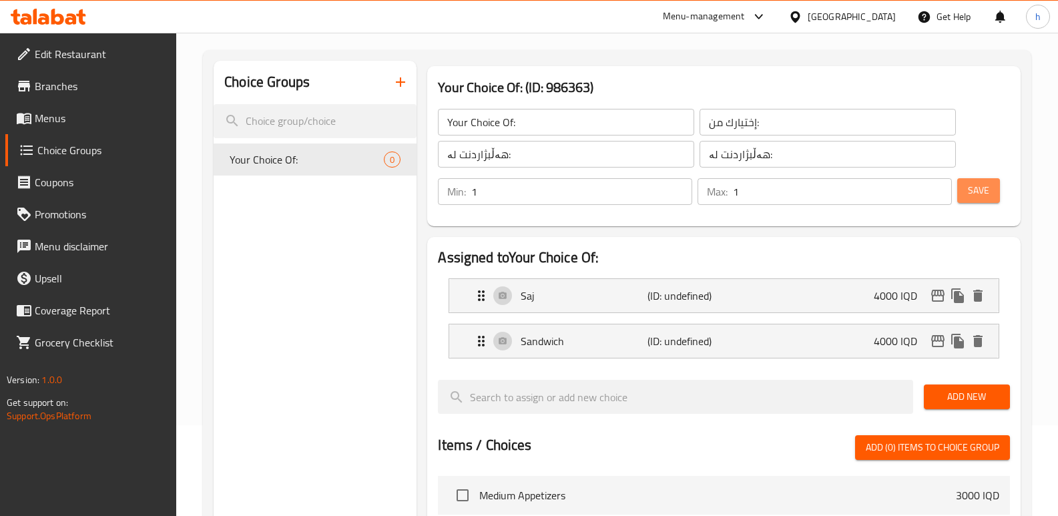
click at [976, 195] on span "Save" at bounding box center [978, 190] width 21 height 17
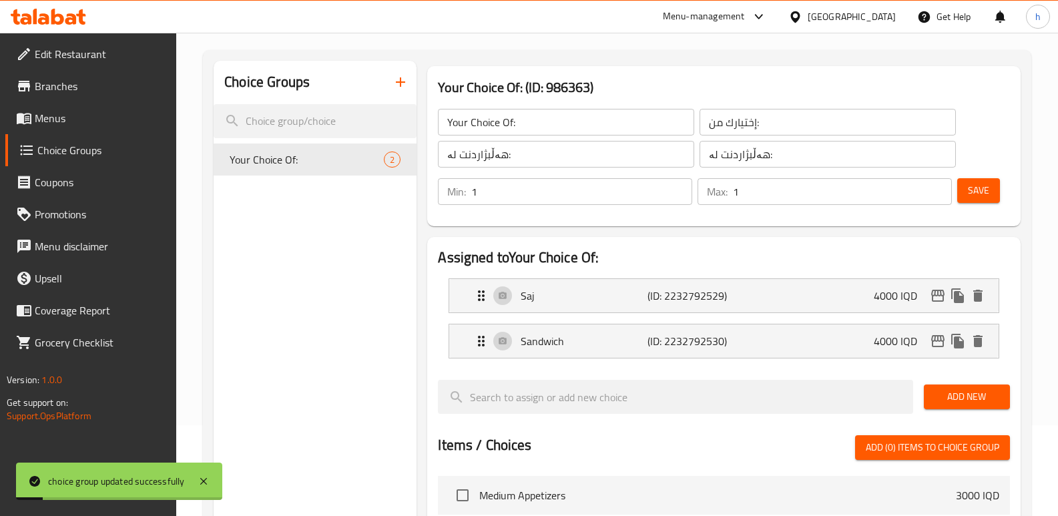
click at [100, 113] on span "Menus" at bounding box center [100, 118] width 131 height 16
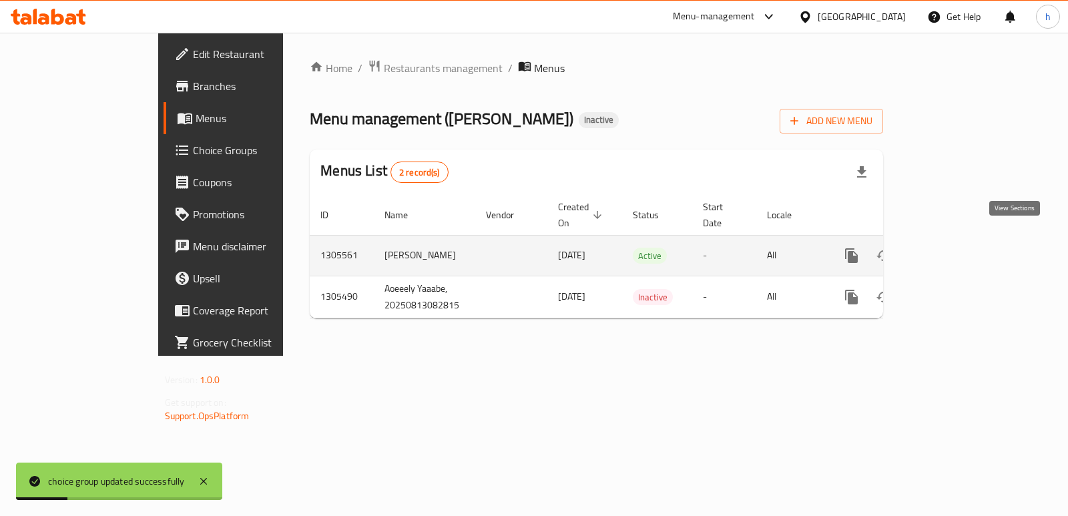
click at [956, 248] on icon "enhanced table" at bounding box center [948, 256] width 16 height 16
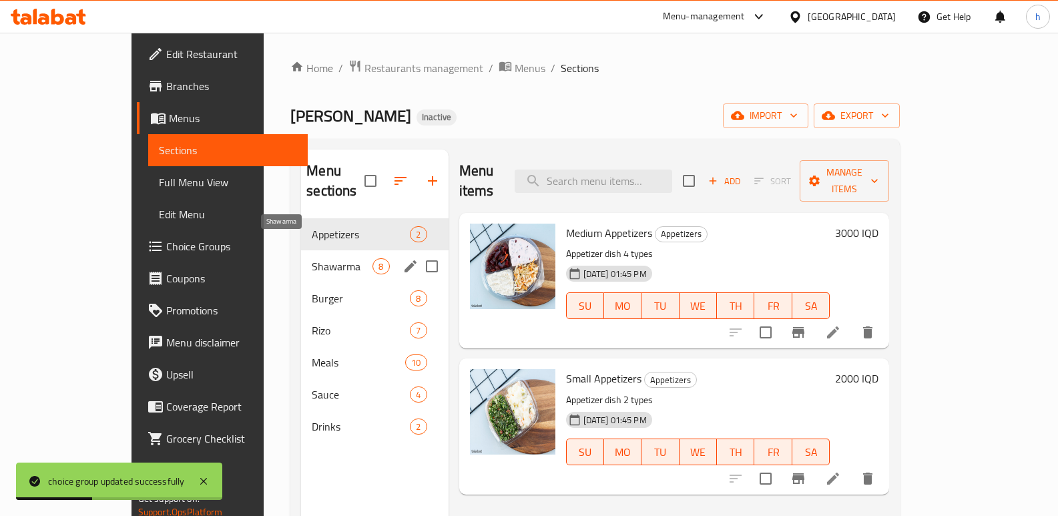
click at [312, 258] on span "Shawarma" at bounding box center [342, 266] width 61 height 16
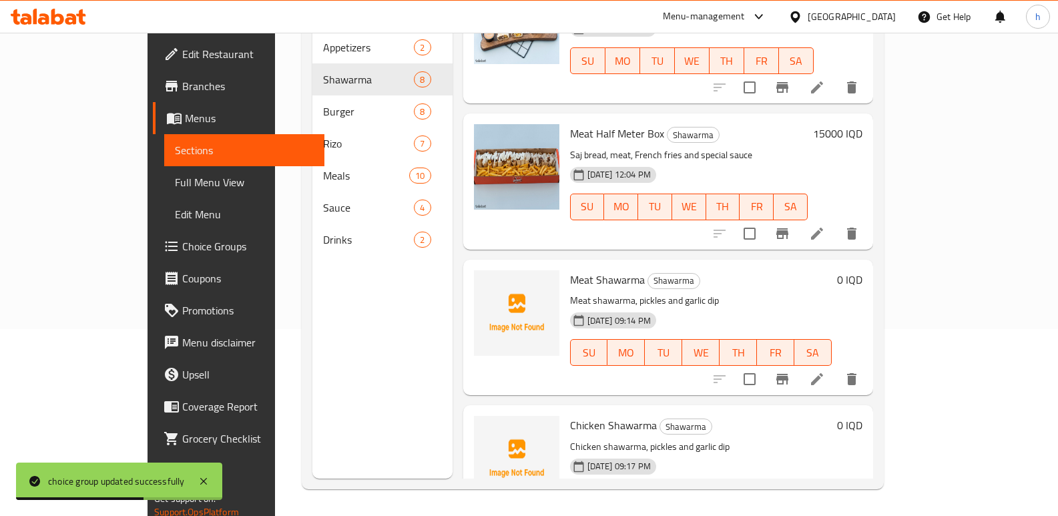
scroll to position [684, 0]
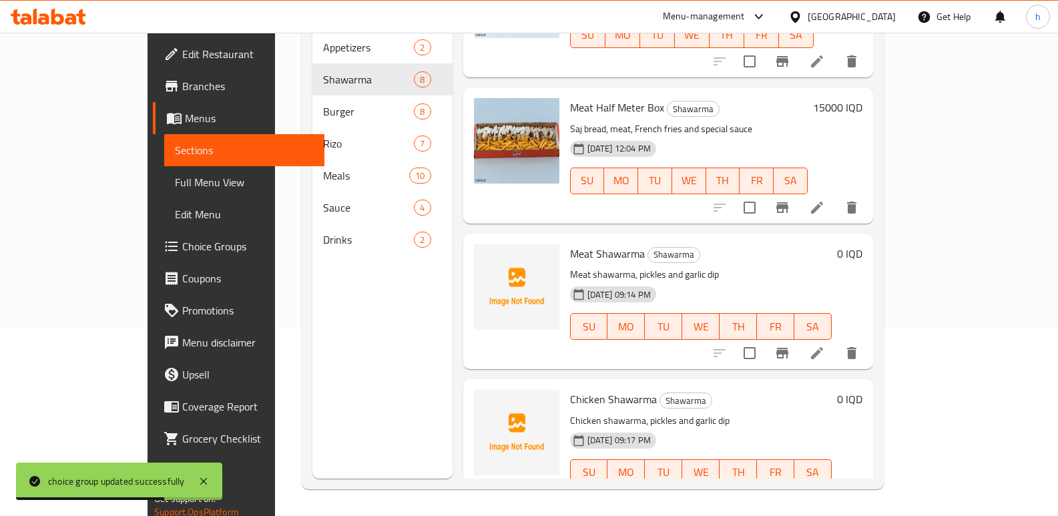
click at [835, 341] on li at bounding box center [816, 353] width 37 height 24
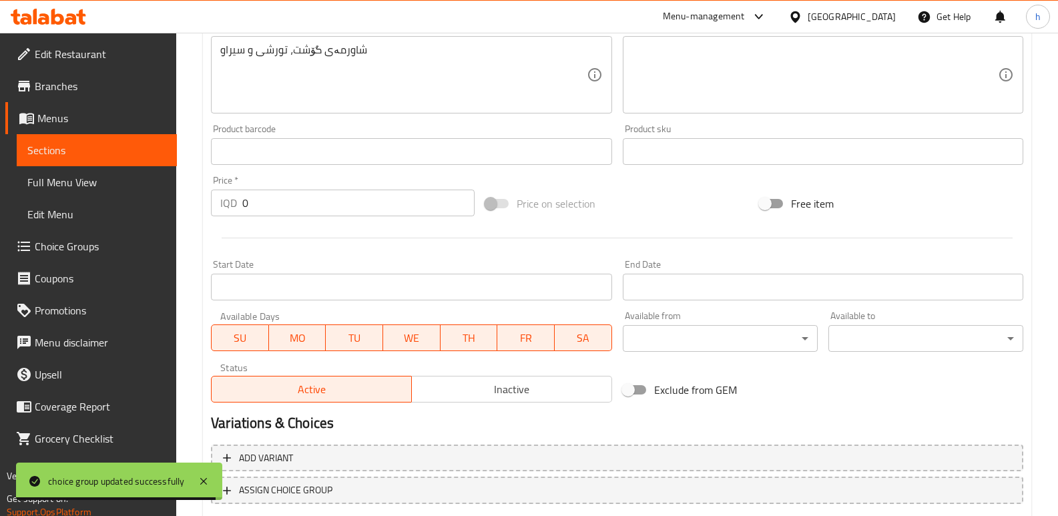
scroll to position [530, 0]
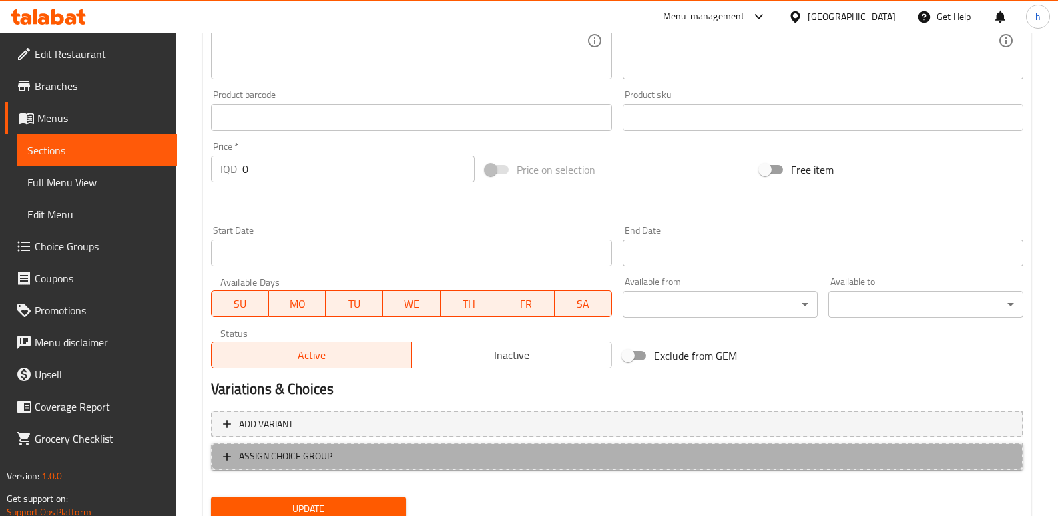
click at [673, 466] on button "ASSIGN CHOICE GROUP" at bounding box center [617, 455] width 812 height 27
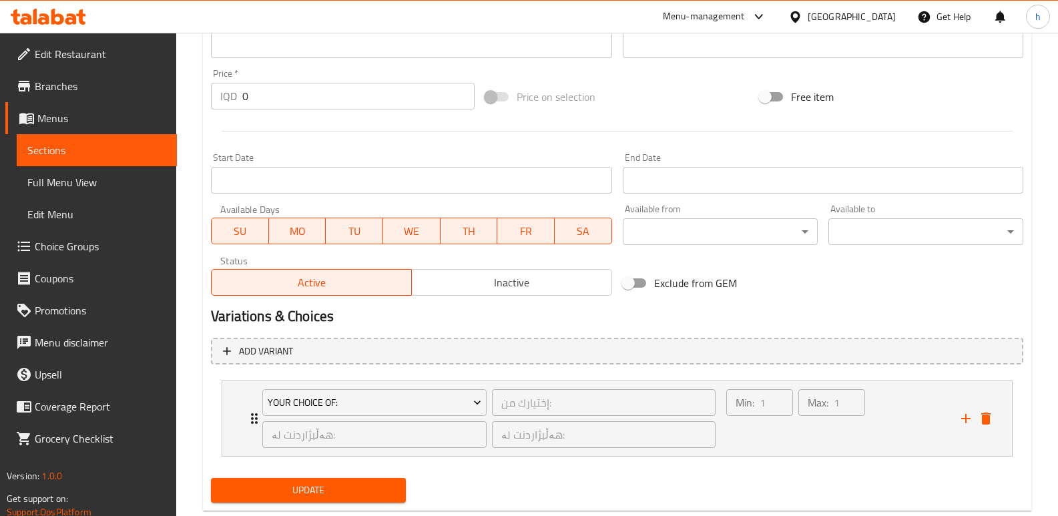
scroll to position [635, 0]
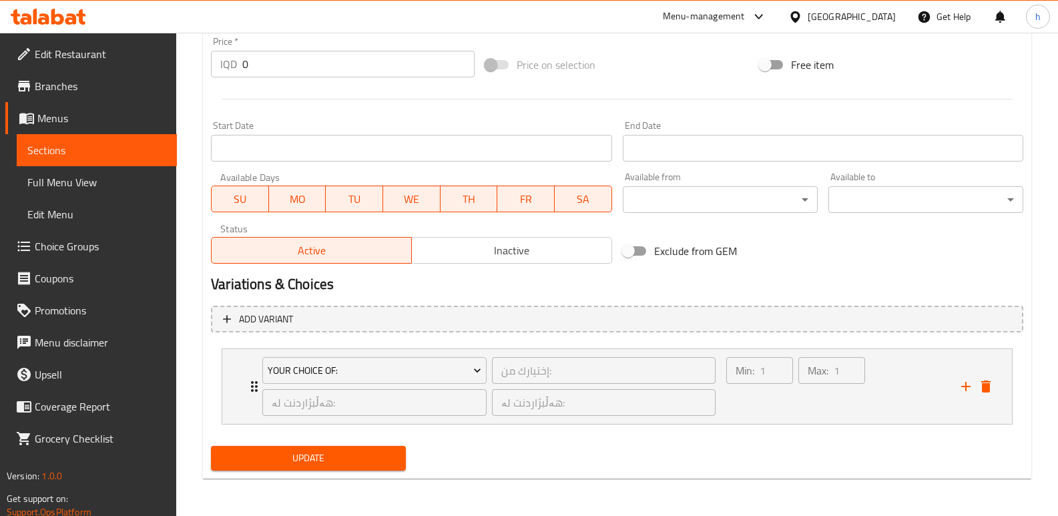
click at [382, 462] on span "Update" at bounding box center [309, 458] width 174 height 17
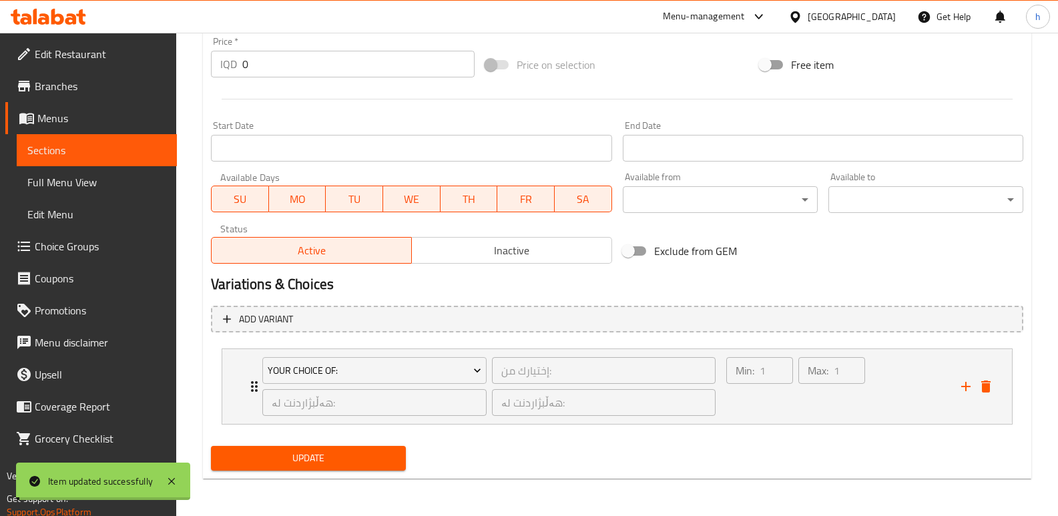
scroll to position [279, 0]
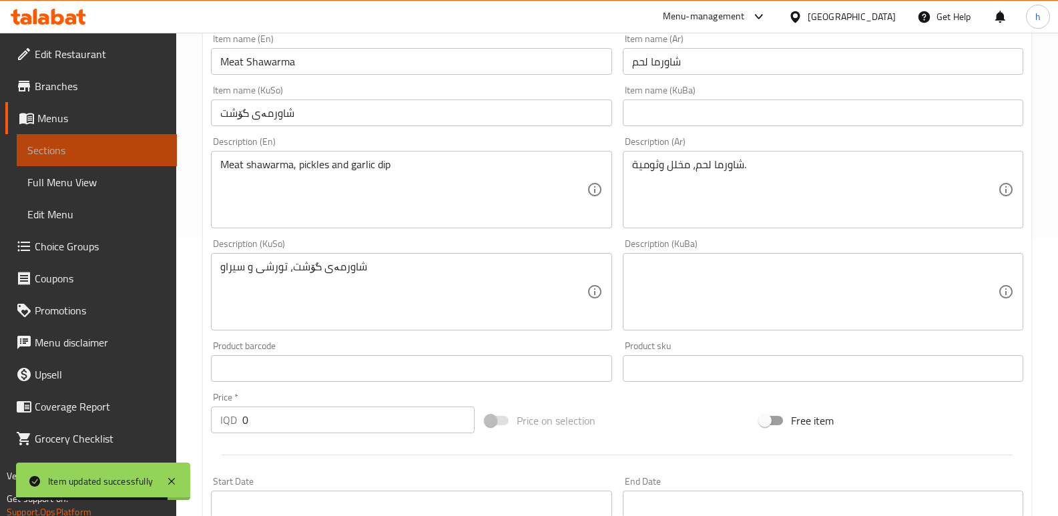
click at [119, 149] on span "Sections" at bounding box center [96, 150] width 139 height 16
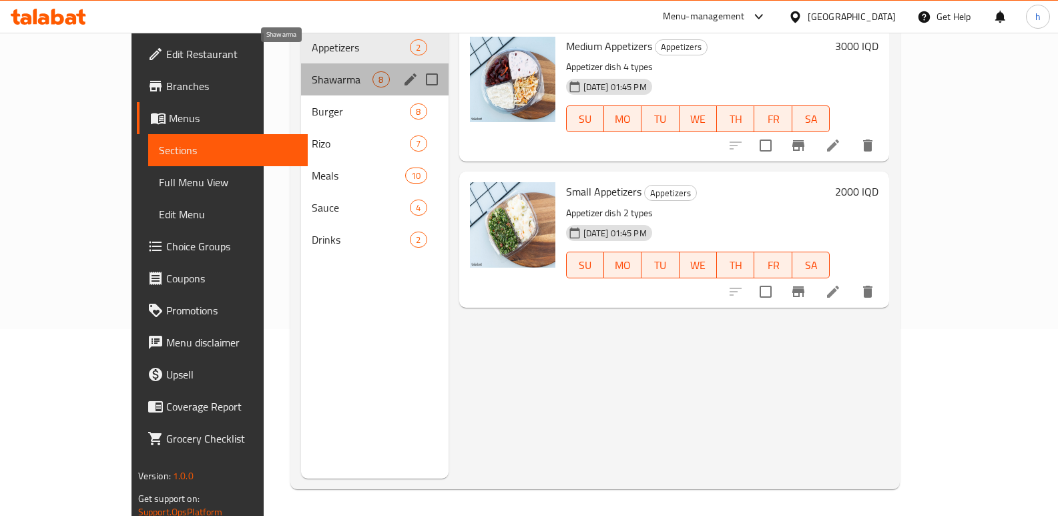
click at [312, 71] on span "Shawarma" at bounding box center [342, 79] width 61 height 16
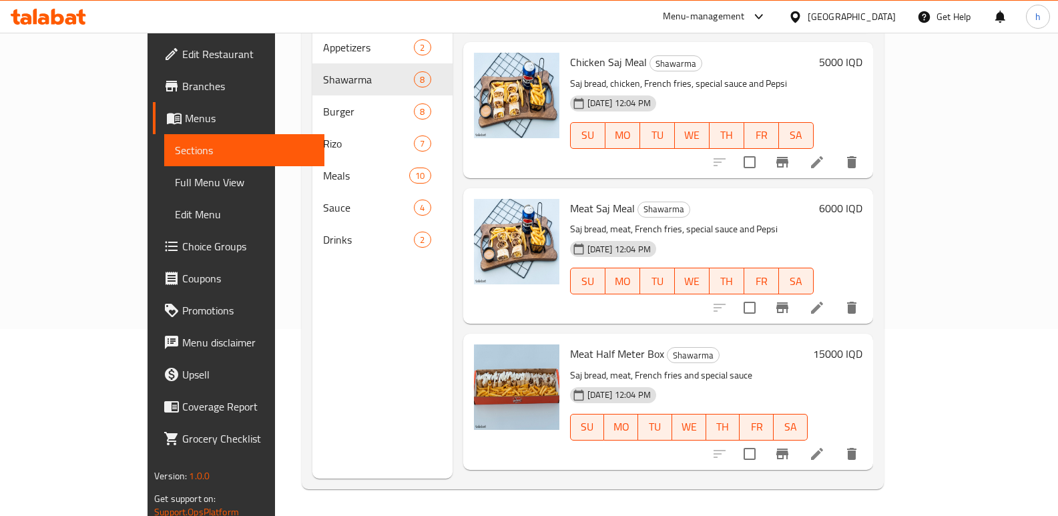
scroll to position [684, 0]
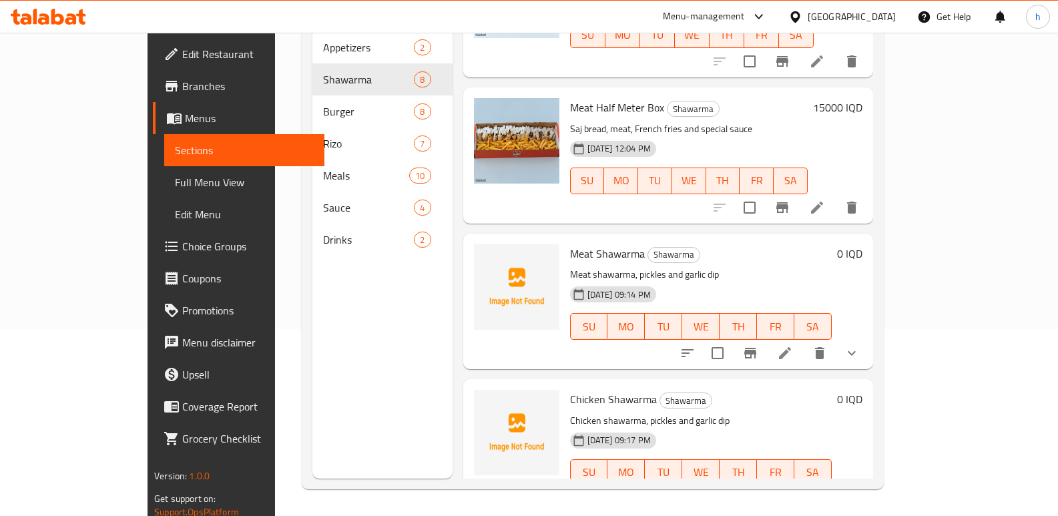
click at [825, 491] on icon at bounding box center [817, 499] width 16 height 16
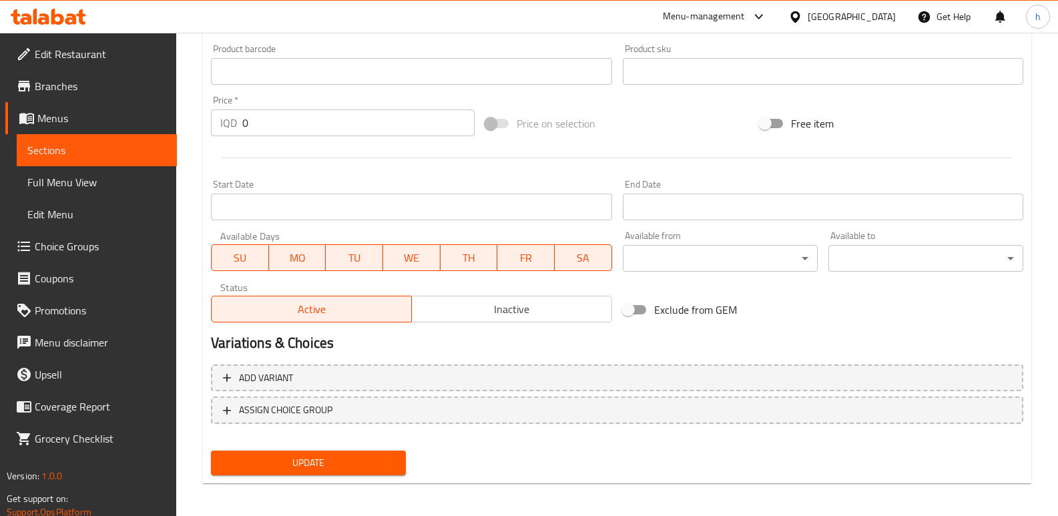
scroll to position [581, 0]
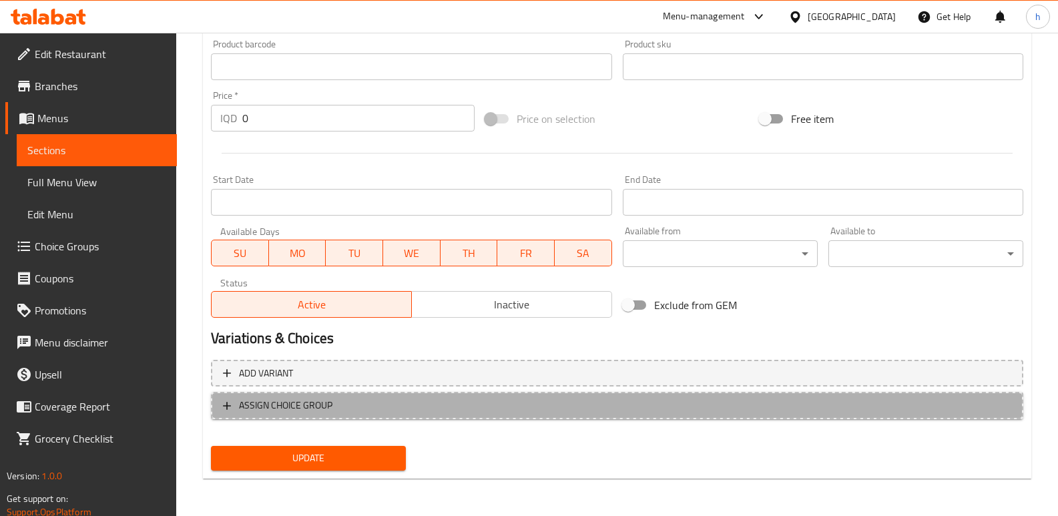
click at [454, 402] on span "ASSIGN CHOICE GROUP" at bounding box center [617, 405] width 788 height 17
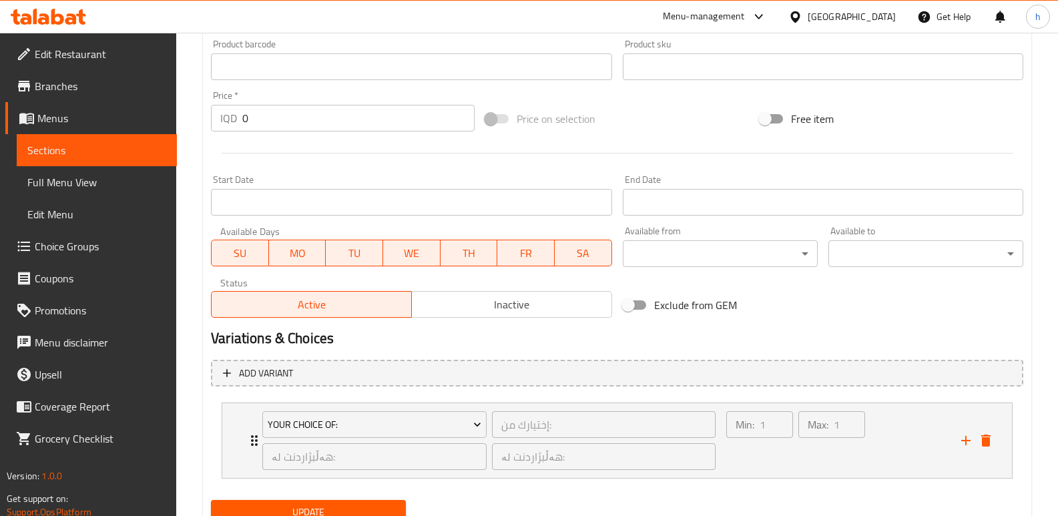
click at [380, 500] on button "Update" at bounding box center [308, 512] width 195 height 25
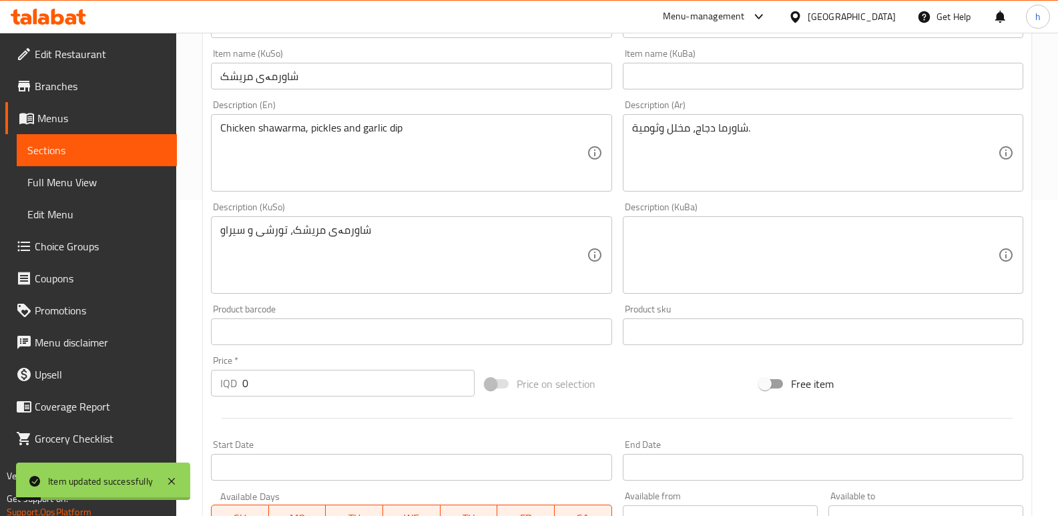
scroll to position [312, 0]
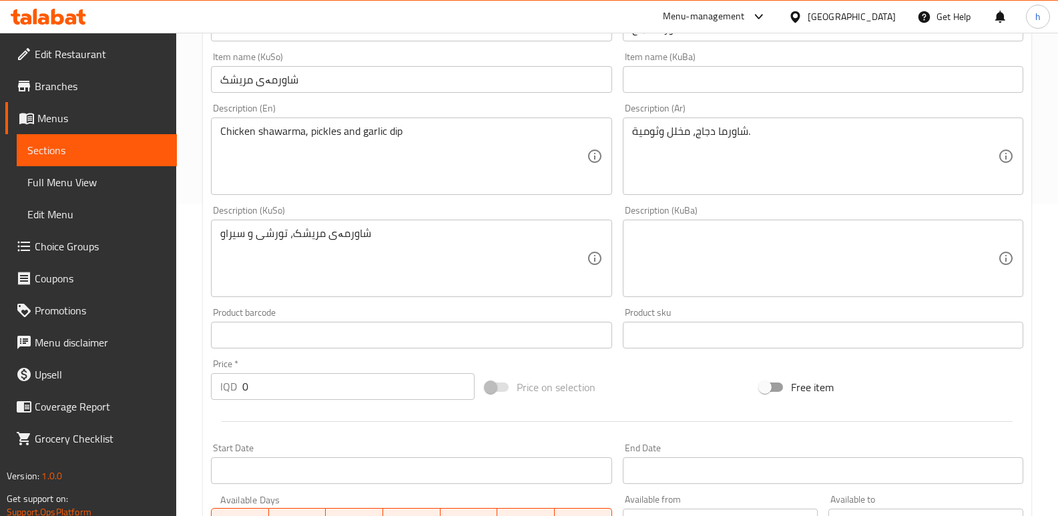
click at [121, 180] on span "Full Menu View" at bounding box center [96, 182] width 139 height 16
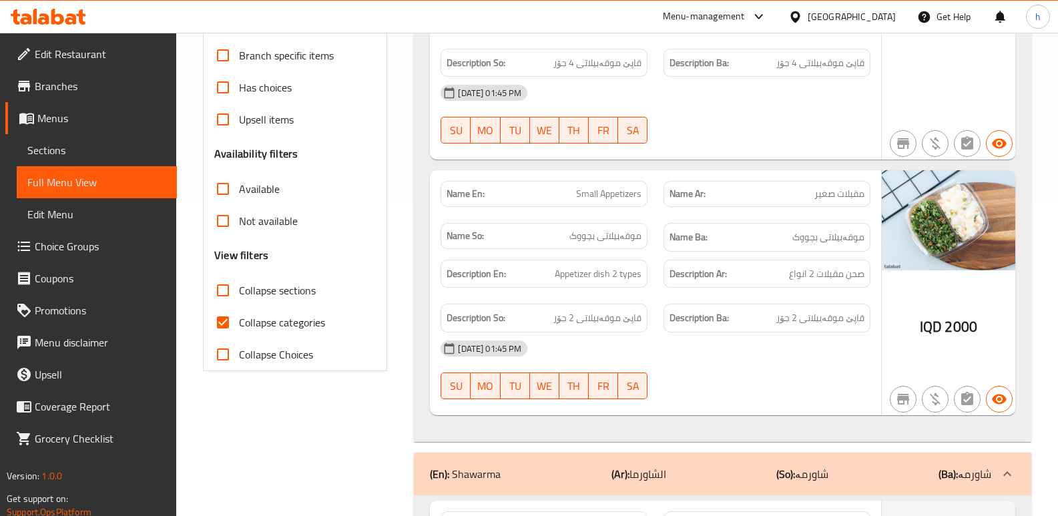
click at [222, 317] on input "Collapse categories" at bounding box center [223, 322] width 32 height 32
checkbox input "false"
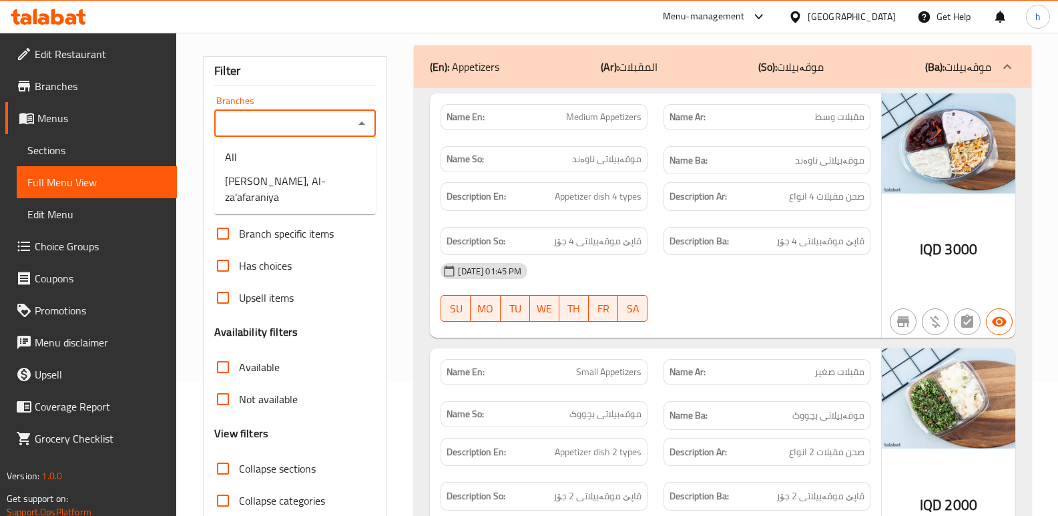
click at [321, 128] on input "Branches" at bounding box center [283, 123] width 131 height 19
click at [324, 184] on span "[PERSON_NAME], Al-za'afaraniya" at bounding box center [295, 189] width 140 height 32
type input "[PERSON_NAME], Al-za'afaraniya"
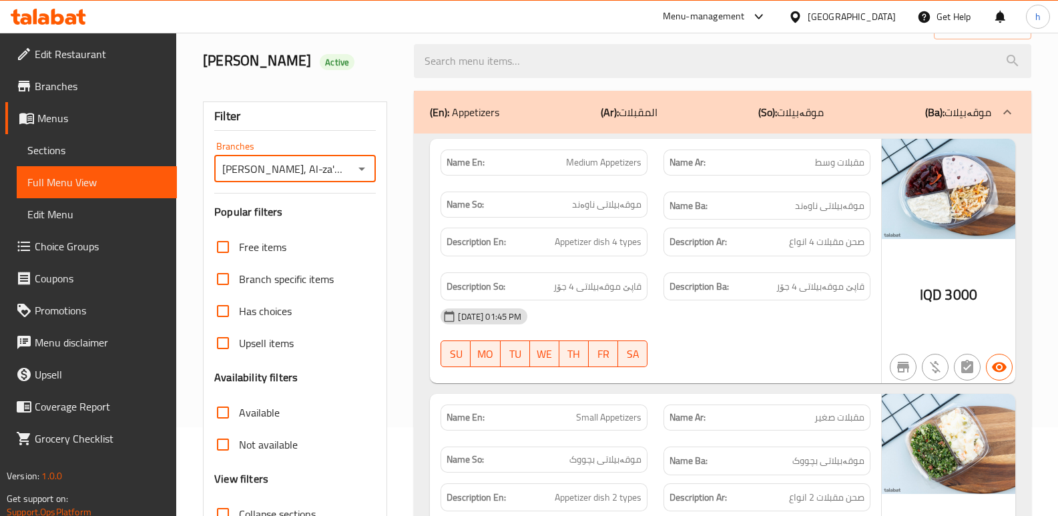
scroll to position [214, 0]
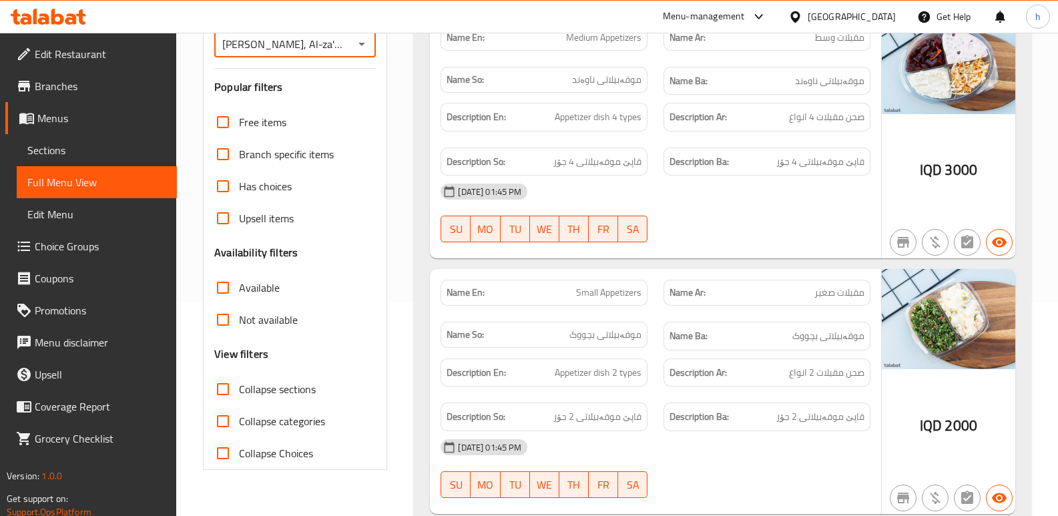
click at [214, 388] on input "Collapse sections" at bounding box center [223, 389] width 32 height 32
checkbox input "true"
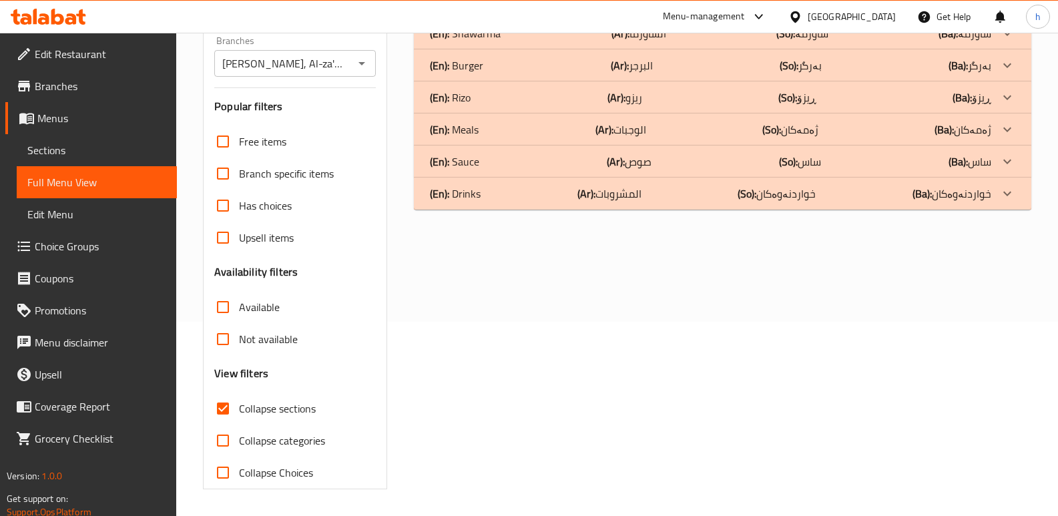
scroll to position [194, 0]
click at [516, 9] on div "(En): Shawarma (Ar): الشاورما (So): شاورمە (Ba): شاورمە" at bounding box center [710, 1] width 561 height 16
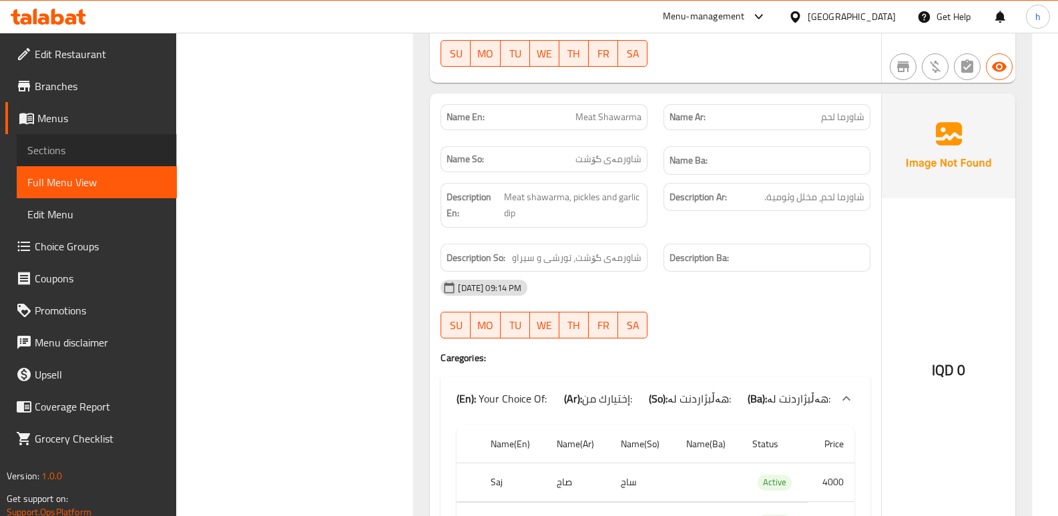
click at [91, 149] on span "Sections" at bounding box center [96, 150] width 139 height 16
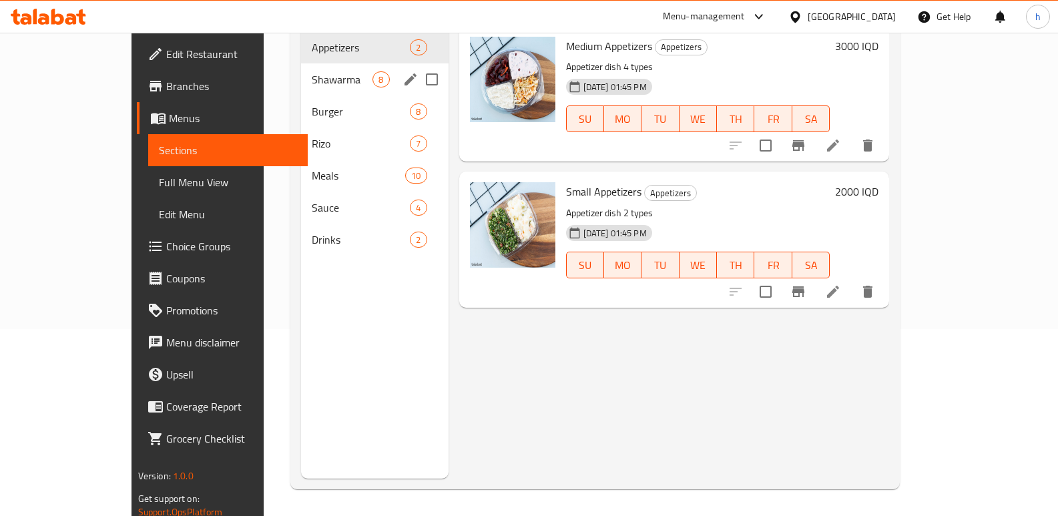
click at [312, 71] on span "Shawarma" at bounding box center [342, 79] width 61 height 16
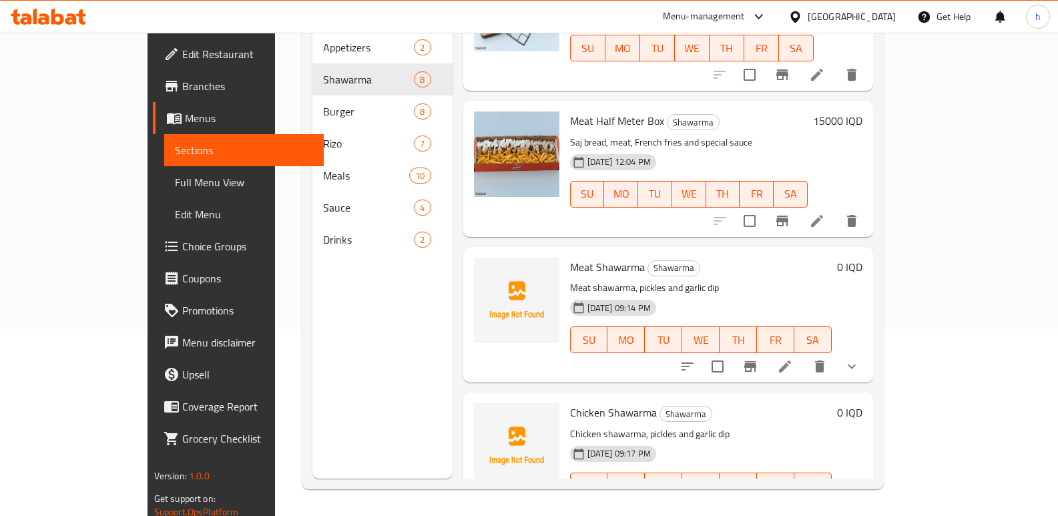
scroll to position [684, 0]
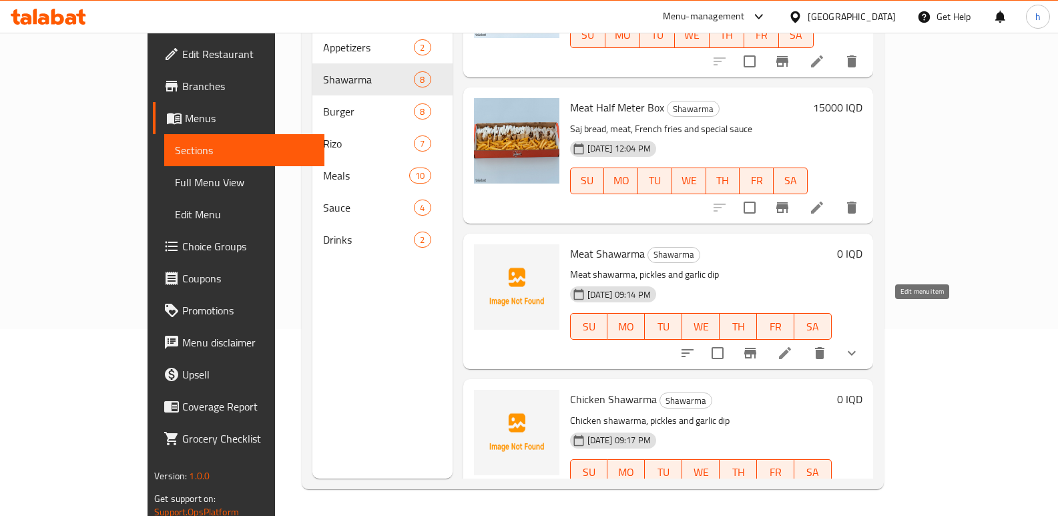
click at [791, 347] on icon at bounding box center [785, 353] width 12 height 12
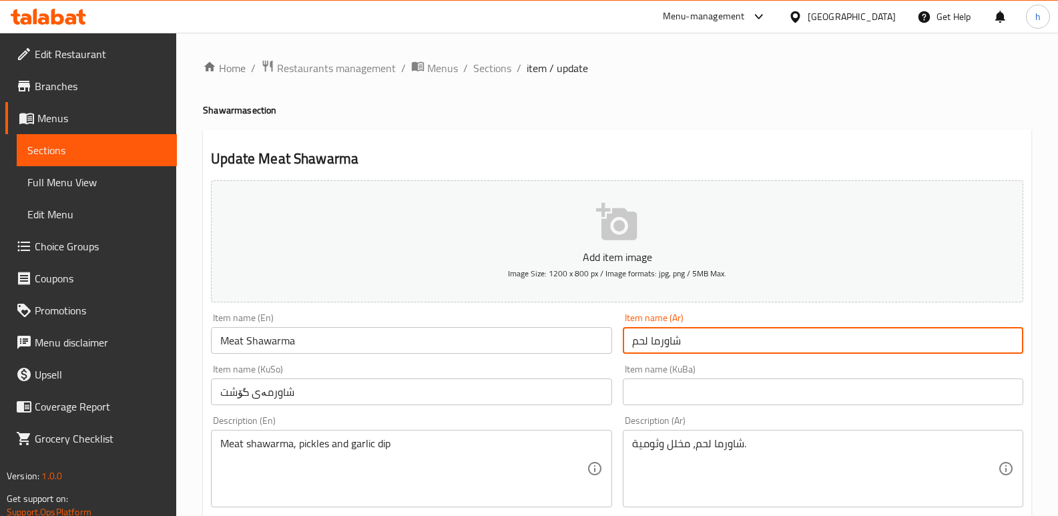
drag, startPoint x: 691, startPoint y: 344, endPoint x: 589, endPoint y: 352, distance: 102.4
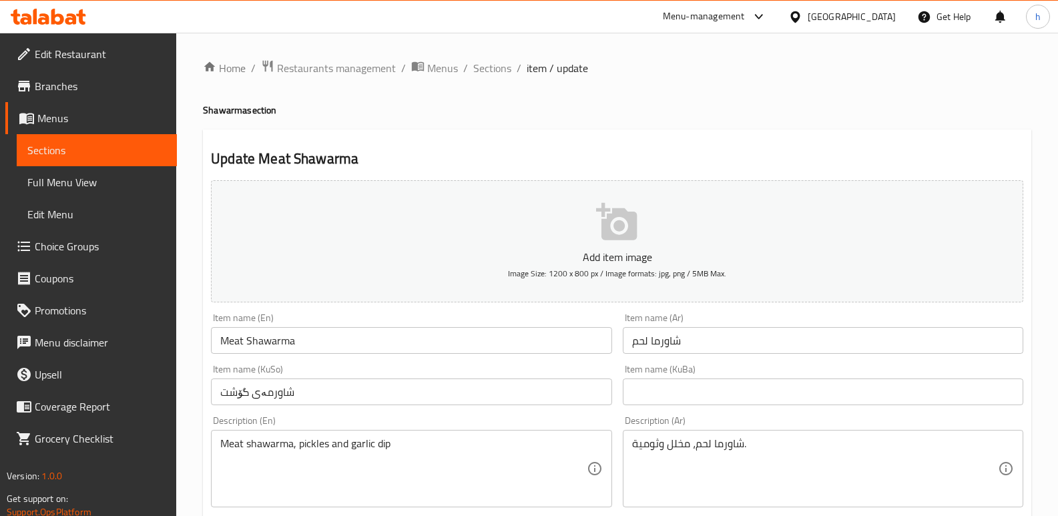
drag, startPoint x: 384, startPoint y: 131, endPoint x: 308, endPoint y: 145, distance: 77.4
click at [123, 143] on span "Sections" at bounding box center [96, 150] width 139 height 16
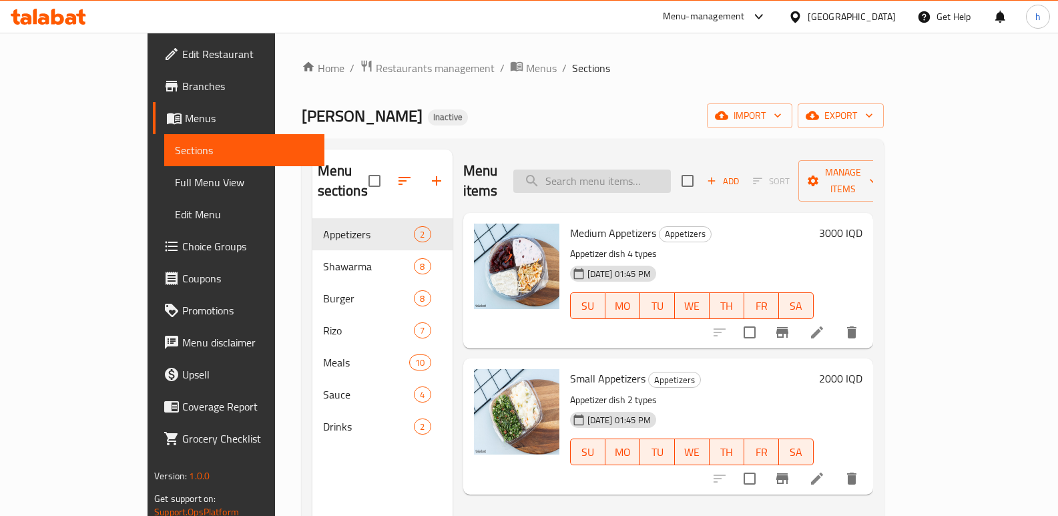
click at [636, 171] on input "search" at bounding box center [591, 181] width 157 height 23
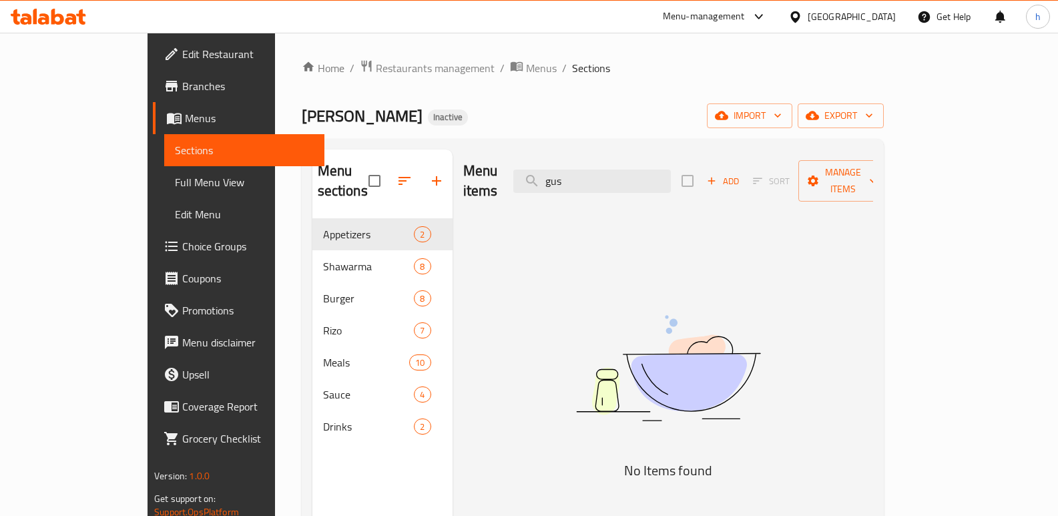
type input "gus"
drag, startPoint x: 528, startPoint y: 292, endPoint x: 350, endPoint y: 299, distance: 177.6
click at [528, 292] on div "Menu items gus Add Sort Manage items No Items found" at bounding box center [662, 407] width 420 height 516
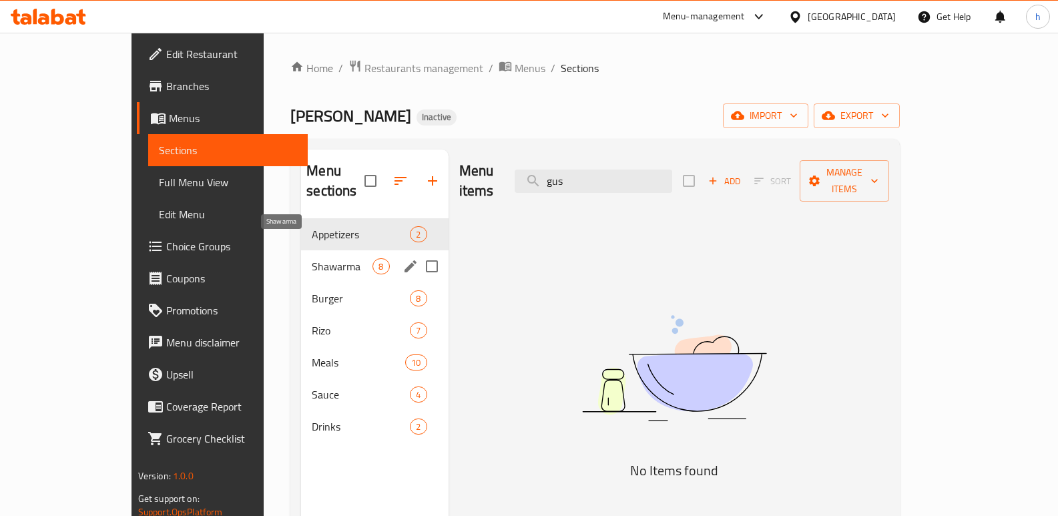
click at [312, 258] on span "Shawarma" at bounding box center [342, 266] width 61 height 16
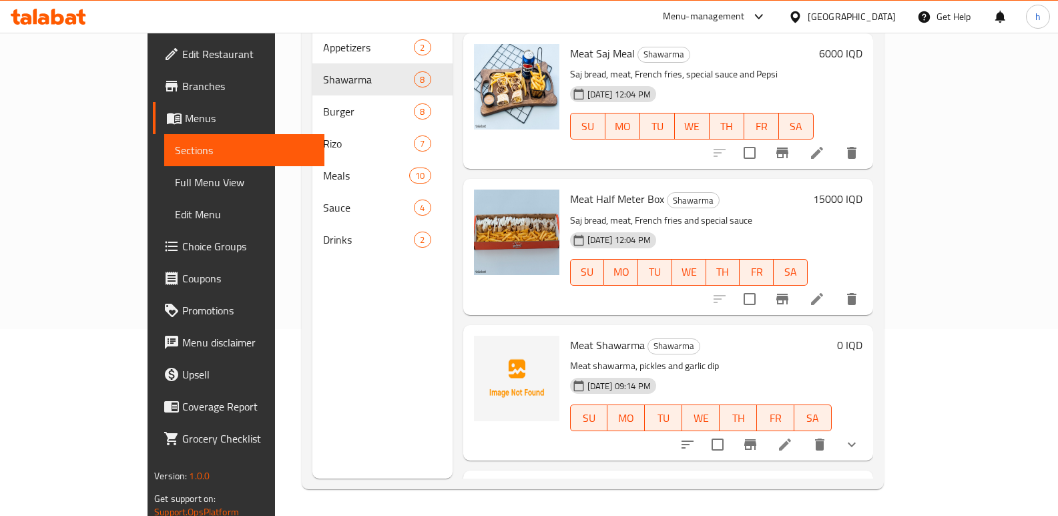
scroll to position [684, 0]
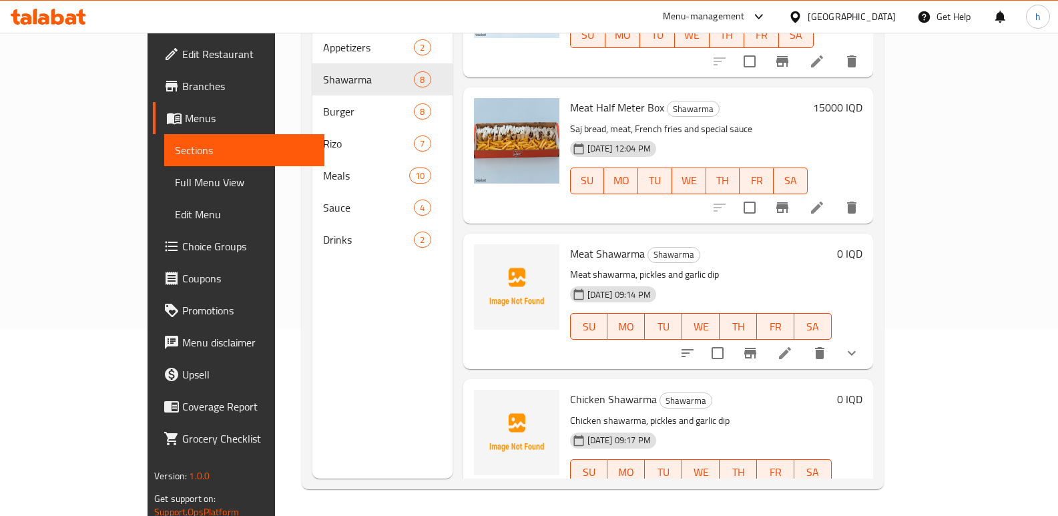
drag, startPoint x: 335, startPoint y: 338, endPoint x: 327, endPoint y: 276, distance: 62.6
click at [335, 338] on div "Menu sections Appetizers 2 Shawarma 8 Burger 8 Rizo 7 Meals 10 Sauce 4 Drinks 2" at bounding box center [382, 221] width 140 height 516
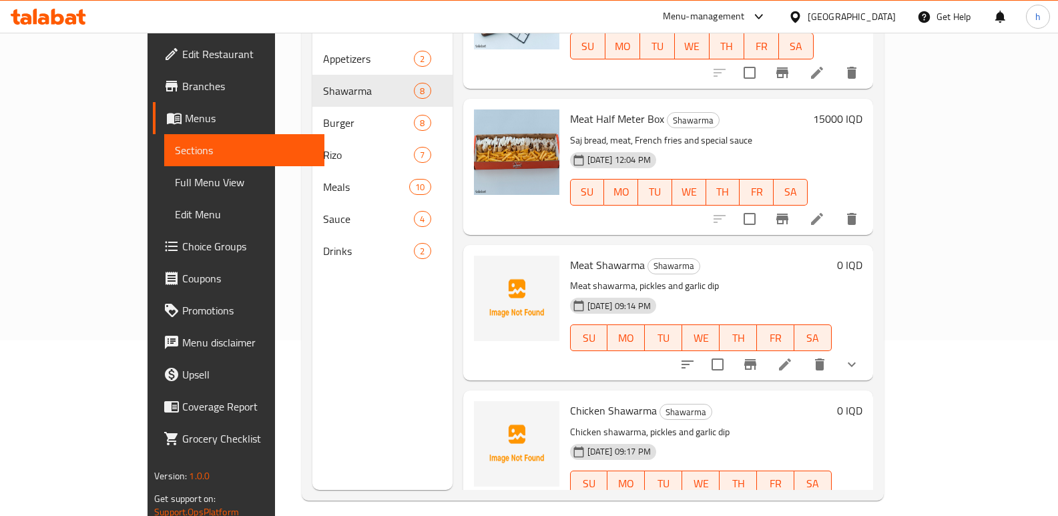
scroll to position [187, 0]
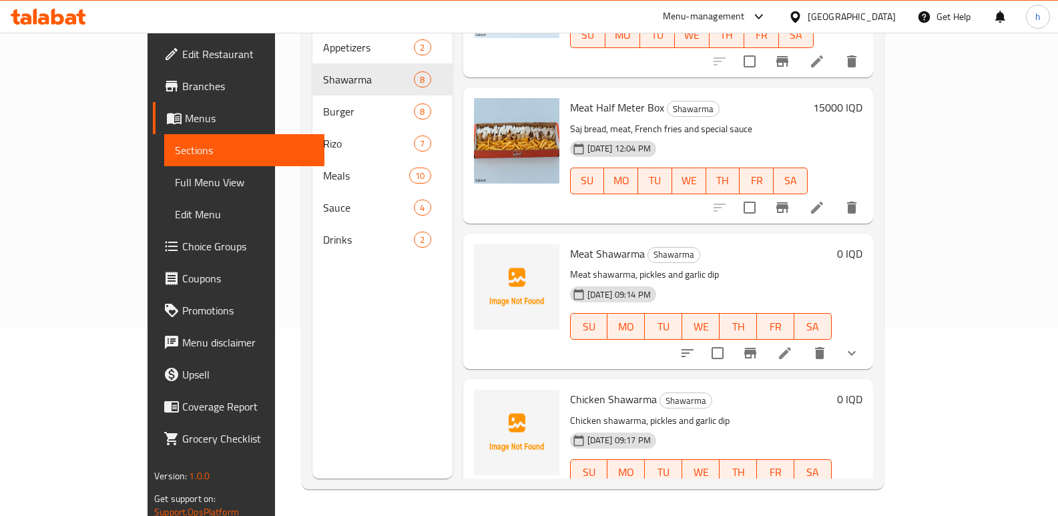
click at [413, 390] on div "Menu sections Appetizers 2 Shawarma 8 Burger 8 Rizo 7 Meals 10 Sauce 4 Drinks 2" at bounding box center [382, 221] width 140 height 516
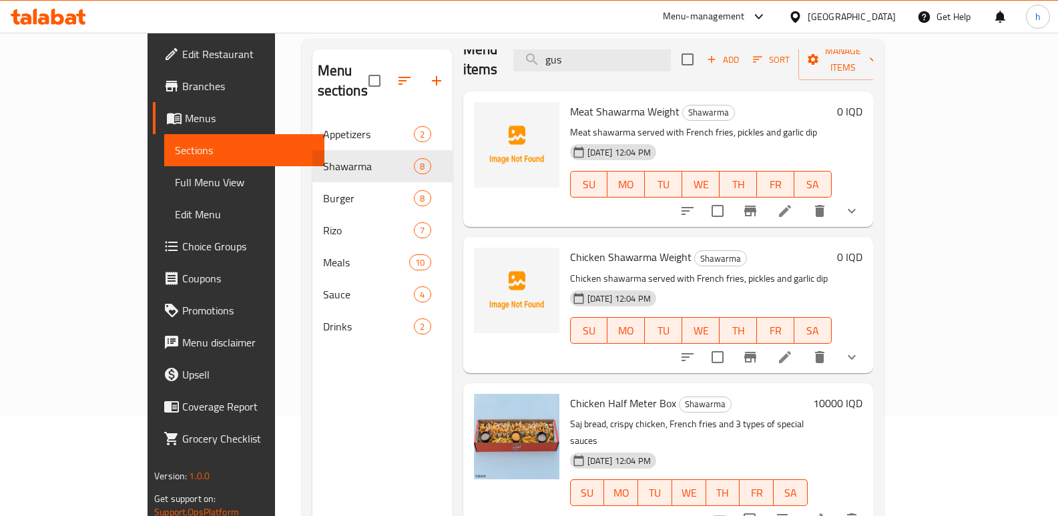
scroll to position [0, 0]
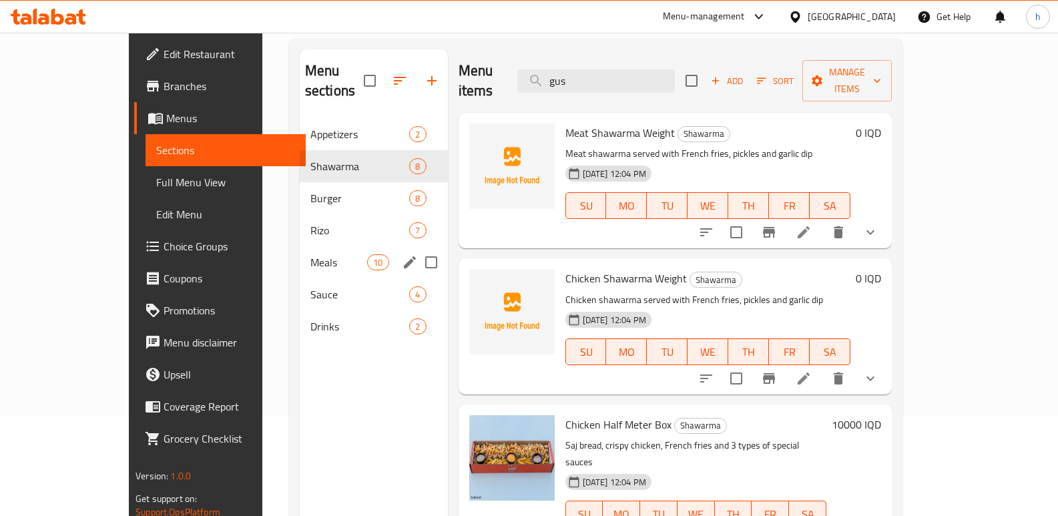
click at [310, 254] on span "Meals" at bounding box center [338, 262] width 57 height 16
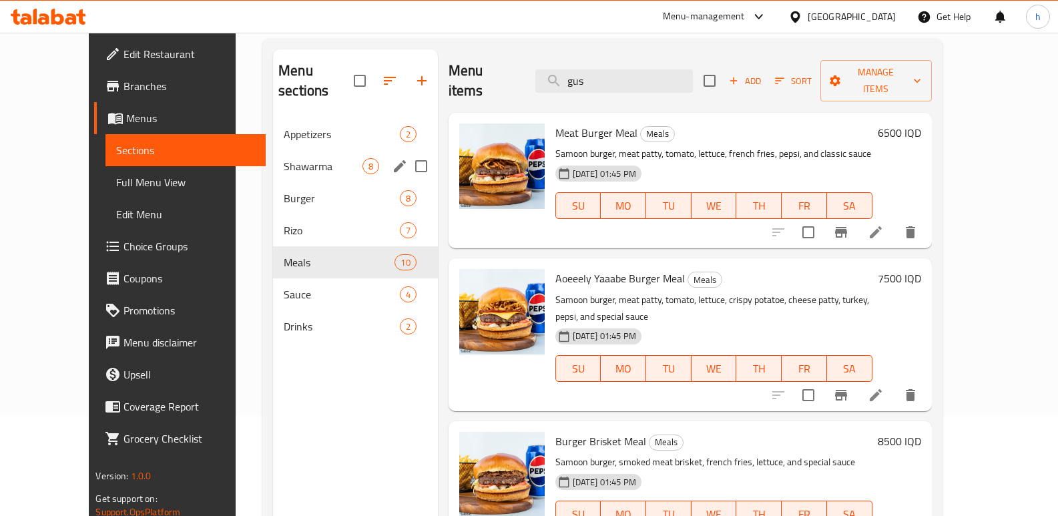
click at [284, 158] on span "Shawarma" at bounding box center [323, 166] width 78 height 16
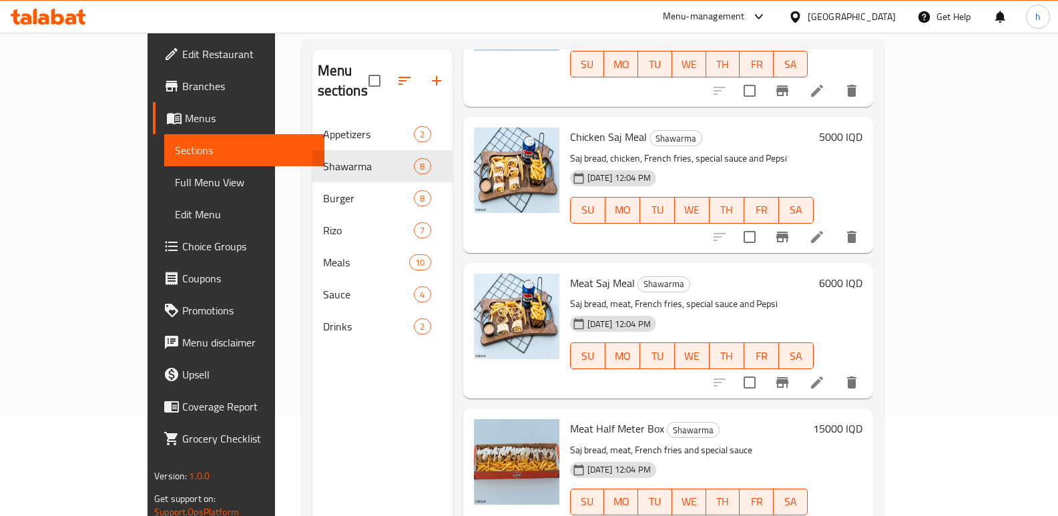
scroll to position [462, 0]
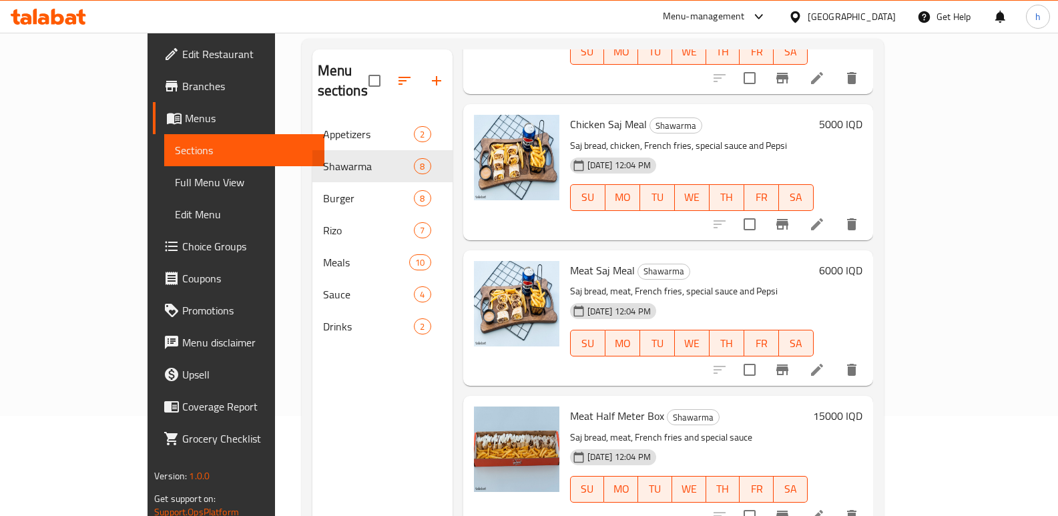
click at [175, 190] on span "Full Menu View" at bounding box center [244, 182] width 139 height 16
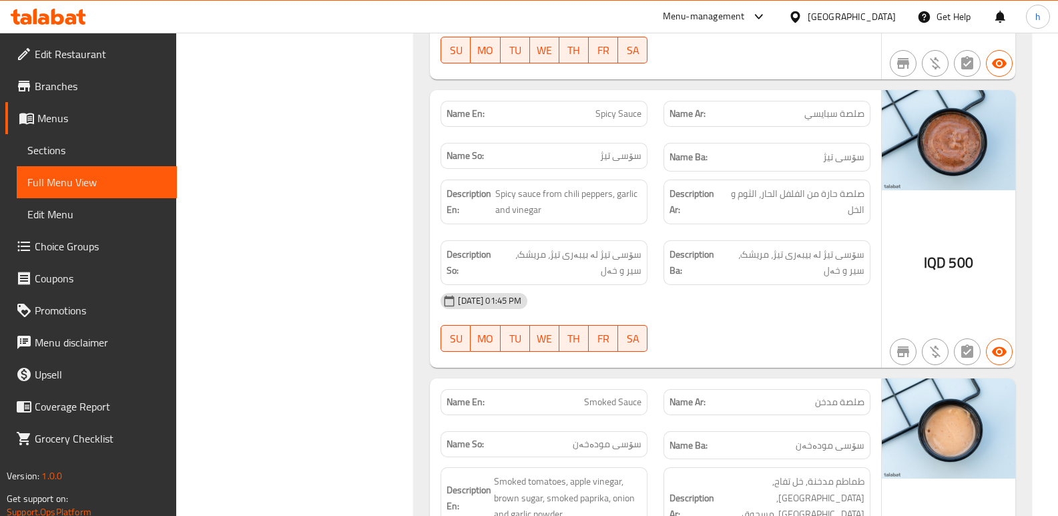
scroll to position [12137, 0]
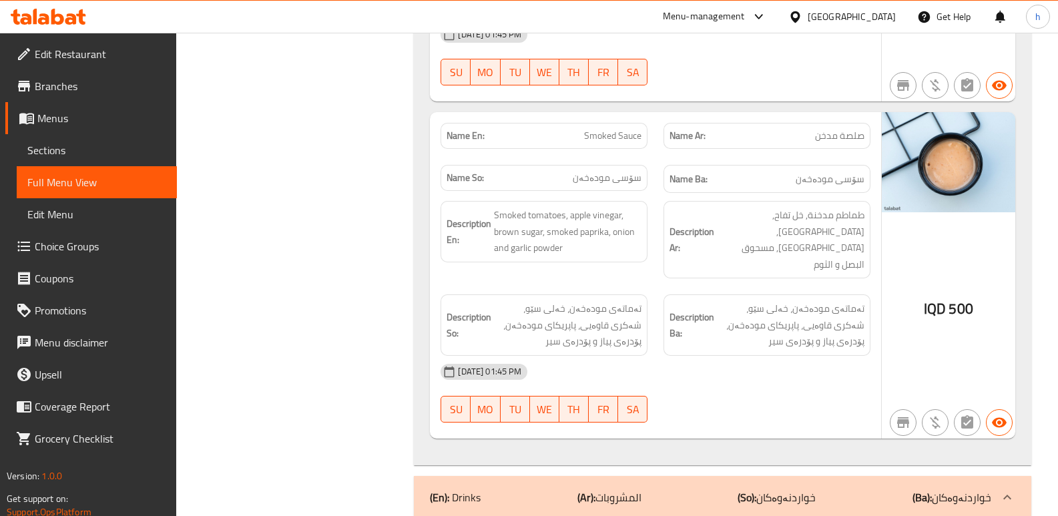
click at [80, 149] on span "Sections" at bounding box center [96, 150] width 139 height 16
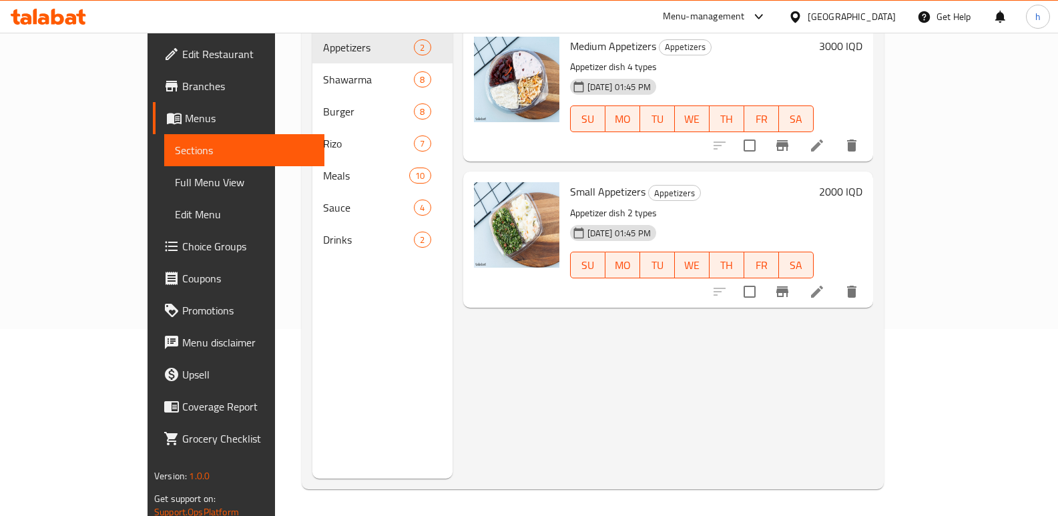
scroll to position [187, 0]
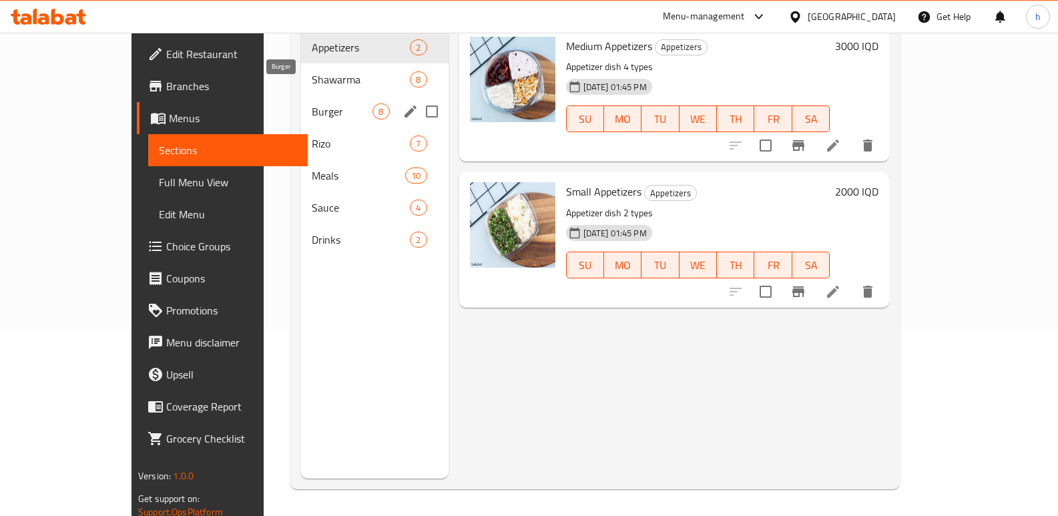
click at [312, 71] on span "Shawarma" at bounding box center [361, 79] width 98 height 16
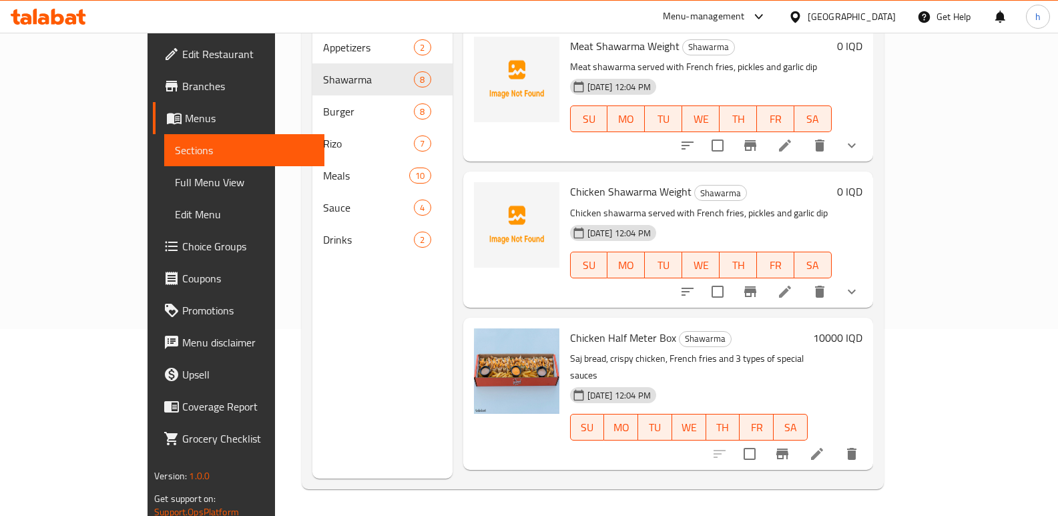
scroll to position [684, 0]
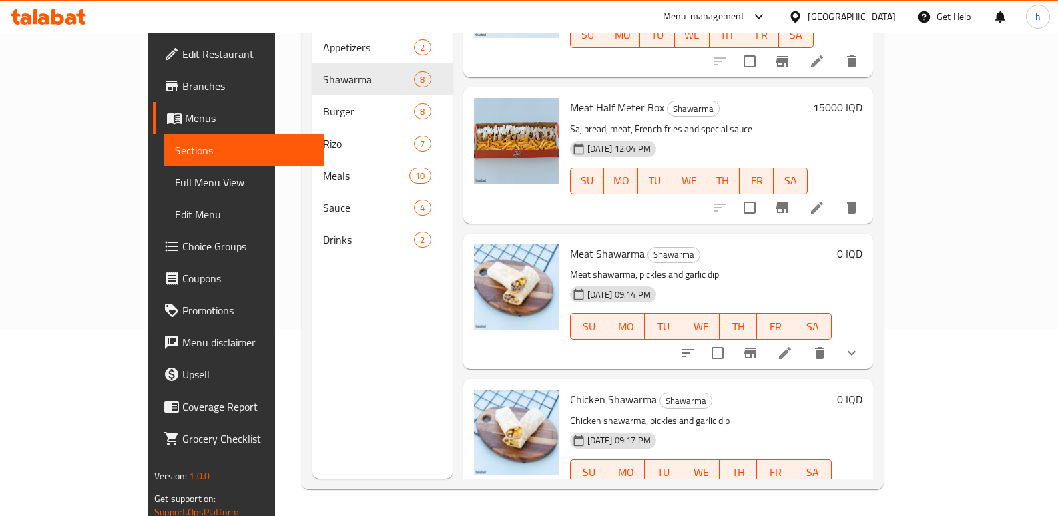
click at [312, 352] on div "Menu sections Appetizers 2 Shawarma 8 Burger 8 Rizo 7 Meals 10 Sauce 4 Drinks 2" at bounding box center [382, 221] width 140 height 516
click at [314, 396] on div "Menu sections Appetizers 2 Shawarma 8 Burger 8 Rizo 7 Meals 10 Sauce 4 Drinks 2" at bounding box center [382, 221] width 140 height 516
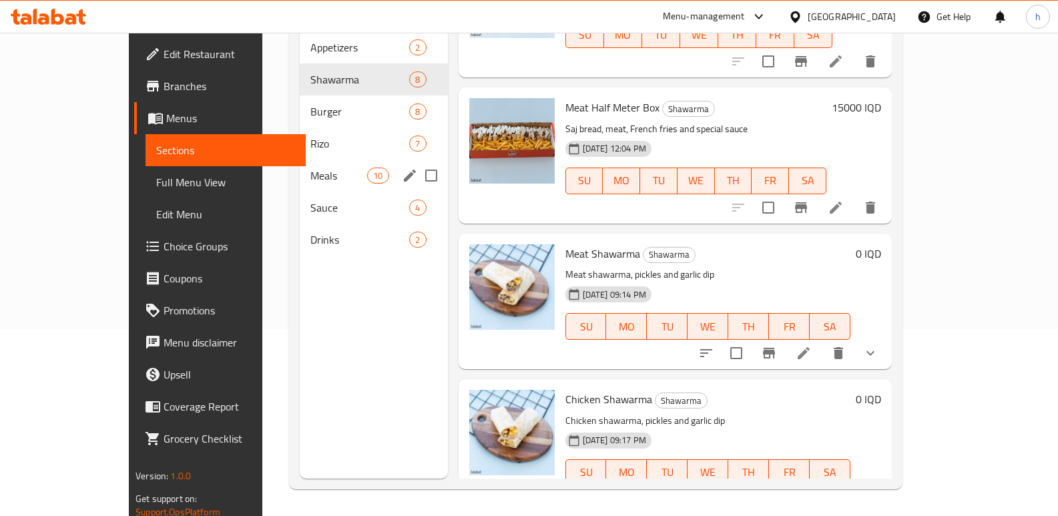
click at [310, 167] on span "Meals" at bounding box center [338, 175] width 57 height 16
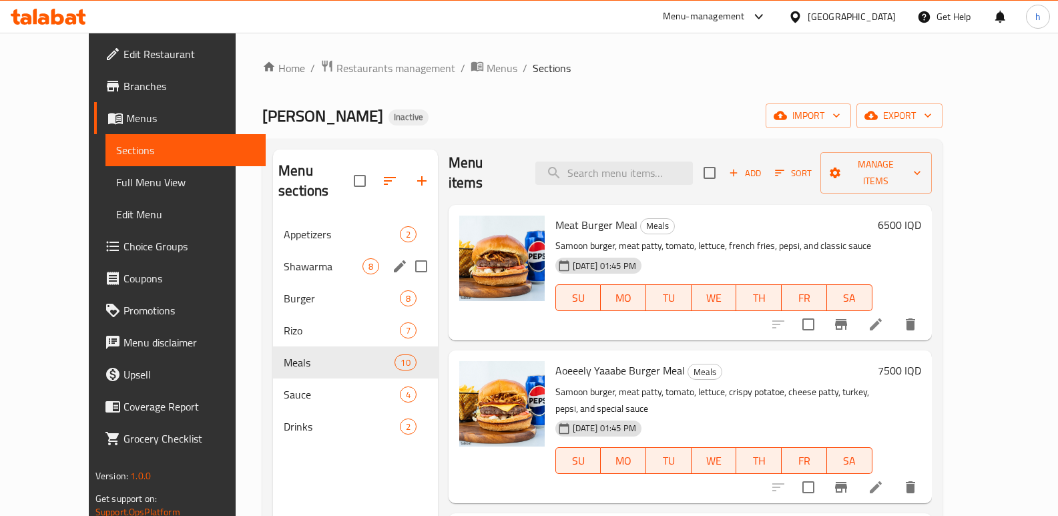
click at [284, 258] on span "Shawarma" at bounding box center [323, 266] width 78 height 16
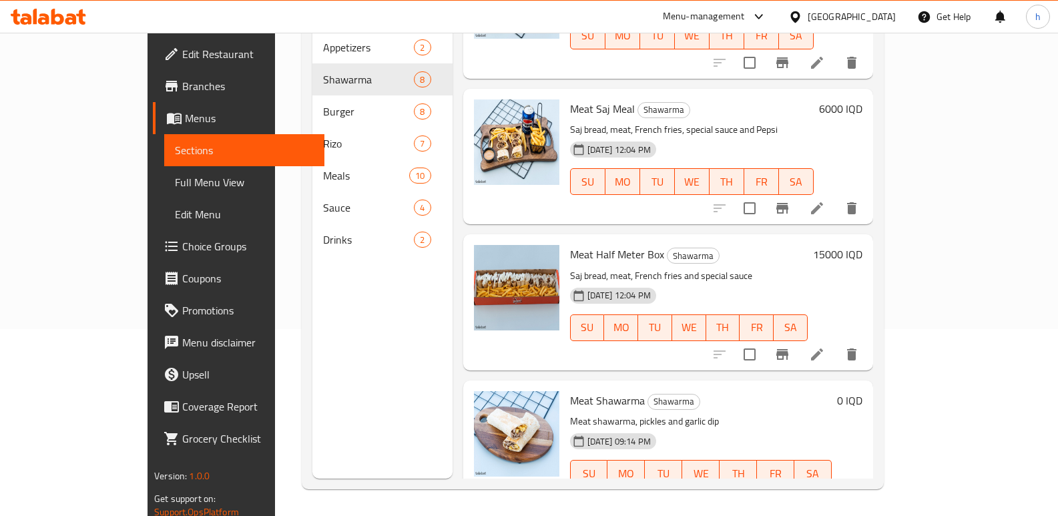
scroll to position [684, 0]
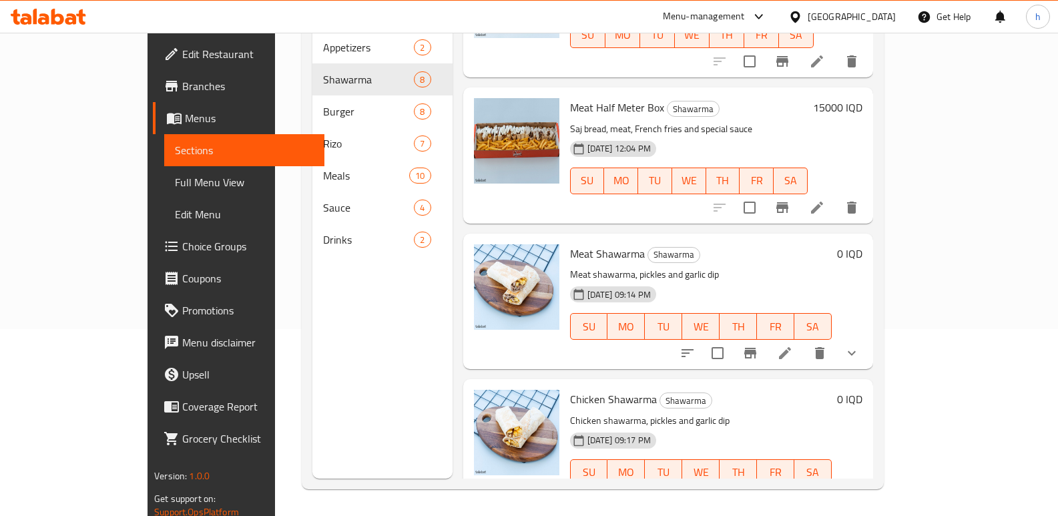
click at [164, 168] on link "Full Menu View" at bounding box center [244, 182] width 160 height 32
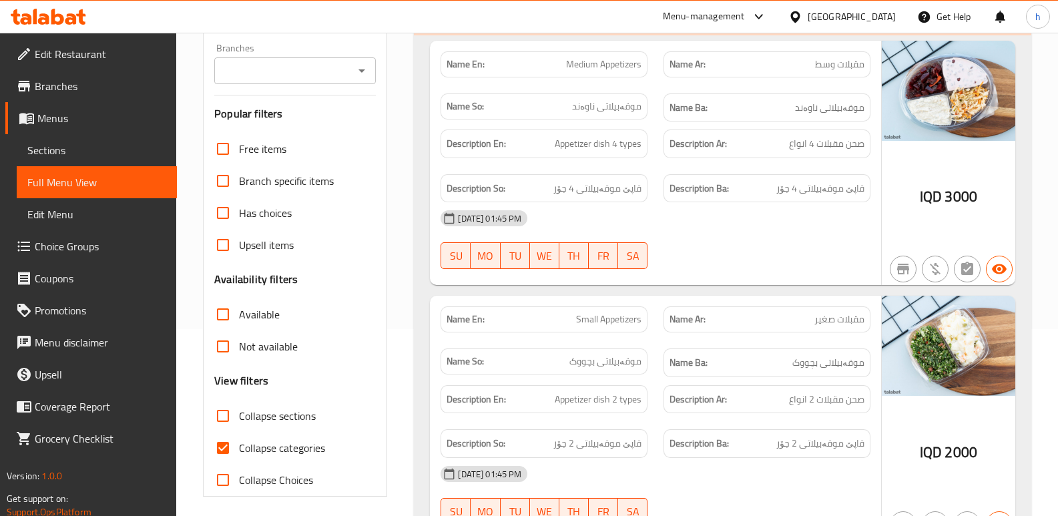
click at [310, 73] on input "Branches" at bounding box center [283, 70] width 131 height 19
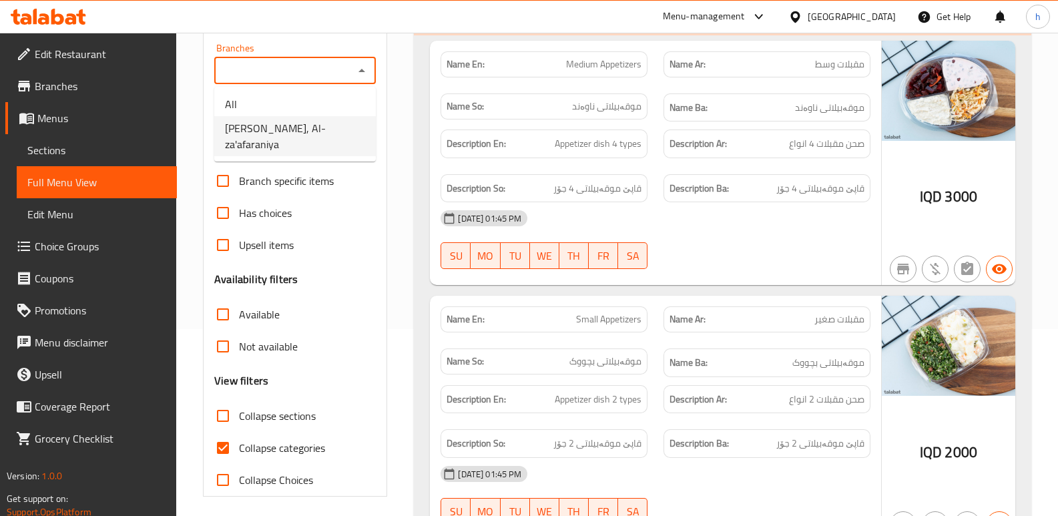
click at [315, 128] on span "[PERSON_NAME], Al-za'afaraniya" at bounding box center [295, 136] width 140 height 32
type input "[PERSON_NAME], Al-za'afaraniya"
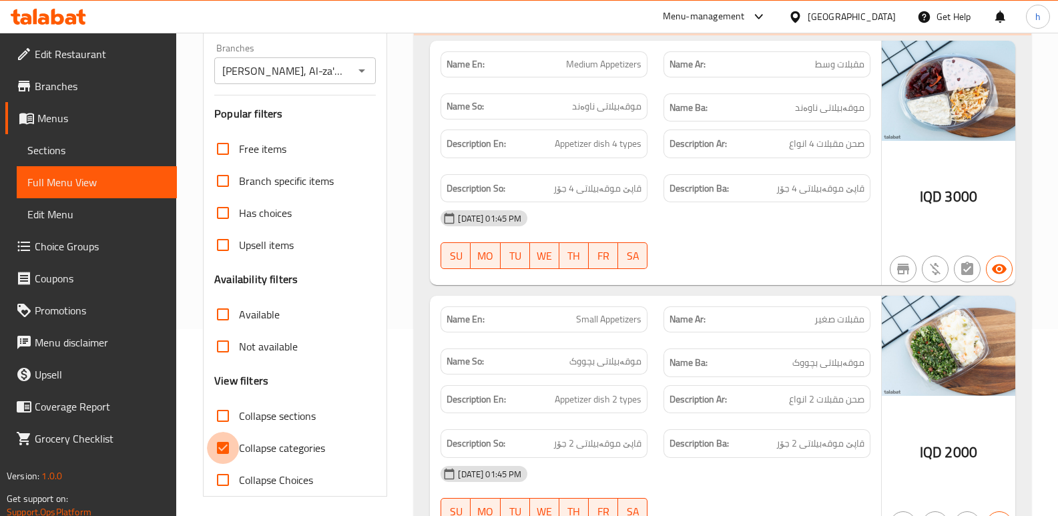
click at [228, 444] on input "Collapse categories" at bounding box center [223, 448] width 32 height 32
checkbox input "false"
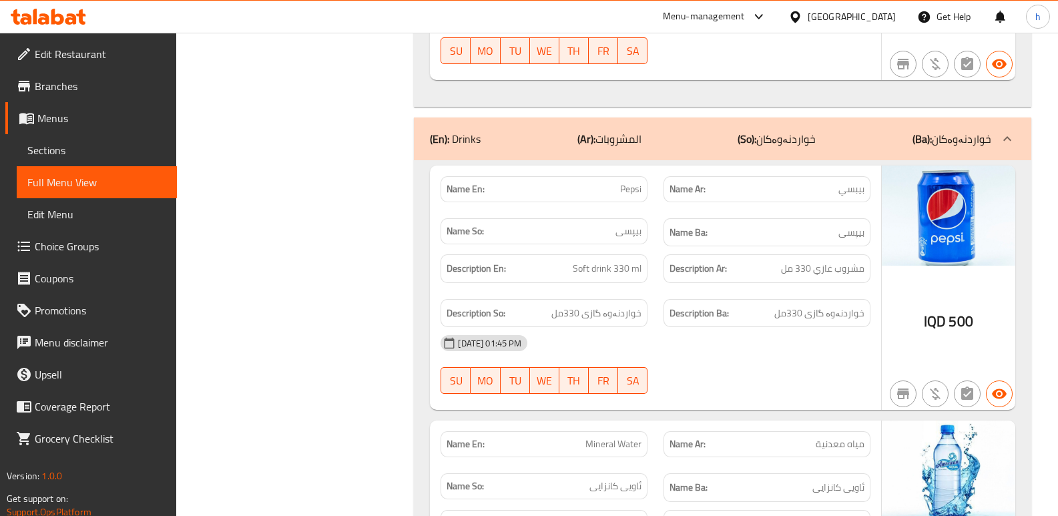
scroll to position [13228, 0]
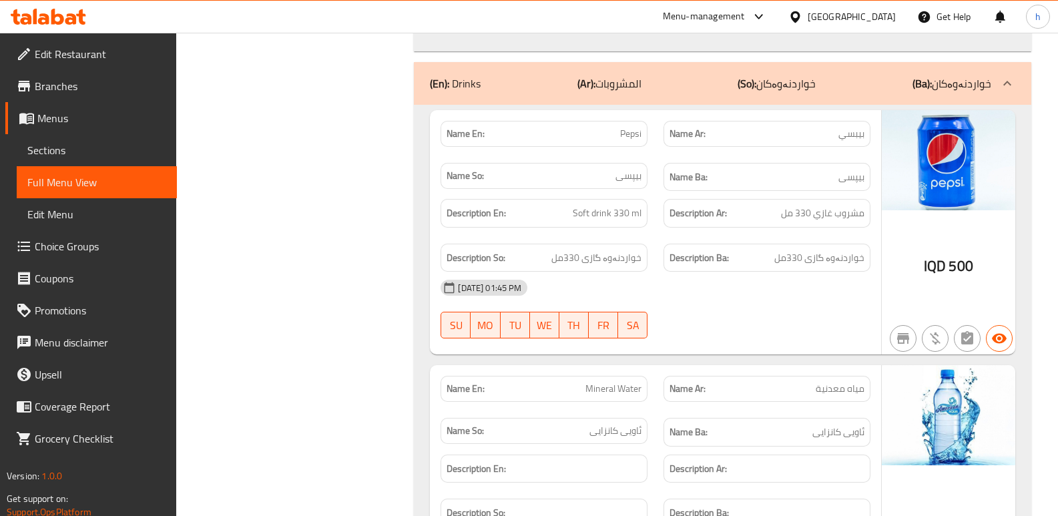
drag, startPoint x: 287, startPoint y: 370, endPoint x: 578, endPoint y: 232, distance: 322.4
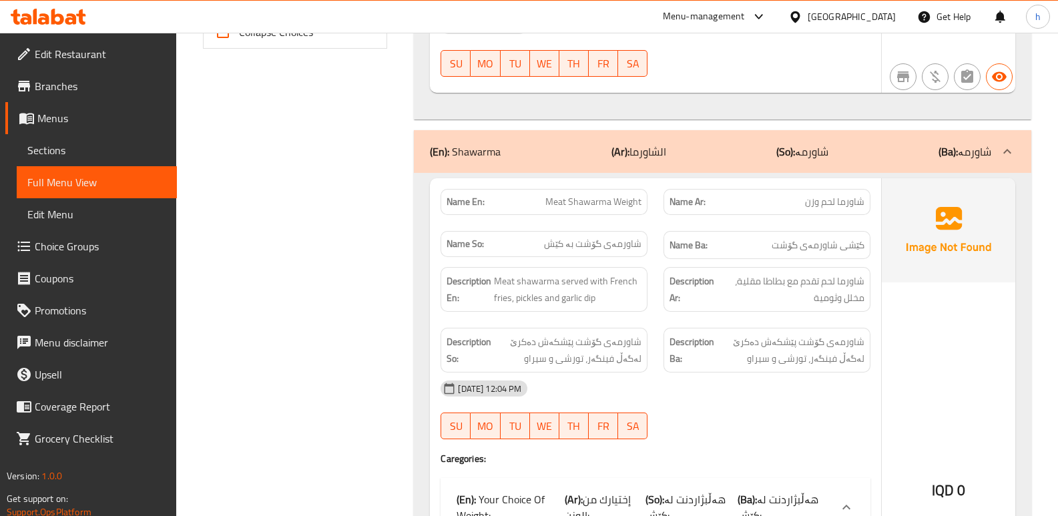
scroll to position [485, 0]
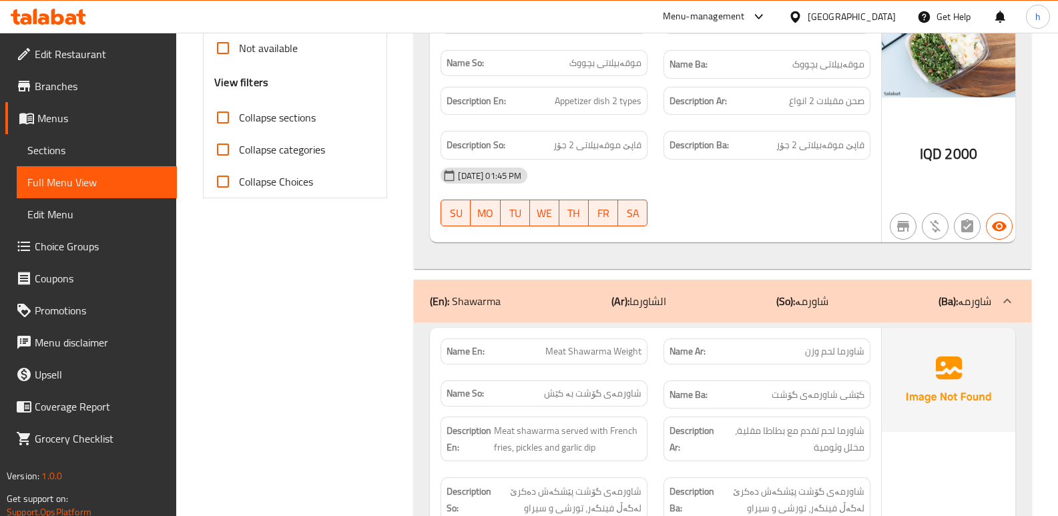
click at [217, 115] on input "Collapse sections" at bounding box center [223, 117] width 32 height 32
checkbox input "true"
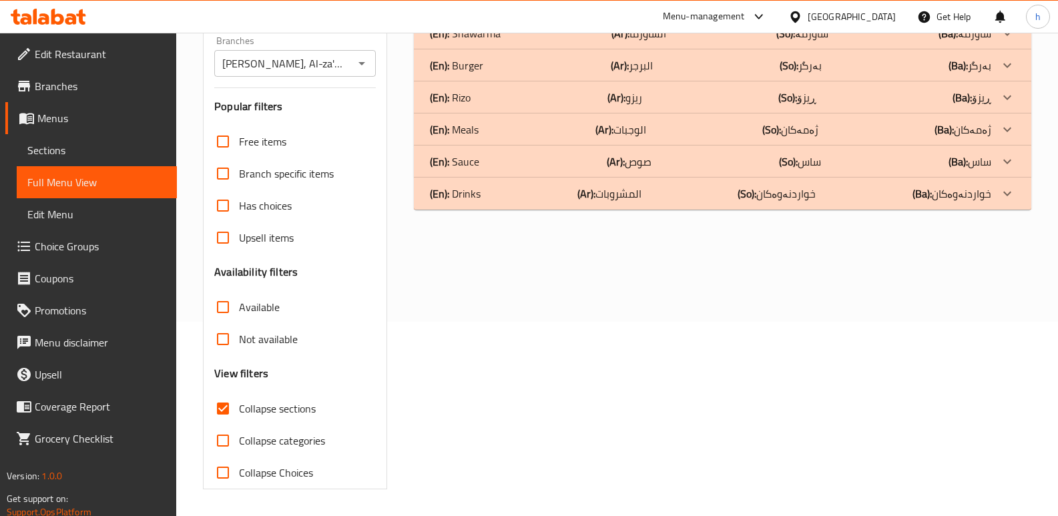
scroll to position [16, 0]
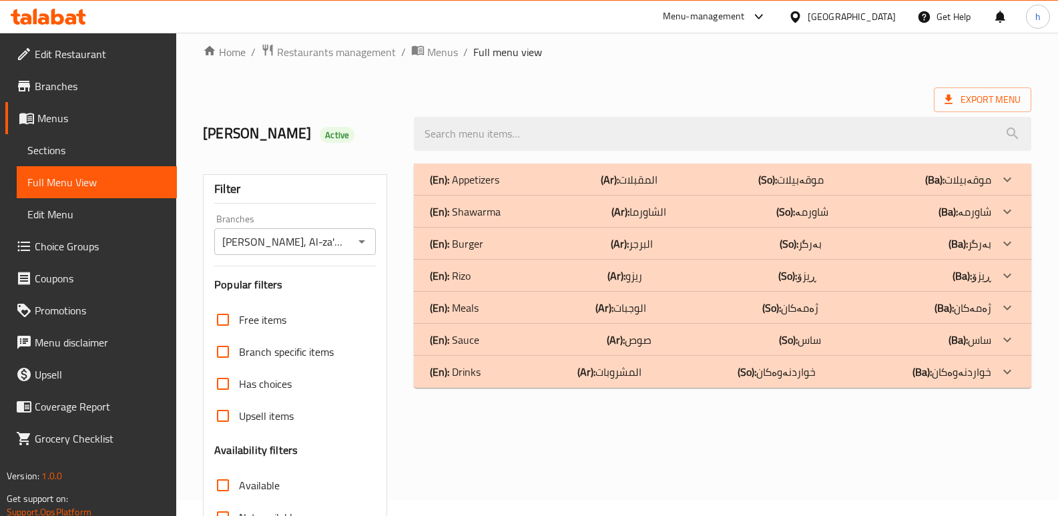
click at [514, 188] on div "(En): Shawarma (Ar): الشاورما (So): شاورمە (Ba): شاورمە" at bounding box center [710, 180] width 561 height 16
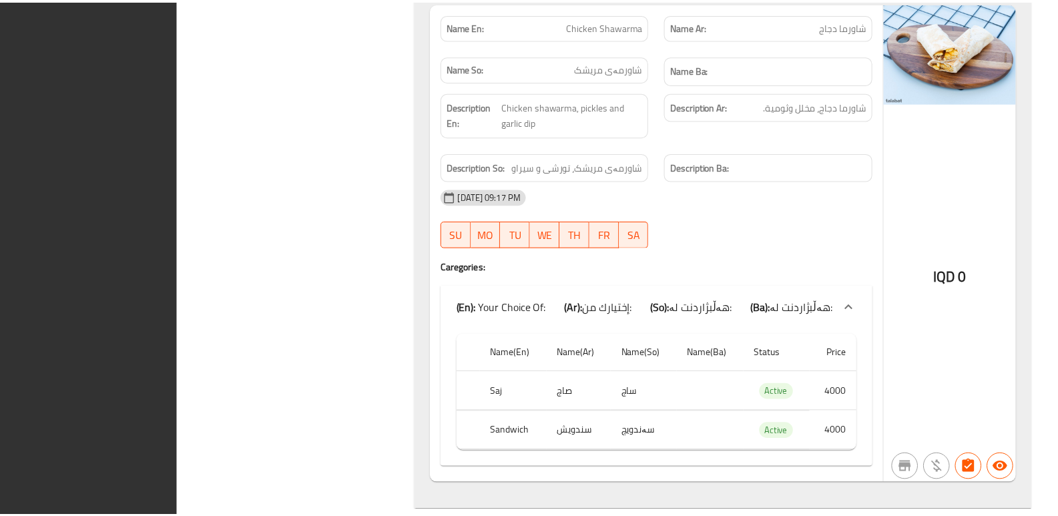
scroll to position [3229, 0]
